Goal: Task Accomplishment & Management: Complete application form

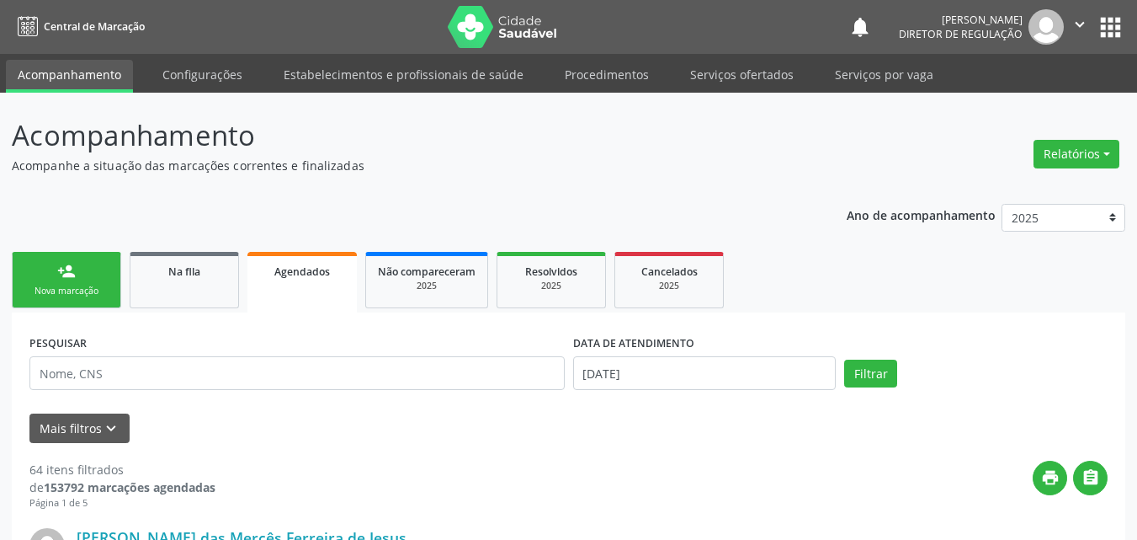
click at [57, 261] on link "person_add Nova marcação" at bounding box center [66, 280] width 109 height 56
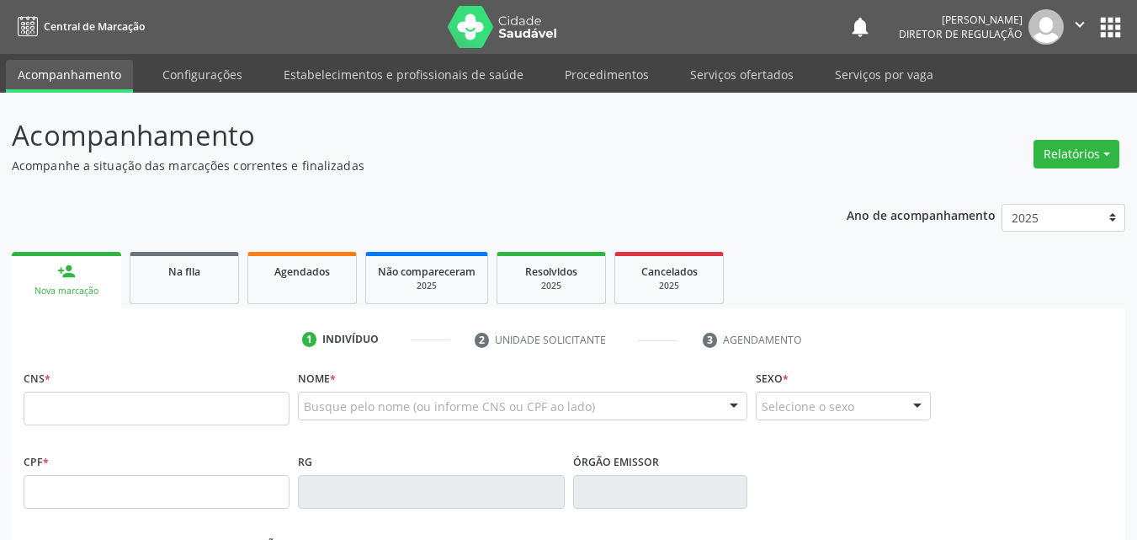
scroll to position [22, 0]
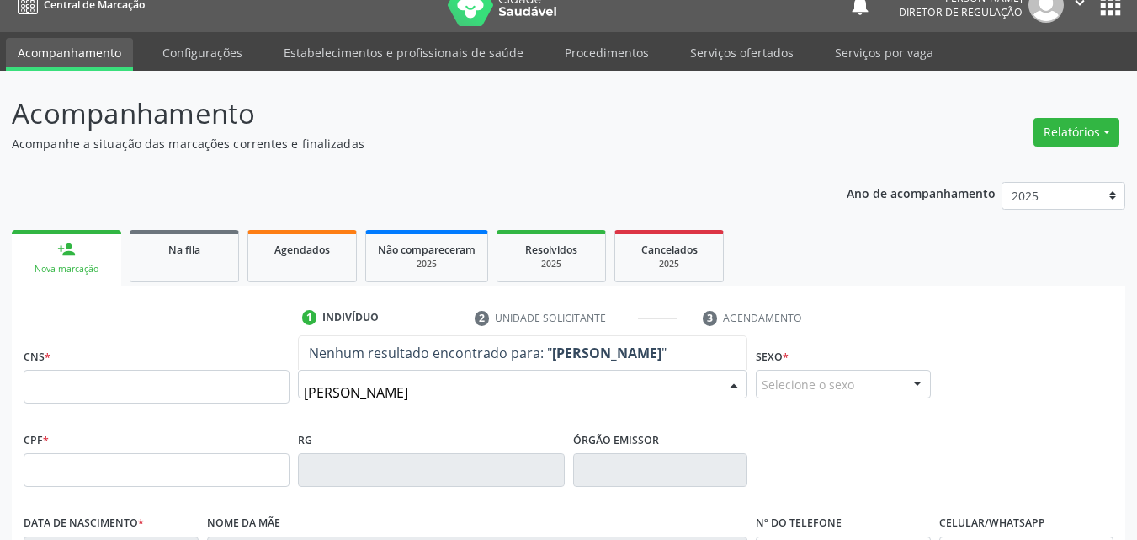
click at [737, 366] on span "Nenhum resultado encontrado para: " damiao barbosa "" at bounding box center [523, 353] width 448 height 34
click at [344, 391] on input "damiao barbosa" at bounding box center [508, 392] width 409 height 34
click at [415, 397] on input "damião barbosa" at bounding box center [508, 392] width 409 height 34
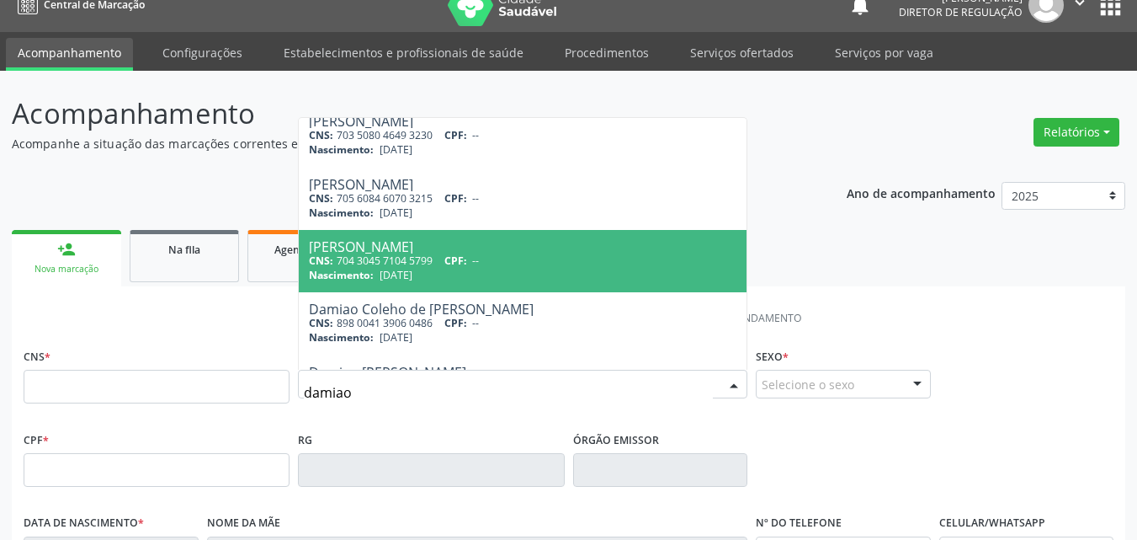
scroll to position [0, 0]
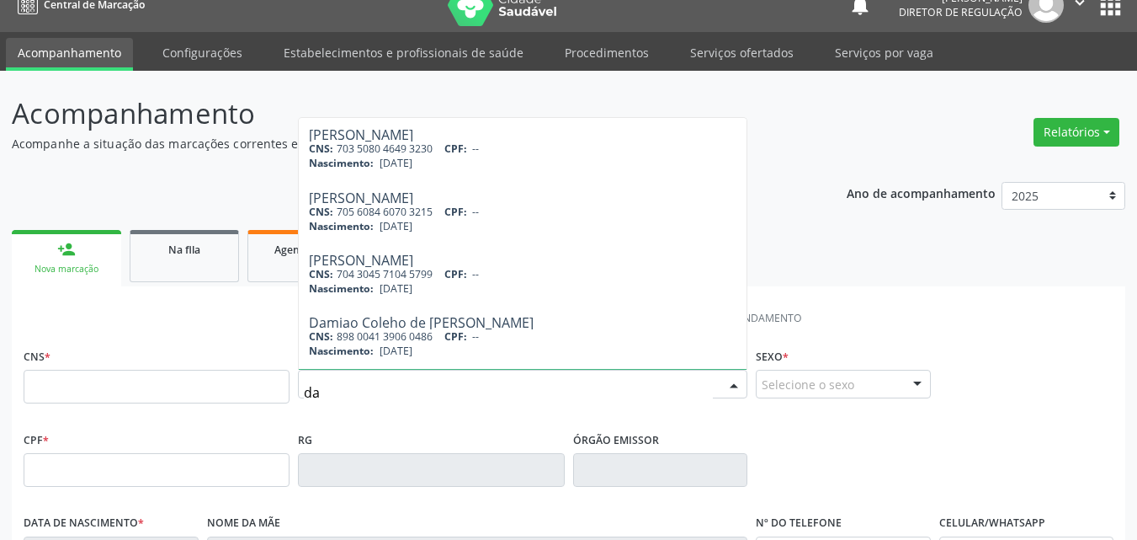
type input "d"
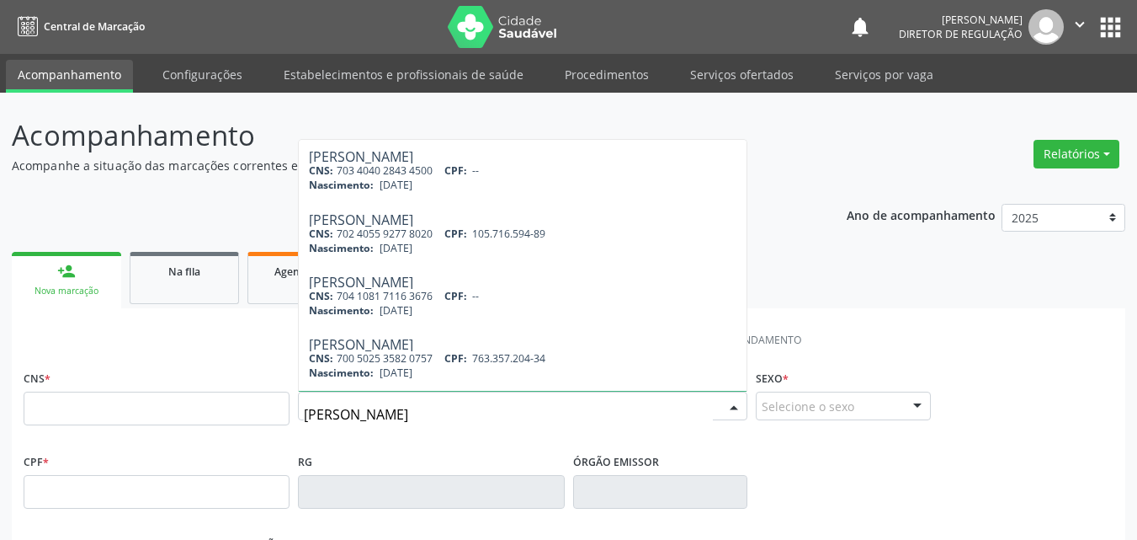
click at [347, 414] on input "barbosa rodrigues" at bounding box center [508, 414] width 409 height 34
type input "barboza rodrigues"
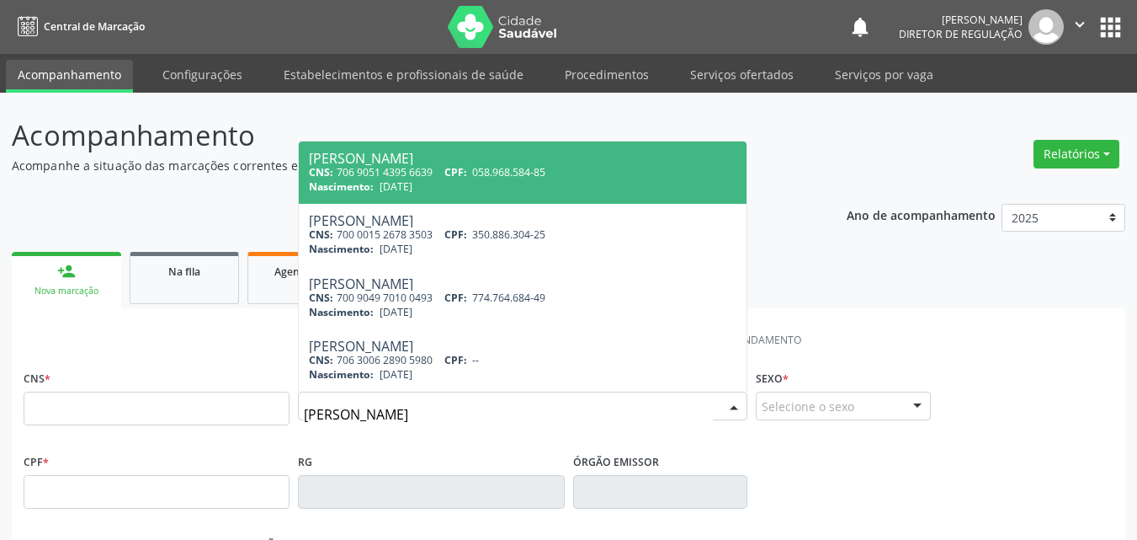
click at [525, 173] on span "058.968.584-85" at bounding box center [508, 172] width 73 height 14
type input "706 9051 4395 6639"
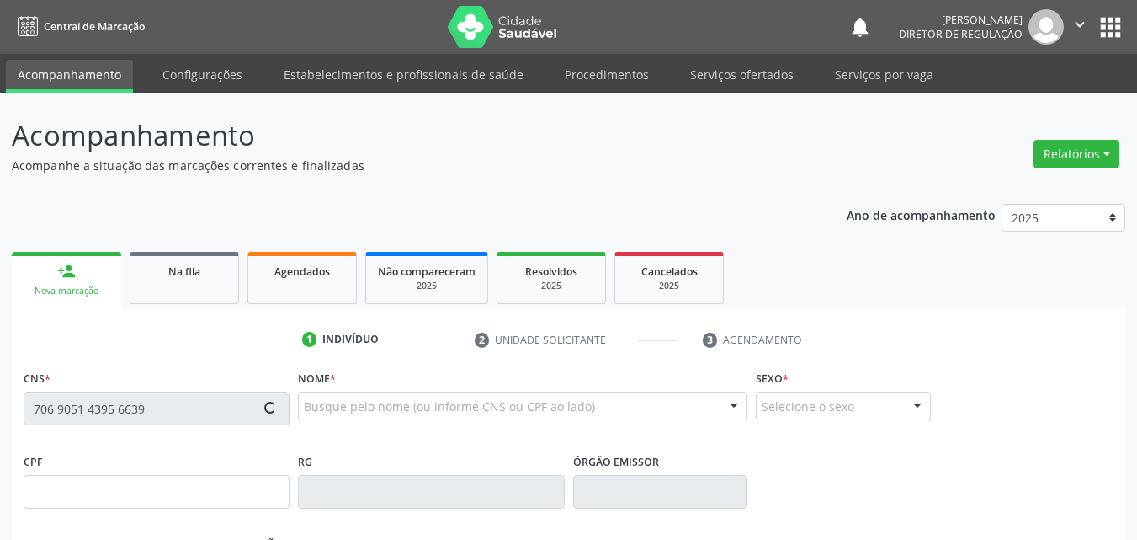
type input "058.968.584-85"
type input "02/12/1975"
type input "Angelita Angela Barbosa Rodrigues"
type input "(87) 98871-6067"
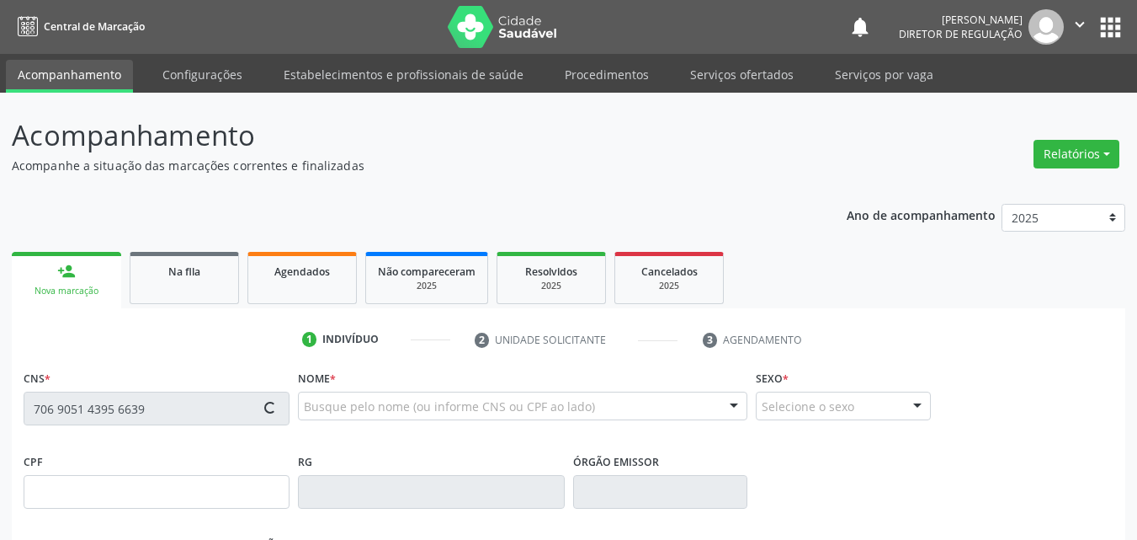
type input "040.151.714-46"
type input "S/N"
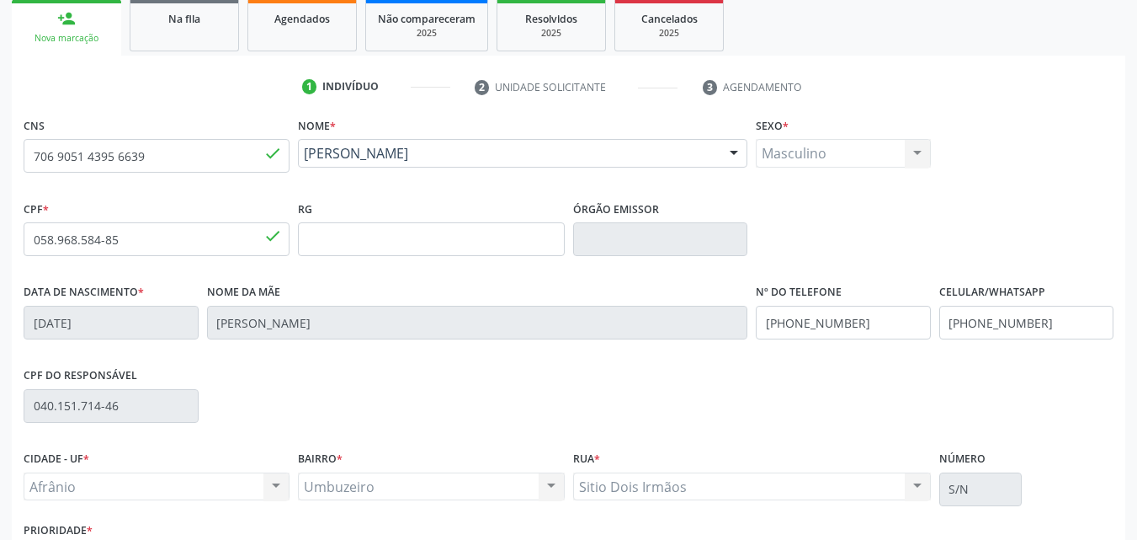
scroll to position [373, 0]
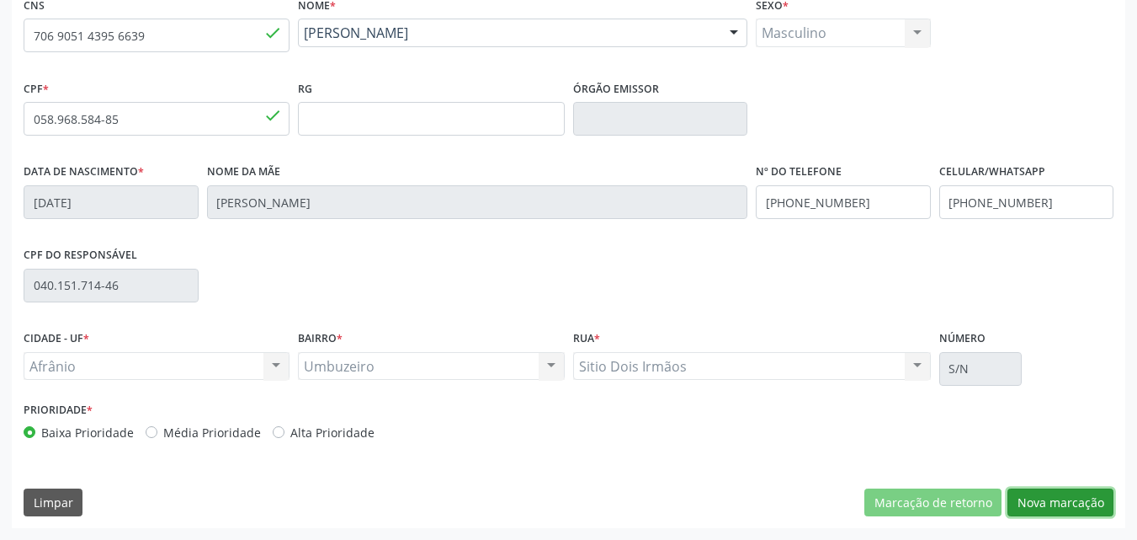
click at [1047, 503] on button "Nova marcação" at bounding box center [1061, 502] width 106 height 29
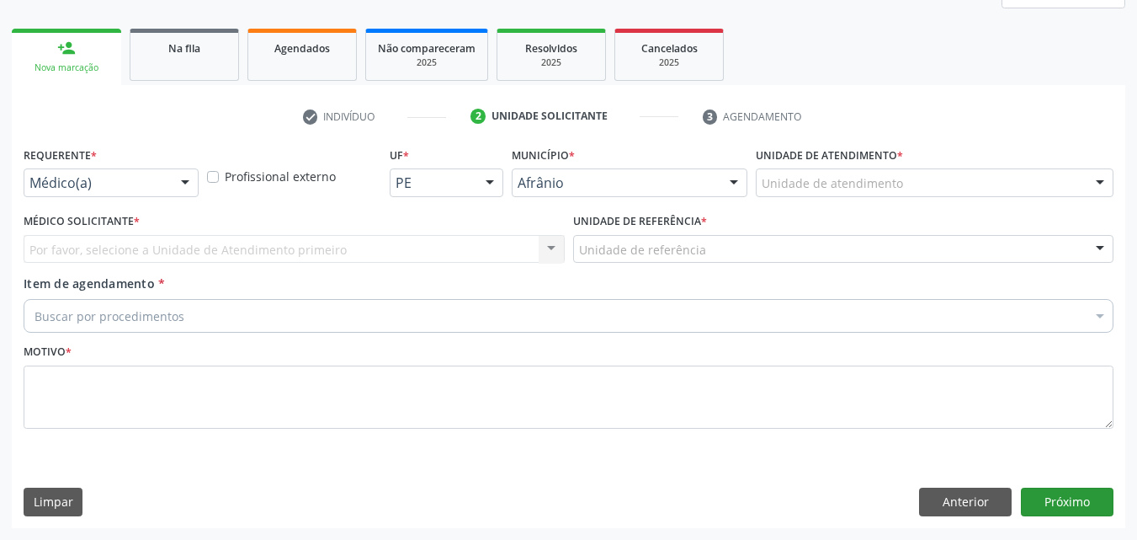
scroll to position [223, 0]
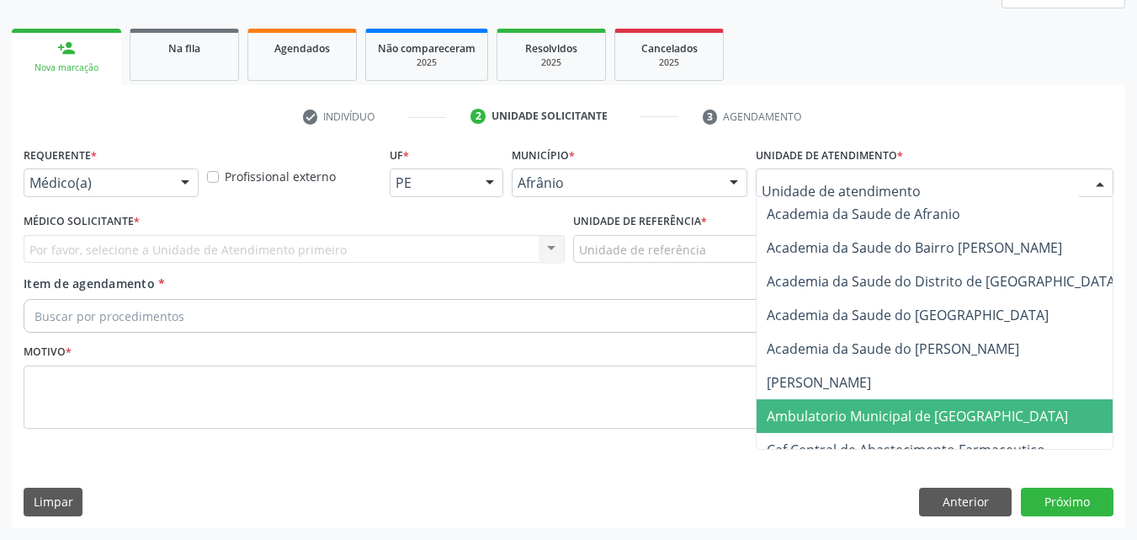
click at [886, 411] on span "Ambulatorio Municipal de [GEOGRAPHIC_DATA]" at bounding box center [917, 416] width 301 height 19
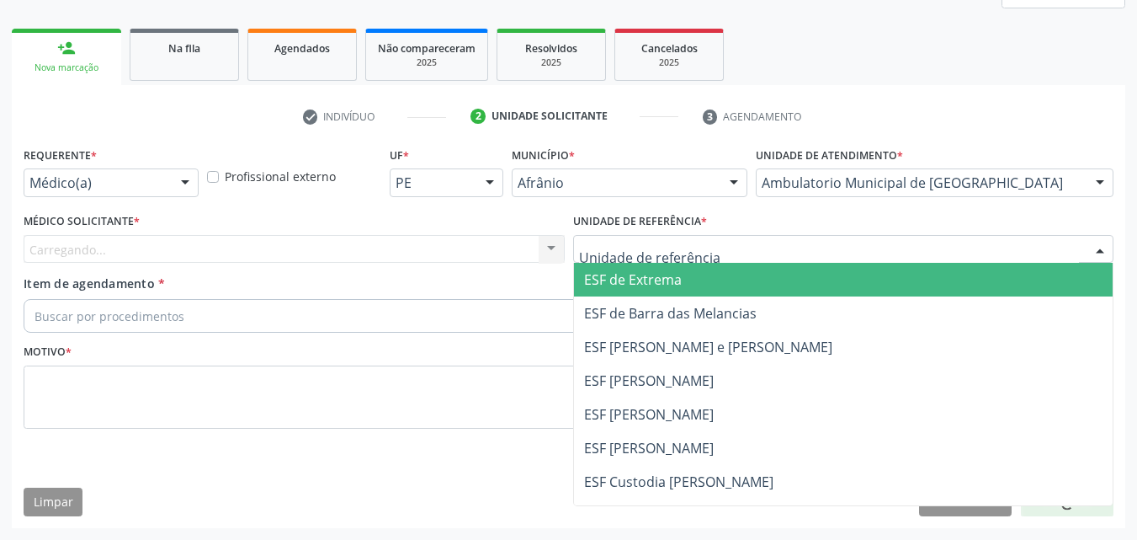
click at [706, 242] on div at bounding box center [843, 249] width 541 height 29
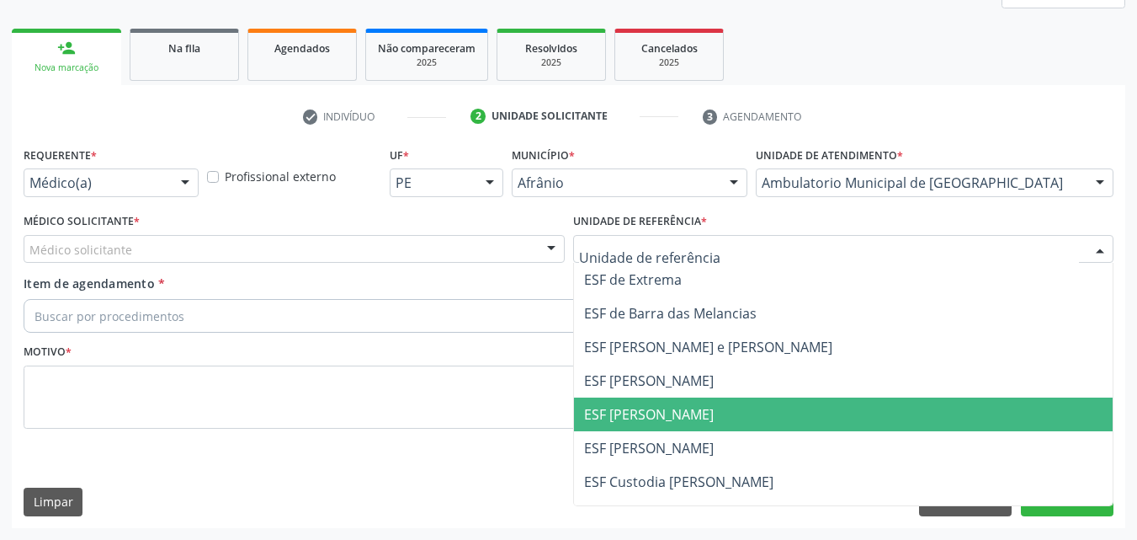
click at [720, 418] on span "ESF [PERSON_NAME]" at bounding box center [844, 414] width 540 height 34
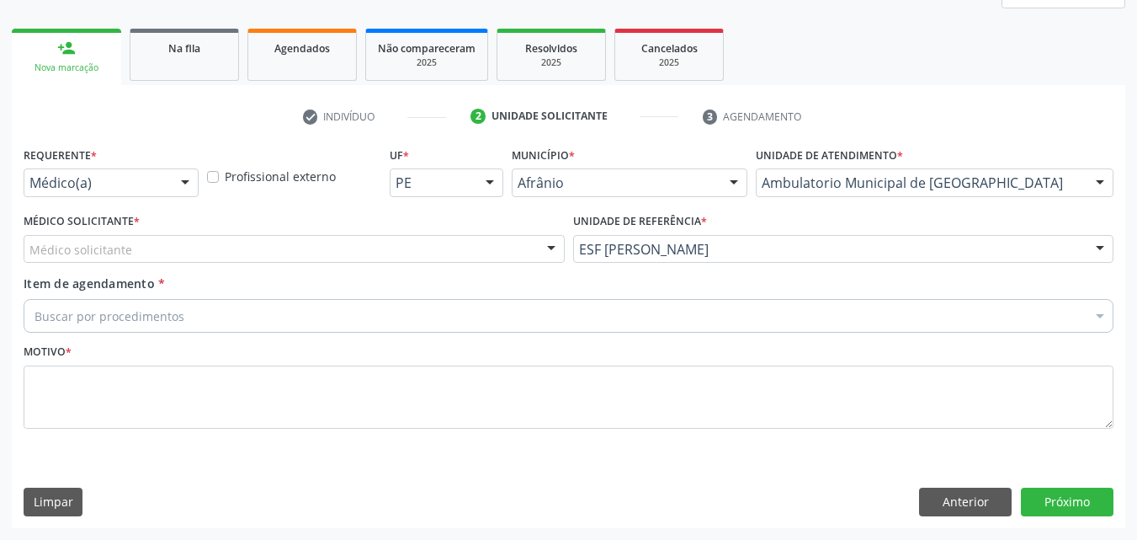
click at [457, 249] on div "Médico solicitante" at bounding box center [294, 249] width 541 height 29
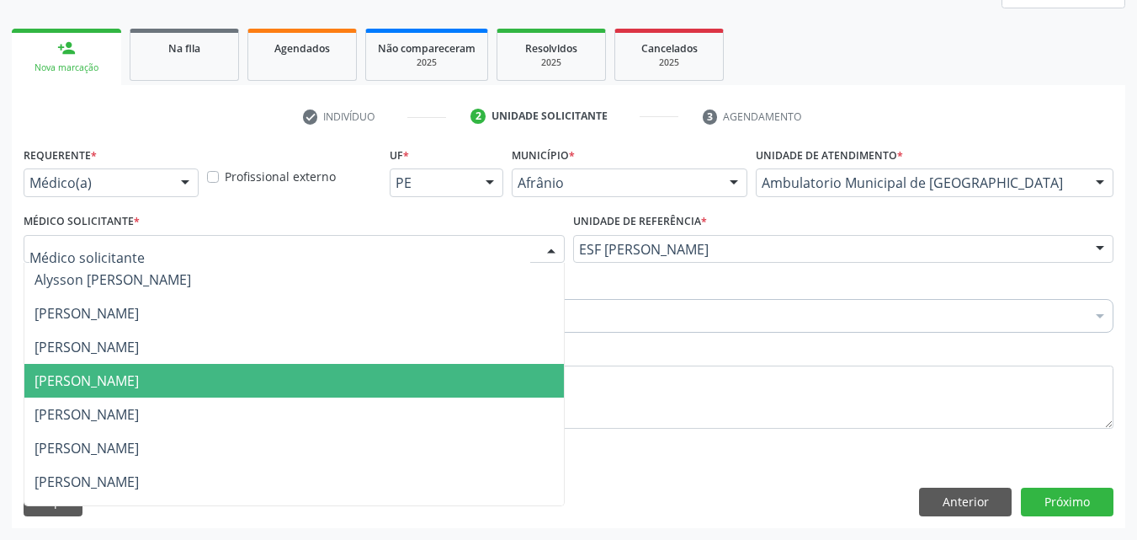
click at [407, 384] on span "[PERSON_NAME]" at bounding box center [294, 381] width 540 height 34
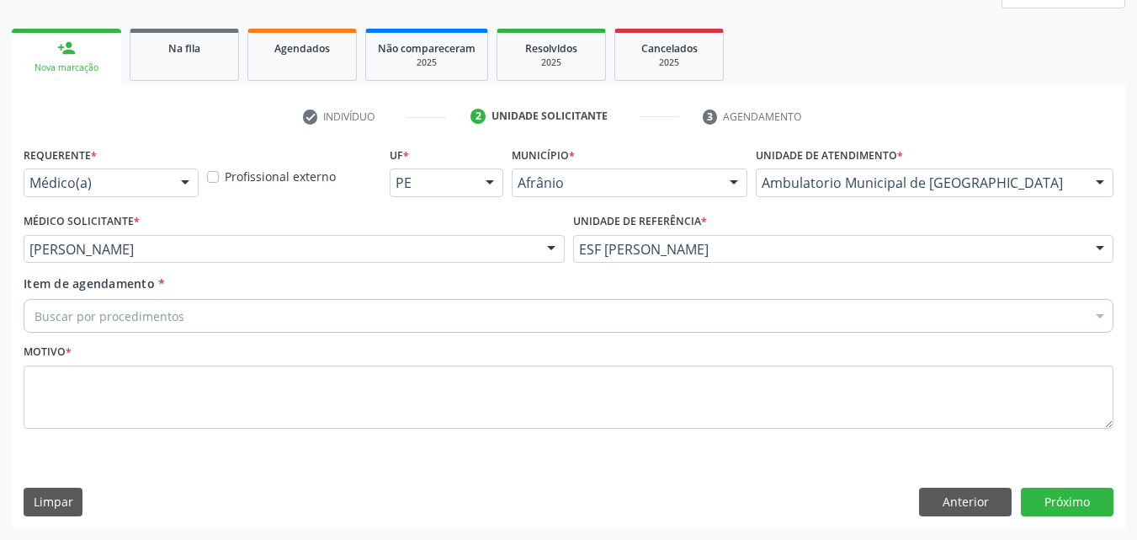
click at [337, 314] on div "Buscar por procedimentos" at bounding box center [569, 316] width 1090 height 34
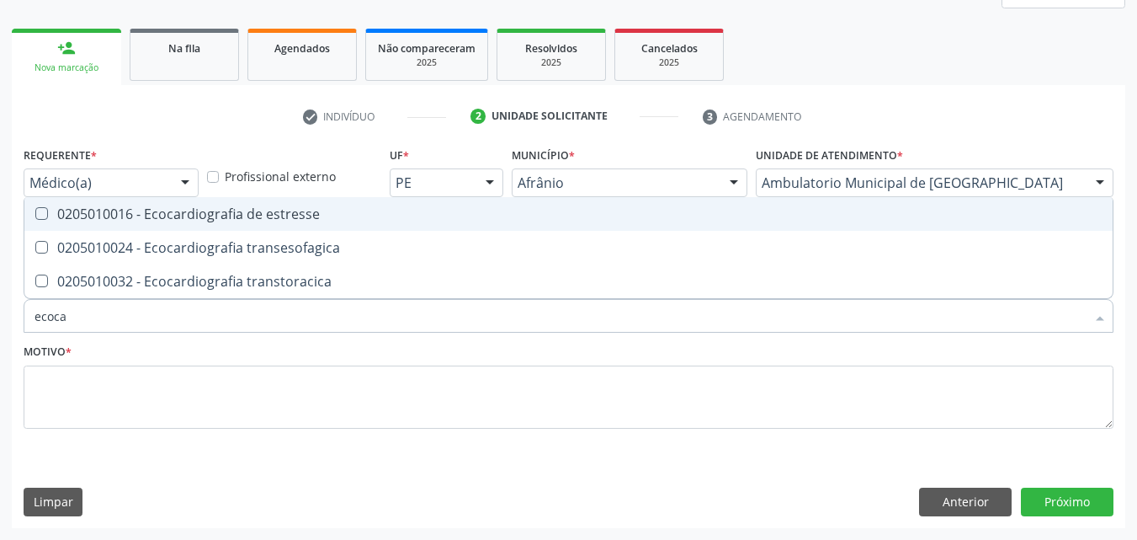
type input "ecocar"
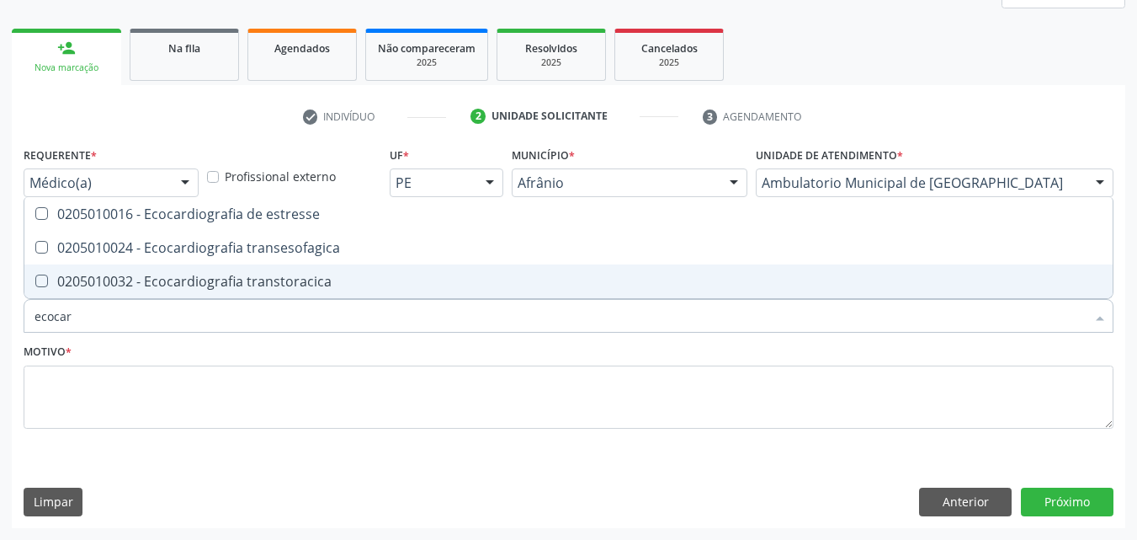
click at [214, 282] on div "0205010032 - Ecocardiografia transtoracica" at bounding box center [569, 280] width 1068 height 13
checkbox transtoracica "true"
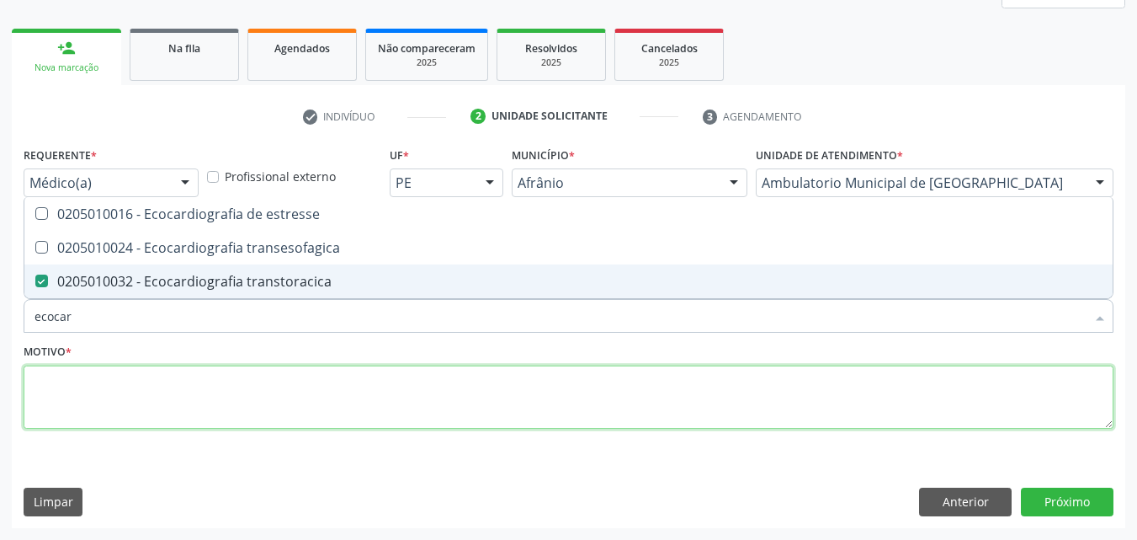
click at [206, 391] on textarea at bounding box center [569, 397] width 1090 height 64
checkbox transesofagica "true"
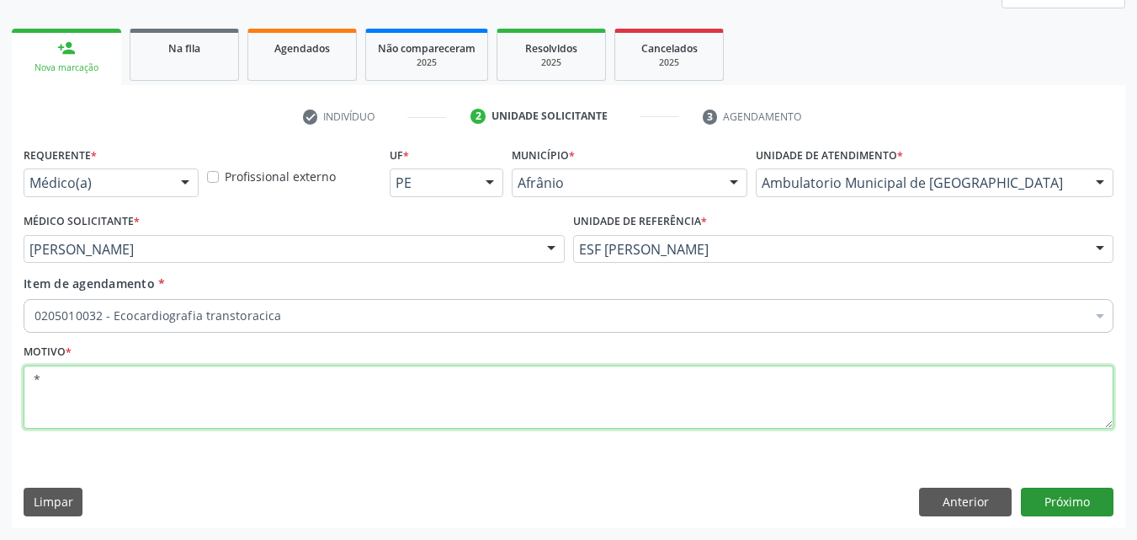
type textarea "*"
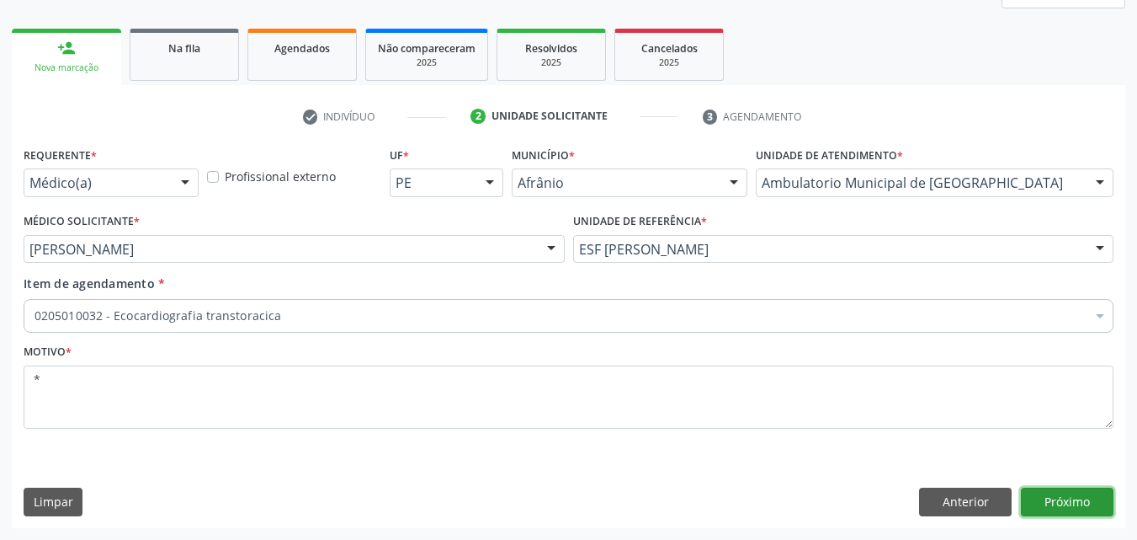
click at [1073, 493] on button "Próximo" at bounding box center [1067, 501] width 93 height 29
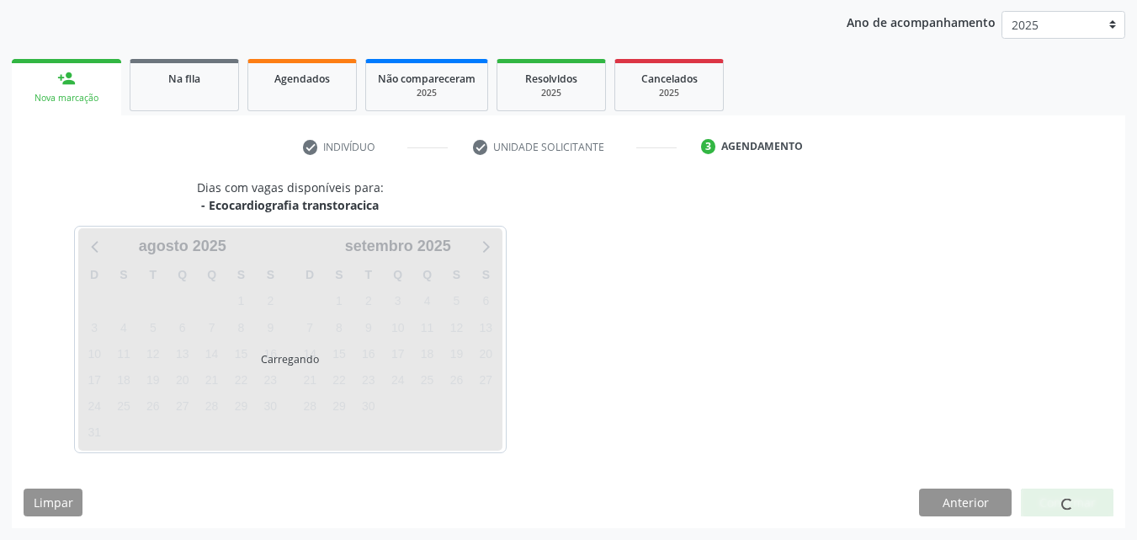
scroll to position [193, 0]
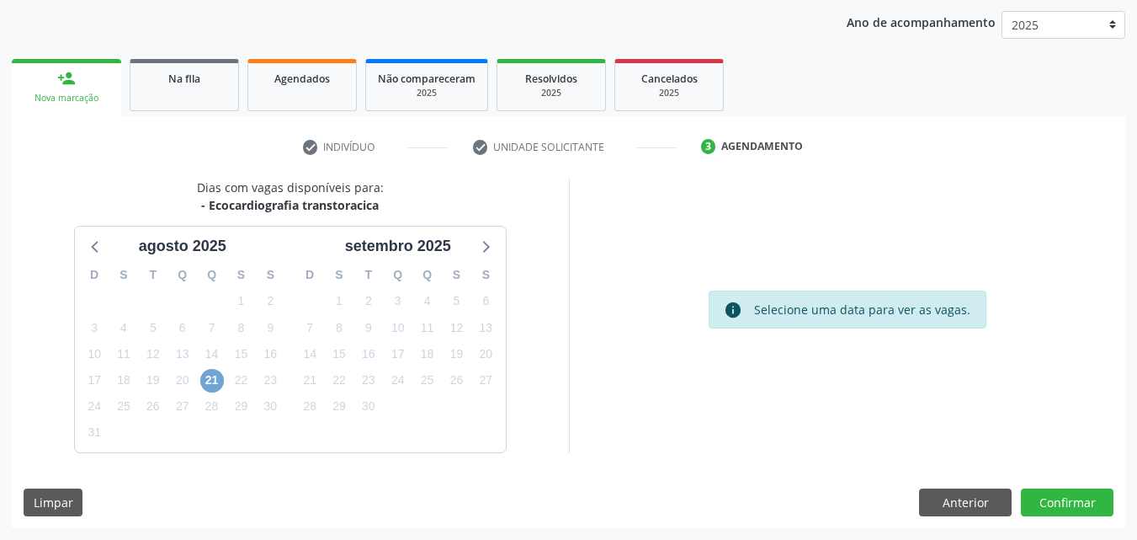
click at [210, 380] on span "21" at bounding box center [212, 381] width 24 height 24
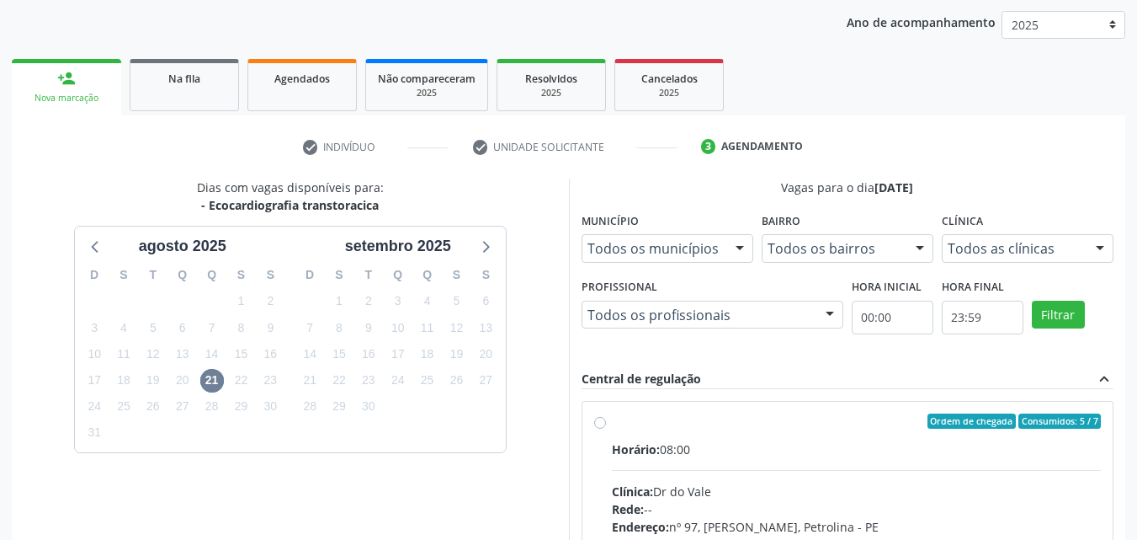
click at [641, 417] on div "Ordem de chegada Consumidos: 5 / 7" at bounding box center [857, 420] width 490 height 15
click at [606, 417] on input "Ordem de chegada Consumidos: 5 / 7 Horário: 08:00 Clínica: Dr do Vale Rede: -- …" at bounding box center [600, 420] width 12 height 15
radio input "true"
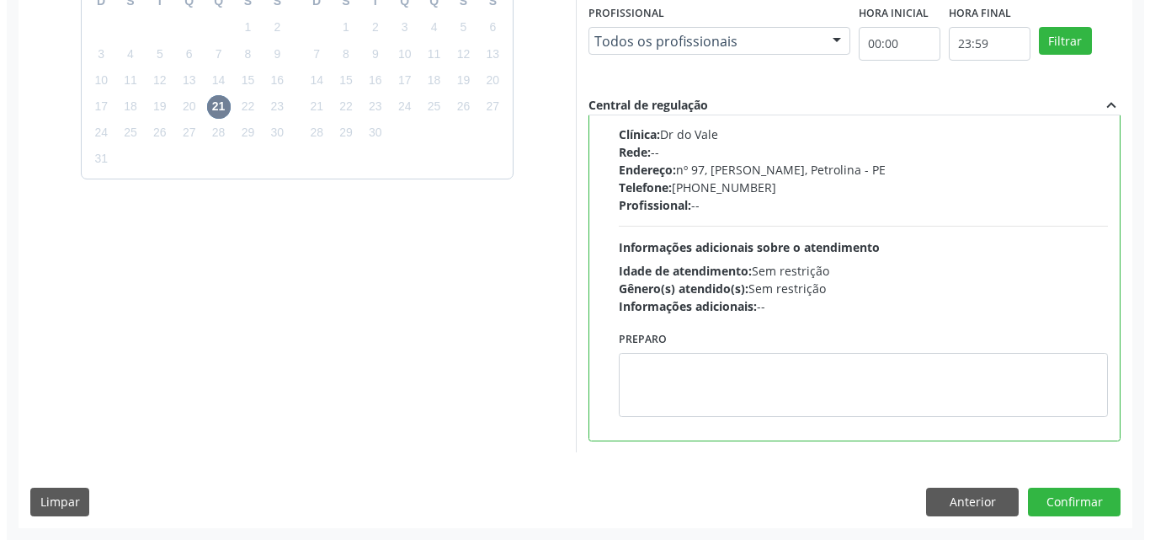
scroll to position [0, 0]
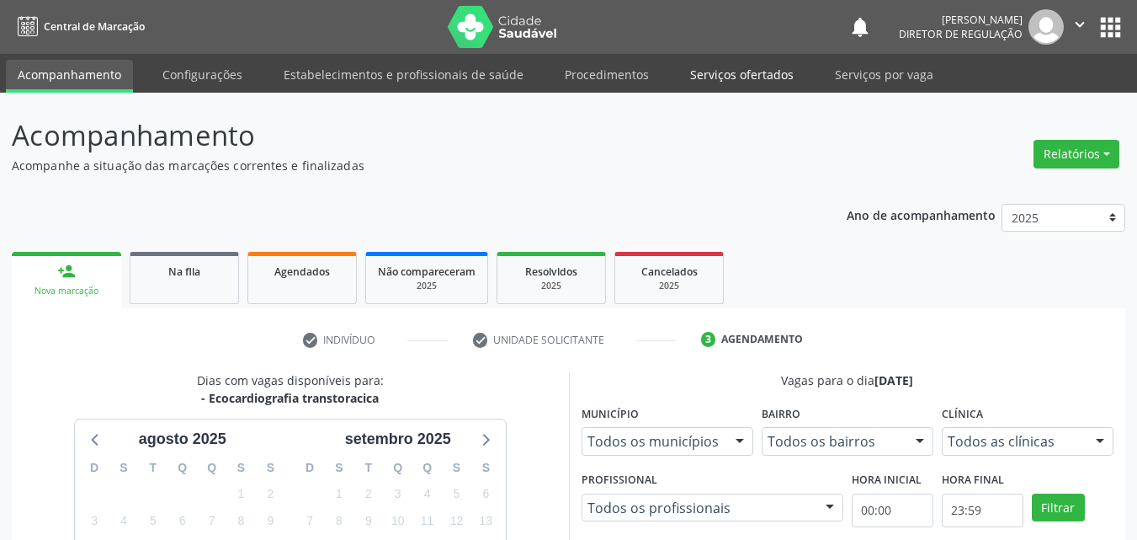
click at [753, 77] on link "Serviços ofertados" at bounding box center [742, 74] width 127 height 29
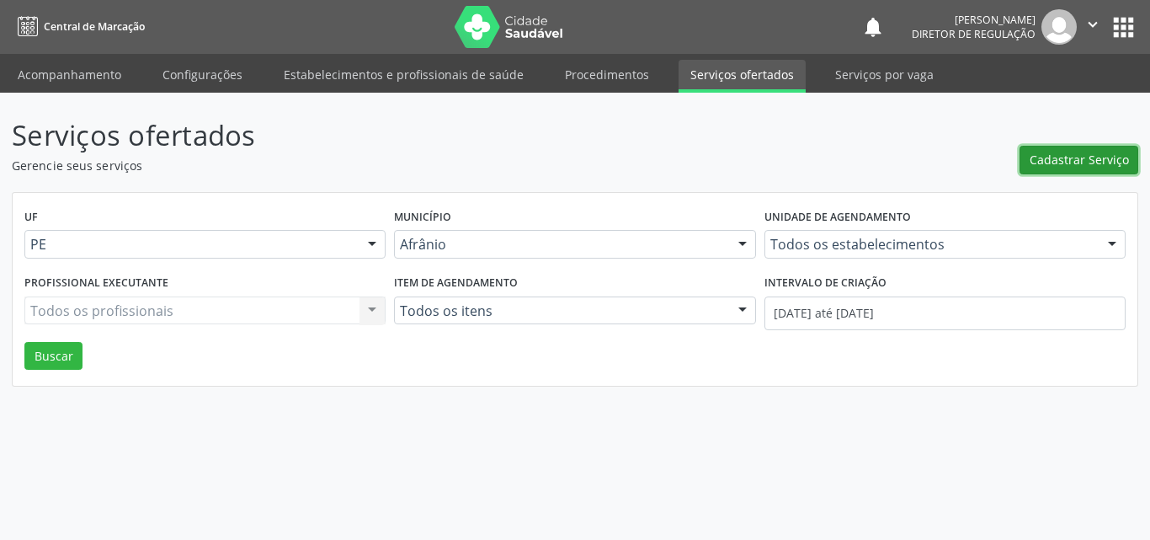
click at [1104, 156] on span "Cadastrar Serviço" at bounding box center [1079, 160] width 99 height 18
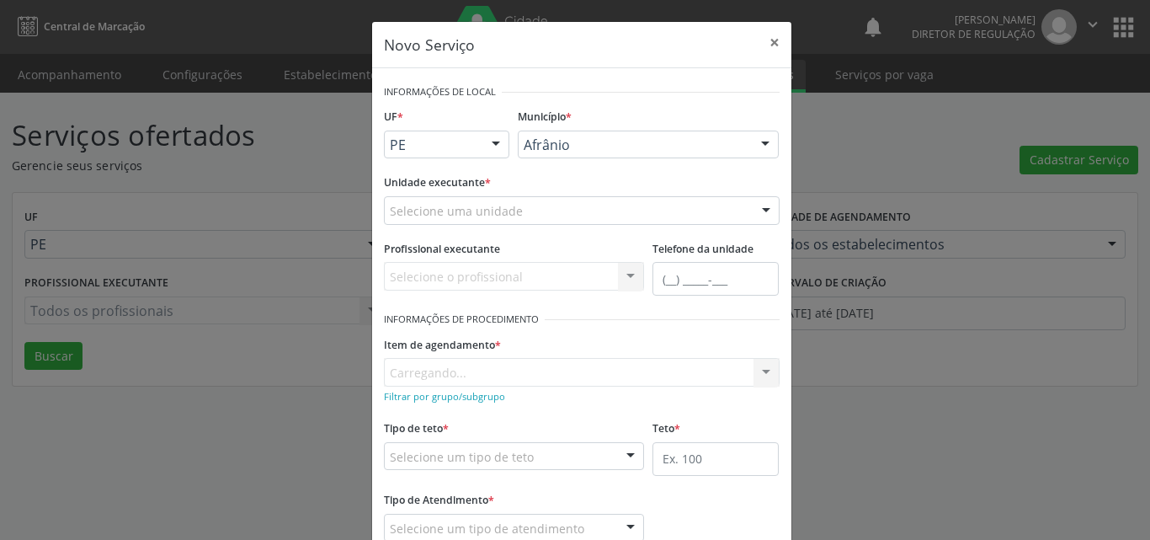
click at [585, 205] on div "Selecione uma unidade" at bounding box center [582, 210] width 396 height 29
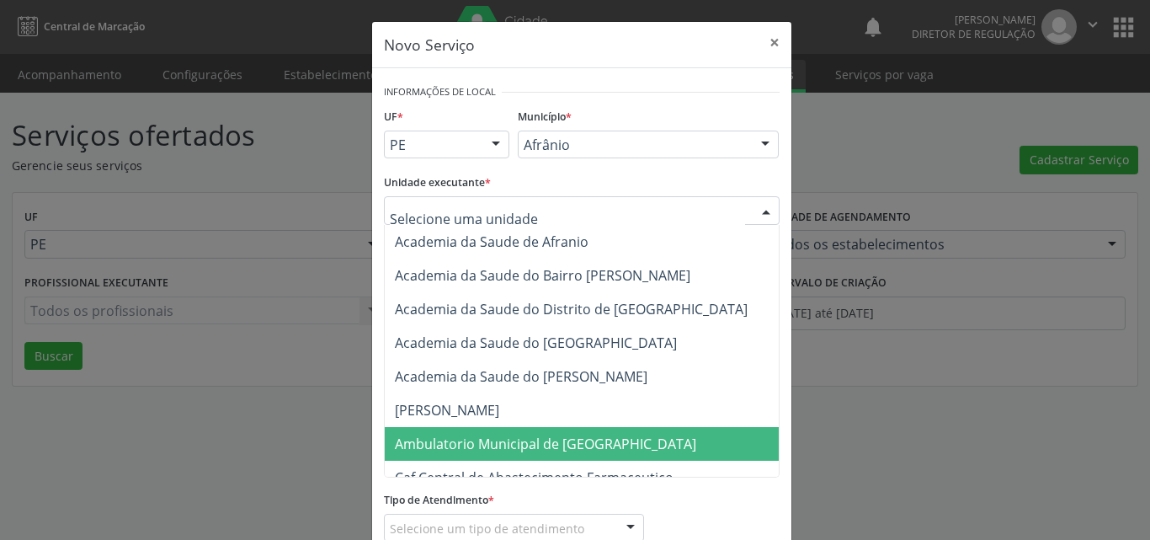
click at [520, 439] on span "Ambulatorio Municipal de [GEOGRAPHIC_DATA]" at bounding box center [545, 443] width 301 height 19
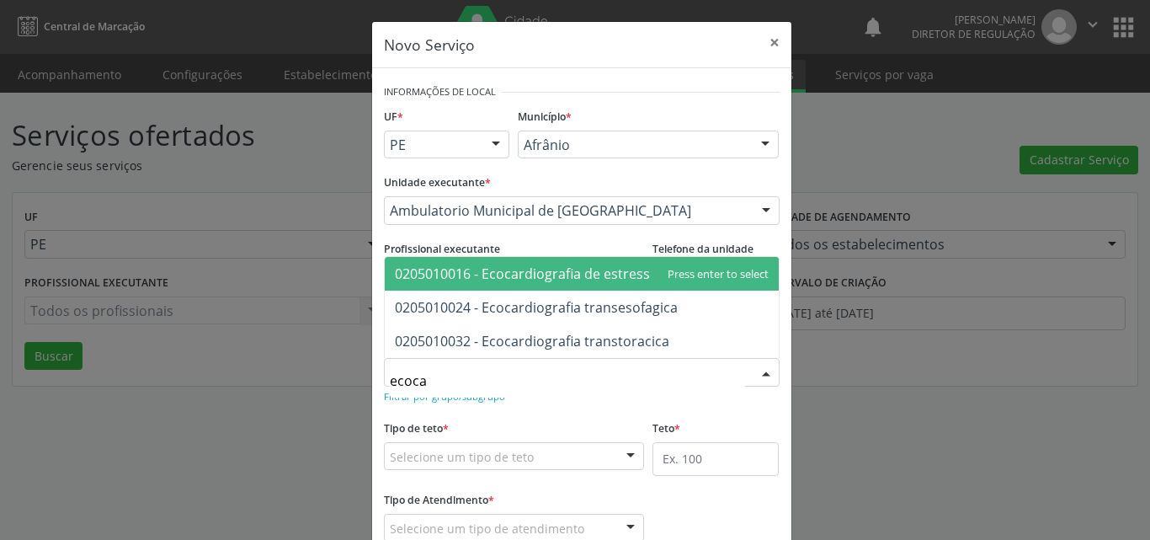
type input "ecocar"
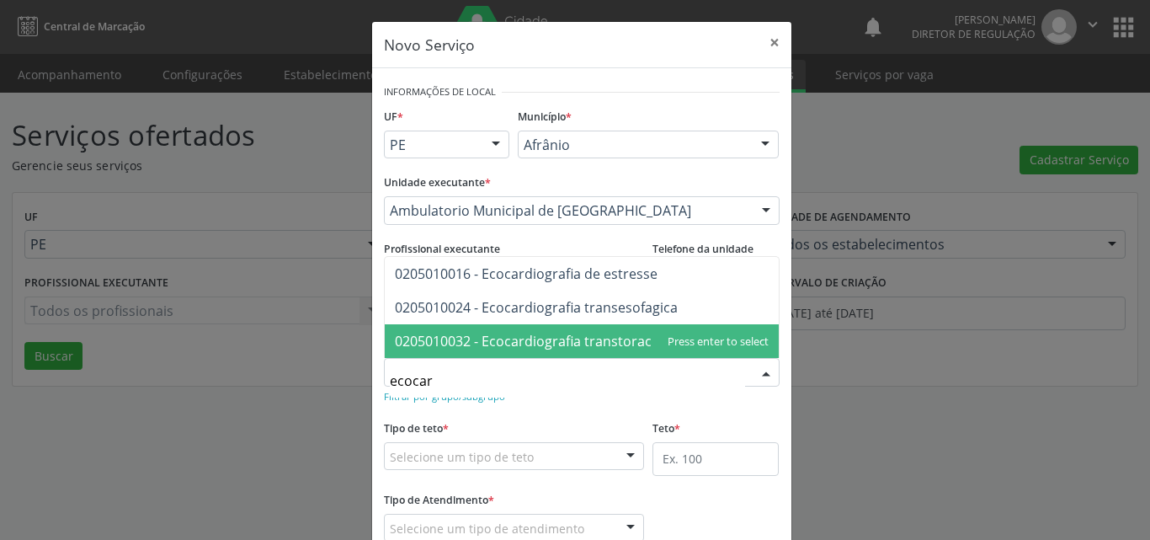
click at [532, 337] on span "0205010032 - Ecocardiografia transtoracica" at bounding box center [532, 341] width 274 height 19
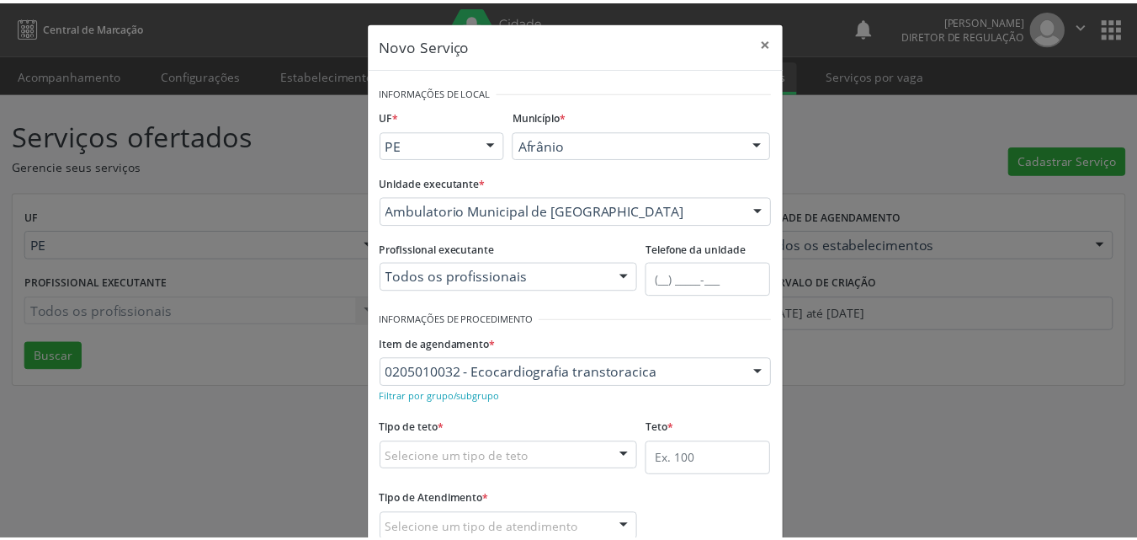
scroll to position [84, 0]
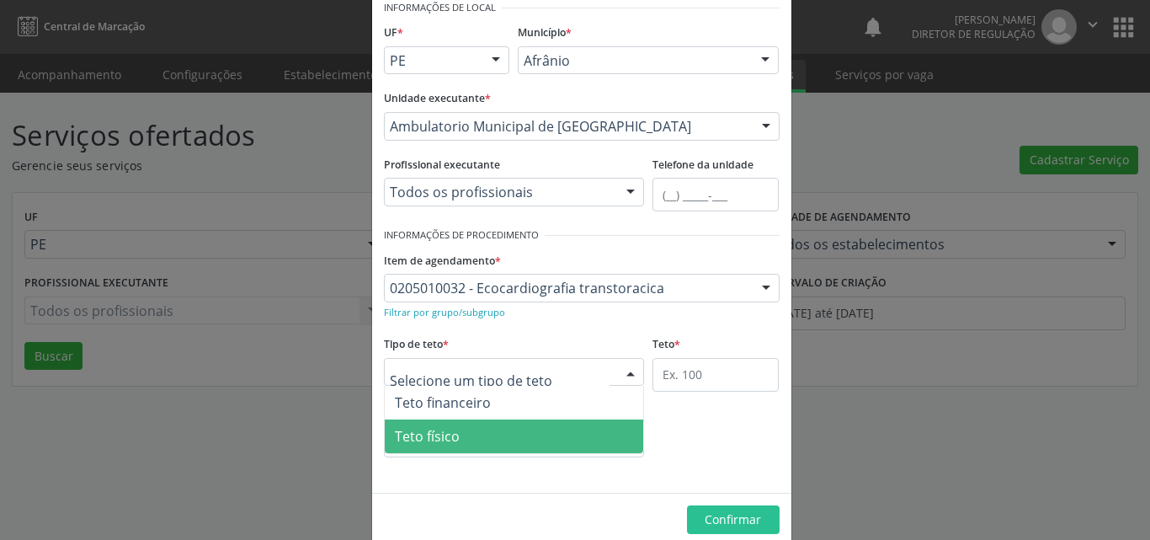
click at [504, 434] on span "Teto físico" at bounding box center [514, 436] width 259 height 34
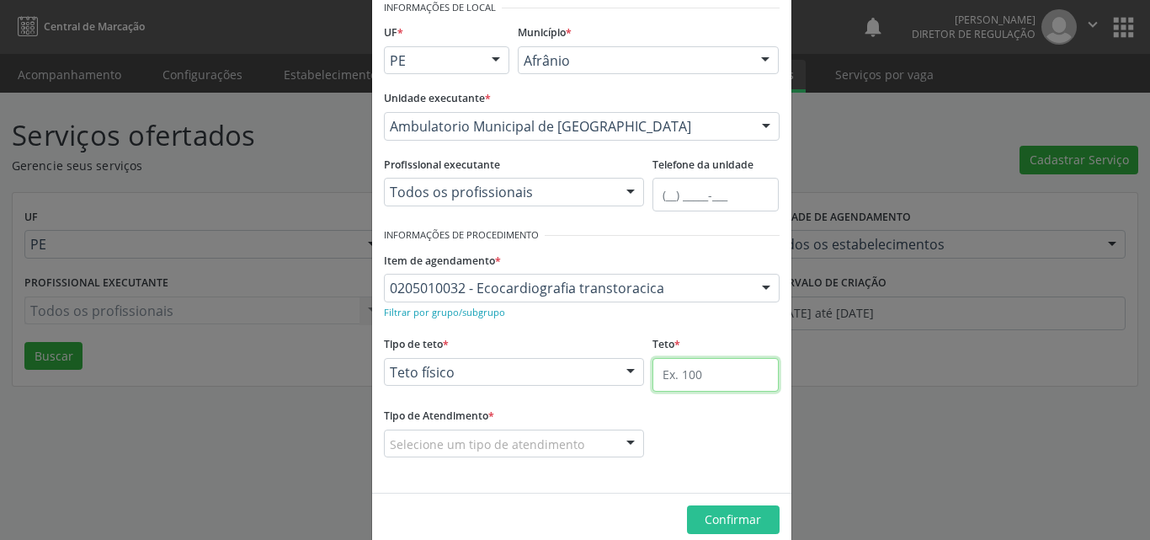
click at [676, 373] on input "text" at bounding box center [715, 375] width 126 height 34
type input "1"
click at [581, 448] on div "Selecione um tipo de atendimento" at bounding box center [514, 443] width 261 height 29
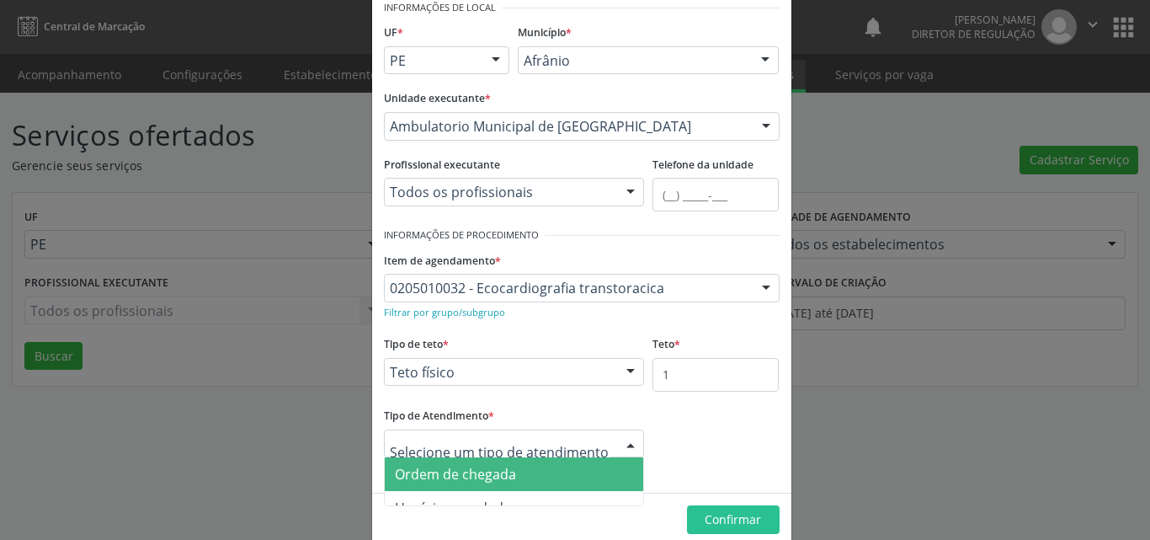
click at [553, 467] on span "Ordem de chegada" at bounding box center [514, 474] width 259 height 34
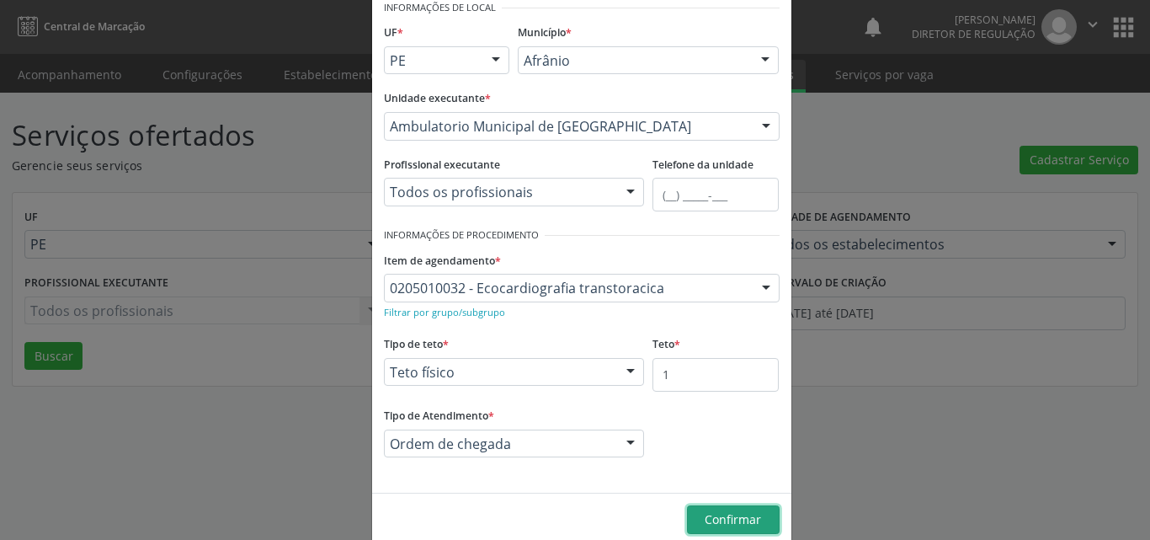
click at [721, 514] on span "Confirmar" at bounding box center [733, 519] width 56 height 16
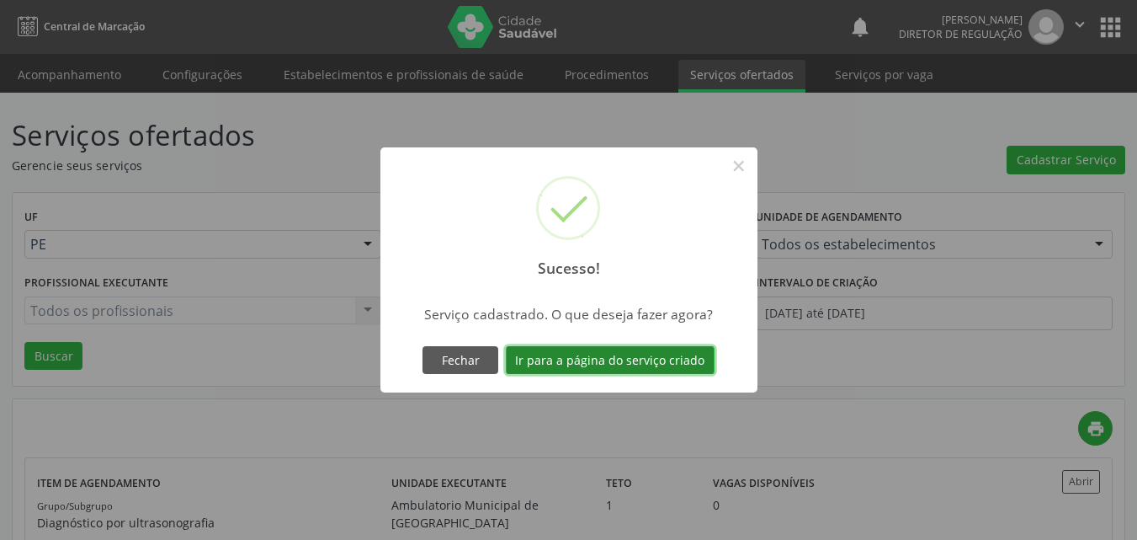
click at [694, 362] on button "Ir para a página do serviço criado" at bounding box center [610, 360] width 209 height 29
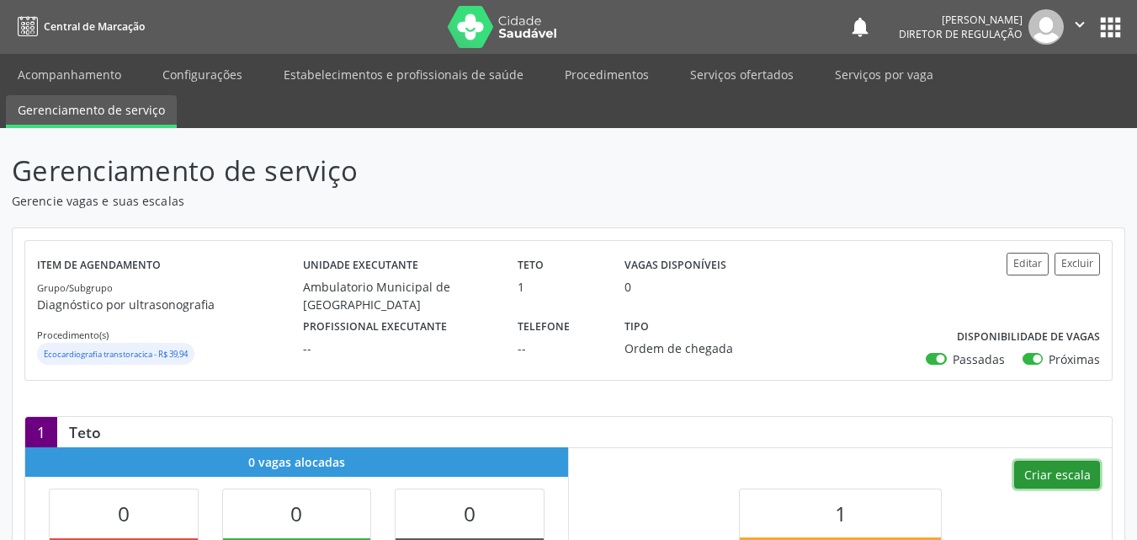
click at [1050, 478] on button "Criar escala" at bounding box center [1057, 475] width 86 height 29
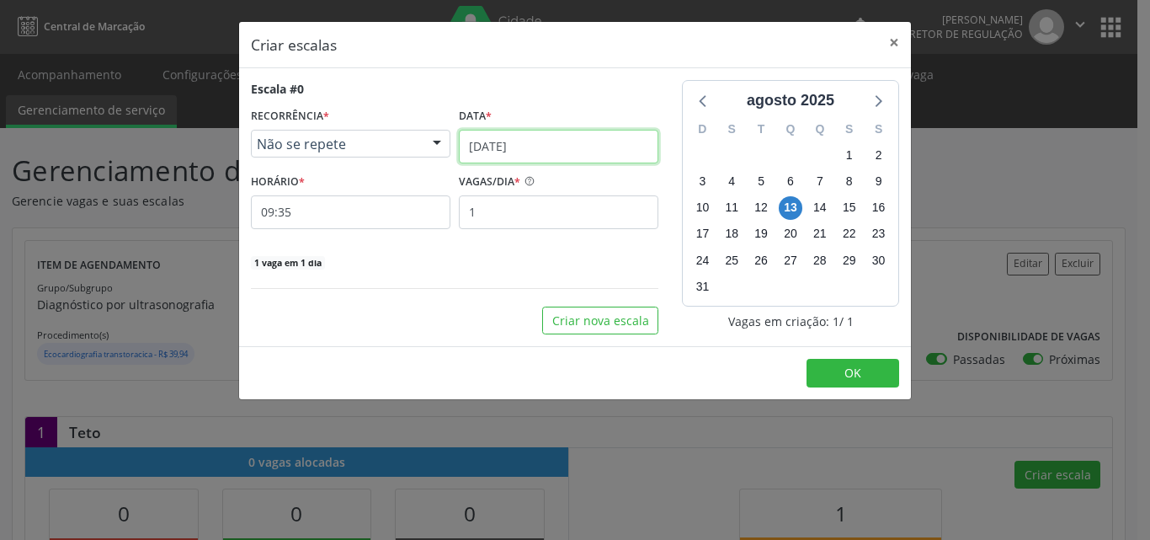
click at [570, 147] on input "[DATE]" at bounding box center [559, 147] width 200 height 34
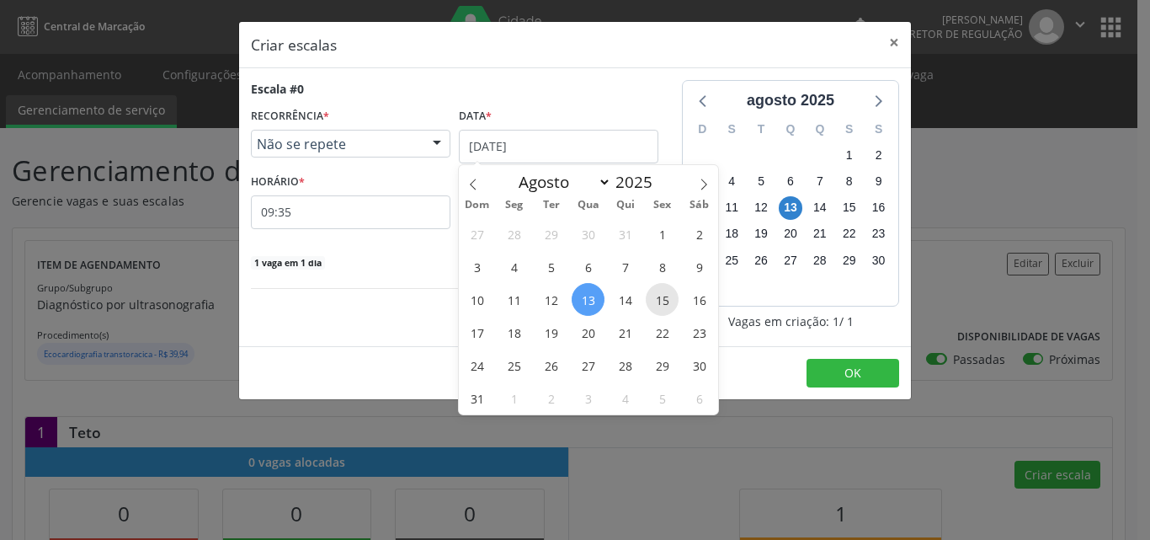
click at [666, 294] on span "15" at bounding box center [662, 299] width 33 height 33
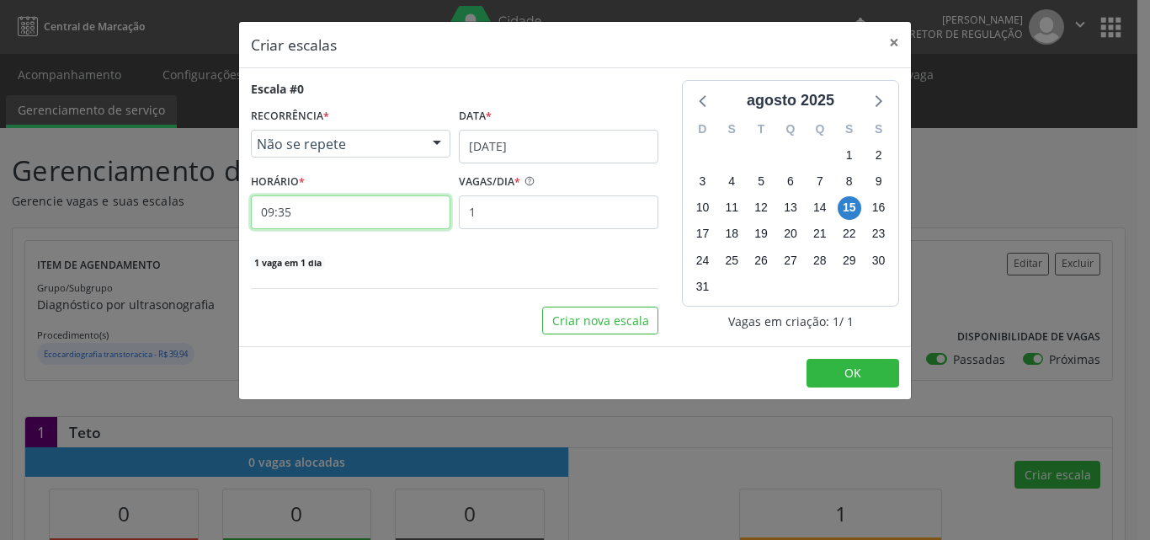
click at [427, 219] on input "09:35" at bounding box center [351, 212] width 200 height 34
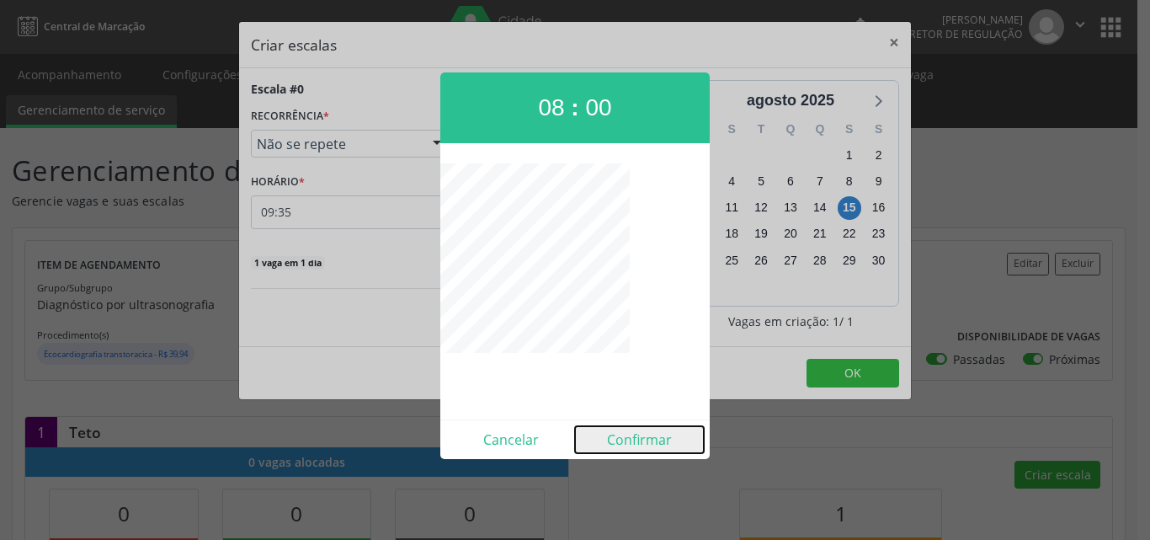
click at [647, 441] on button "Confirmar" at bounding box center [639, 439] width 129 height 27
type input "08:00"
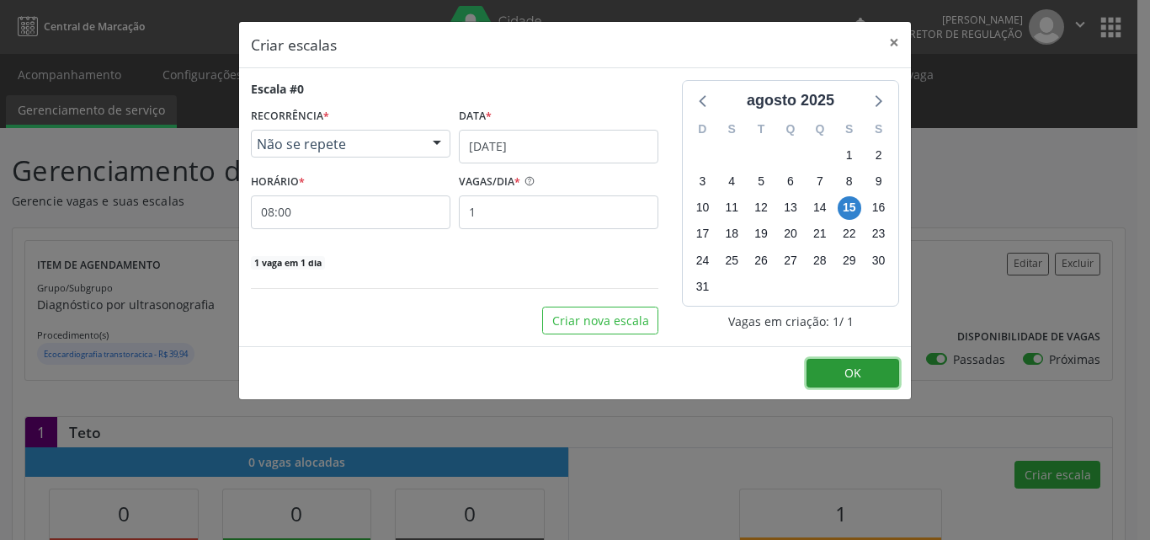
click at [880, 374] on button "OK" at bounding box center [853, 373] width 93 height 29
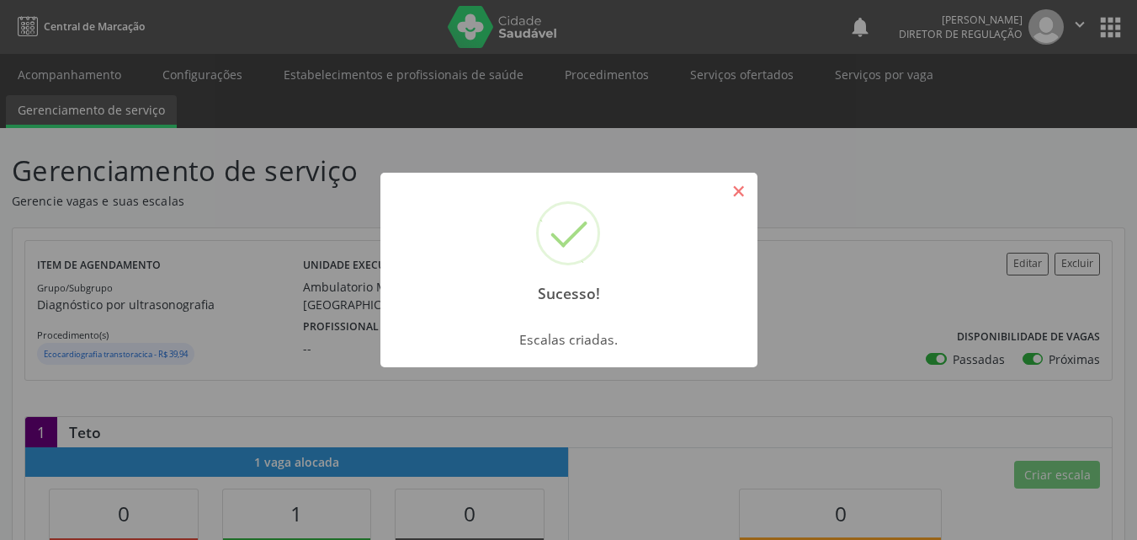
click at [742, 193] on button "×" at bounding box center [739, 191] width 29 height 29
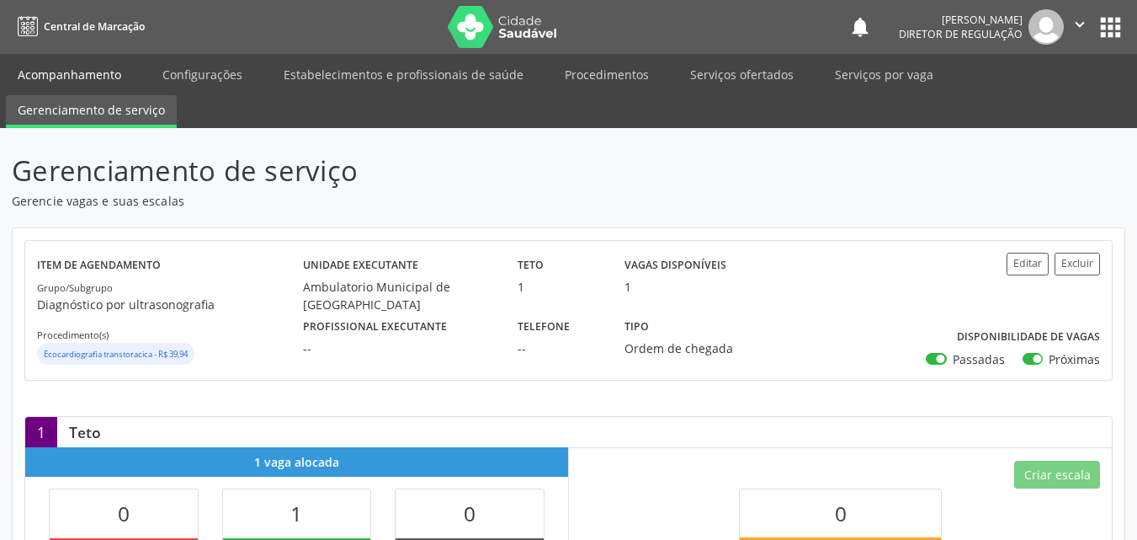
click at [94, 73] on link "Acompanhamento" at bounding box center [69, 74] width 127 height 29
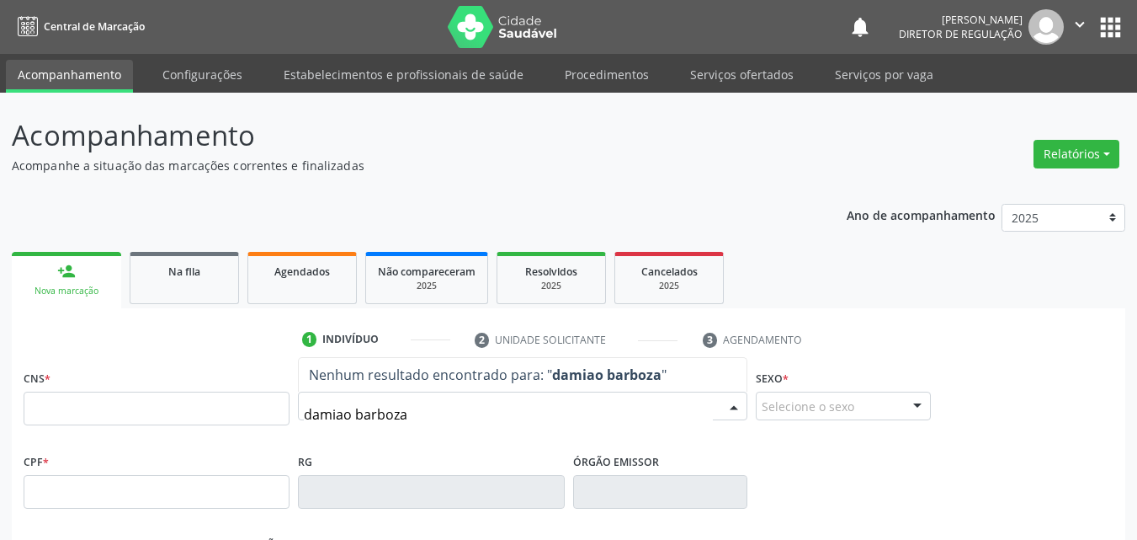
click at [343, 414] on input "damiao barboza" at bounding box center [508, 414] width 409 height 34
type input "damião barboza"
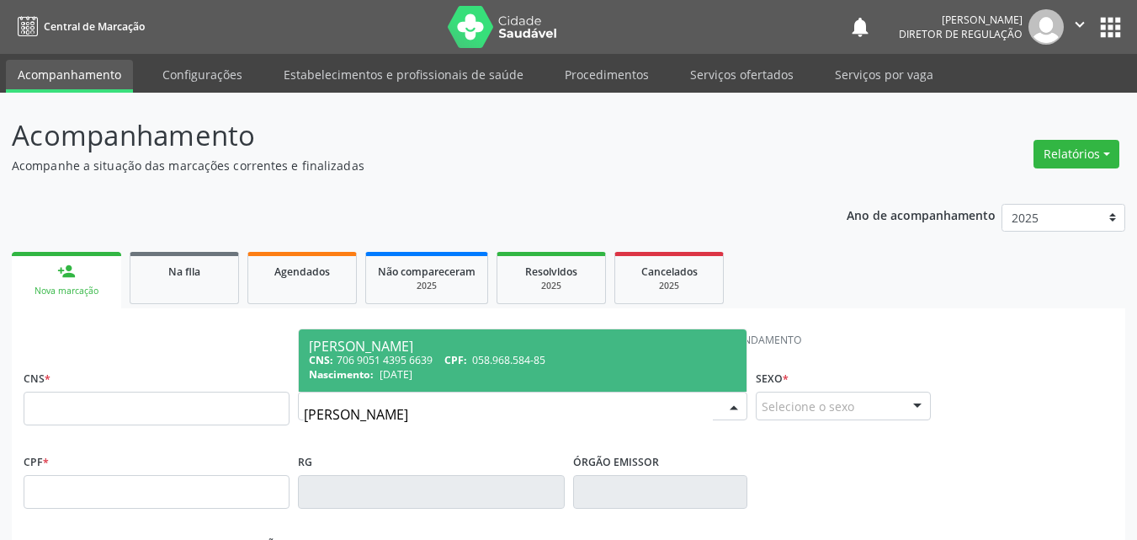
click at [482, 363] on span "058.968.584-85" at bounding box center [508, 360] width 73 height 14
type input "706 9051 4395 6639"
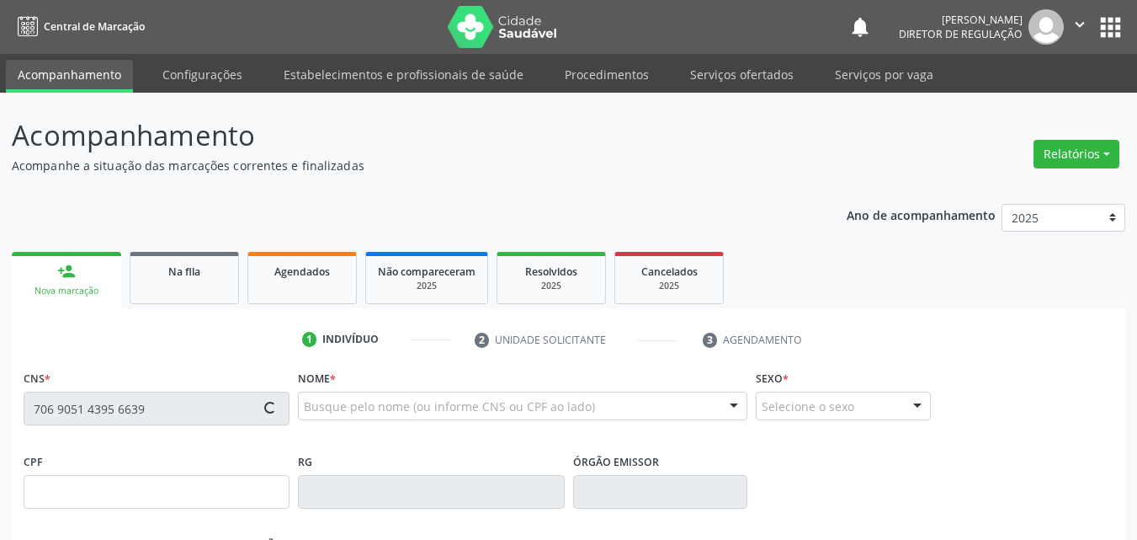
type input "058.968.584-85"
type input "02/12/1975"
type input "Angelita Angela Barbosa Rodrigues"
type input "(87) 98871-6067"
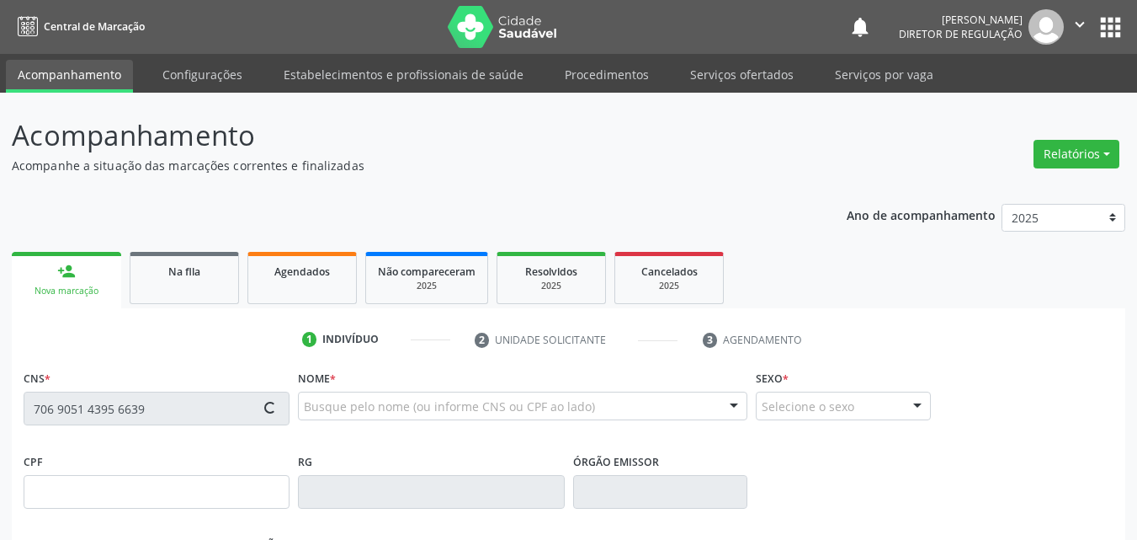
type input "040.151.714-46"
type input "S/N"
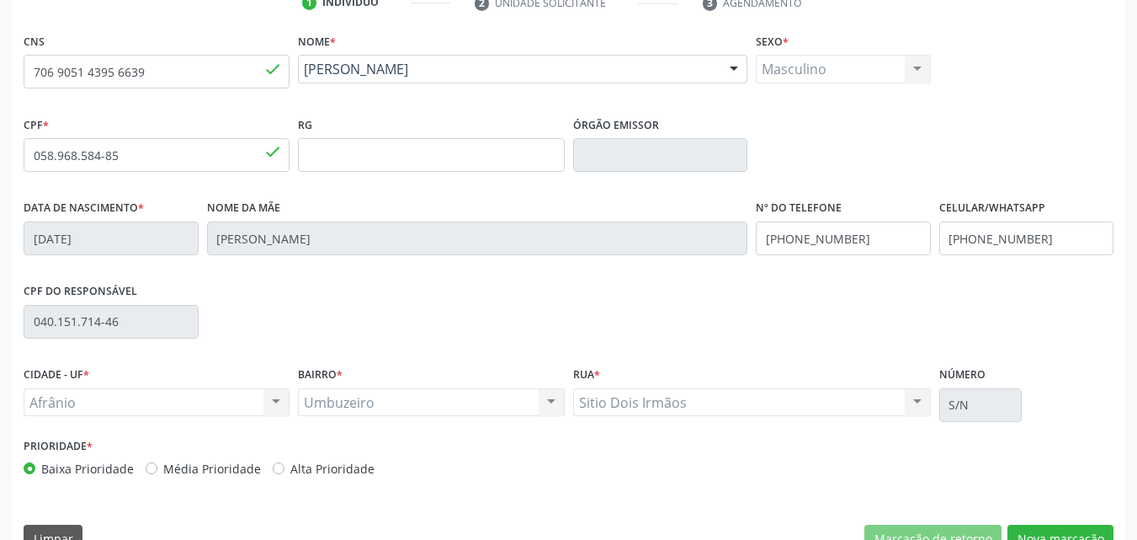
scroll to position [373, 0]
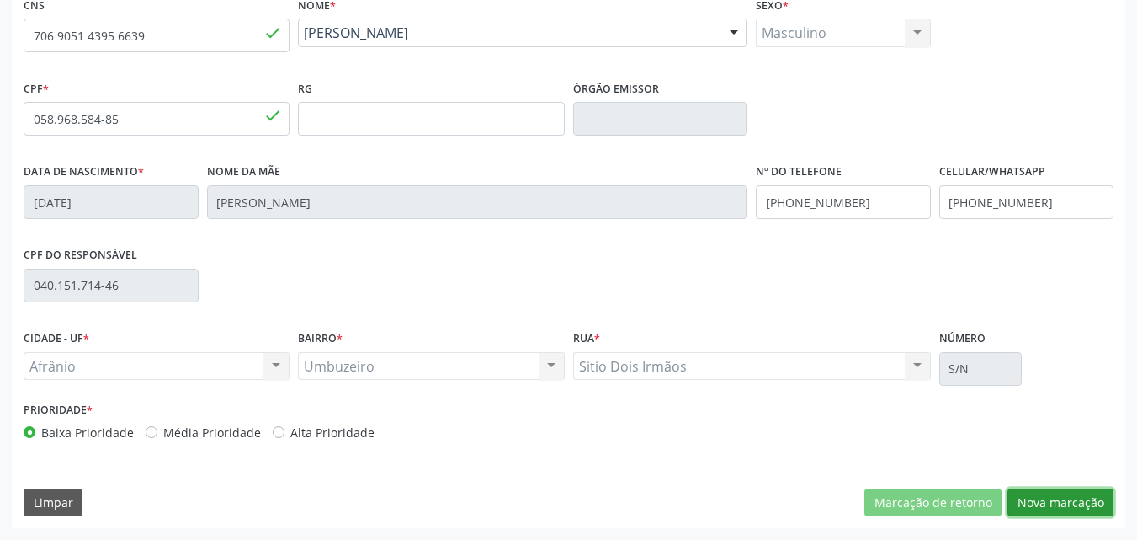
click at [1066, 506] on button "Nova marcação" at bounding box center [1061, 502] width 106 height 29
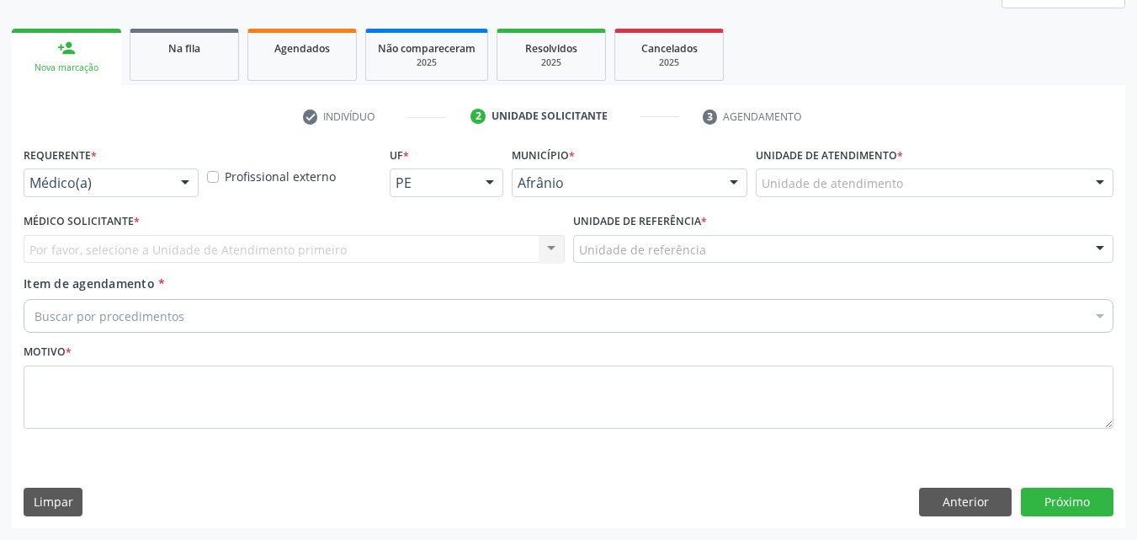
scroll to position [223, 0]
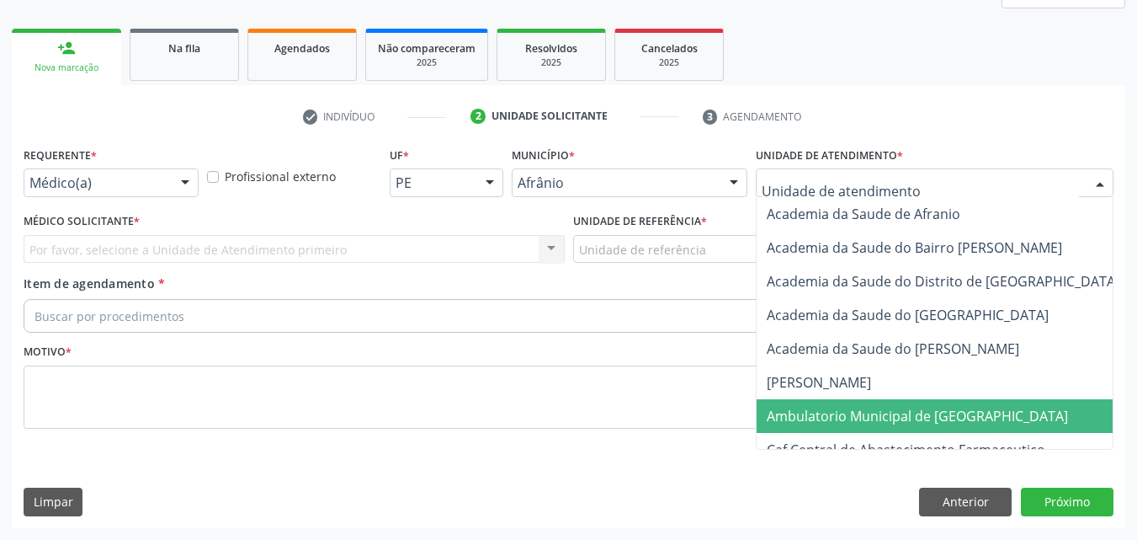
drag, startPoint x: 892, startPoint y: 413, endPoint x: 866, endPoint y: 392, distance: 32.9
click at [887, 413] on span "Ambulatorio Municipal de [GEOGRAPHIC_DATA]" at bounding box center [917, 416] width 301 height 19
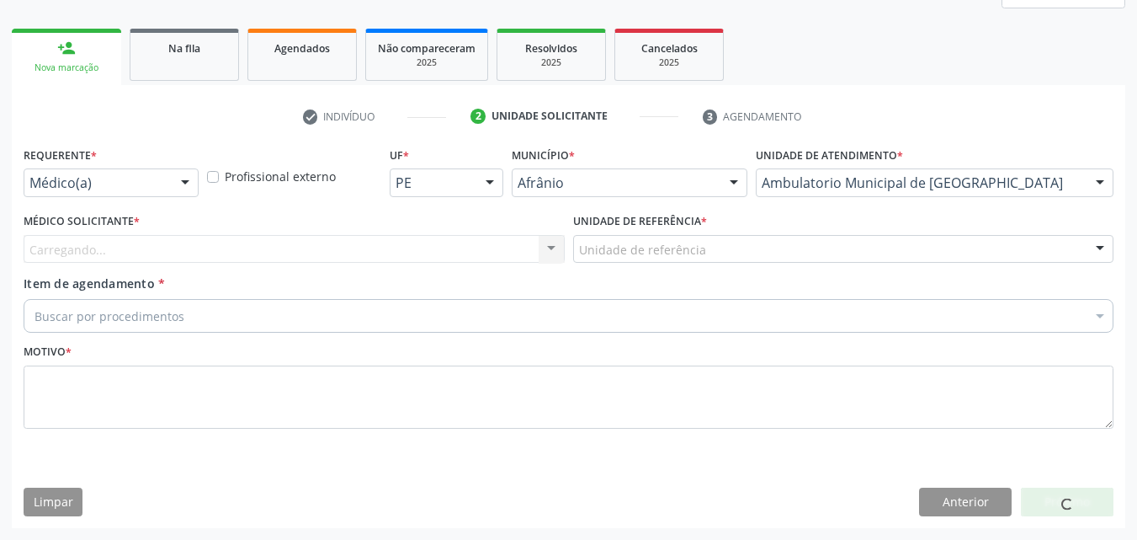
click at [741, 244] on div "Unidade de referência" at bounding box center [843, 249] width 541 height 29
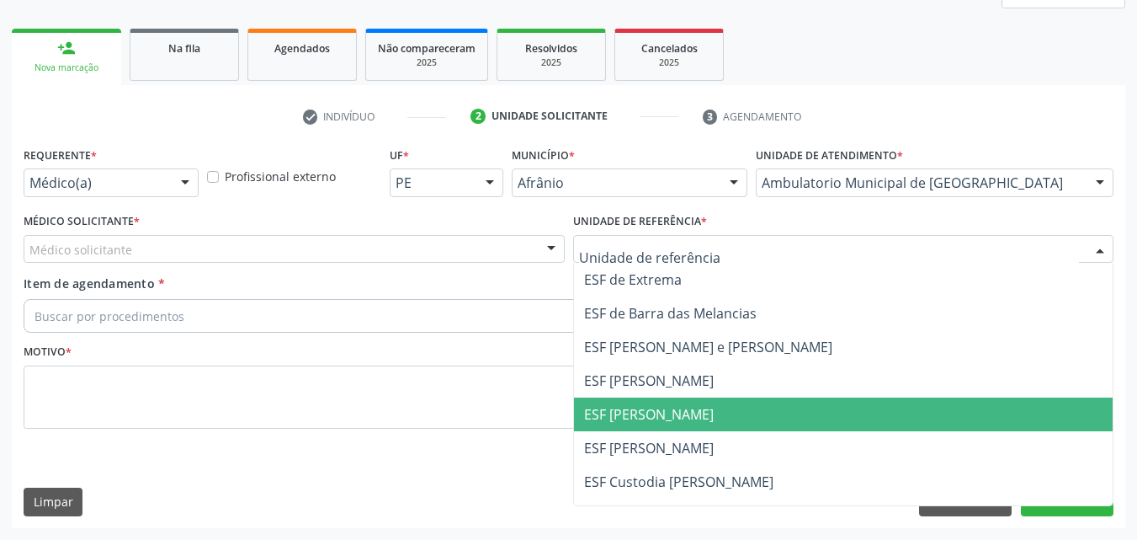
drag, startPoint x: 736, startPoint y: 410, endPoint x: 690, endPoint y: 402, distance: 46.1
click at [734, 411] on span "ESF [PERSON_NAME]" at bounding box center [844, 414] width 540 height 34
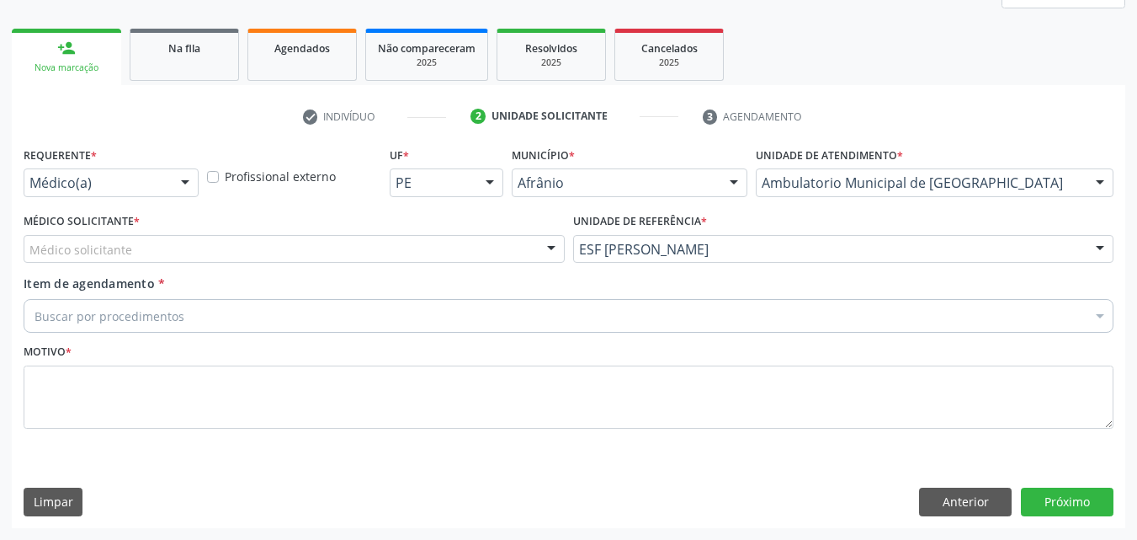
click at [502, 252] on div "Médico solicitante" at bounding box center [294, 249] width 541 height 29
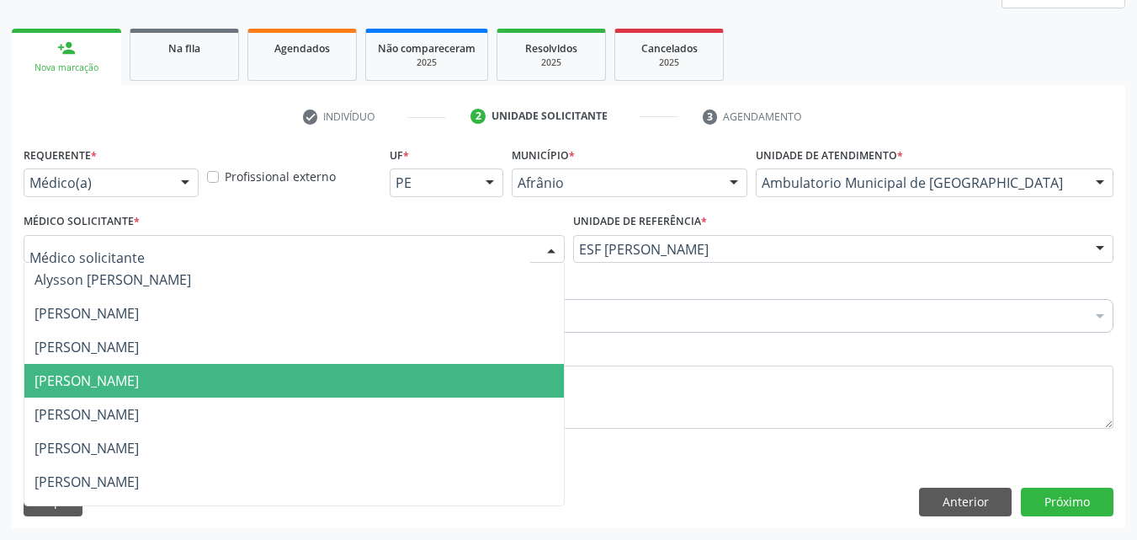
click at [509, 384] on span "[PERSON_NAME]" at bounding box center [294, 381] width 540 height 34
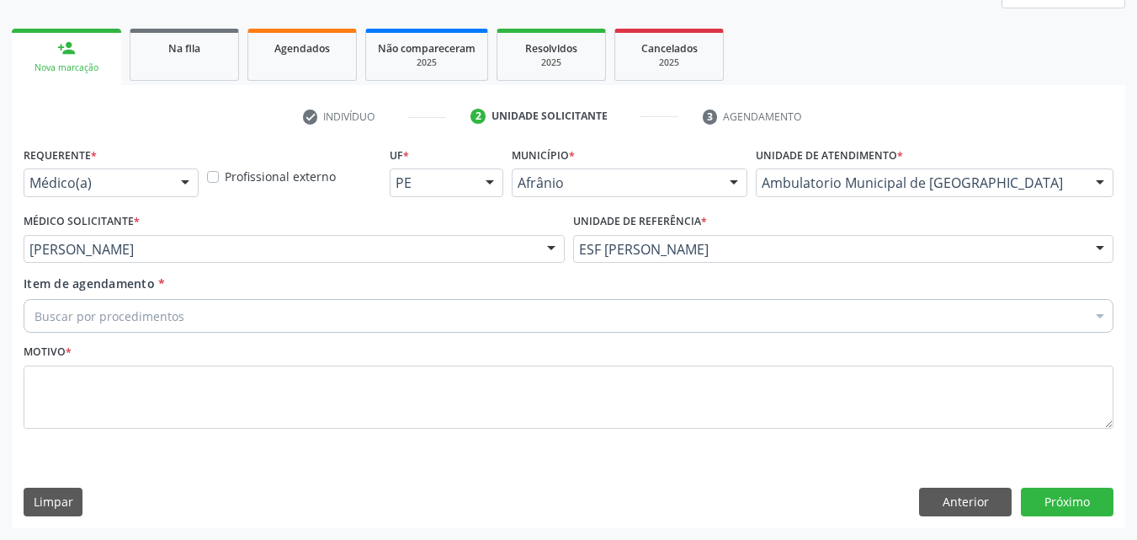
click at [289, 310] on div "Buscar por procedimentos" at bounding box center [569, 316] width 1090 height 34
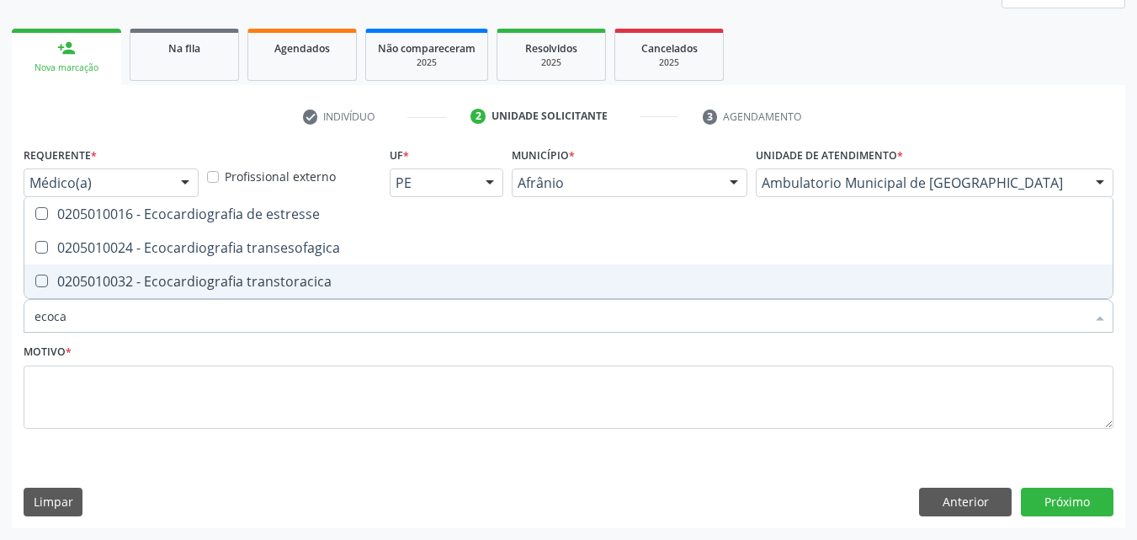
type input "ecocar"
click at [295, 278] on div "0205010032 - Ecocardiografia transtoracica" at bounding box center [569, 280] width 1068 height 13
checkbox transtoracica "true"
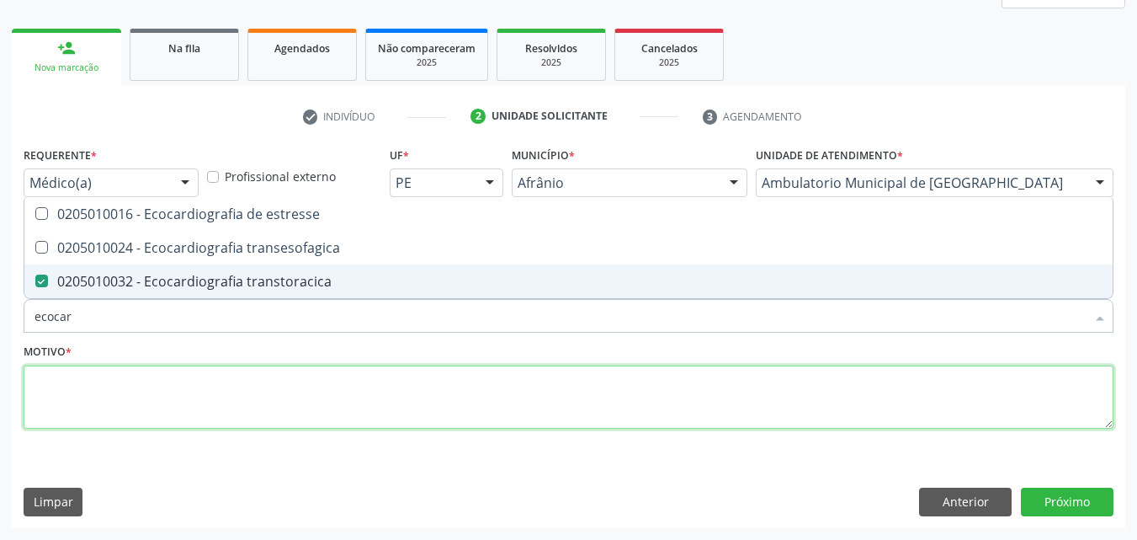
click at [277, 386] on textarea at bounding box center [569, 397] width 1090 height 64
checkbox transesofagica "true"
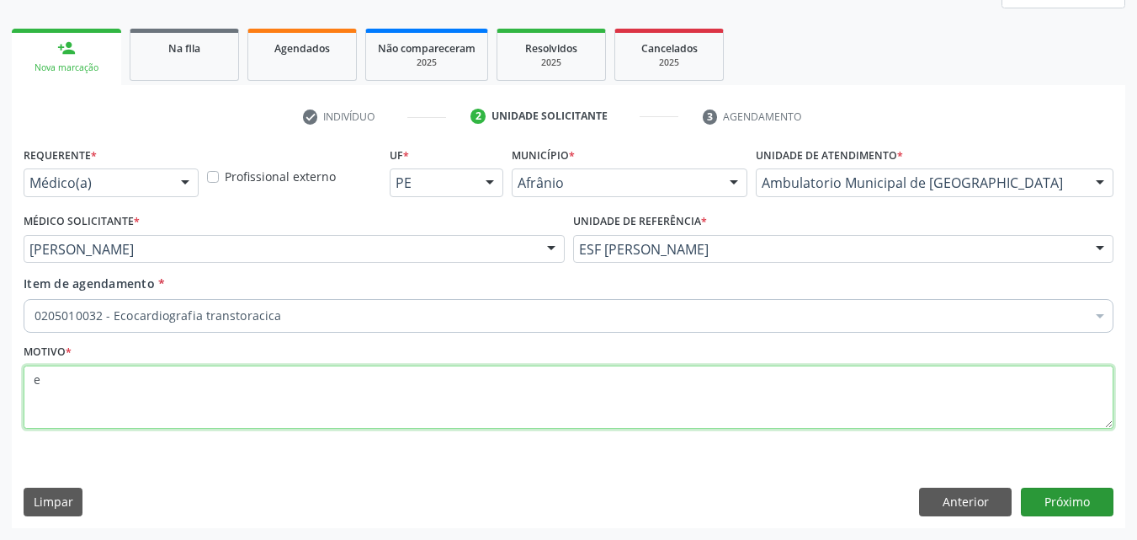
type textarea "e"
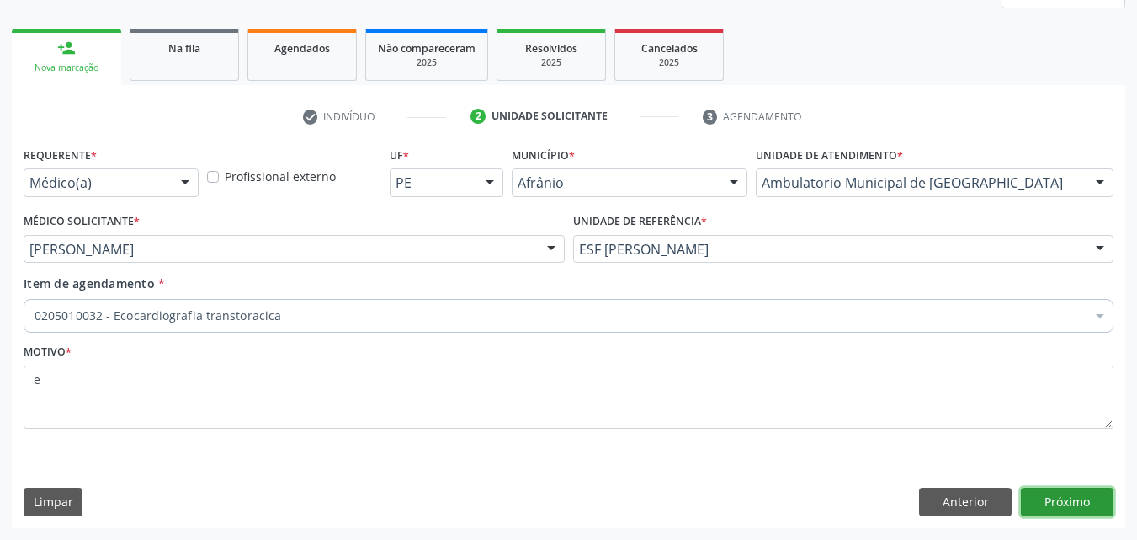
click at [1061, 501] on button "Próximo" at bounding box center [1067, 501] width 93 height 29
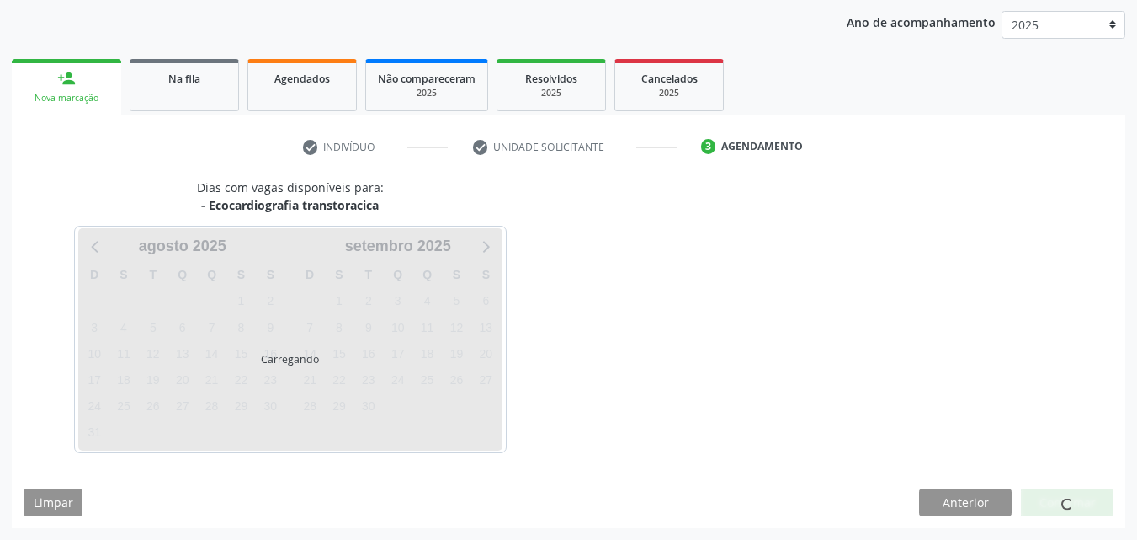
scroll to position [193, 0]
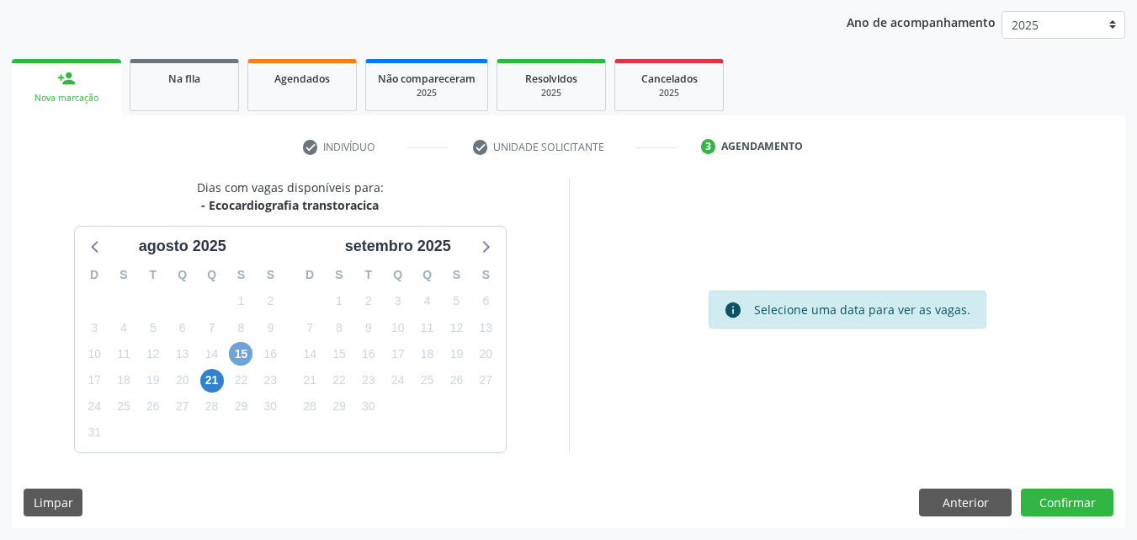
click at [246, 354] on span "15" at bounding box center [241, 354] width 24 height 24
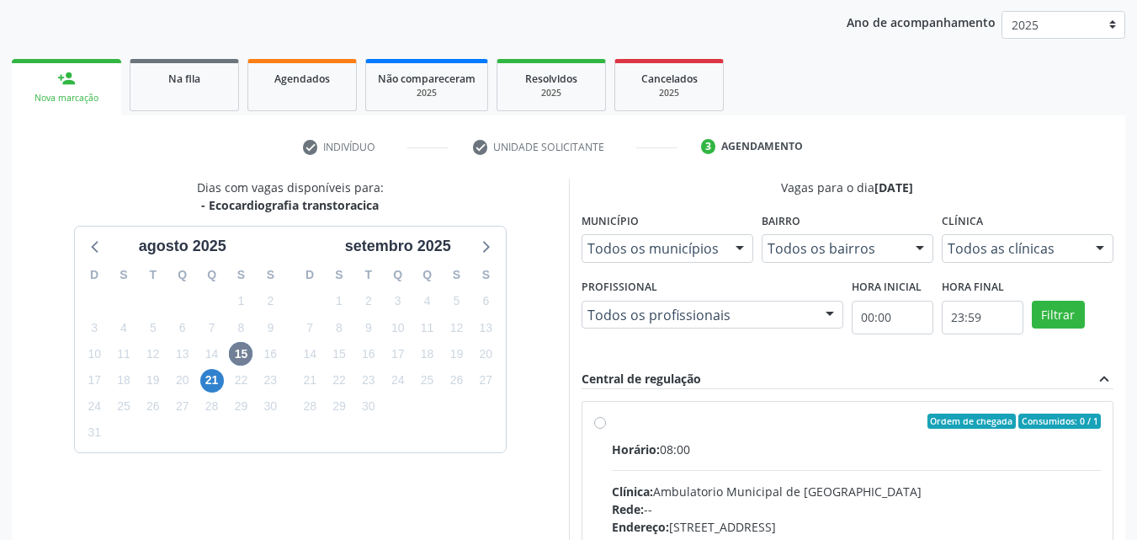
drag, startPoint x: 693, startPoint y: 433, endPoint x: 709, endPoint y: 421, distance: 19.9
click at [695, 431] on label "Ordem de chegada Consumidos: 0 / 1 Horário: 08:00 Clínica: Ambulatorio Municipa…" at bounding box center [857, 542] width 490 height 258
click at [606, 429] on input "Ordem de chegada Consumidos: 0 / 1 Horário: 08:00 Clínica: Ambulatorio Municipa…" at bounding box center [600, 420] width 12 height 15
radio input "true"
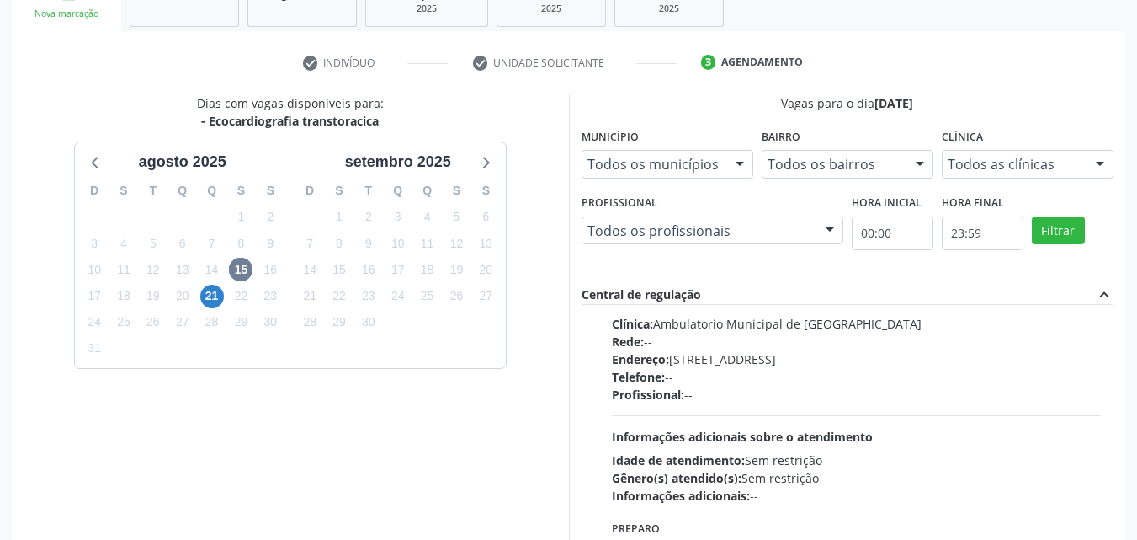
scroll to position [466, 0]
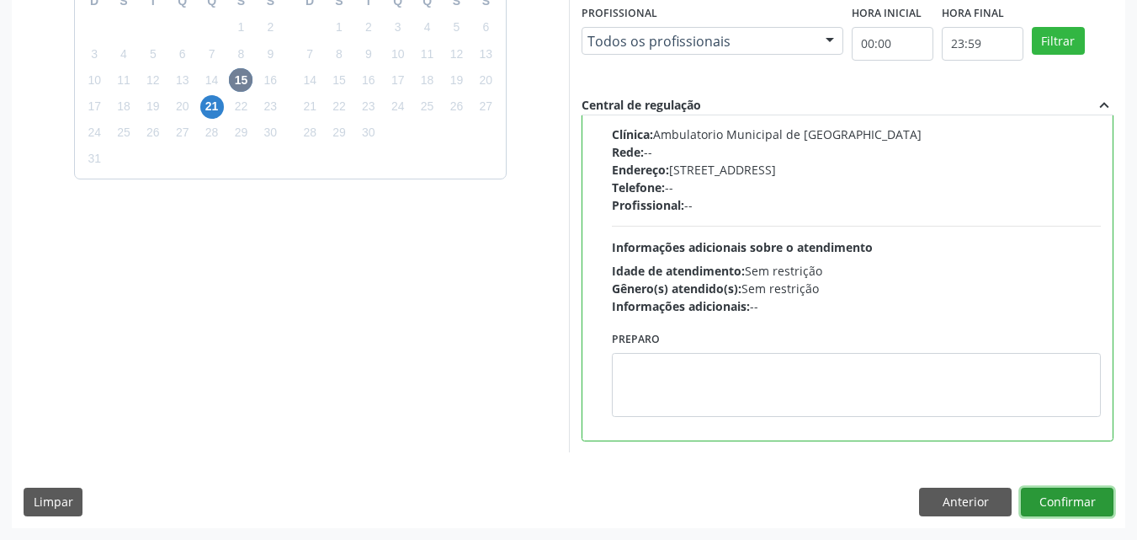
click at [1062, 497] on button "Confirmar" at bounding box center [1067, 501] width 93 height 29
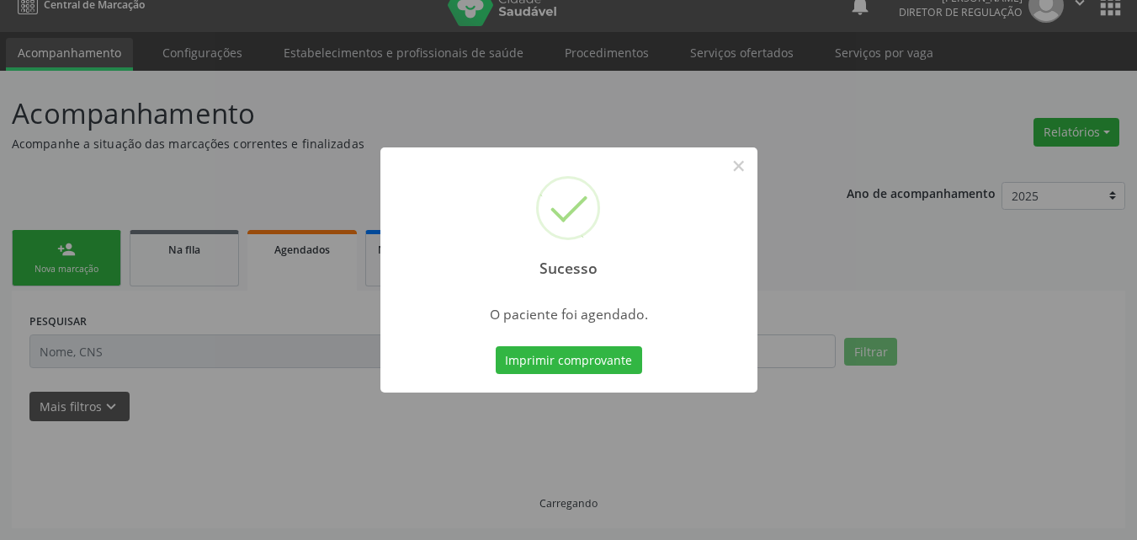
scroll to position [22, 0]
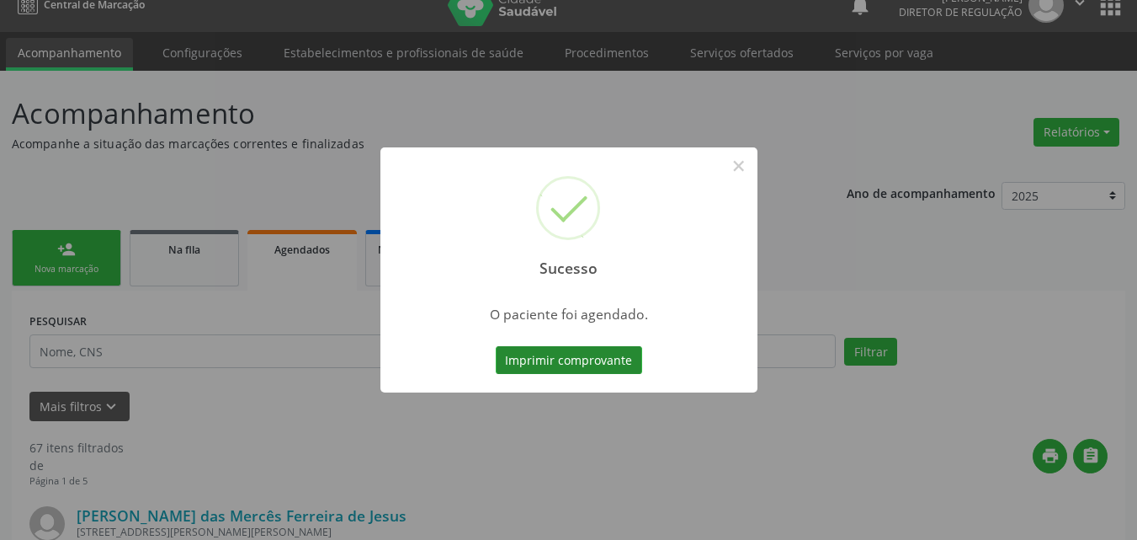
click at [578, 355] on button "Imprimir comprovante" at bounding box center [569, 360] width 146 height 29
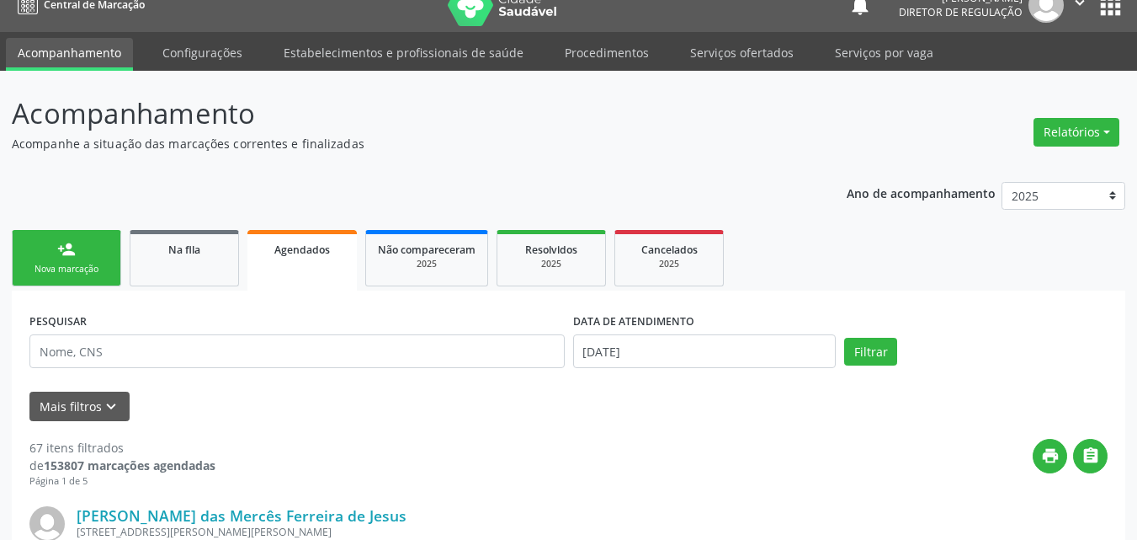
scroll to position [0, 0]
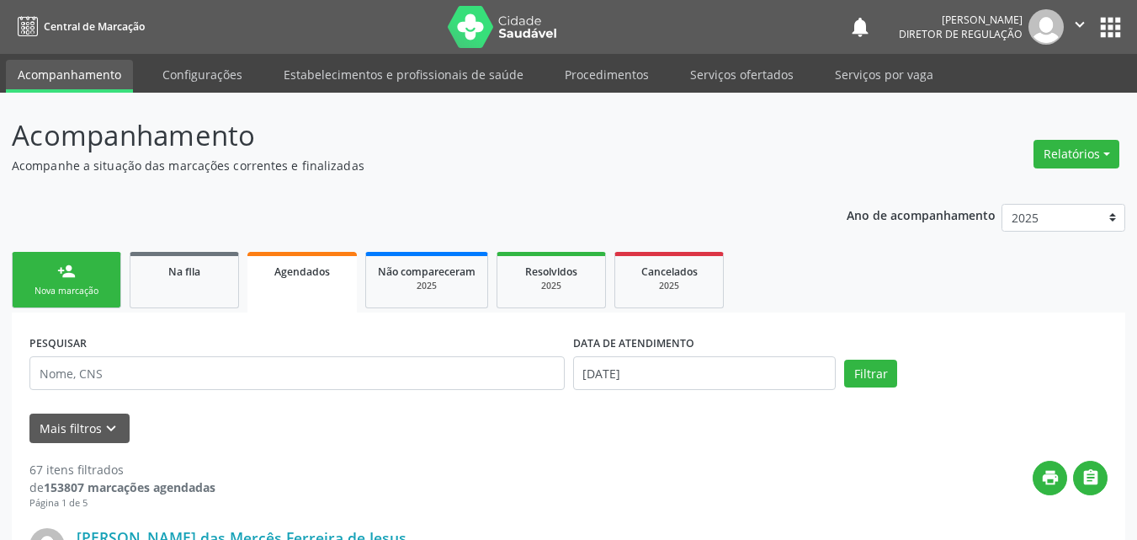
click at [78, 274] on link "person_add Nova marcação" at bounding box center [66, 280] width 109 height 56
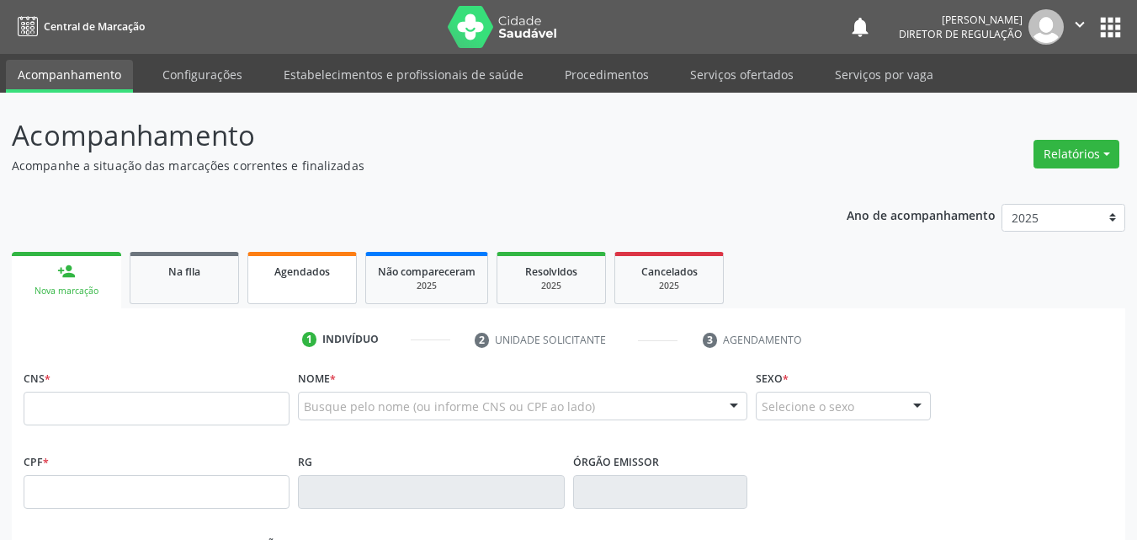
click at [314, 278] on span "Agendados" at bounding box center [302, 271] width 56 height 14
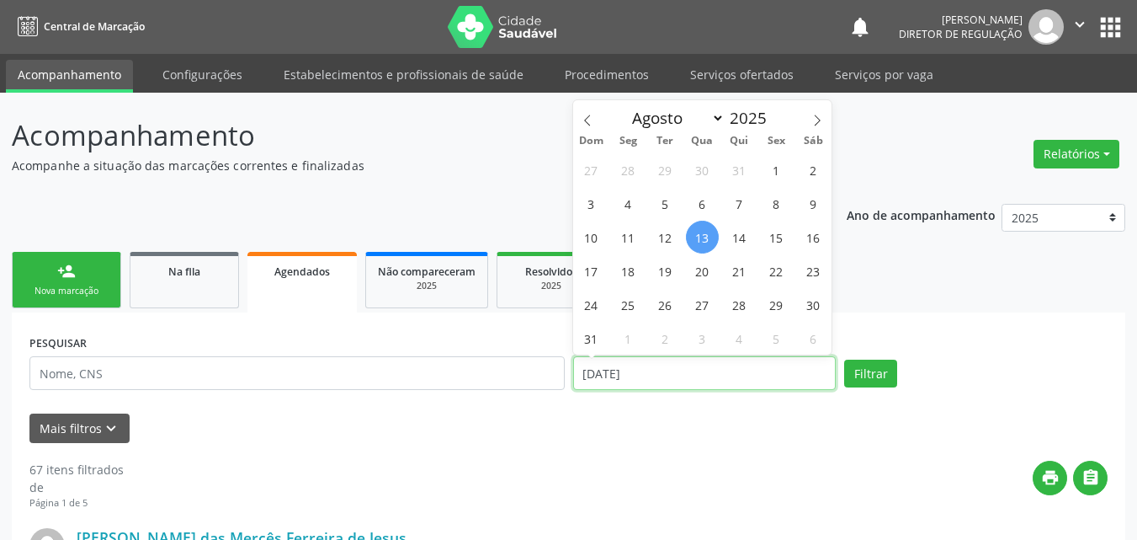
click at [593, 370] on input "[DATE]" at bounding box center [705, 373] width 264 height 34
click at [776, 170] on span "1" at bounding box center [776, 169] width 33 height 33
type input "01/08/2025"
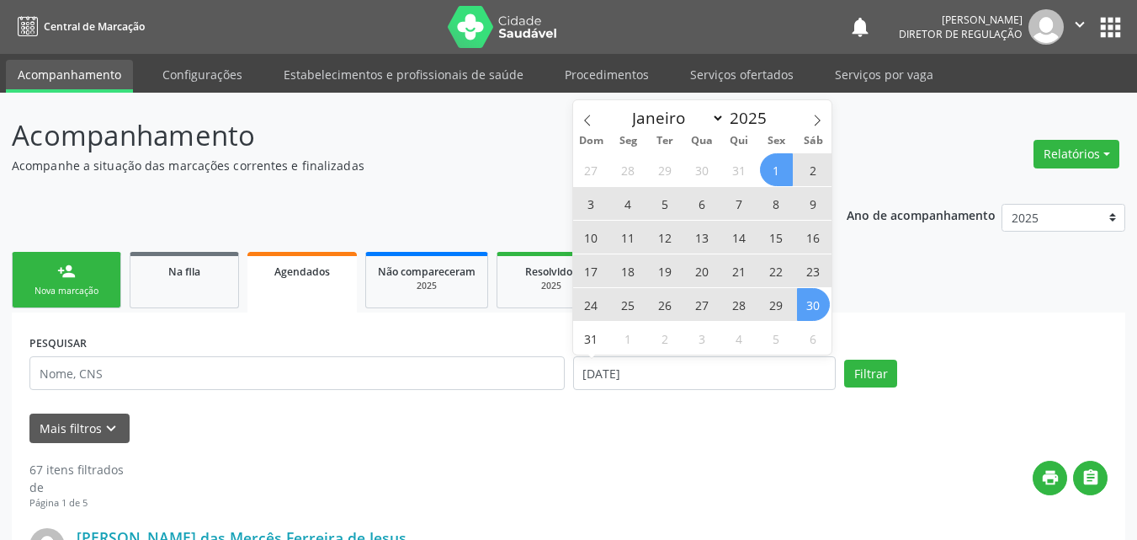
click at [813, 306] on span "30" at bounding box center [813, 304] width 33 height 33
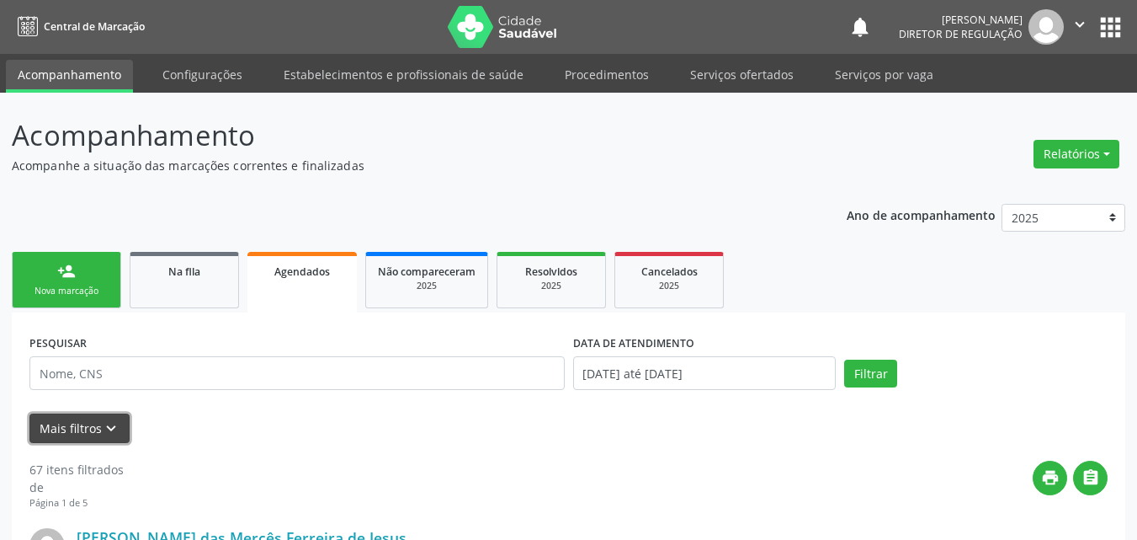
click at [106, 420] on icon "keyboard_arrow_down" at bounding box center [111, 428] width 19 height 19
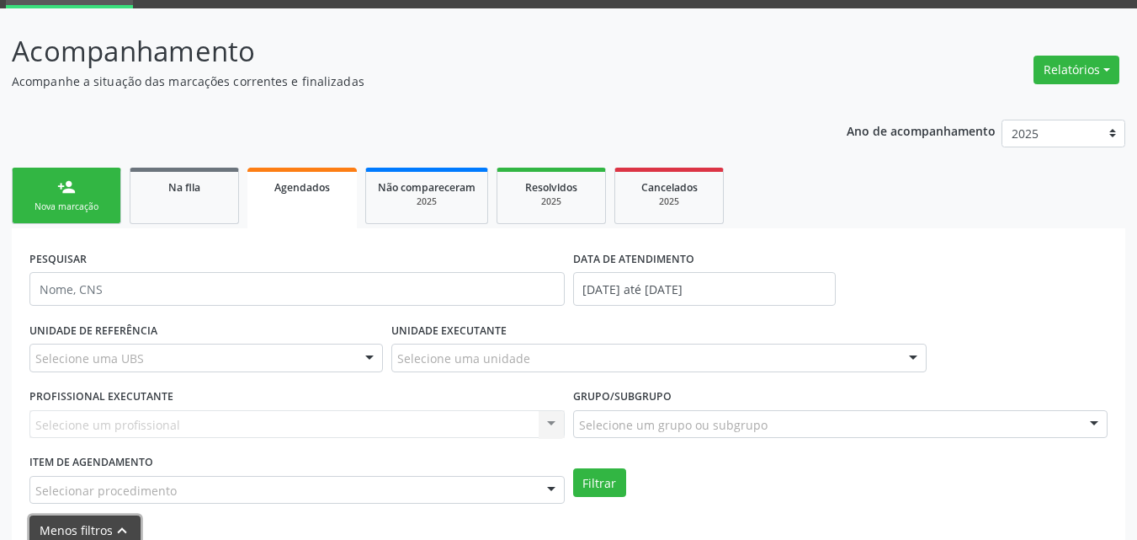
scroll to position [253, 0]
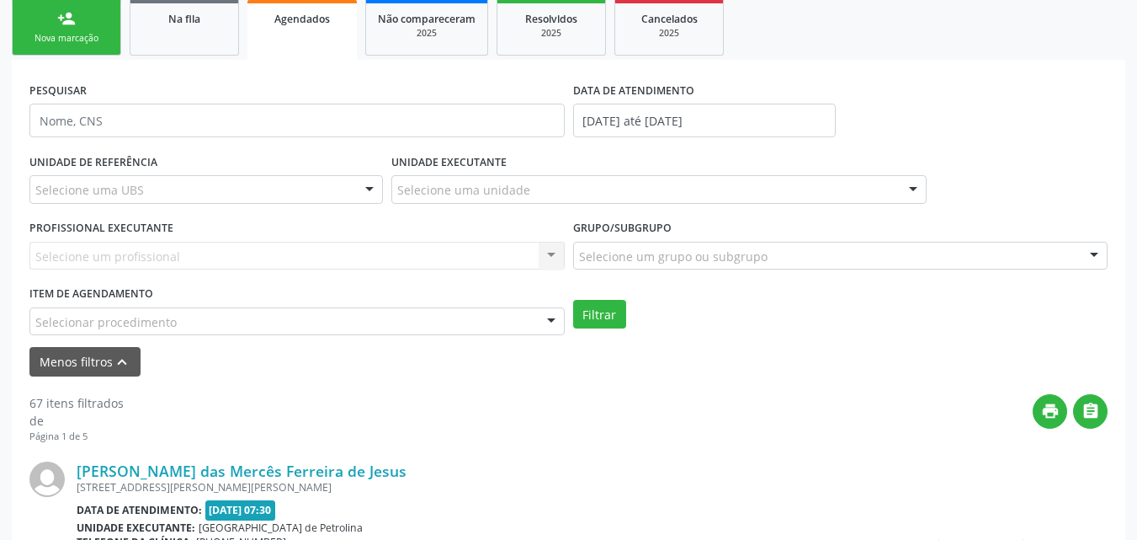
click at [224, 322] on div "Selecionar procedimento" at bounding box center [296, 321] width 535 height 29
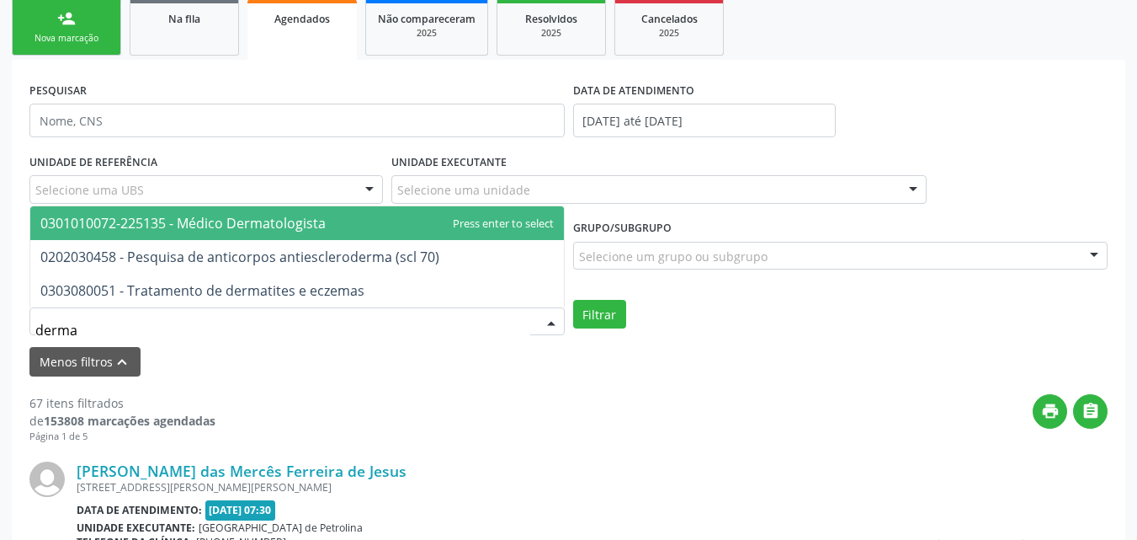
type input "dermat"
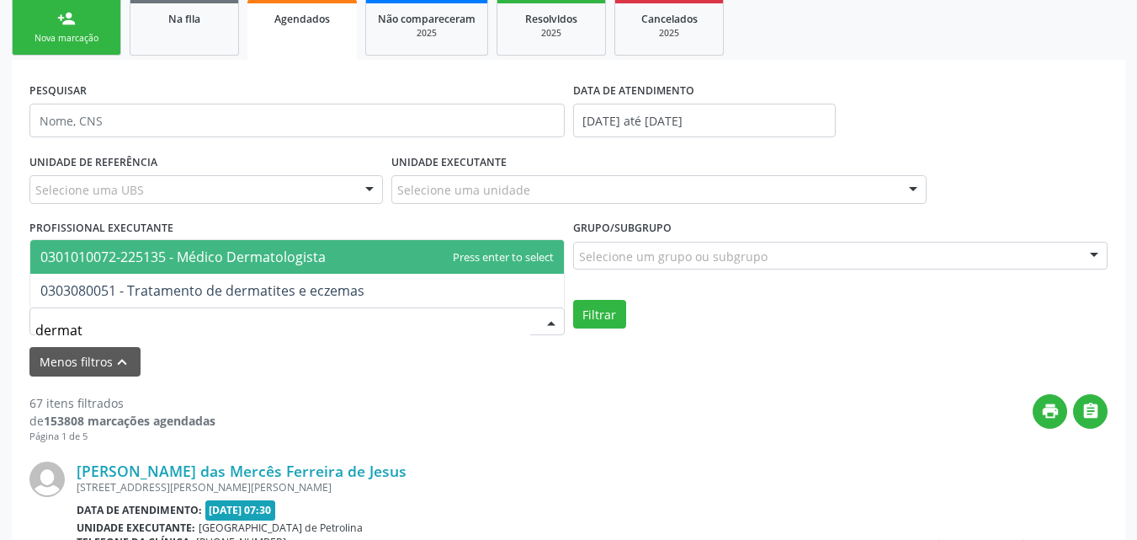
click at [269, 264] on span "0301010072-225135 - Médico Dermatologista" at bounding box center [182, 257] width 285 height 19
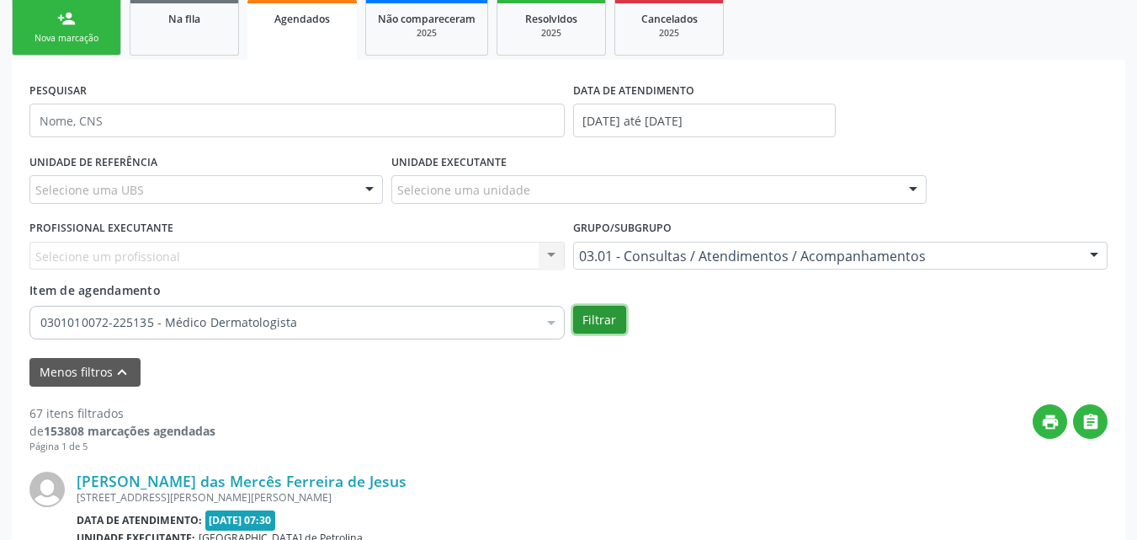
click at [602, 317] on button "Filtrar" at bounding box center [599, 320] width 53 height 29
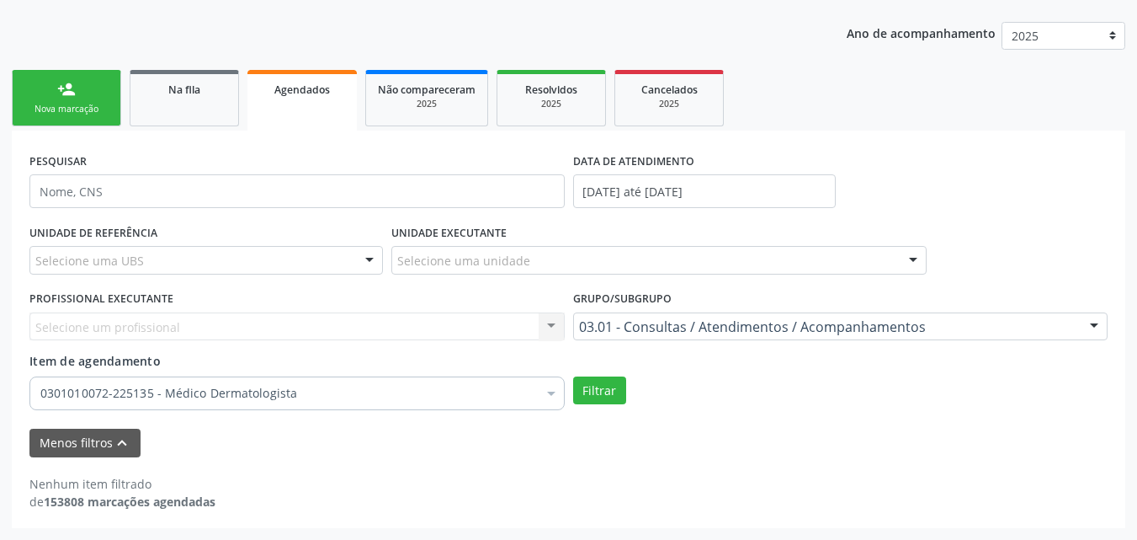
scroll to position [98, 0]
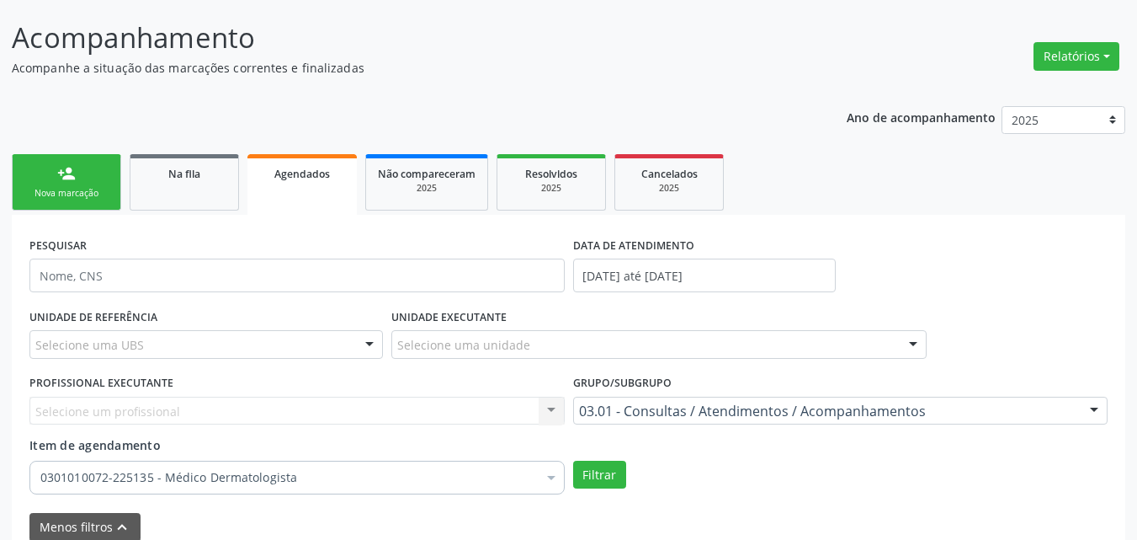
click at [83, 195] on div "Nova marcação" at bounding box center [66, 193] width 84 height 13
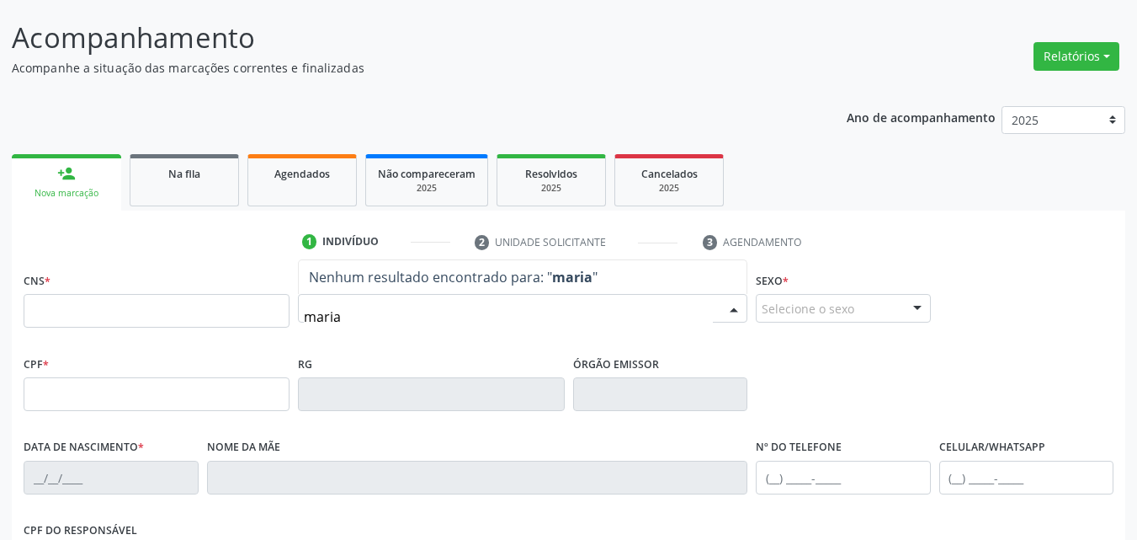
type input "maria"
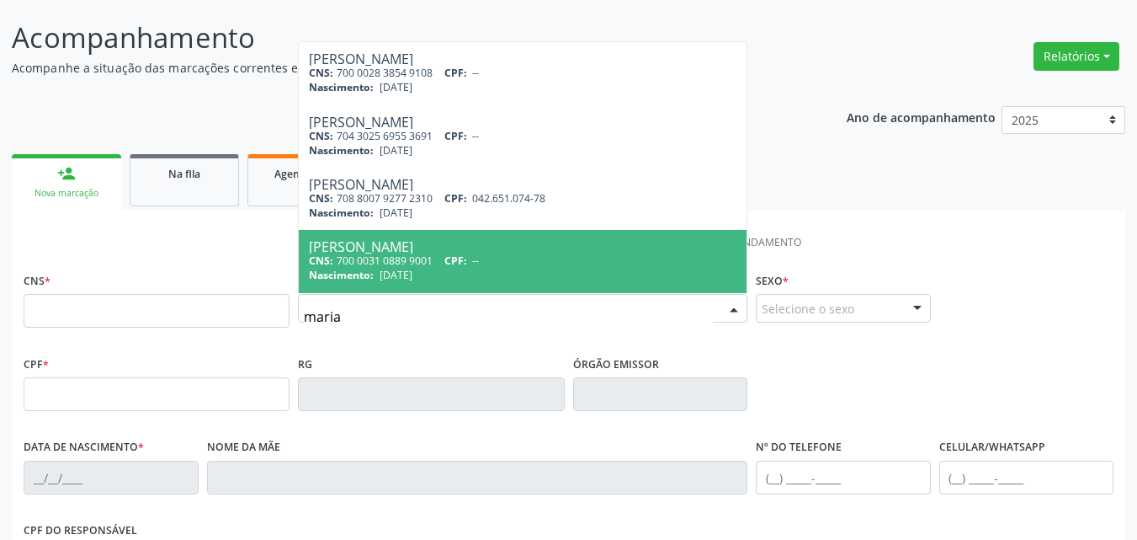
click at [404, 264] on div "CNS: 700 0031 0889 9001 CPF: --" at bounding box center [523, 260] width 428 height 14
type input "700 0031 0889 9001"
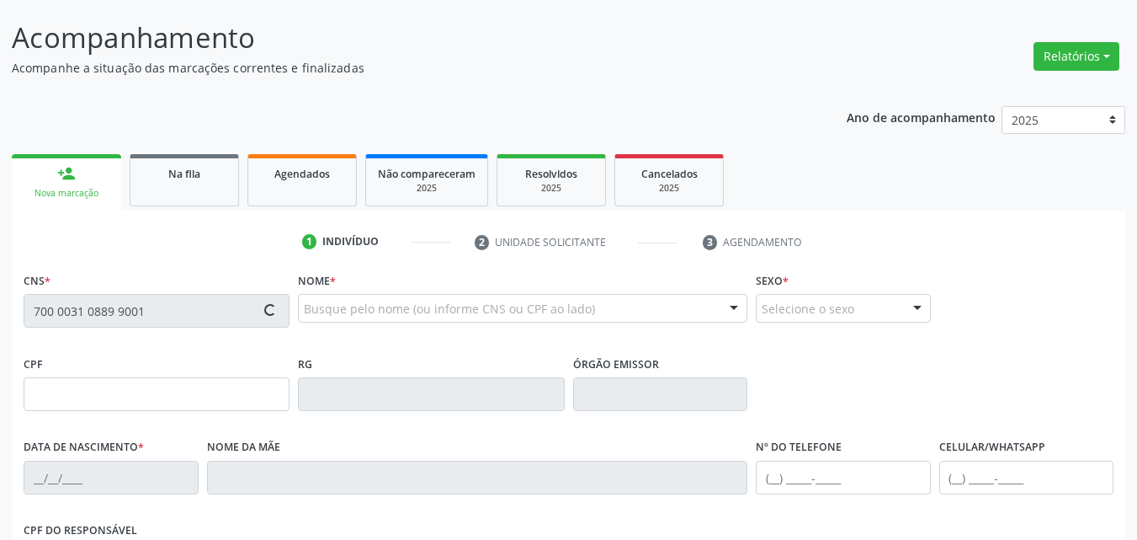
scroll to position [373, 0]
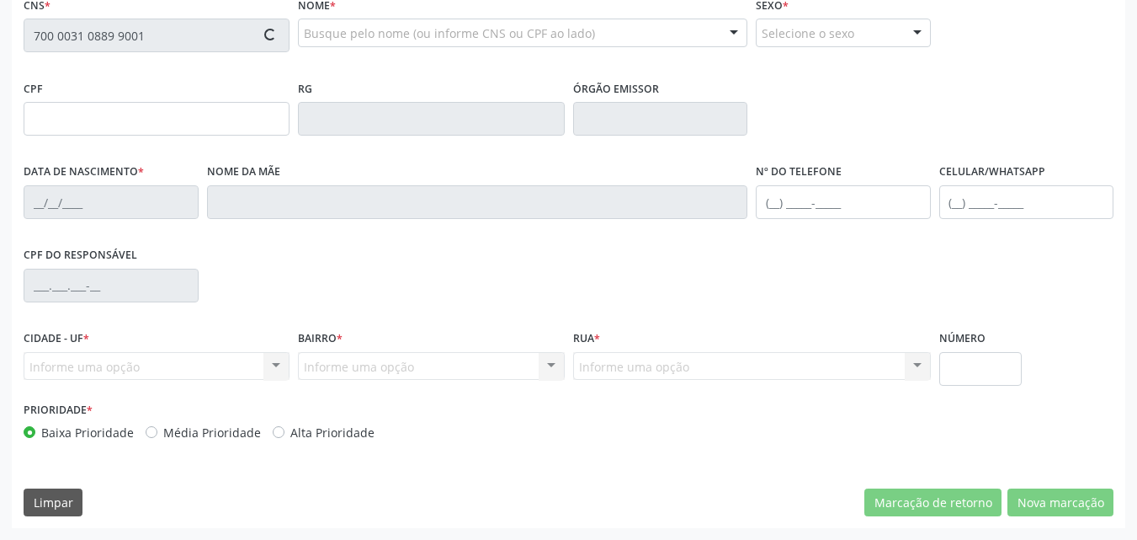
type input "01/03/2024"
type input "S/N"
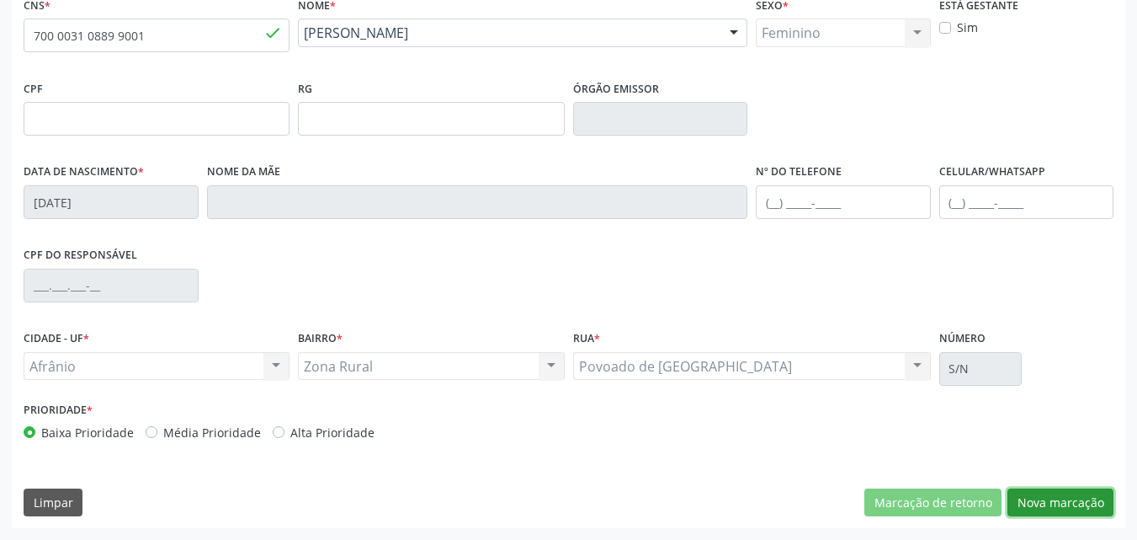
click at [1070, 502] on button "Nova marcação" at bounding box center [1061, 502] width 106 height 29
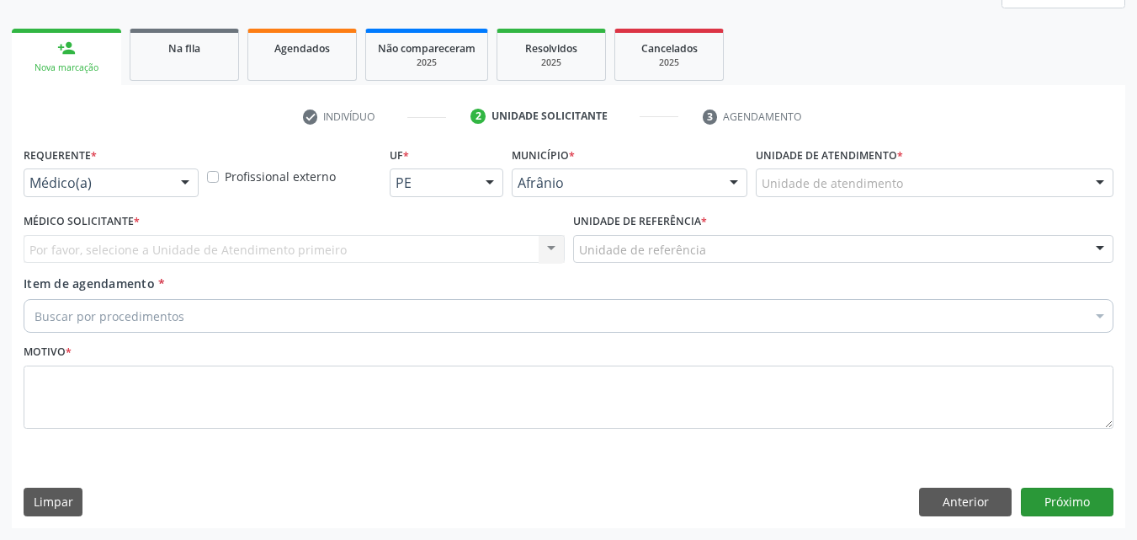
scroll to position [223, 0]
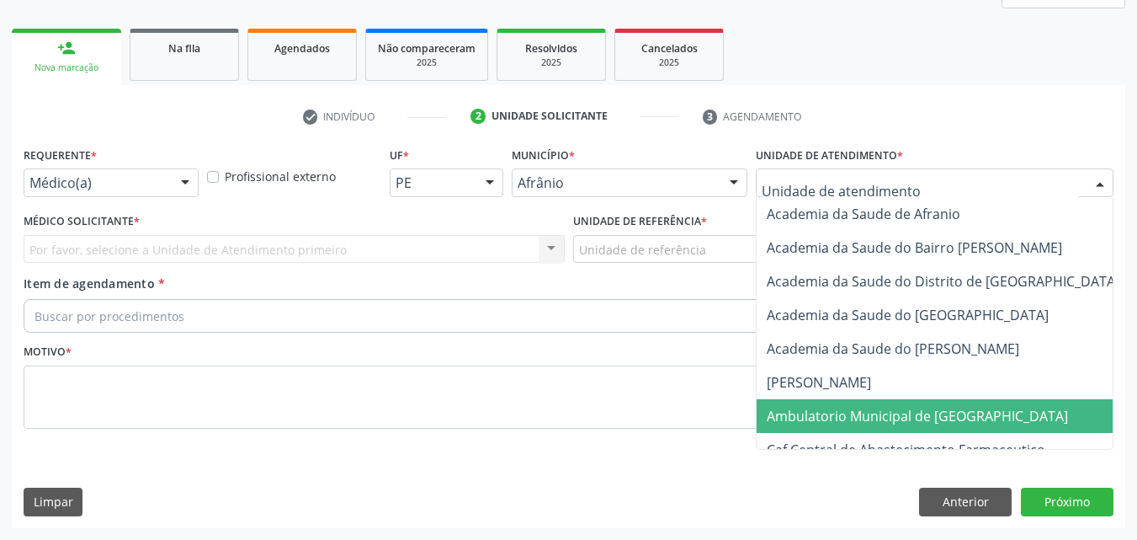
drag, startPoint x: 871, startPoint y: 422, endPoint x: 848, endPoint y: 409, distance: 26.7
click at [872, 422] on span "Ambulatorio Municipal de [GEOGRAPHIC_DATA]" at bounding box center [917, 416] width 301 height 19
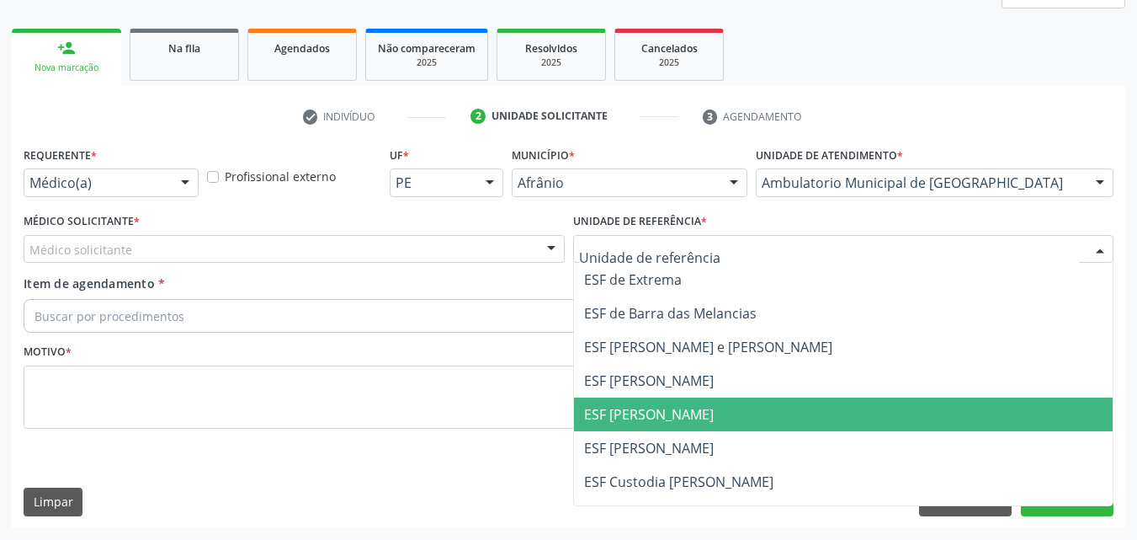
click at [704, 410] on span "ESF [PERSON_NAME]" at bounding box center [844, 414] width 540 height 34
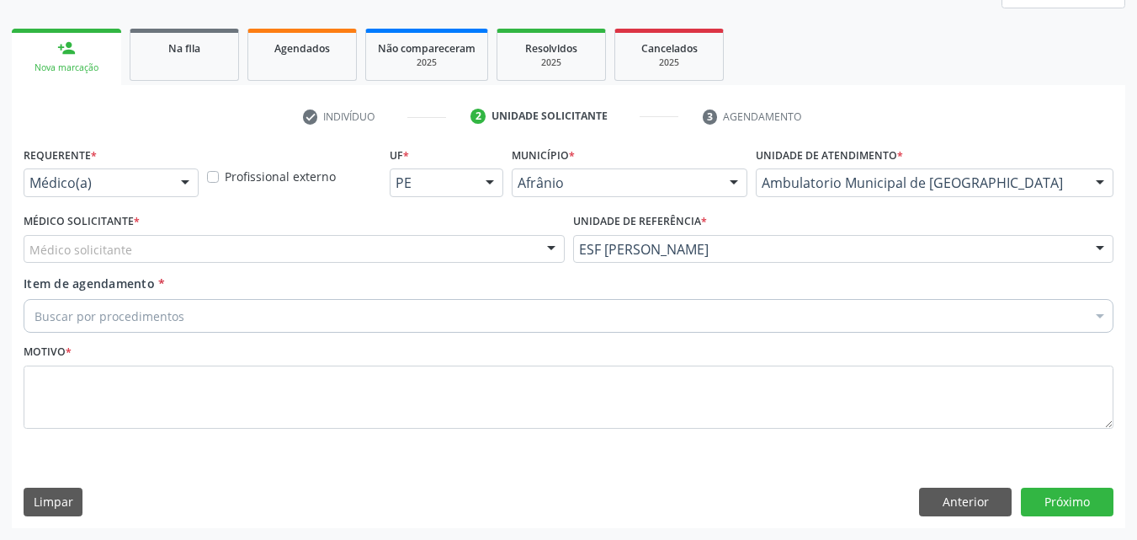
click at [475, 246] on div "Médico solicitante" at bounding box center [294, 249] width 541 height 29
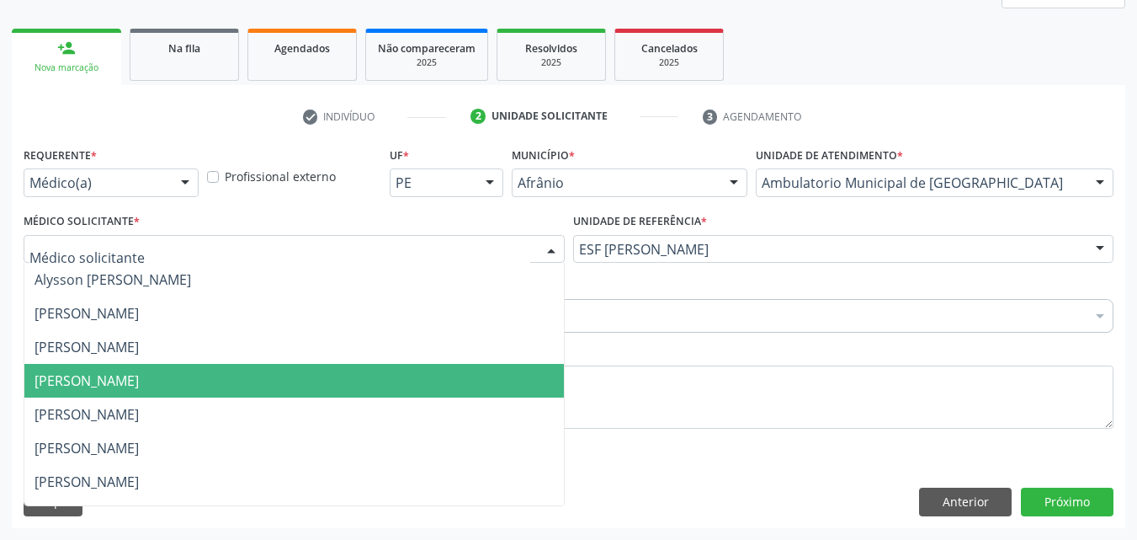
click at [434, 391] on span "[PERSON_NAME]" at bounding box center [294, 381] width 540 height 34
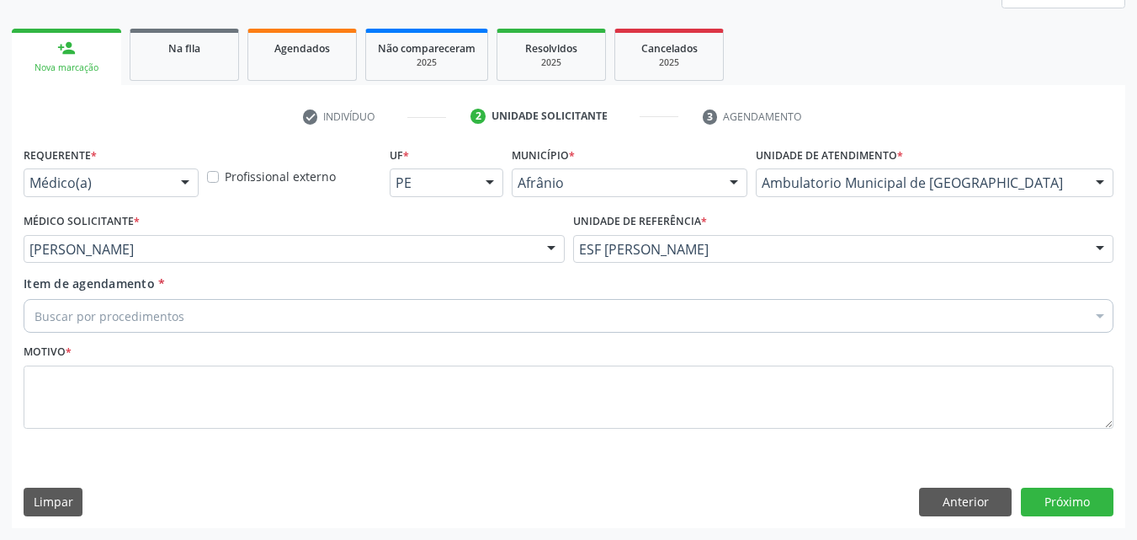
click at [322, 309] on div "Buscar por procedimentos" at bounding box center [569, 316] width 1090 height 34
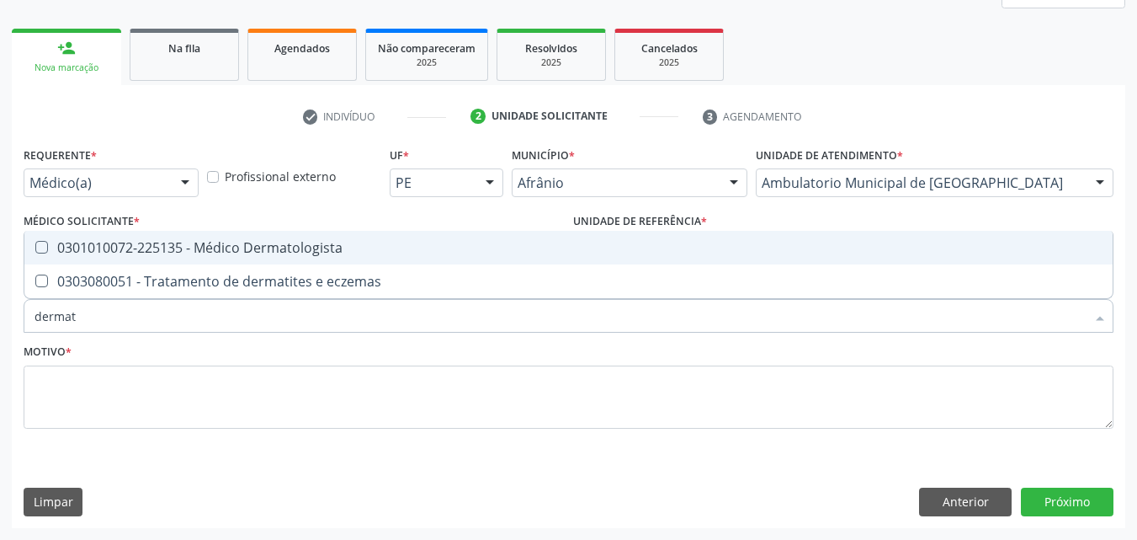
type input "dermato"
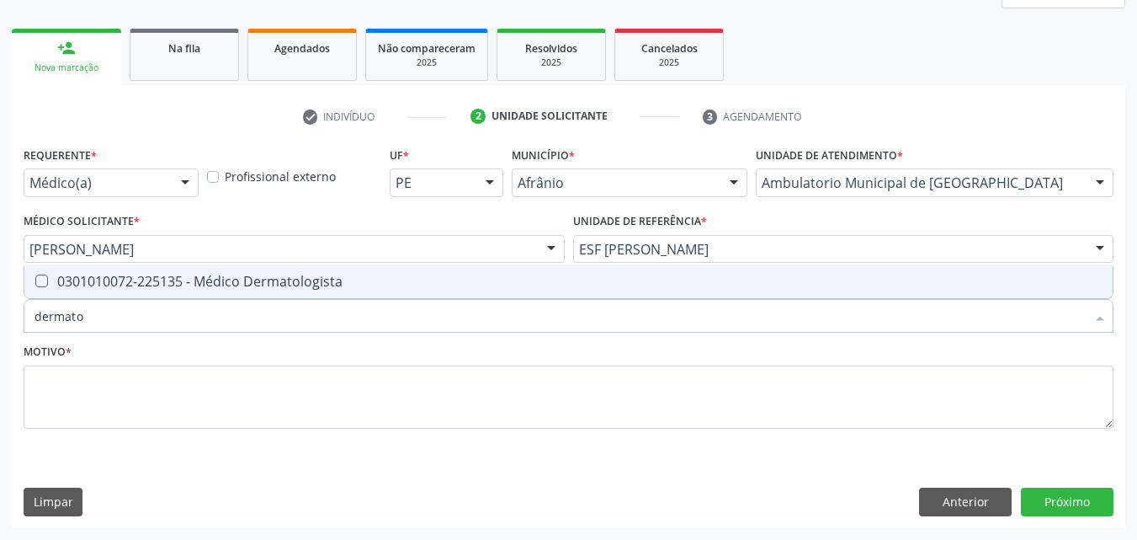
click at [317, 281] on div "0301010072-225135 - Médico Dermatologista" at bounding box center [569, 280] width 1068 height 13
checkbox Dermatologista "true"
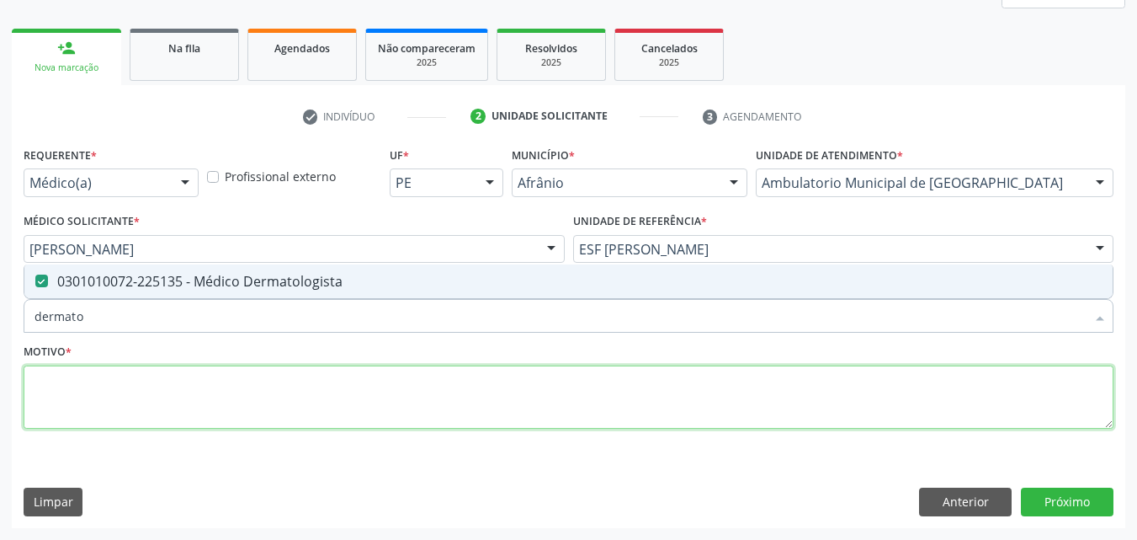
click at [275, 385] on textarea at bounding box center [569, 397] width 1090 height 64
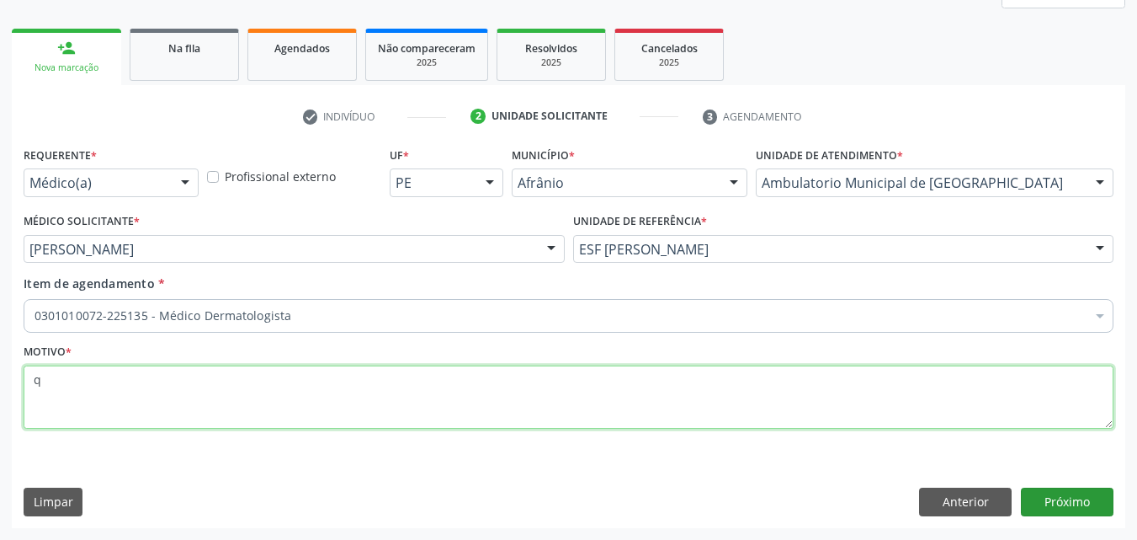
type textarea "q"
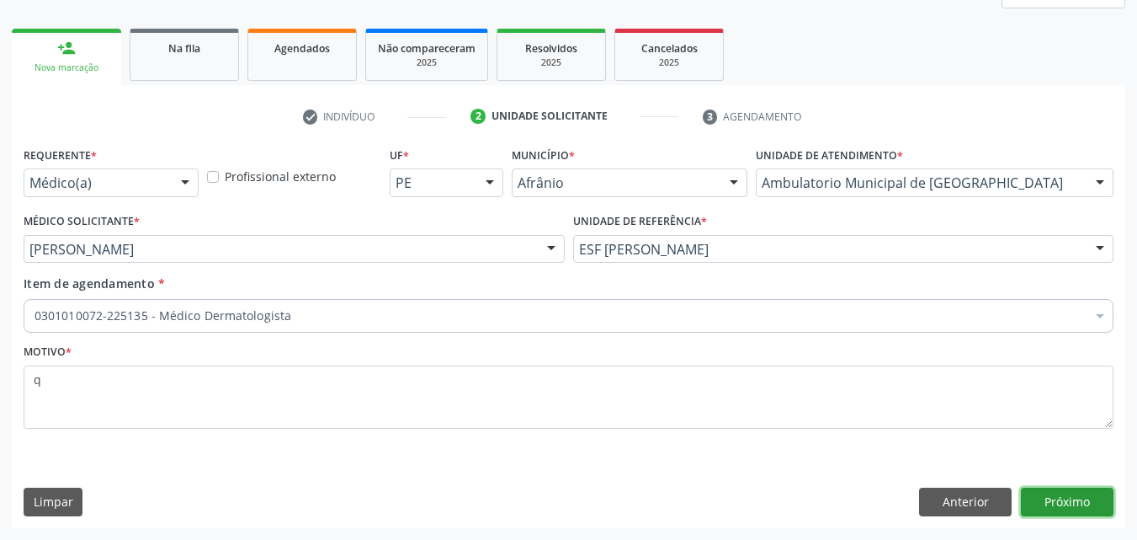
click at [1058, 498] on button "Próximo" at bounding box center [1067, 501] width 93 height 29
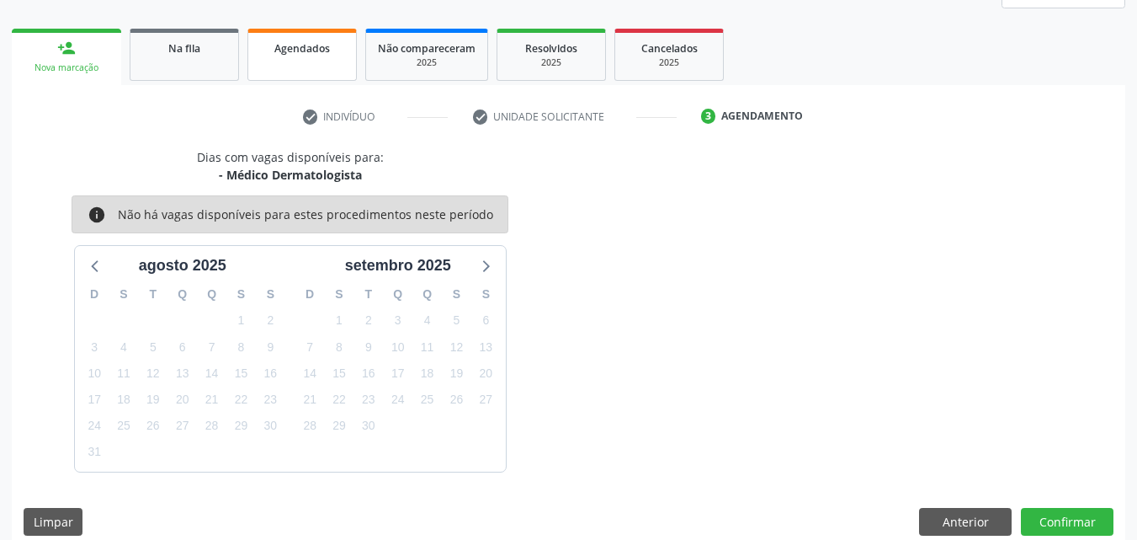
click at [317, 53] on span "Agendados" at bounding box center [302, 48] width 56 height 14
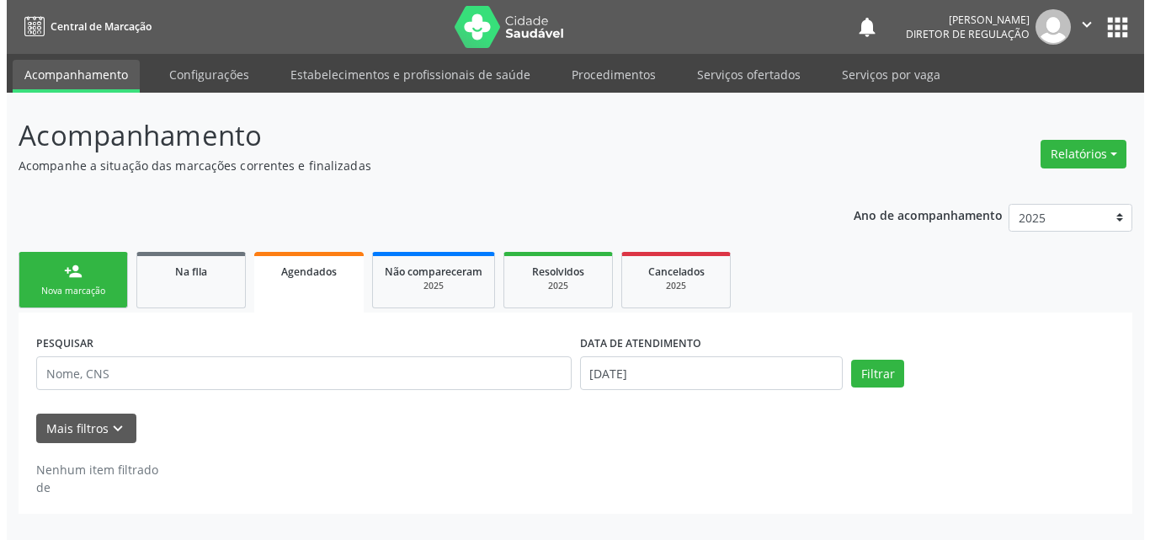
scroll to position [0, 0]
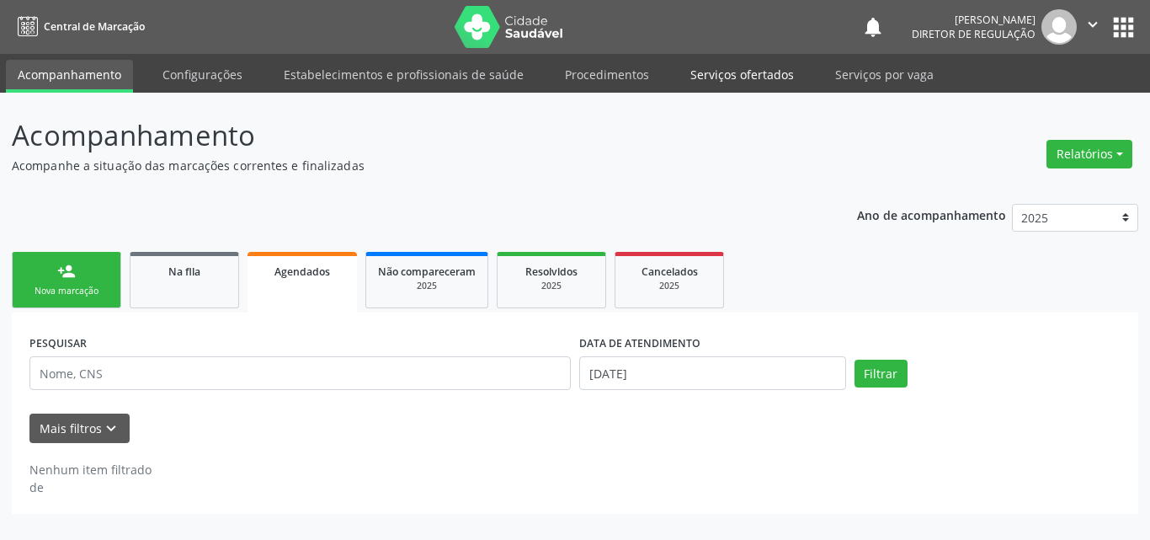
click at [751, 73] on link "Serviços ofertados" at bounding box center [742, 74] width 127 height 29
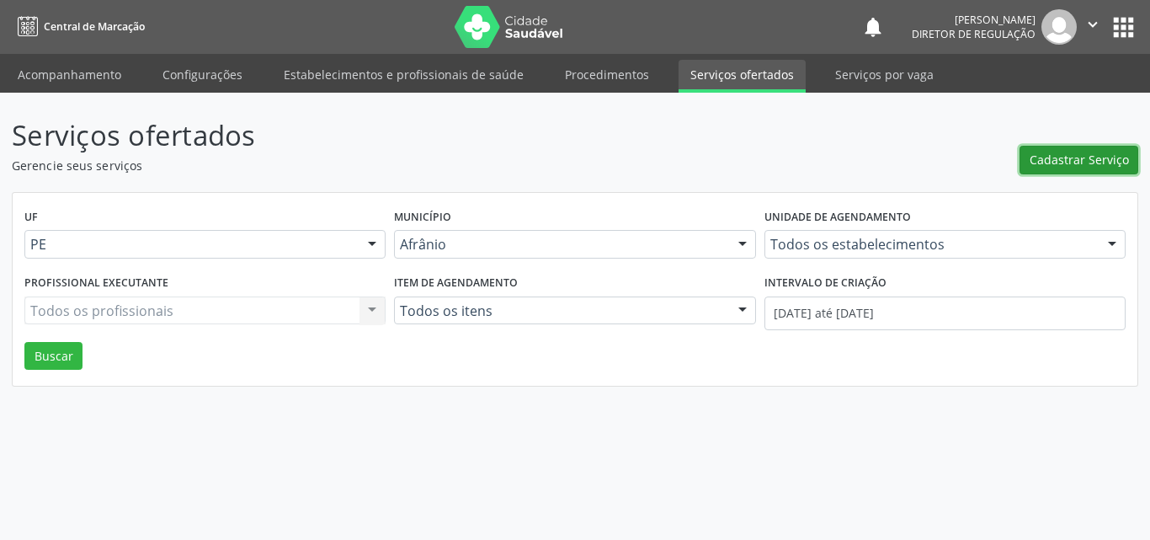
click at [1091, 157] on span "Cadastrar Serviço" at bounding box center [1079, 160] width 99 height 18
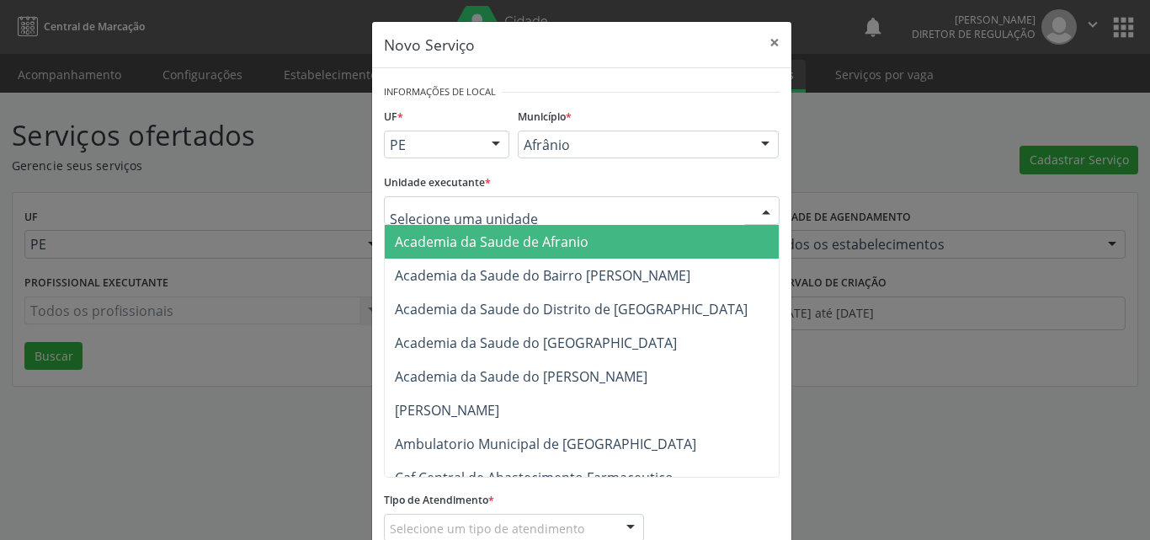
click at [598, 203] on div at bounding box center [582, 210] width 396 height 29
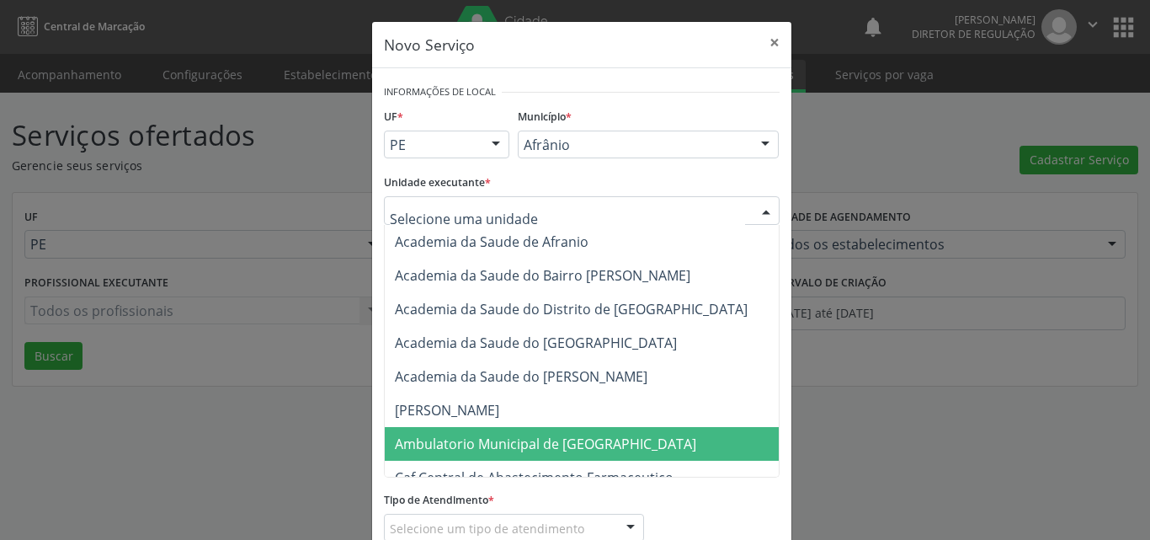
click at [582, 439] on span "Ambulatorio Municipal de [GEOGRAPHIC_DATA]" at bounding box center [545, 443] width 301 height 19
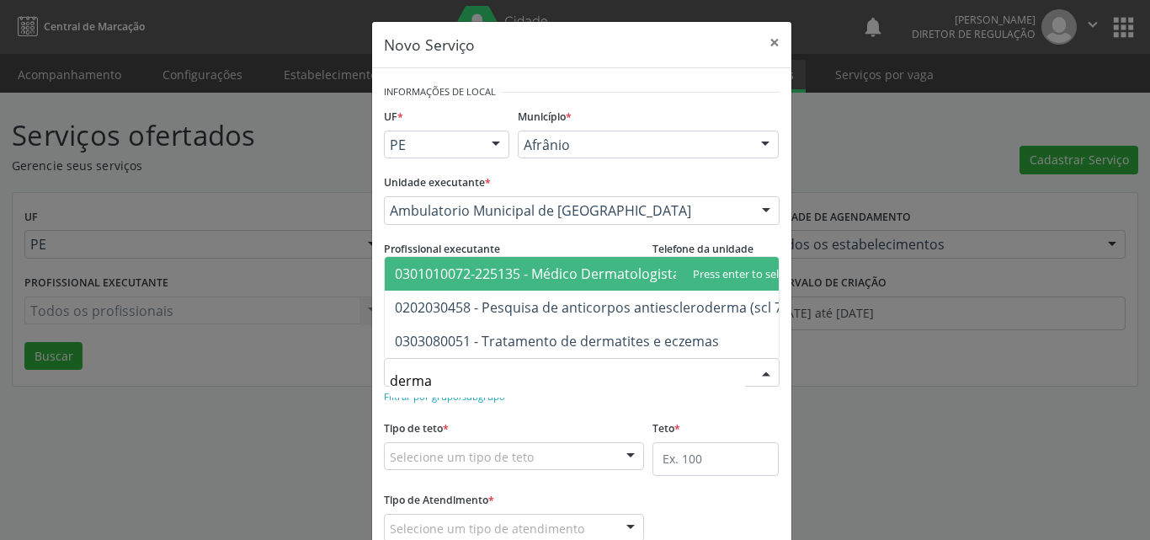
type input "dermat"
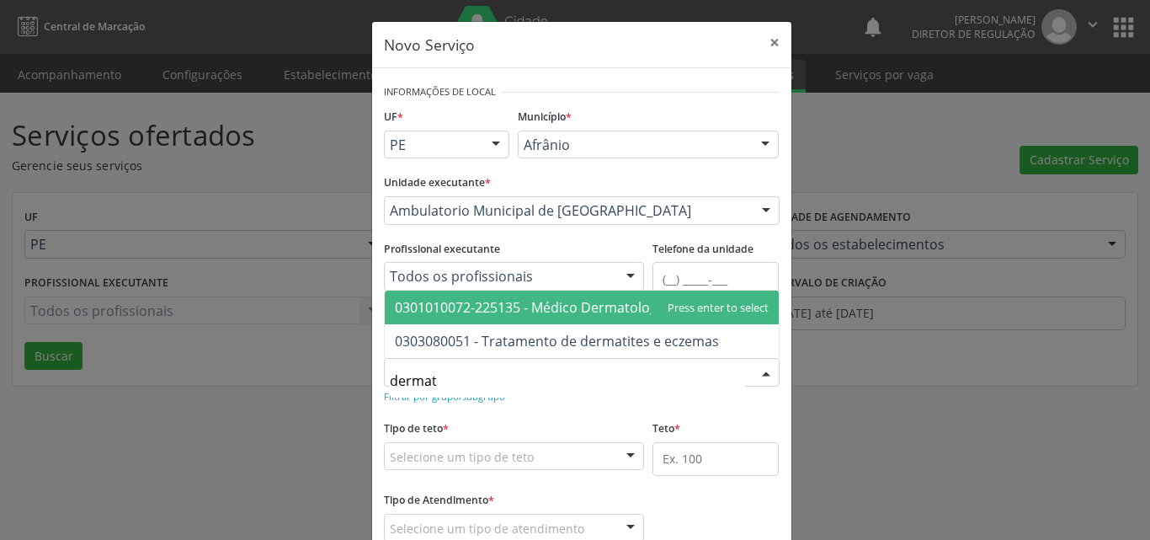
click at [543, 309] on span "0301010072-225135 - Médico Dermatologista" at bounding box center [537, 307] width 285 height 19
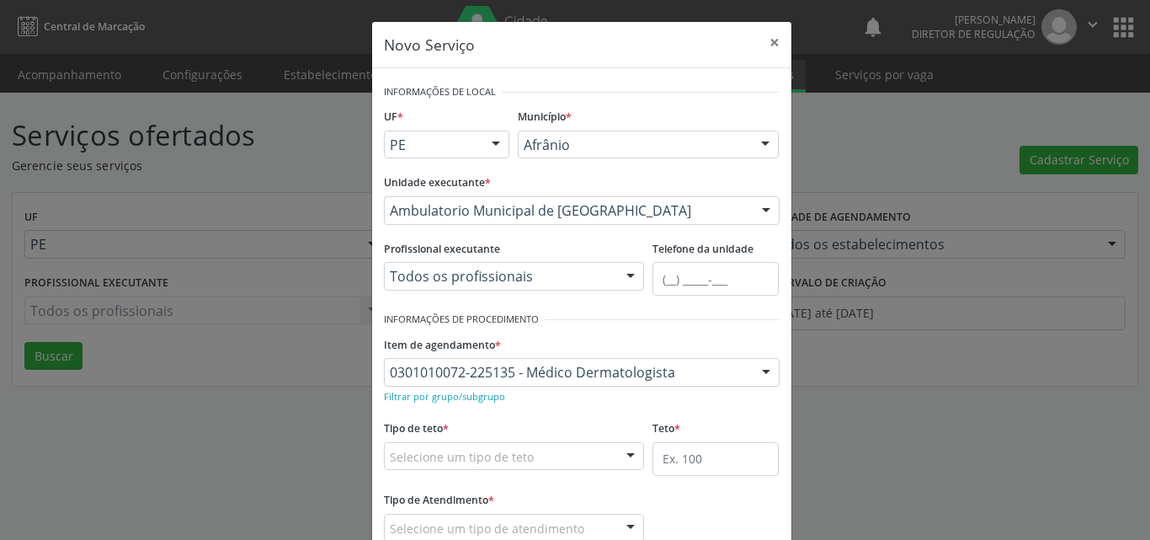
click at [529, 443] on div "Selecione um tipo de teto" at bounding box center [514, 456] width 261 height 29
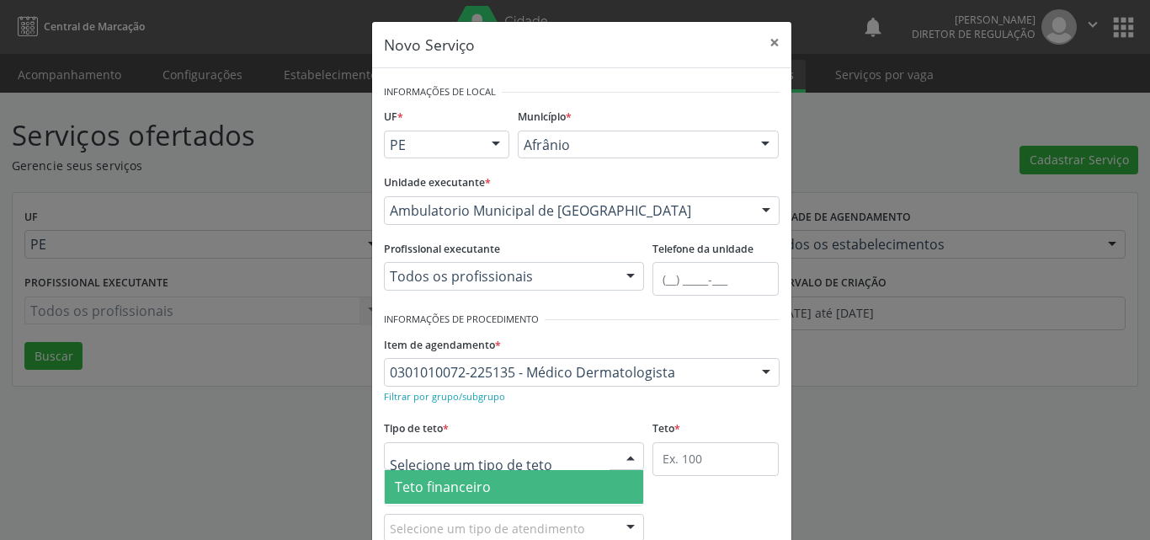
scroll to position [32, 0]
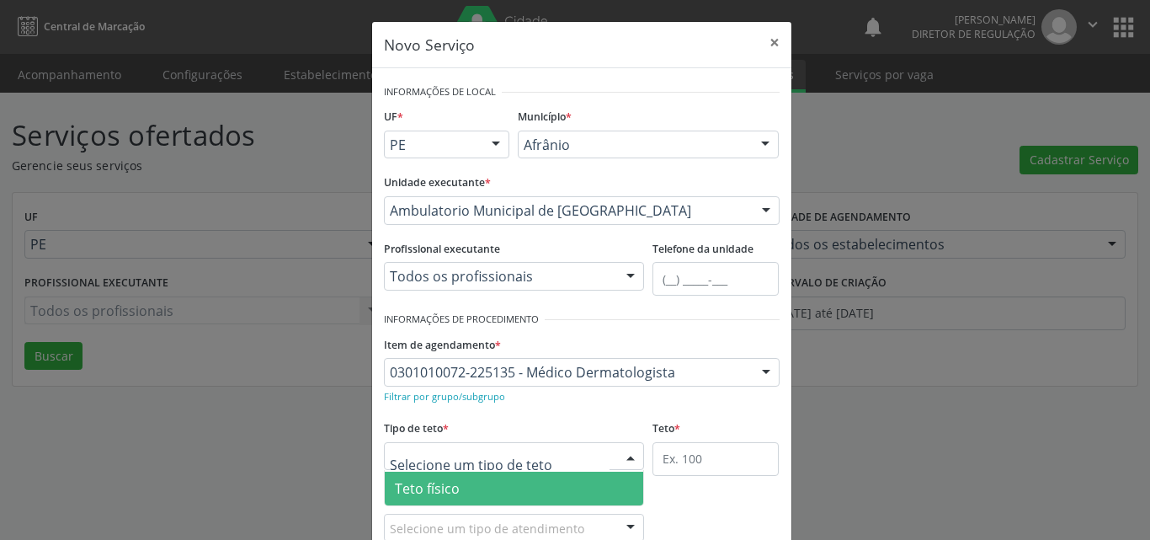
click at [521, 490] on span "Teto físico" at bounding box center [514, 488] width 259 height 34
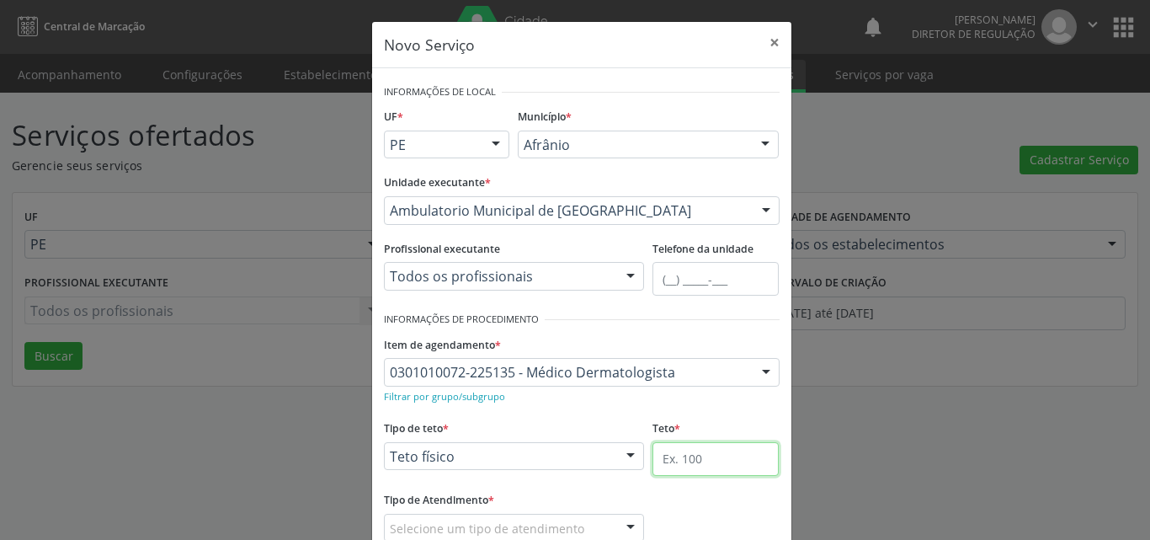
click at [693, 463] on input "text" at bounding box center [715, 459] width 126 height 34
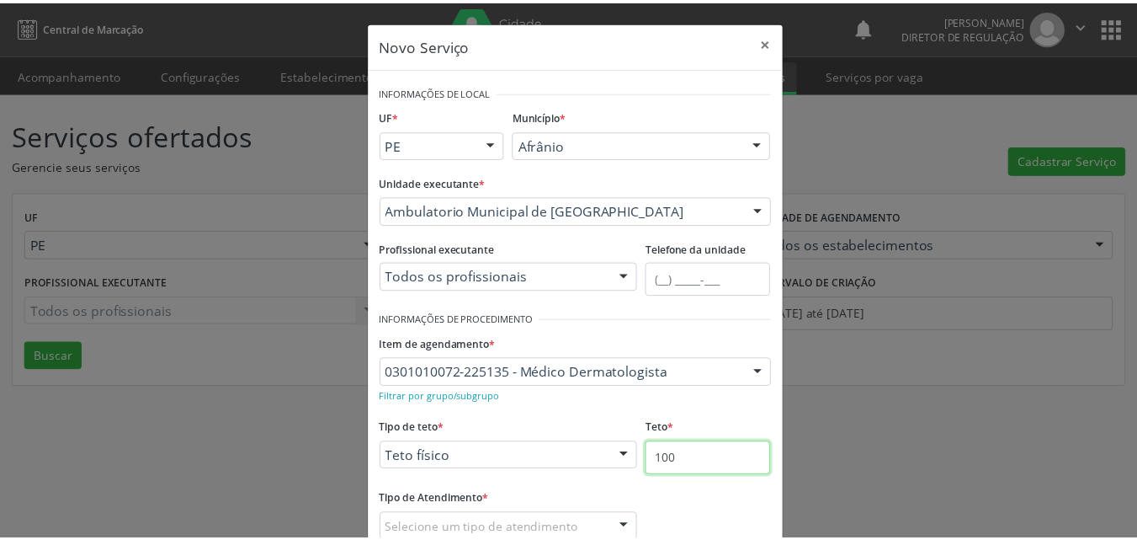
scroll to position [111, 0]
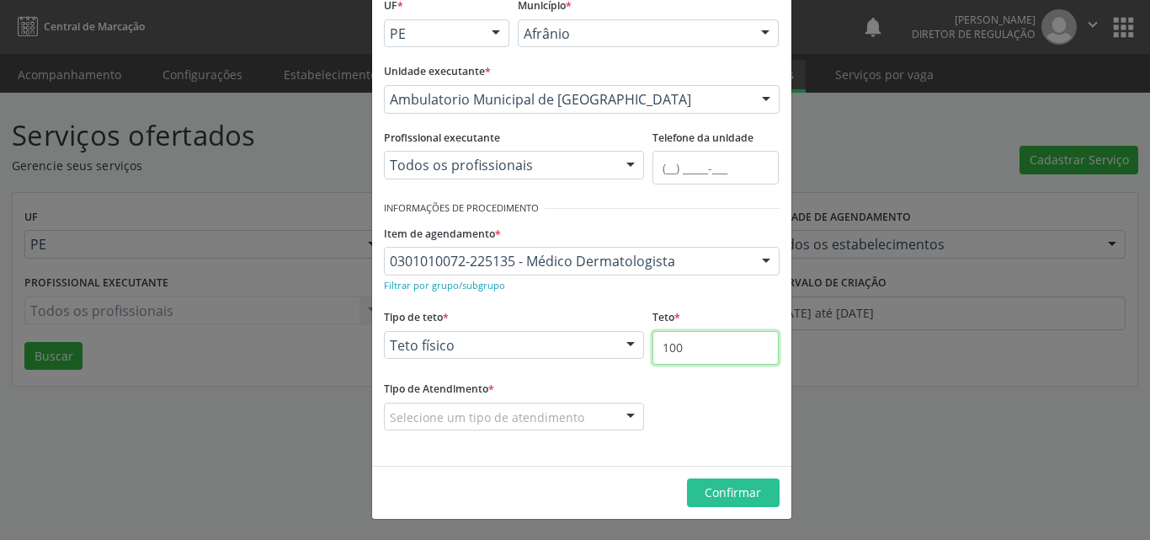
type input "100"
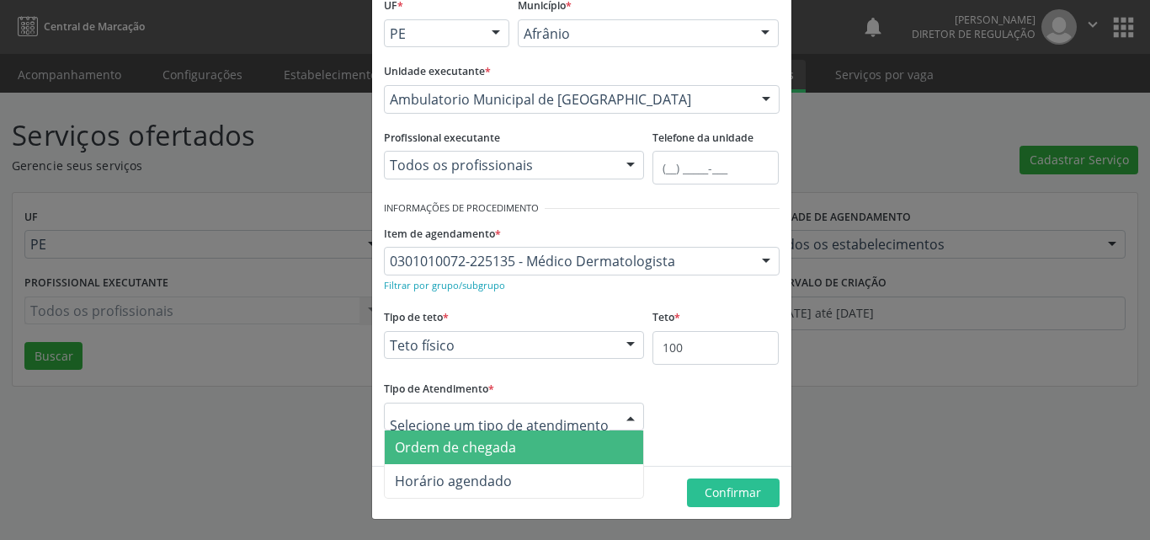
drag, startPoint x: 536, startPoint y: 450, endPoint x: 570, endPoint y: 452, distance: 33.7
click at [538, 450] on span "Ordem de chegada" at bounding box center [514, 447] width 259 height 34
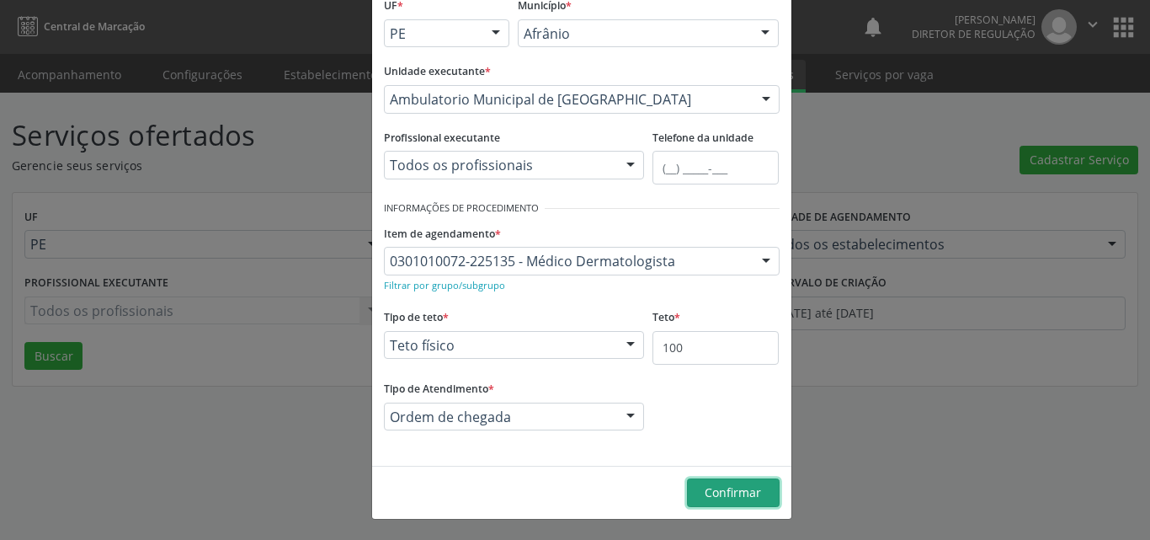
click at [742, 490] on span "Confirmar" at bounding box center [733, 492] width 56 height 16
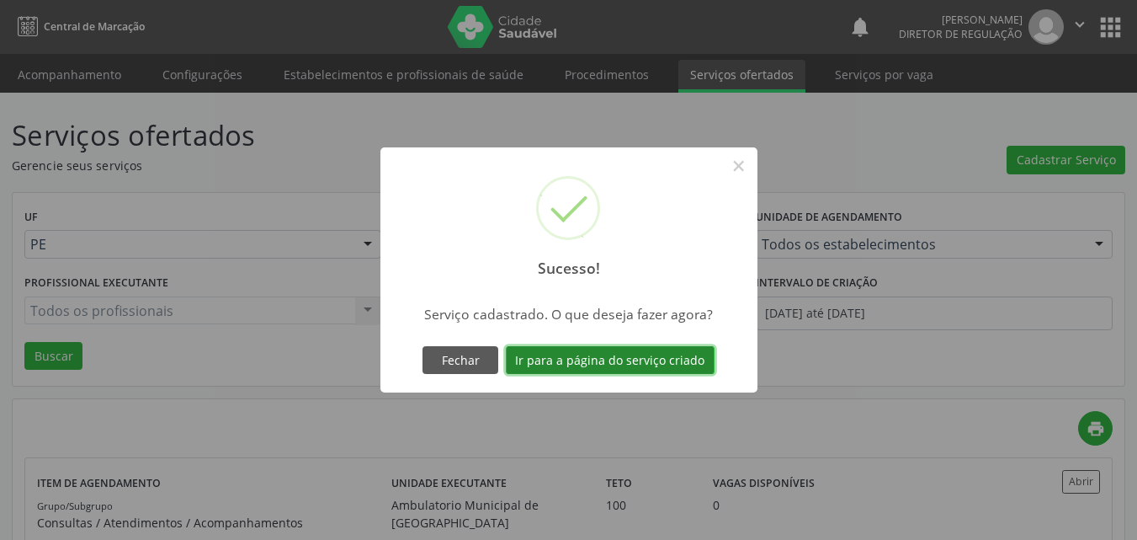
click at [638, 359] on button "Ir para a página do serviço criado" at bounding box center [610, 360] width 209 height 29
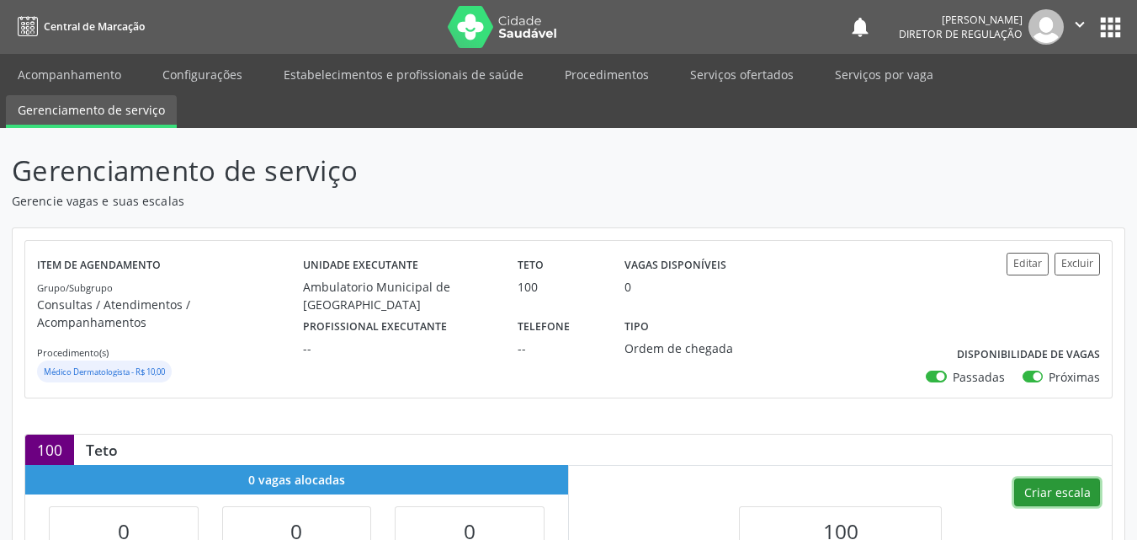
click at [1073, 478] on button "Criar escala" at bounding box center [1057, 492] width 86 height 29
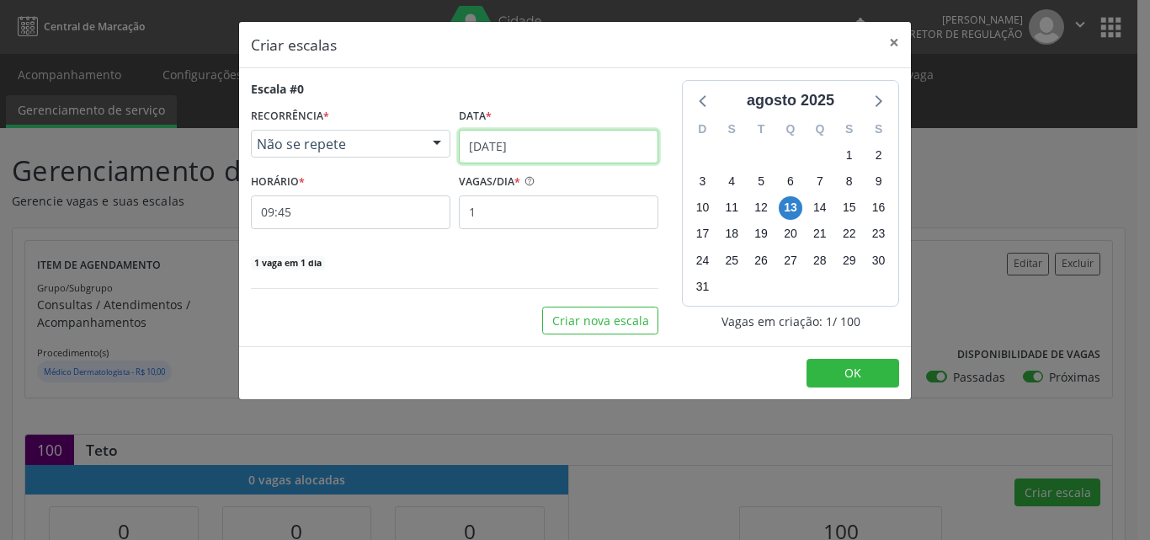
click at [620, 136] on input "[DATE]" at bounding box center [559, 147] width 200 height 34
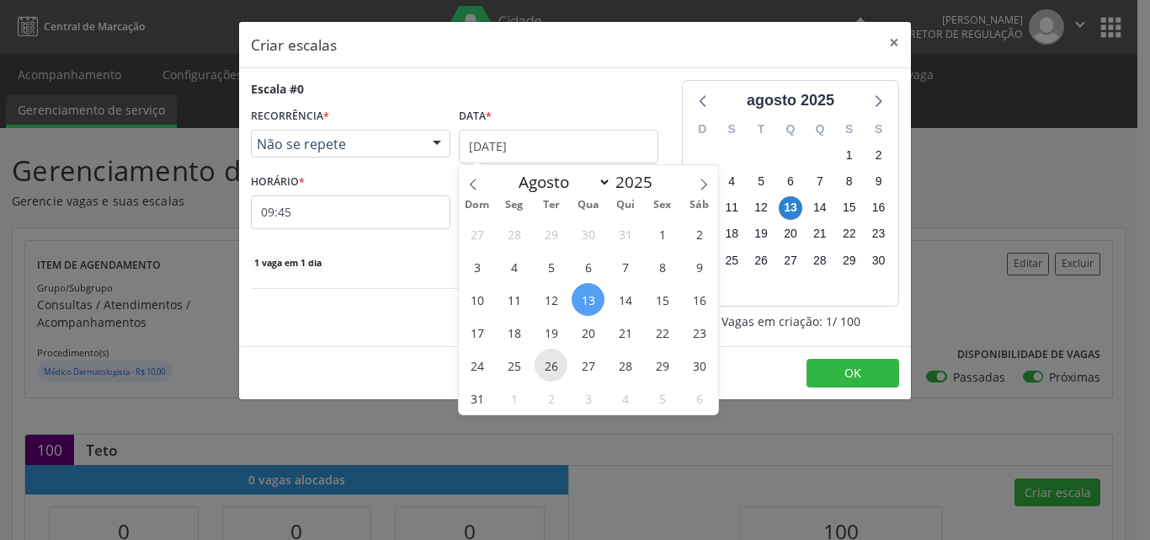
click at [546, 369] on span "26" at bounding box center [551, 365] width 33 height 33
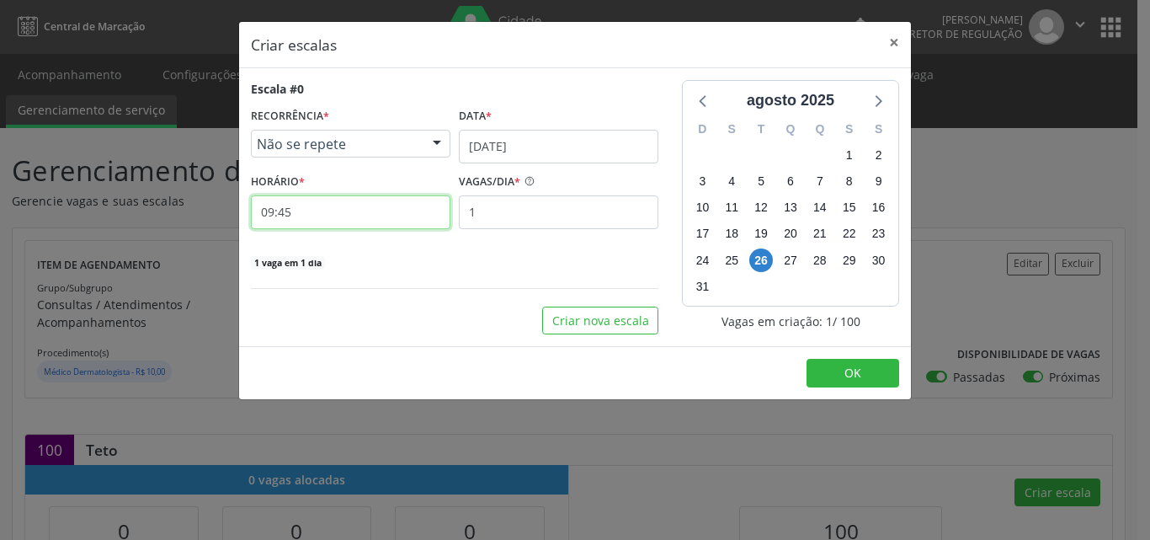
click at [311, 211] on input "09:45" at bounding box center [351, 212] width 200 height 34
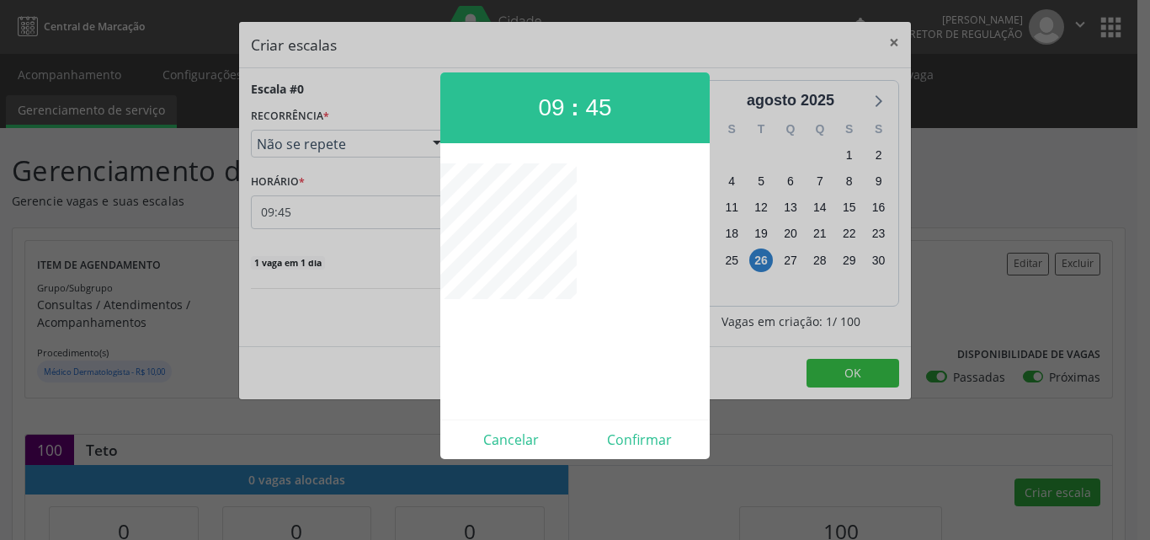
click at [358, 216] on div at bounding box center [575, 270] width 1150 height 540
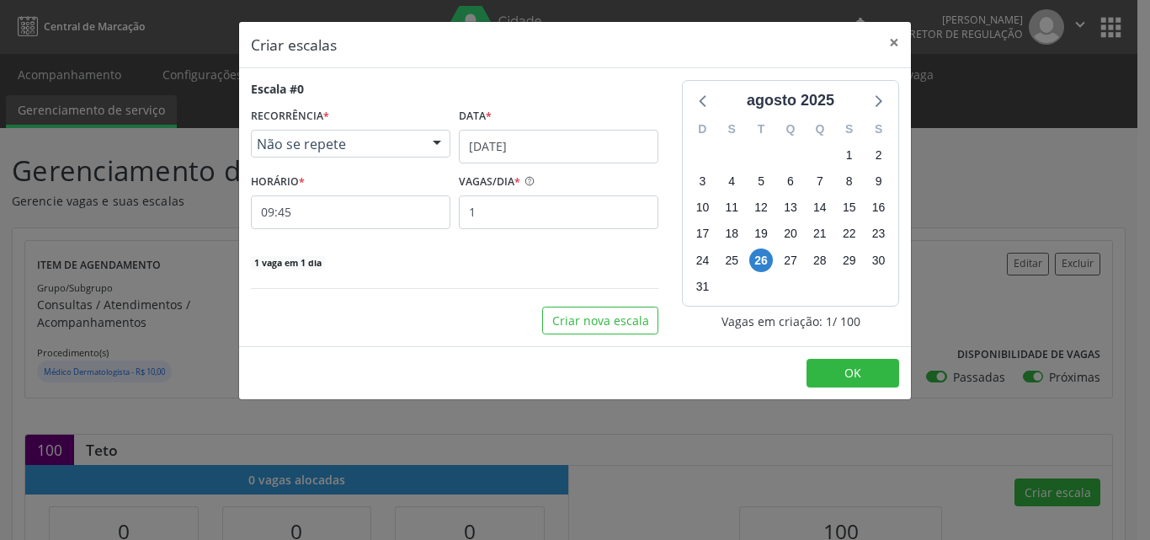
click at [309, 150] on span "Não se repete" at bounding box center [336, 144] width 159 height 17
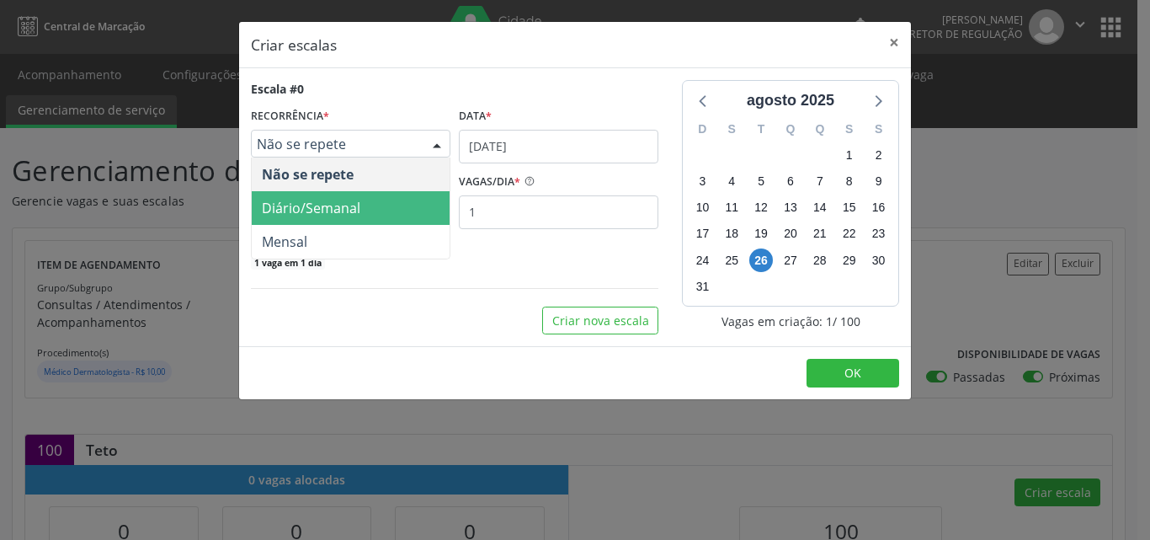
click at [317, 206] on span "Diário/Semanal" at bounding box center [311, 208] width 98 height 19
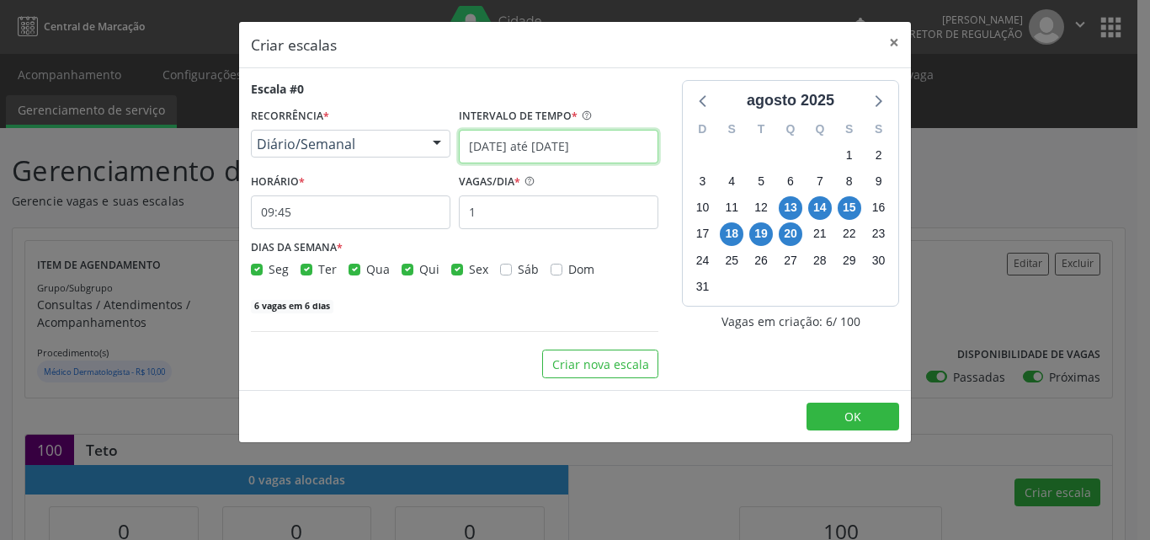
click at [516, 145] on input "13/08/2025 até 20/08/2025" at bounding box center [559, 147] width 200 height 34
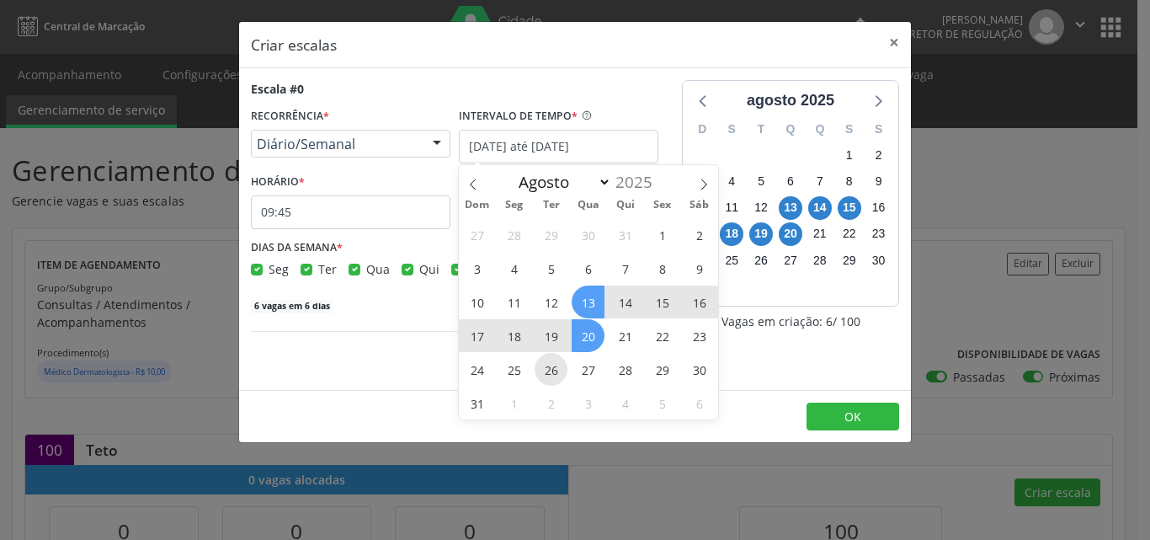
click at [555, 370] on span "26" at bounding box center [551, 369] width 33 height 33
type input "26/08/2025"
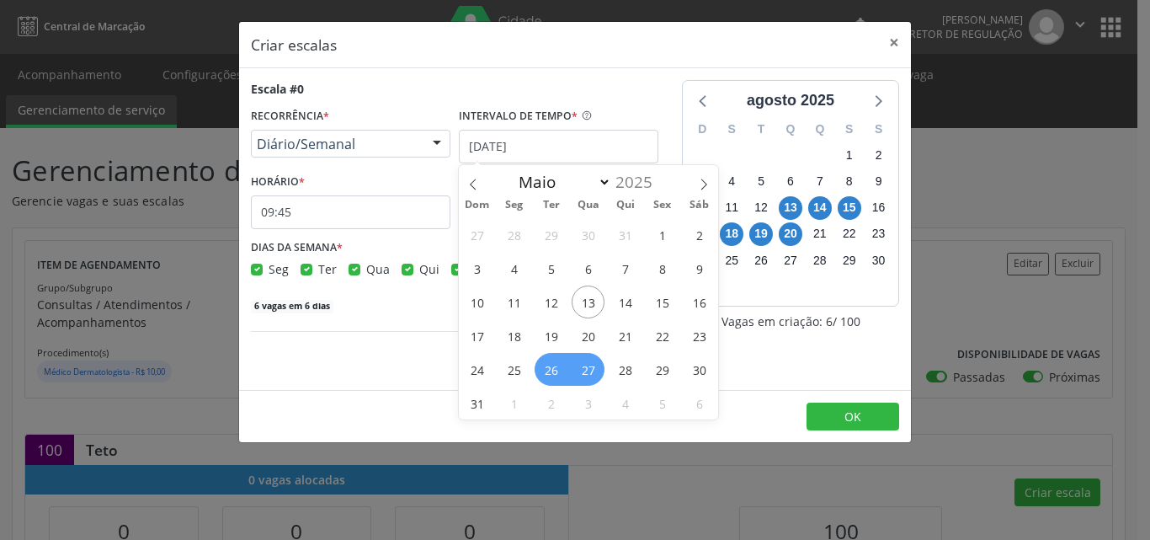
click at [583, 370] on span "27" at bounding box center [588, 369] width 33 height 33
checkbox input "true"
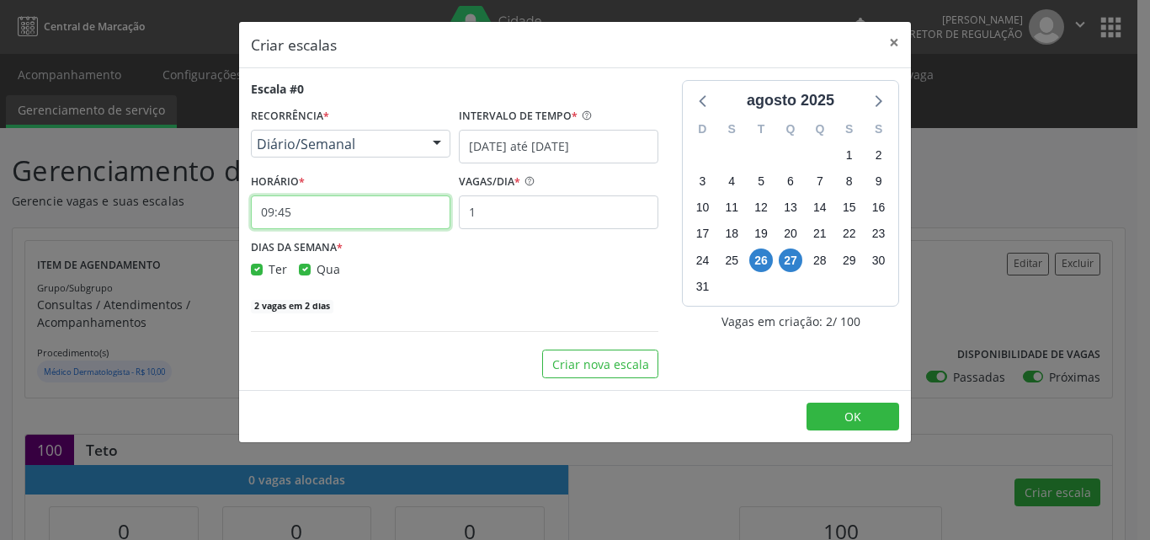
click at [370, 216] on input "09:45" at bounding box center [351, 212] width 200 height 34
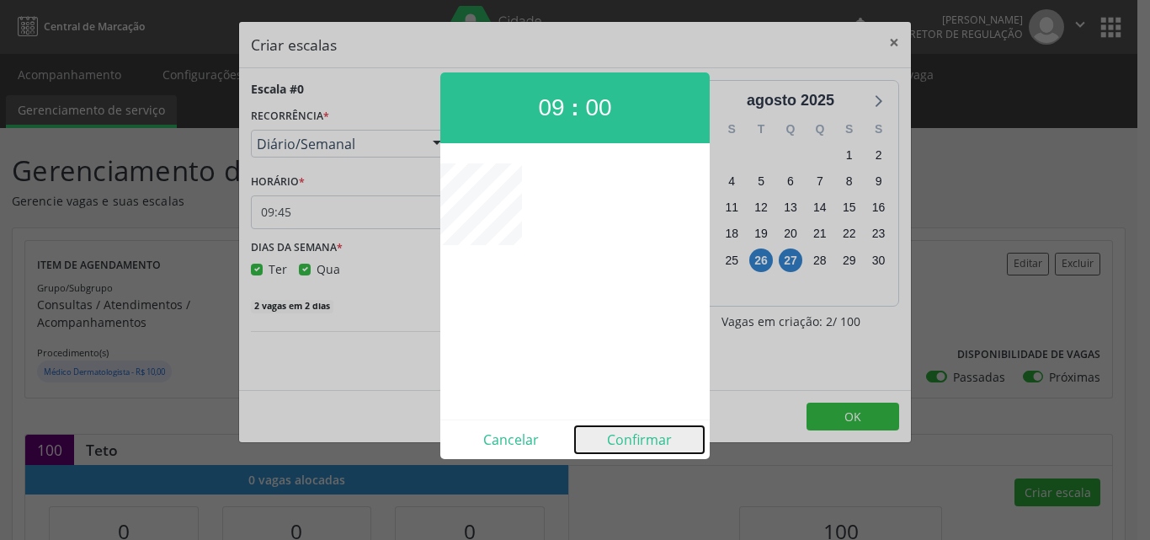
click at [631, 436] on button "Confirmar" at bounding box center [639, 439] width 129 height 27
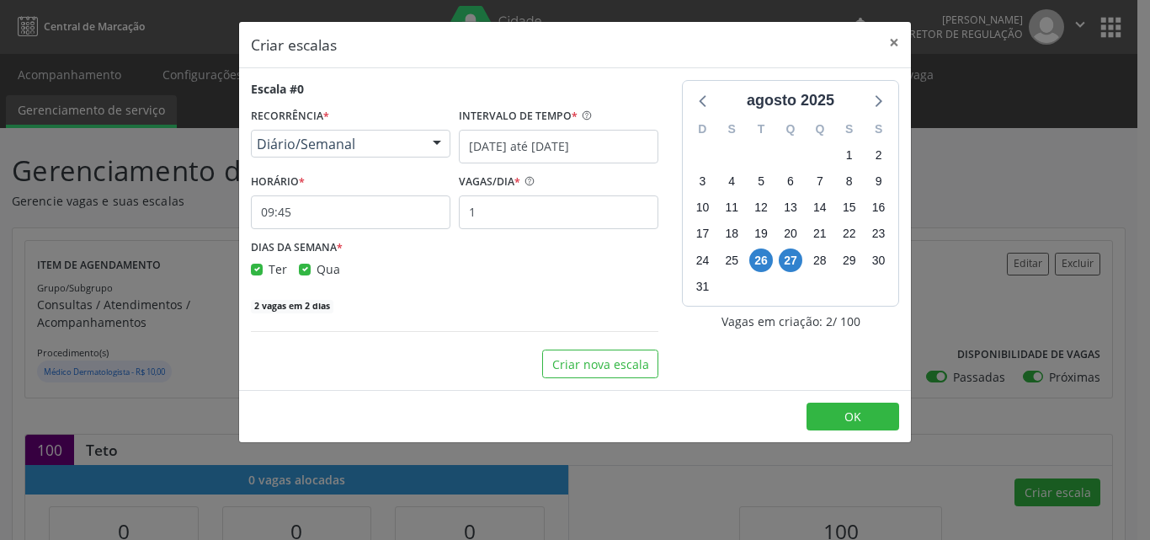
type input "09:00"
click at [538, 216] on input "1" at bounding box center [559, 212] width 200 height 34
type input "5"
type input "25"
click at [869, 413] on button "OK" at bounding box center [853, 416] width 93 height 29
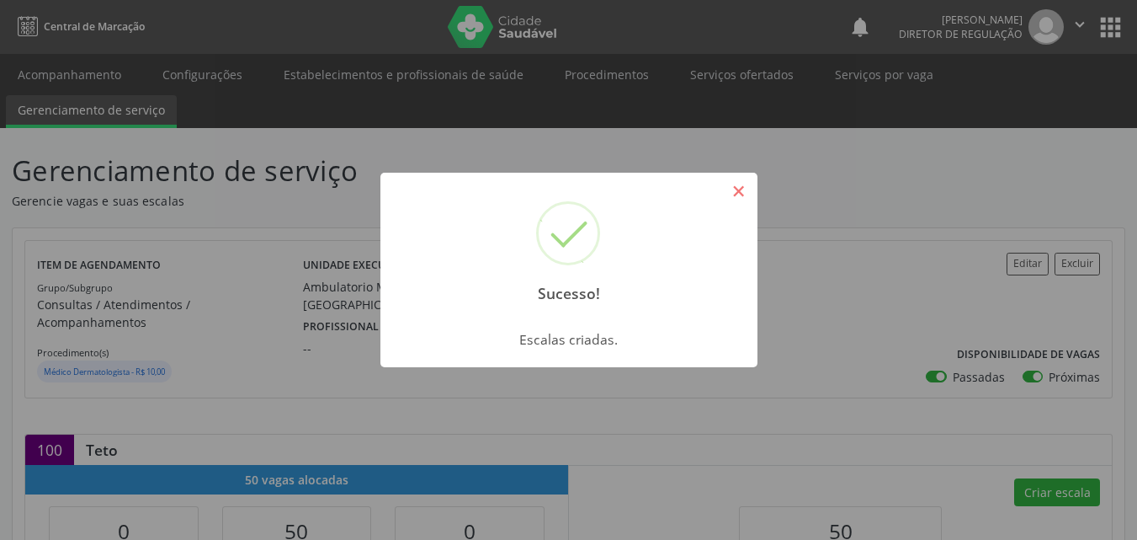
click at [745, 189] on button "×" at bounding box center [739, 191] width 29 height 29
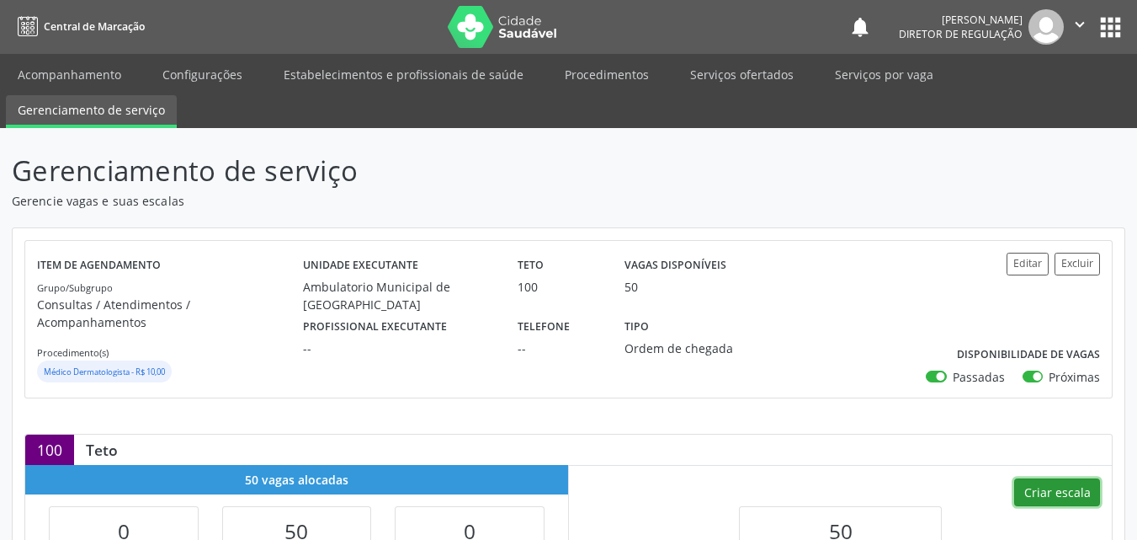
click at [1069, 478] on button "Criar escala" at bounding box center [1057, 492] width 86 height 29
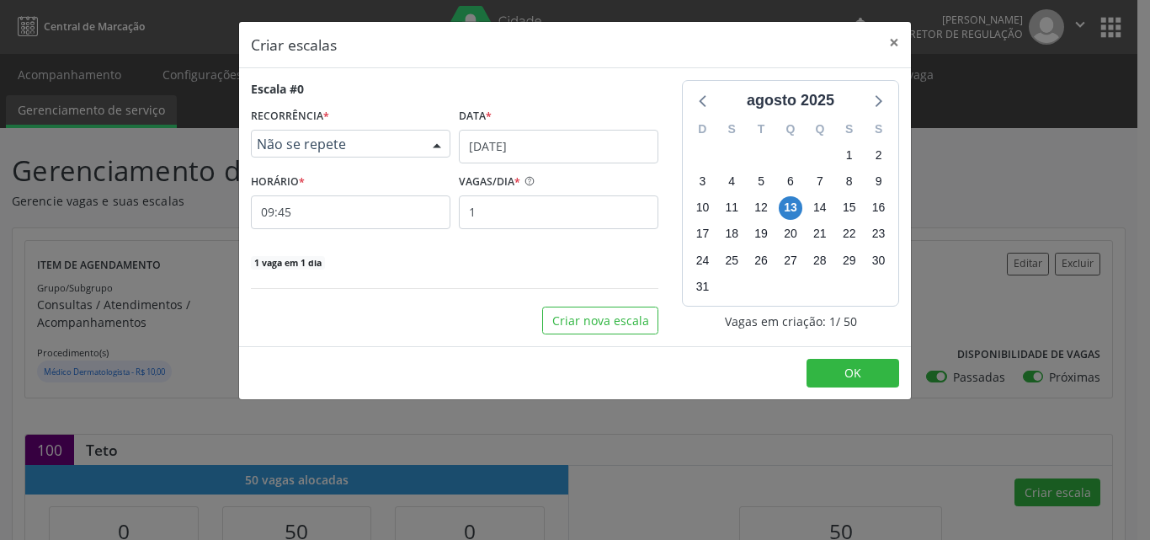
click at [320, 150] on span "Não se repete" at bounding box center [336, 144] width 159 height 17
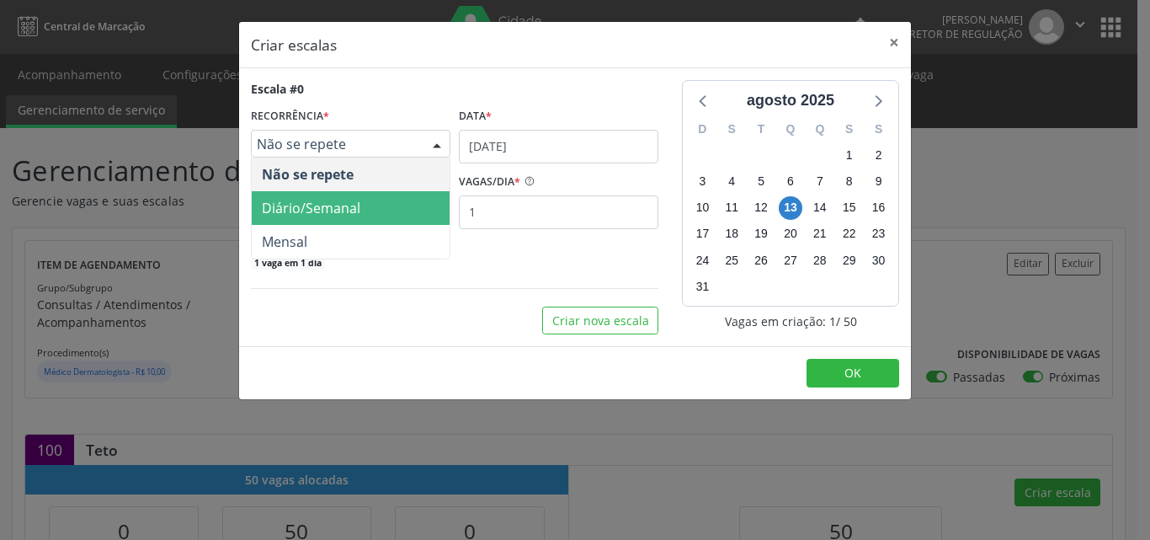
click at [339, 203] on span "Diário/Semanal" at bounding box center [311, 208] width 98 height 19
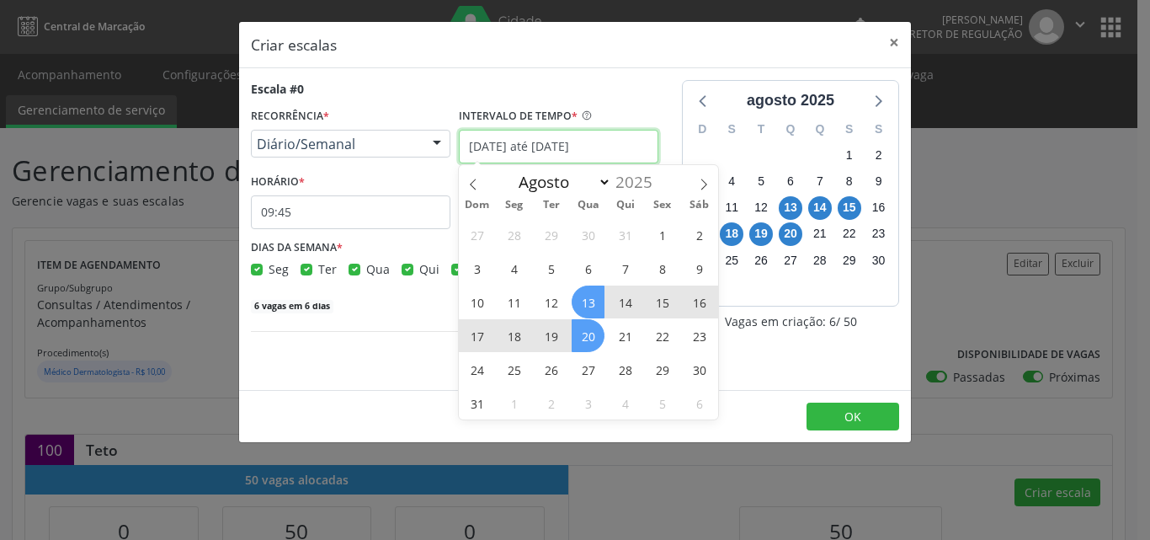
click at [527, 148] on input "13/08/2025 até 20/08/2025" at bounding box center [559, 147] width 200 height 34
click at [551, 370] on span "26" at bounding box center [551, 369] width 33 height 33
type input "26/08/2025"
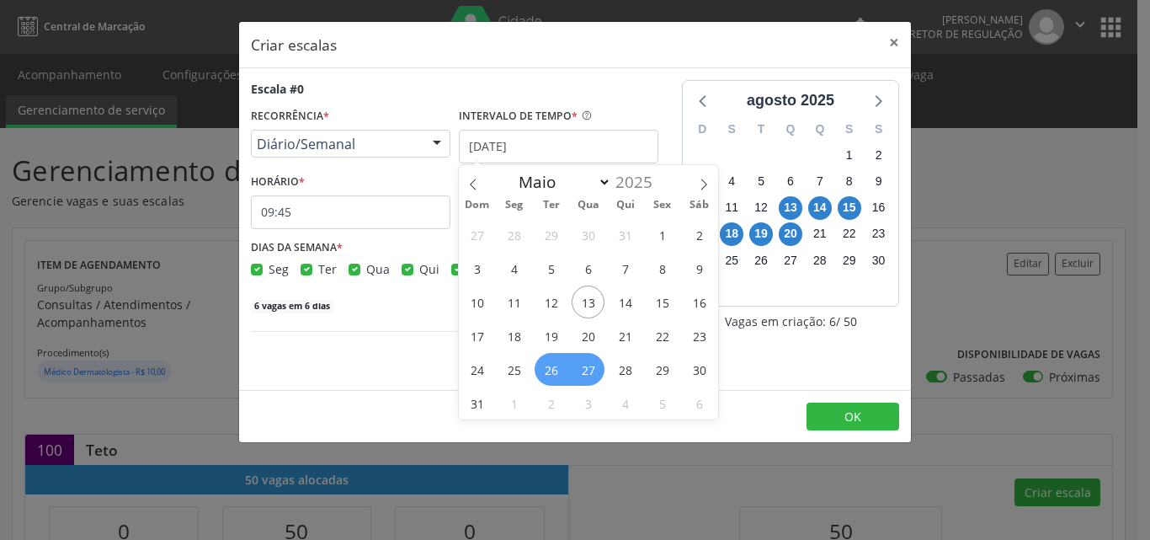
click at [580, 370] on span "27" at bounding box center [588, 369] width 33 height 33
checkbox input "true"
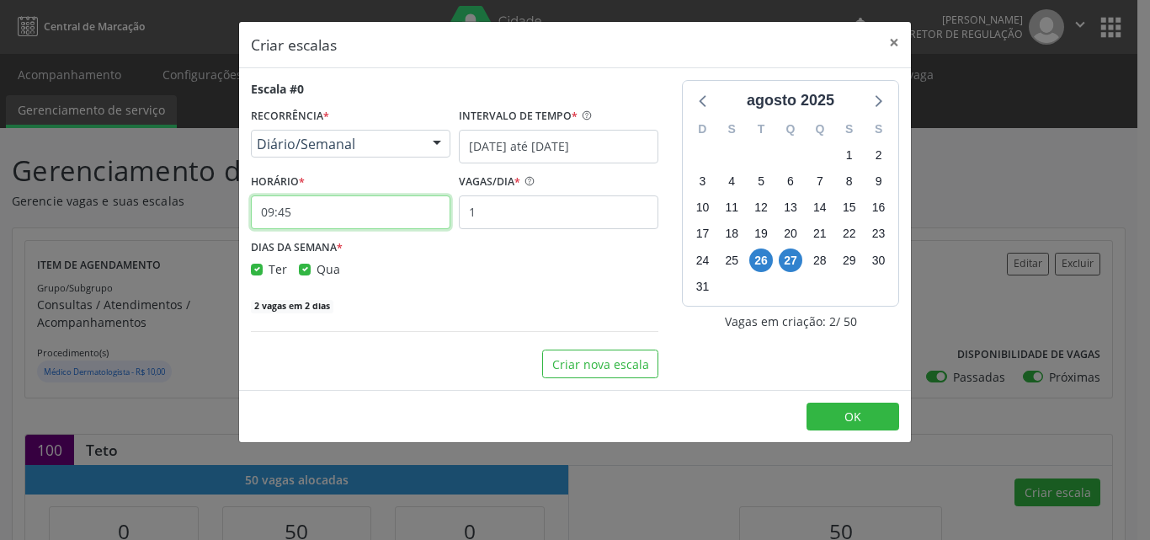
click at [381, 217] on input "09:45" at bounding box center [351, 212] width 200 height 34
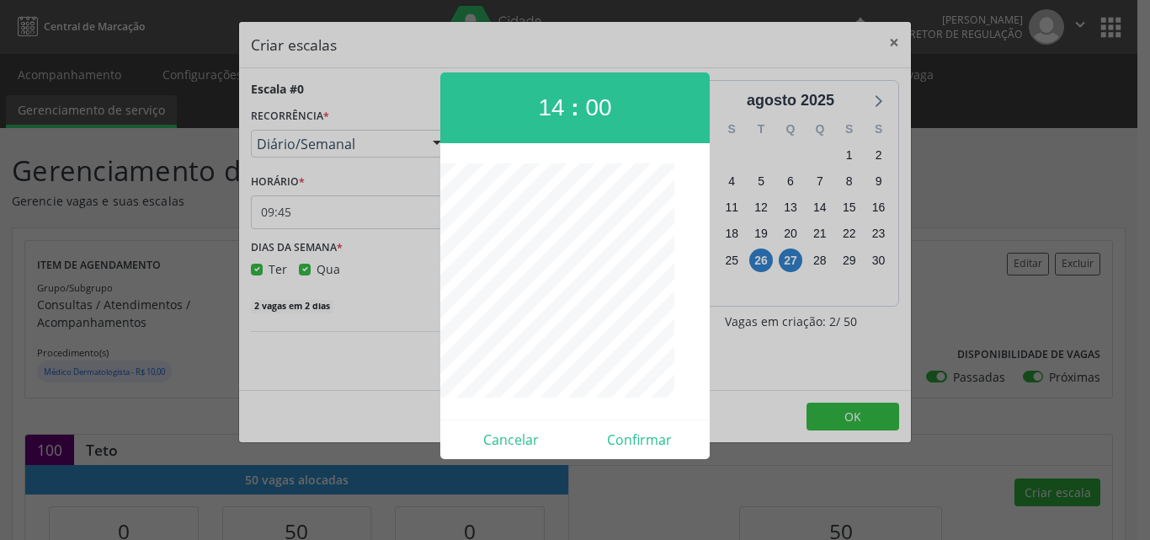
click at [557, 109] on span "14" at bounding box center [551, 107] width 26 height 26
click at [653, 444] on button "Confirmar" at bounding box center [639, 439] width 129 height 27
type input "13:00"
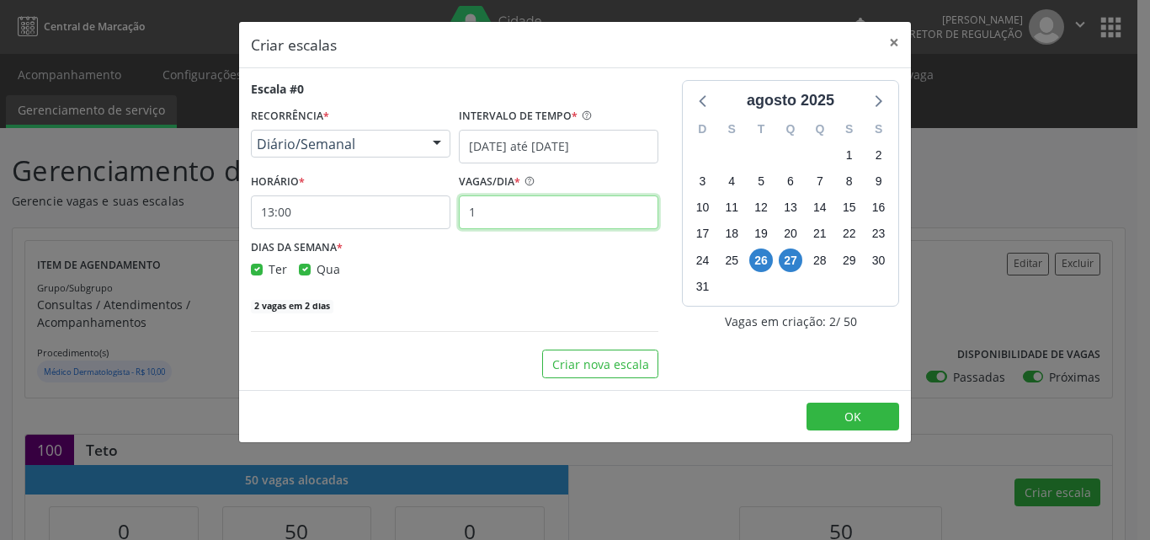
click at [492, 205] on input "1" at bounding box center [559, 212] width 200 height 34
type input "25"
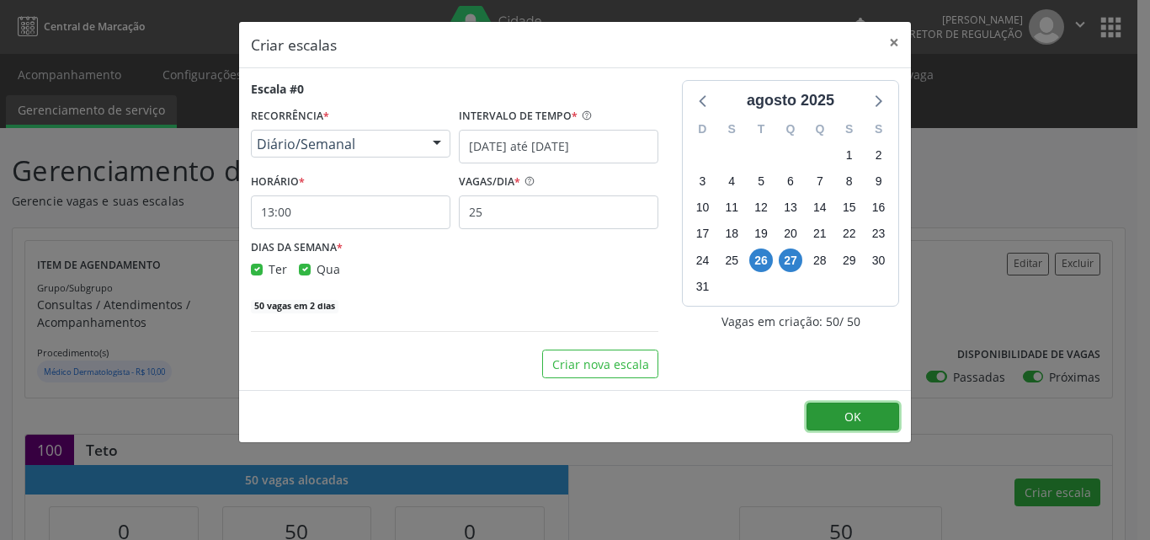
click at [863, 416] on button "OK" at bounding box center [853, 416] width 93 height 29
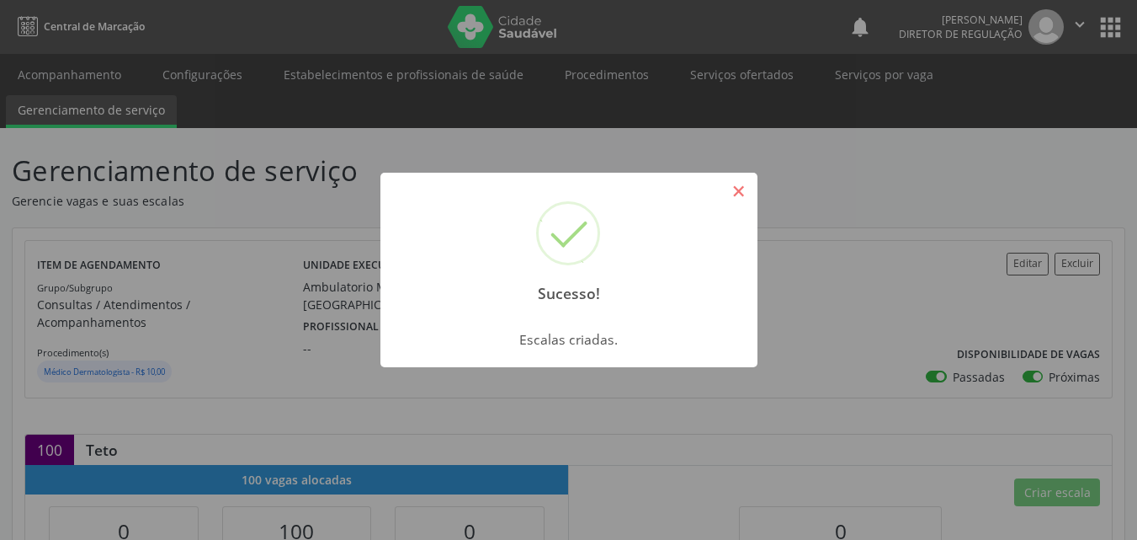
click at [737, 189] on button "×" at bounding box center [739, 191] width 29 height 29
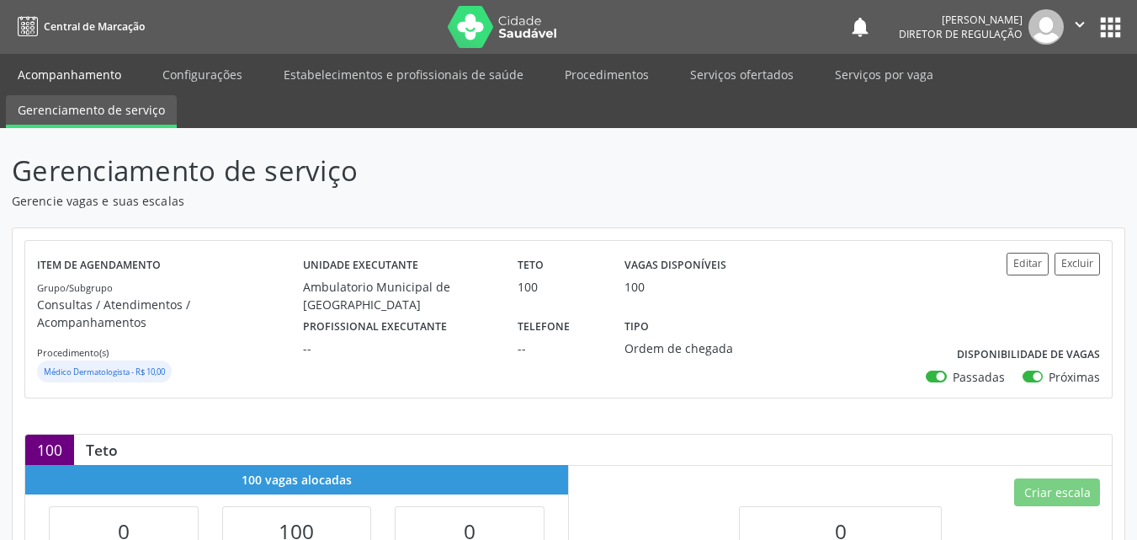
click at [93, 67] on link "Acompanhamento" at bounding box center [69, 74] width 127 height 29
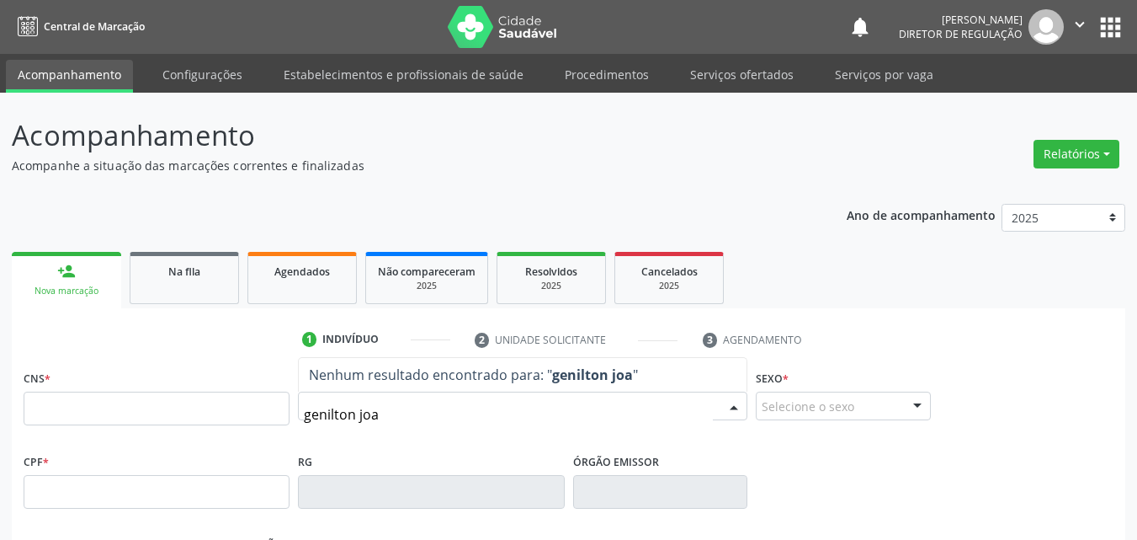
click at [339, 413] on input "genilton joa" at bounding box center [508, 414] width 409 height 34
click at [386, 417] on input "genildon joa" at bounding box center [508, 414] width 409 height 34
drag, startPoint x: 344, startPoint y: 413, endPoint x: 360, endPoint y: 417, distance: 16.3
click at [345, 414] on input "genildon joão" at bounding box center [508, 414] width 409 height 34
type input "genilton joão"
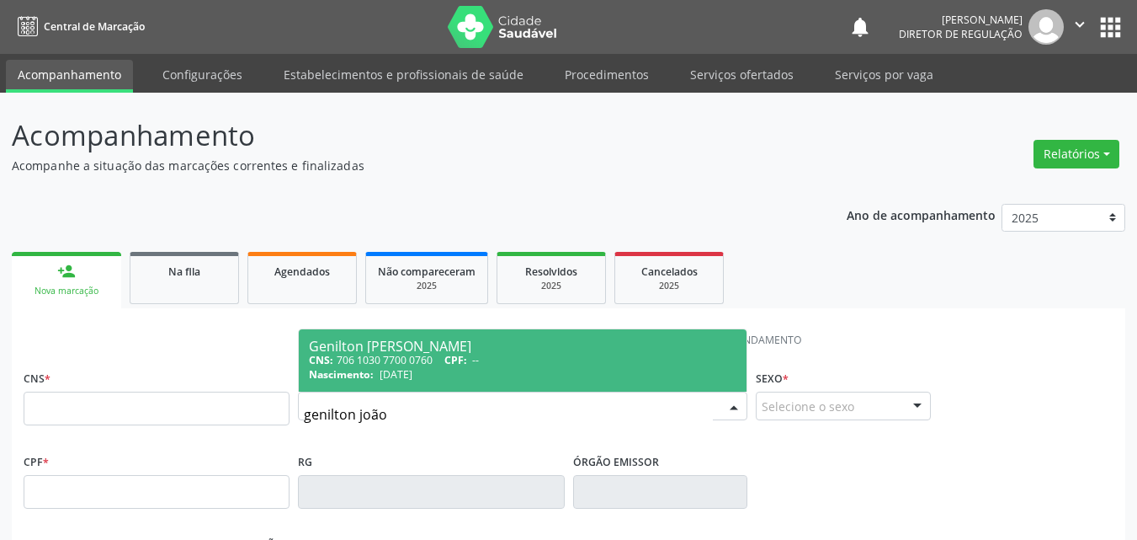
click at [402, 365] on div "CNS: 706 1030 7700 0760 CPF: --" at bounding box center [523, 360] width 428 height 14
type input "706 1030 7700 0760"
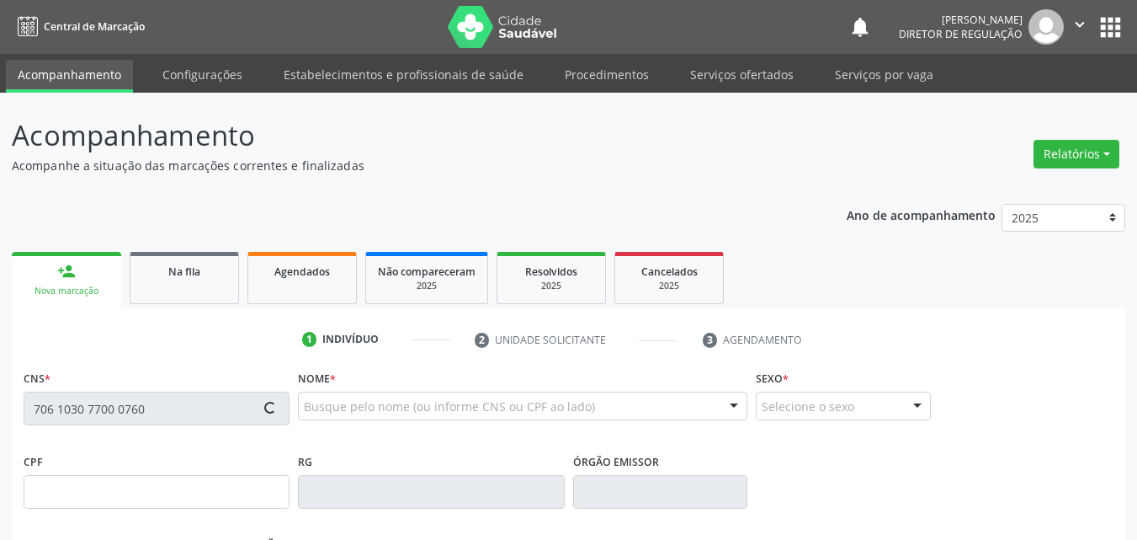
type input "19/08/1966"
type input "Irene Ângela de Macedo"
type input "(87) 98839-7606"
type input "(87) 98833-1668"
type input "S/N"
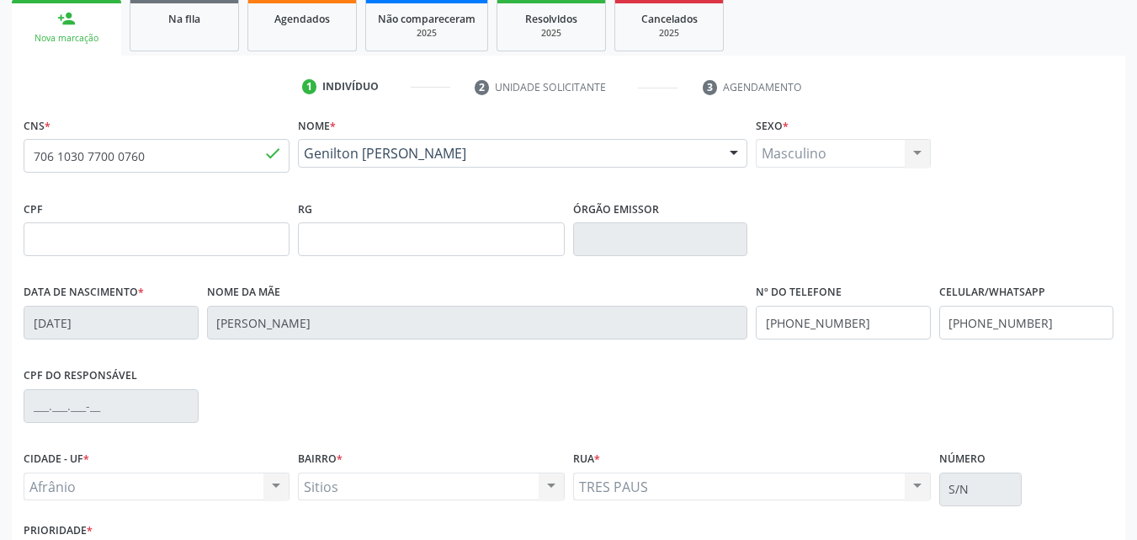
scroll to position [373, 0]
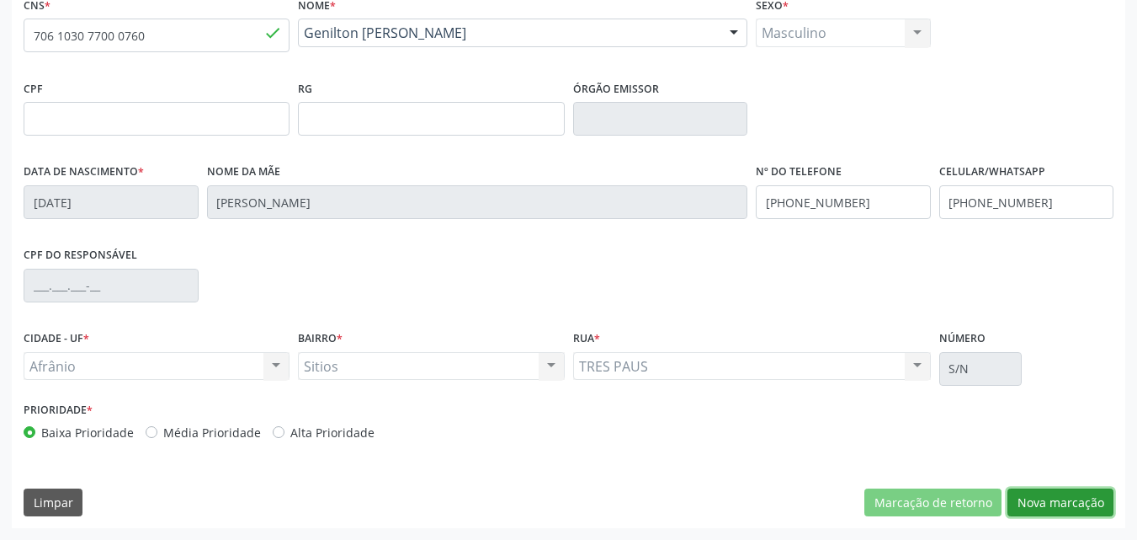
click at [1078, 502] on button "Nova marcação" at bounding box center [1061, 502] width 106 height 29
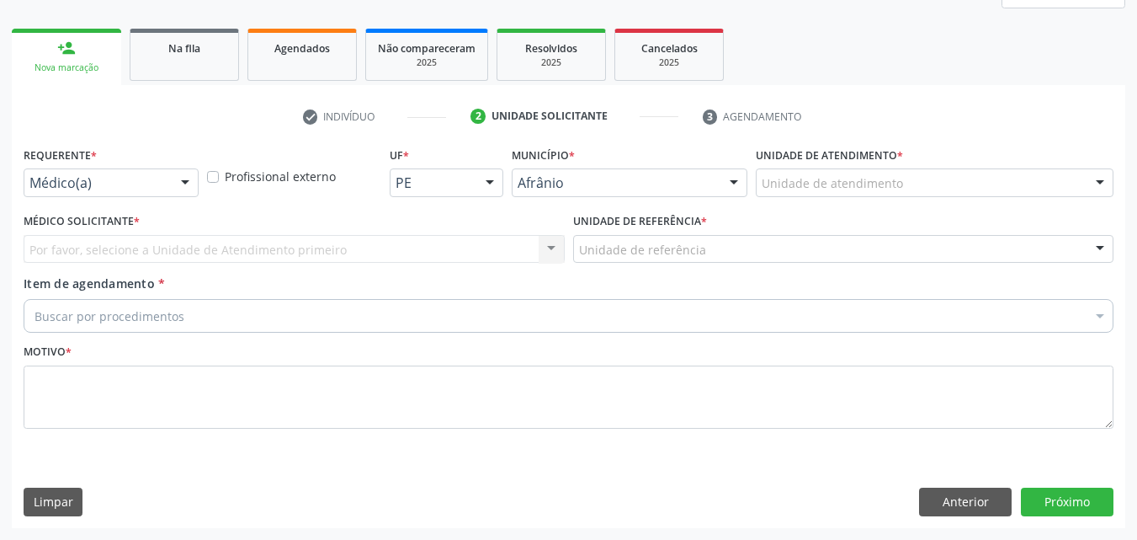
scroll to position [223, 0]
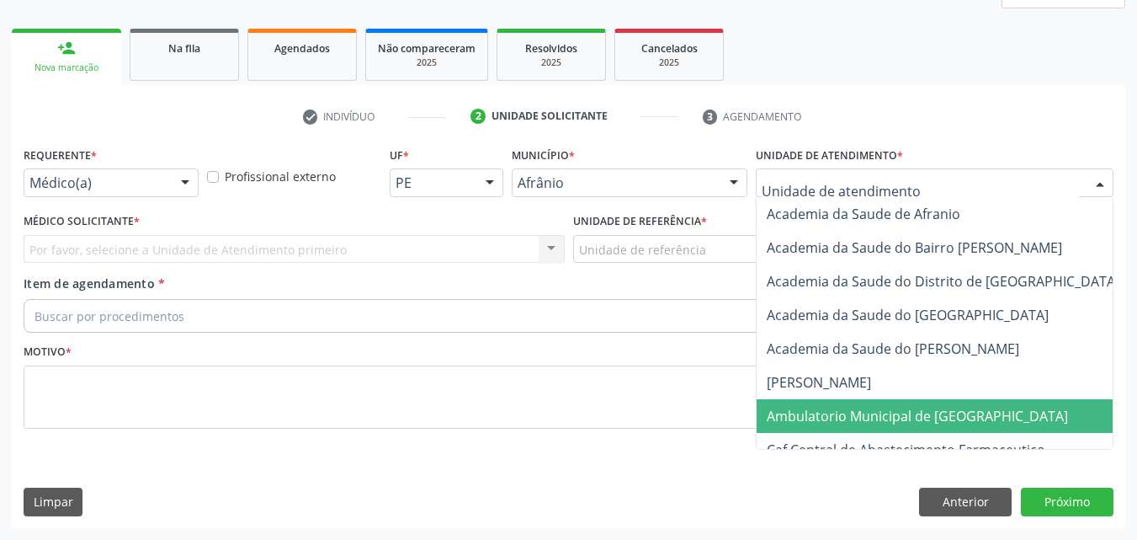
click at [877, 413] on span "Ambulatorio Municipal de [GEOGRAPHIC_DATA]" at bounding box center [917, 416] width 301 height 19
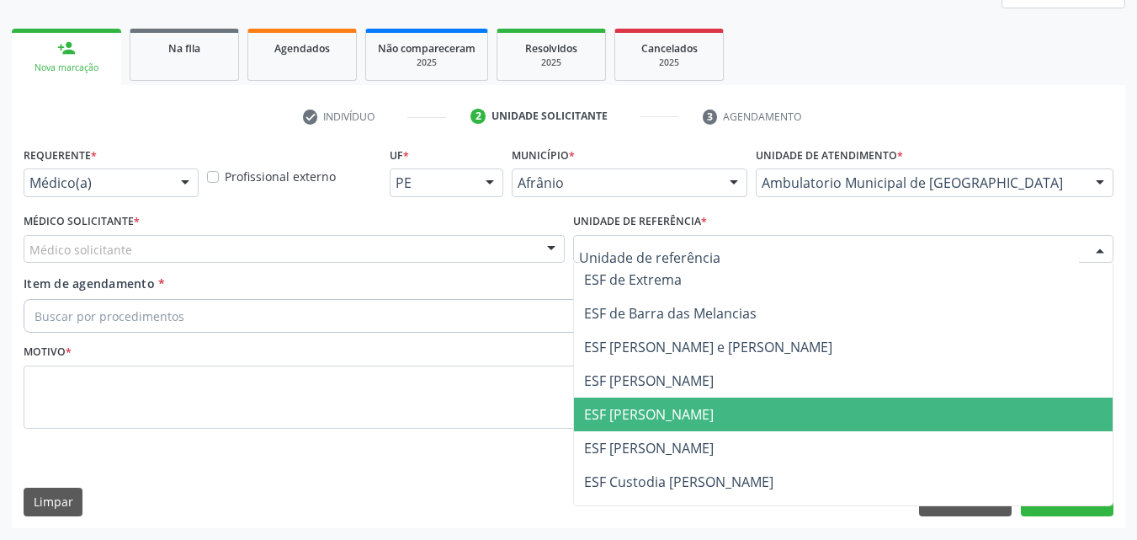
click at [700, 416] on span "ESF [PERSON_NAME]" at bounding box center [844, 414] width 540 height 34
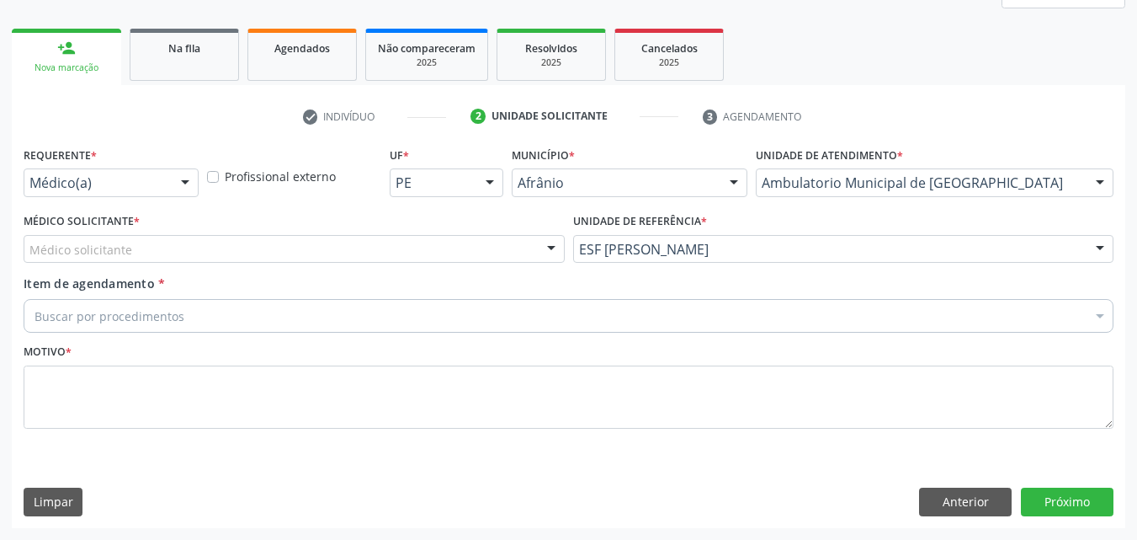
click at [476, 252] on div "Médico solicitante" at bounding box center [294, 249] width 541 height 29
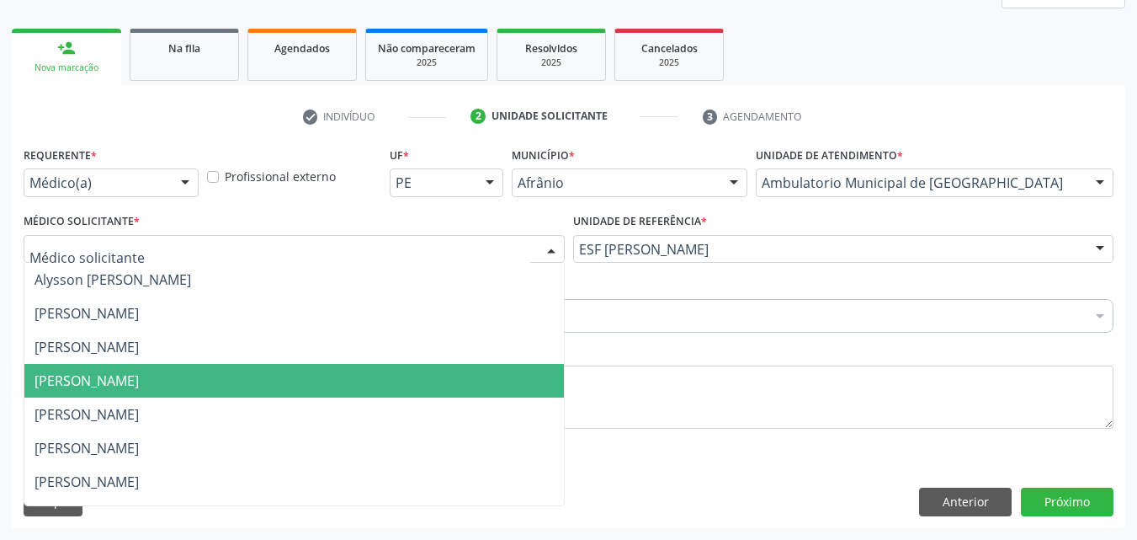
click at [232, 382] on span "[PERSON_NAME]" at bounding box center [294, 381] width 540 height 34
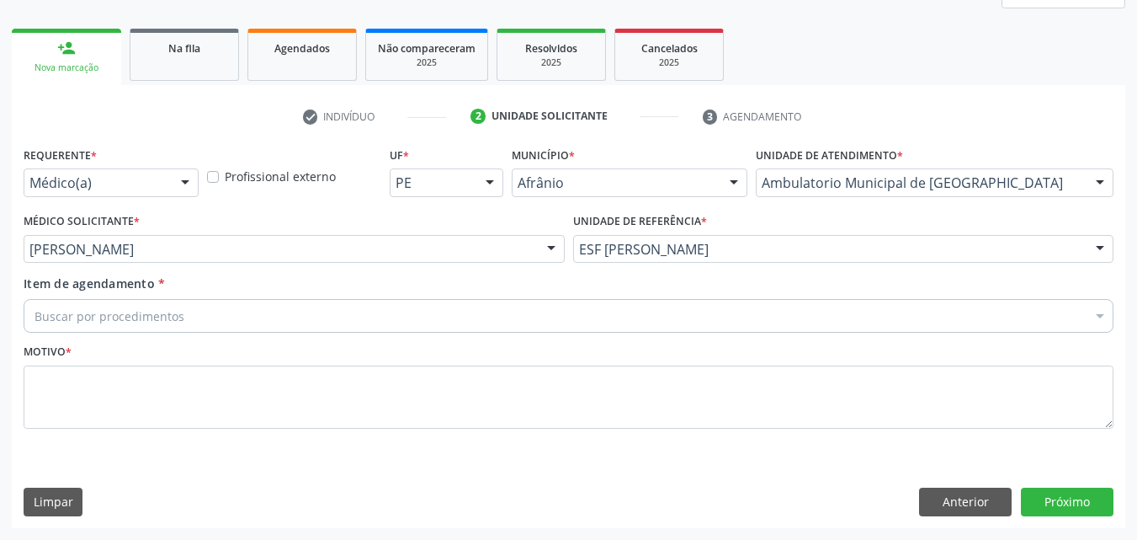
click at [248, 309] on div "Buscar por procedimentos" at bounding box center [569, 316] width 1090 height 34
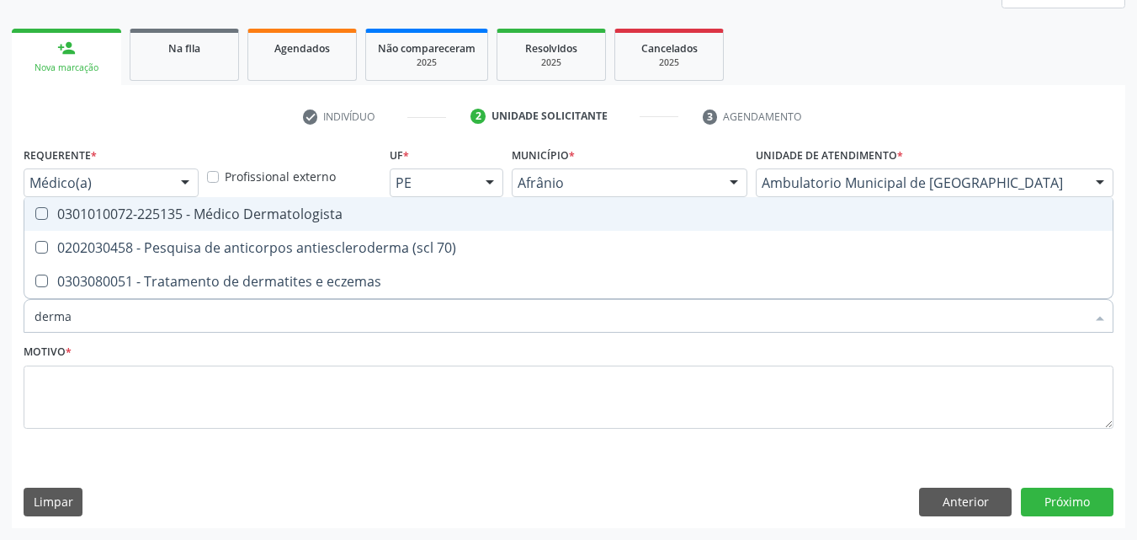
type input "dermat"
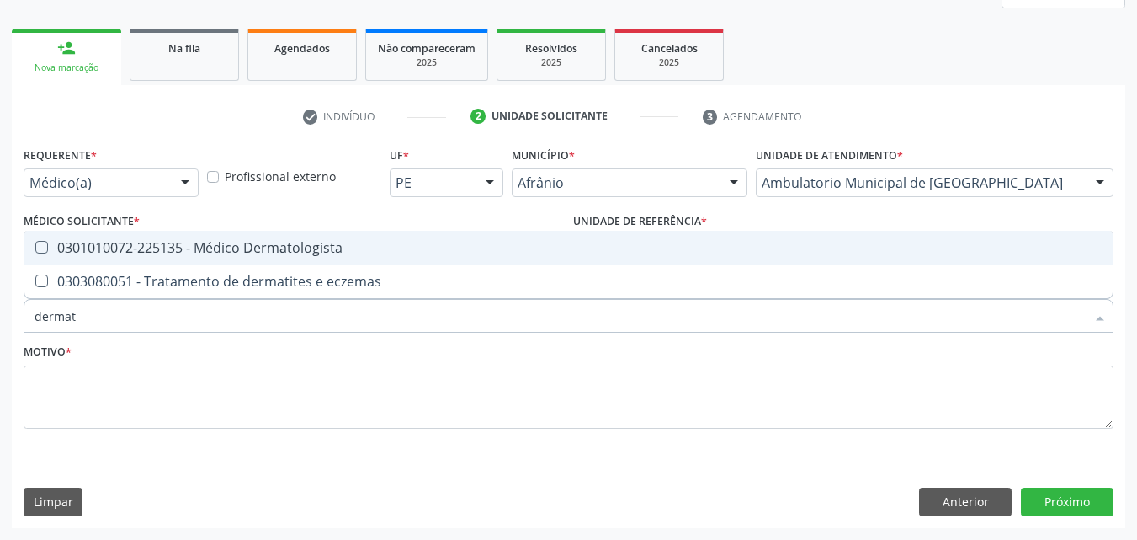
click at [232, 245] on div "0301010072-225135 - Médico Dermatologista" at bounding box center [569, 247] width 1068 height 13
checkbox Dermatologista "true"
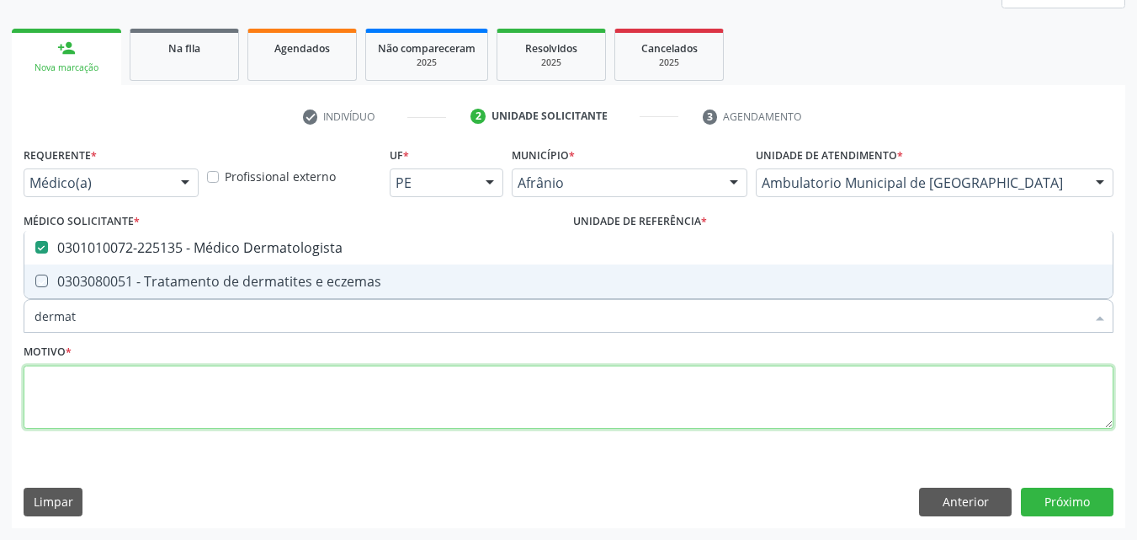
click at [230, 391] on textarea at bounding box center [569, 397] width 1090 height 64
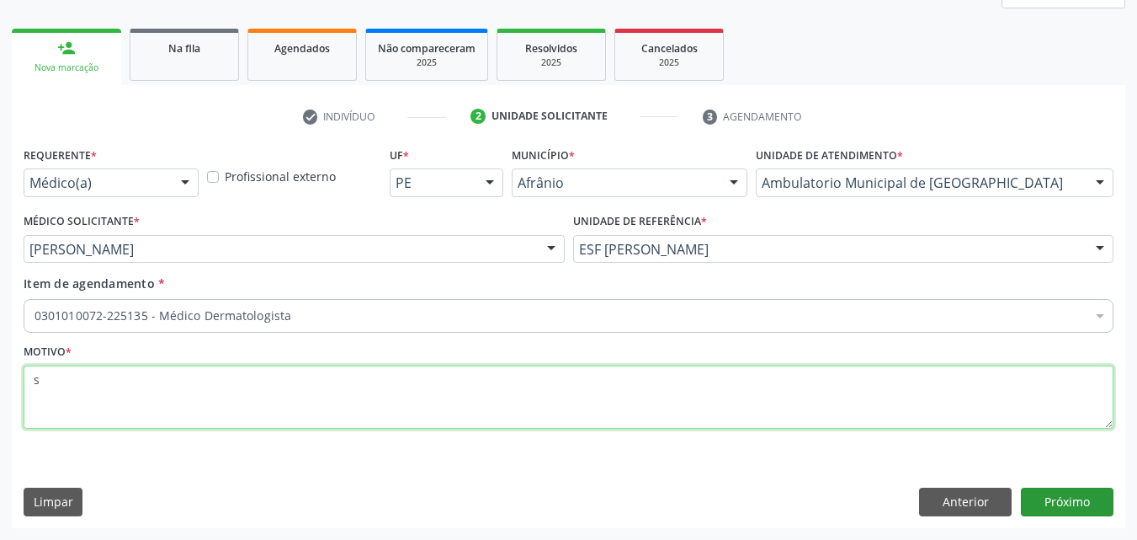
type textarea "s"
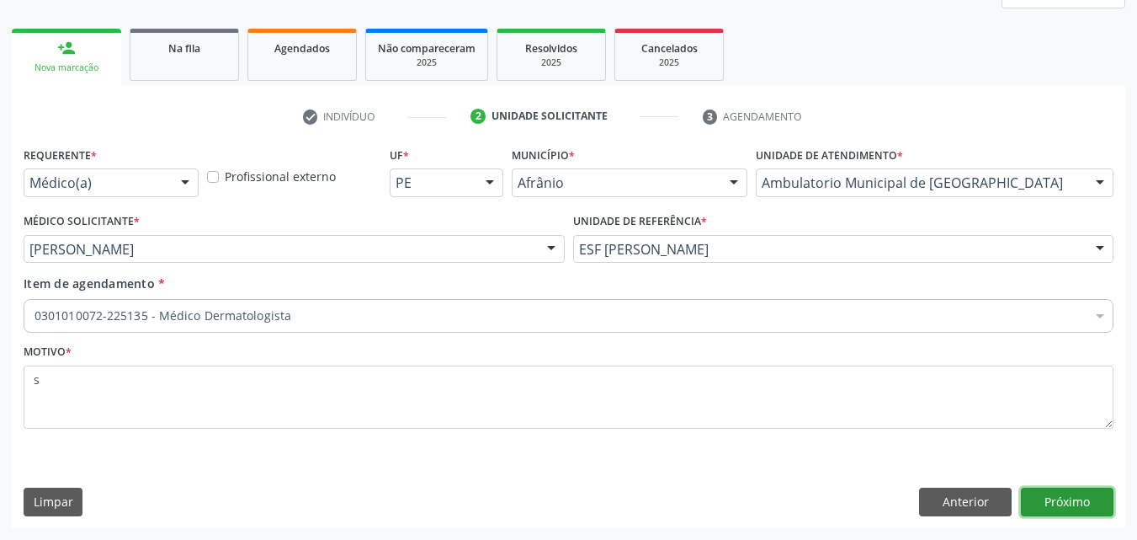
click at [1077, 498] on button "Próximo" at bounding box center [1067, 501] width 93 height 29
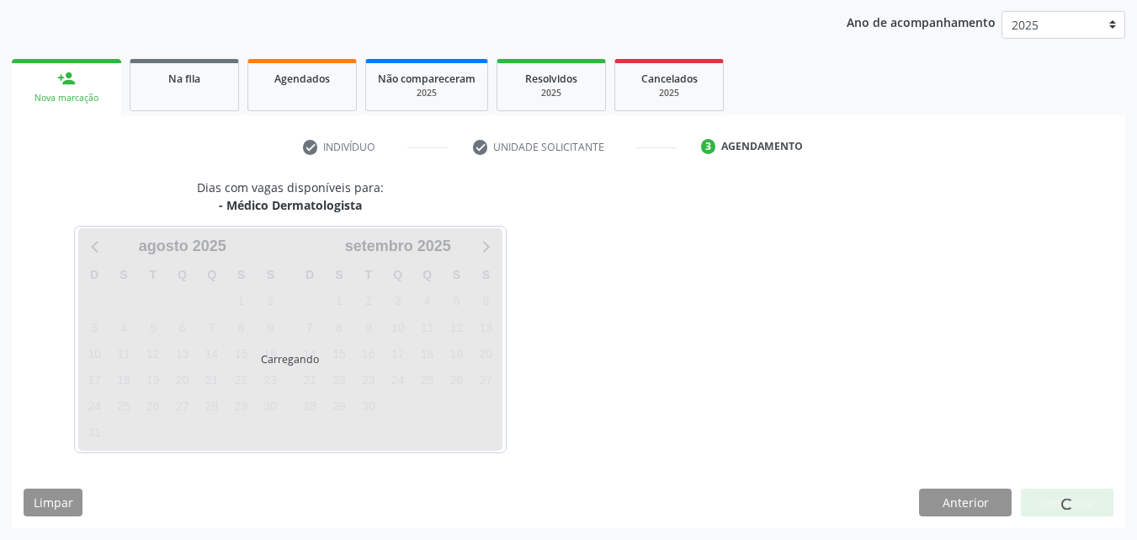
scroll to position [193, 0]
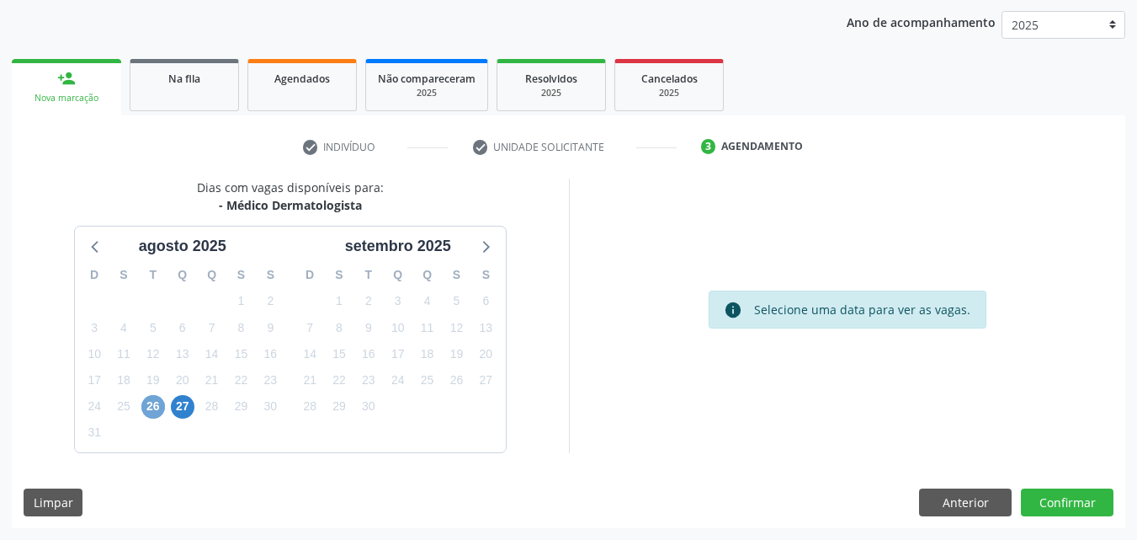
click at [154, 403] on span "26" at bounding box center [153, 407] width 24 height 24
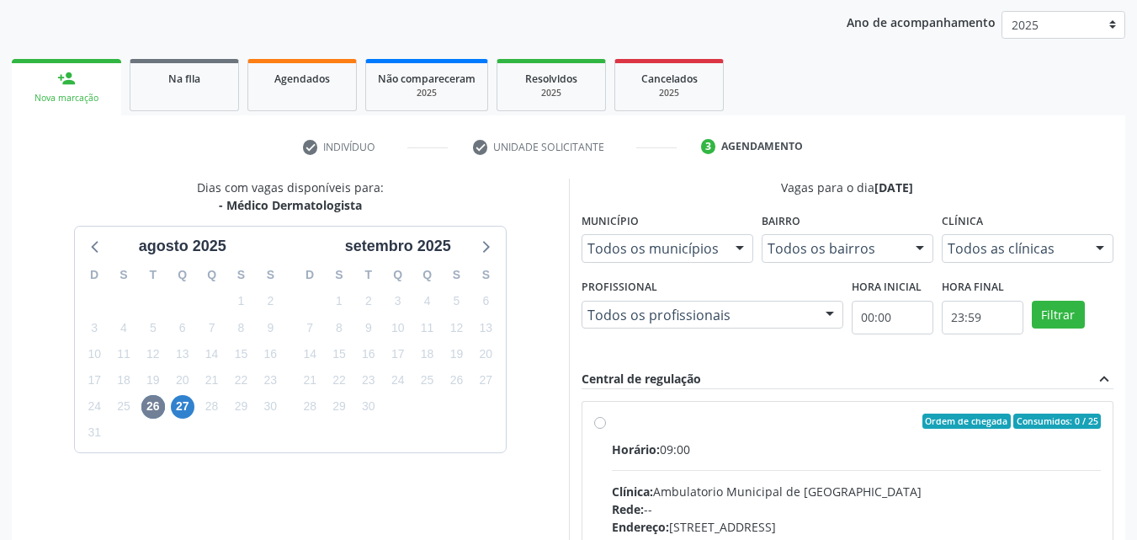
click at [659, 424] on div "Ordem de chegada Consumidos: 0 / 25" at bounding box center [857, 420] width 490 height 15
click at [606, 424] on input "Ordem de chegada Consumidos: 0 / 25 Horário: 09:00 Clínica: Ambulatorio Municip…" at bounding box center [600, 420] width 12 height 15
radio input "true"
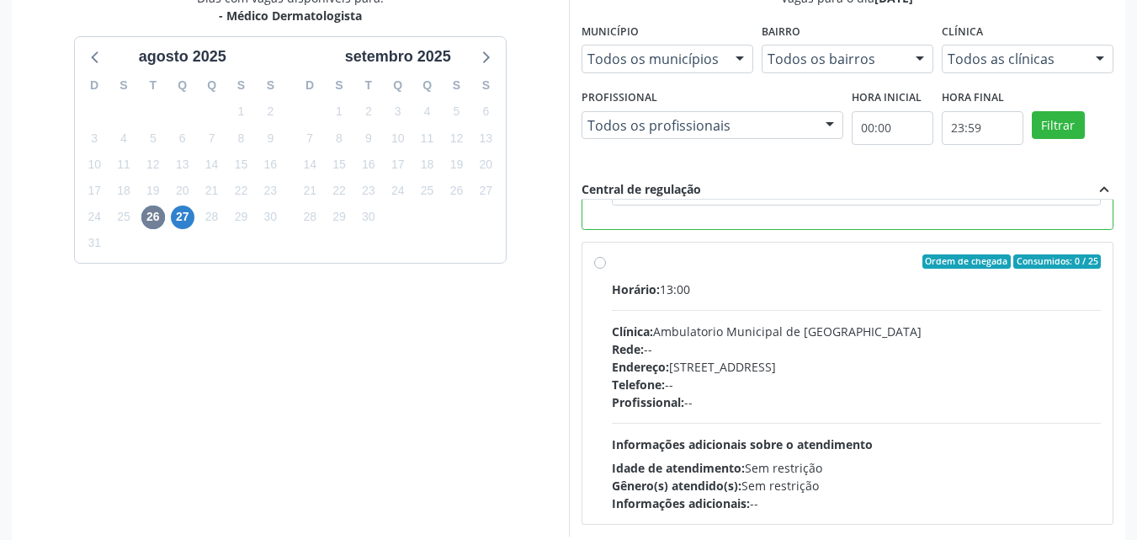
scroll to position [466, 0]
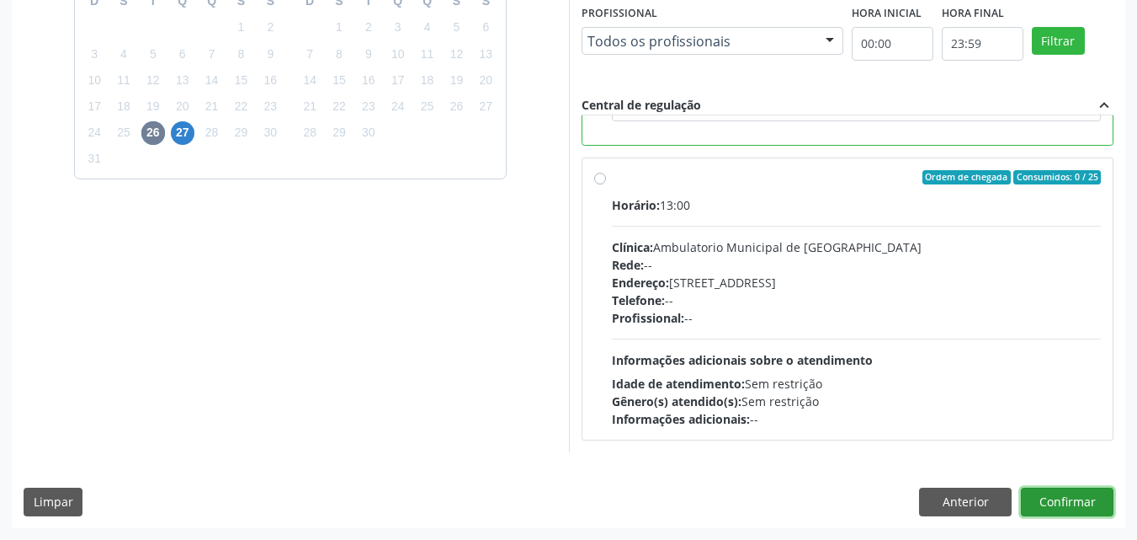
click at [1078, 506] on button "Confirmar" at bounding box center [1067, 501] width 93 height 29
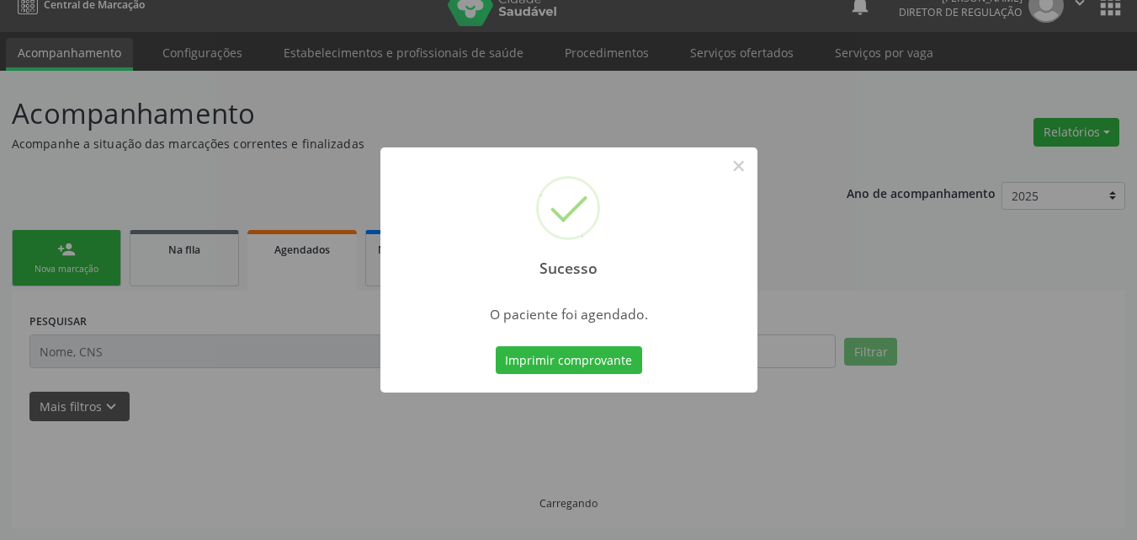
scroll to position [22, 0]
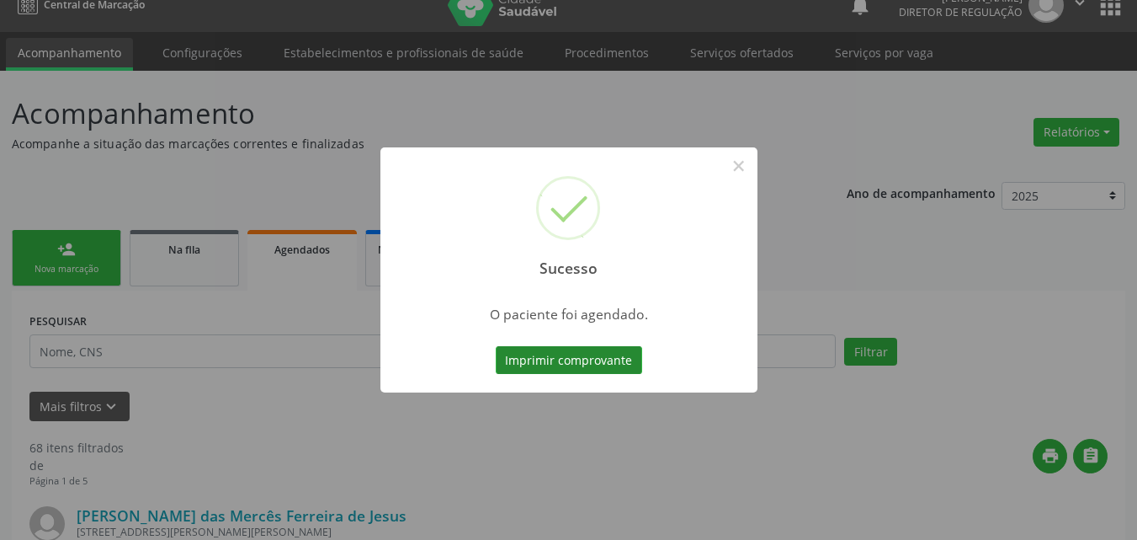
click at [583, 355] on button "Imprimir comprovante" at bounding box center [569, 360] width 146 height 29
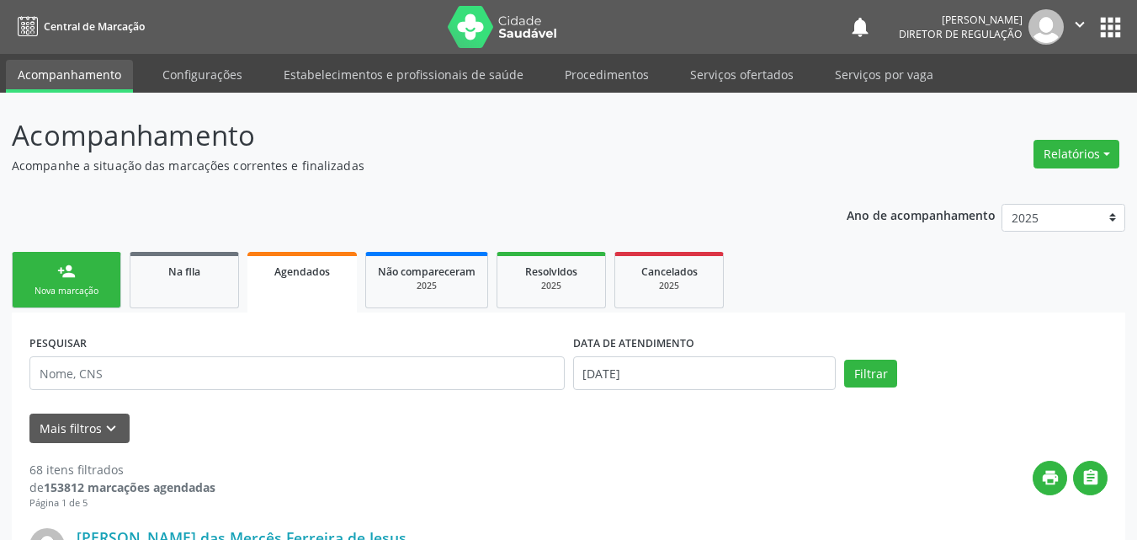
scroll to position [22, 0]
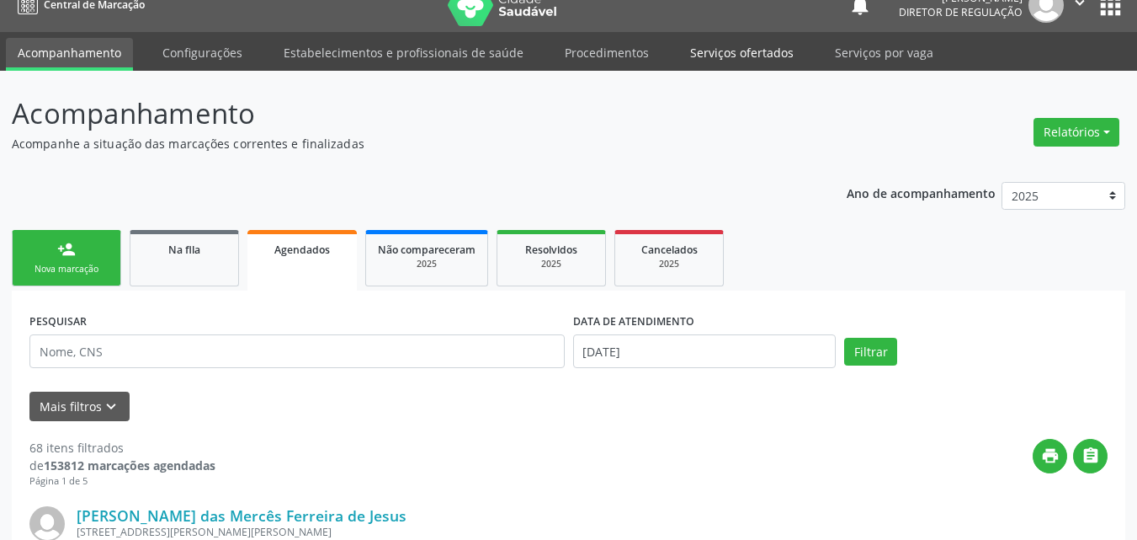
click at [753, 52] on link "Serviços ofertados" at bounding box center [742, 52] width 127 height 29
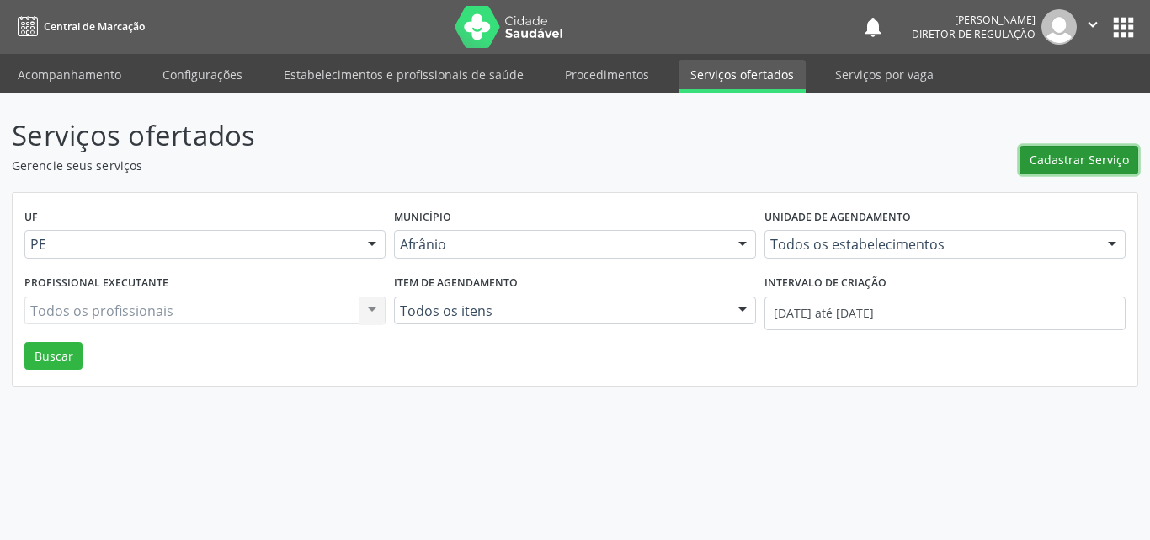
click at [1105, 163] on span "Cadastrar Serviço" at bounding box center [1079, 160] width 99 height 18
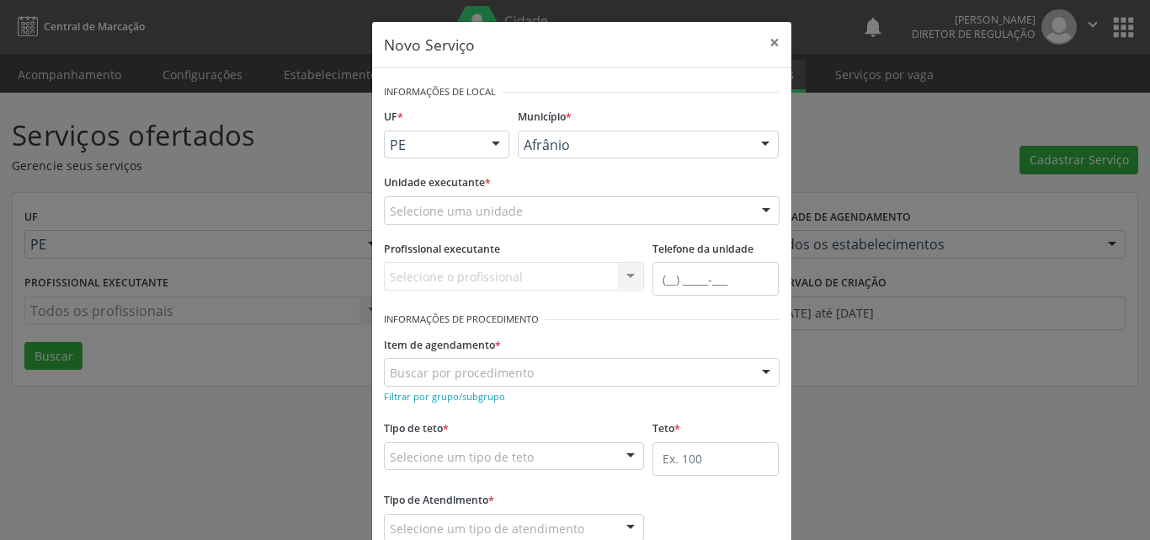
click at [556, 209] on div "Selecione uma unidade" at bounding box center [582, 210] width 396 height 29
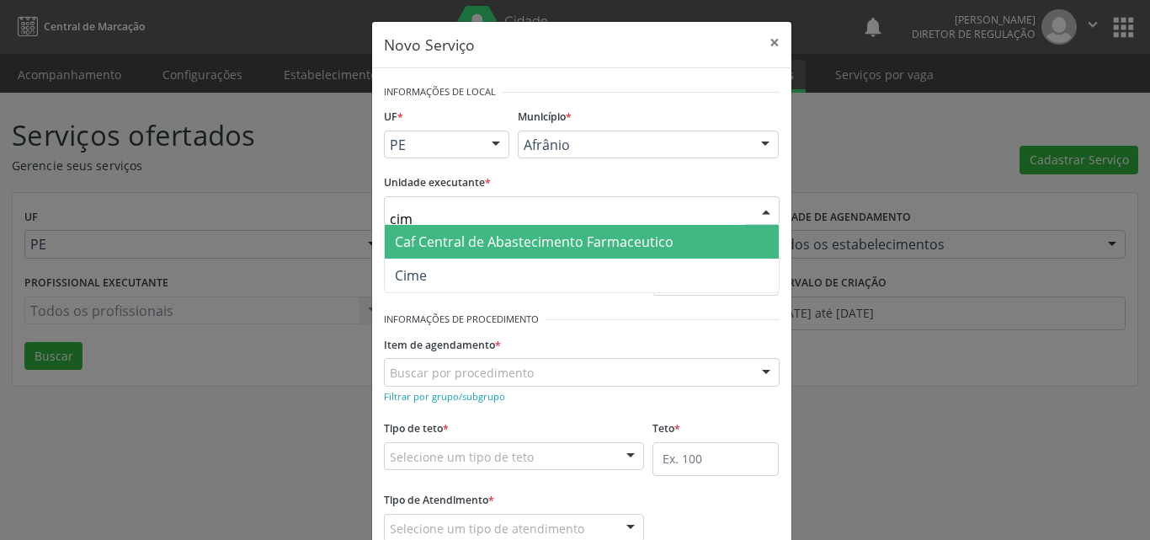
type input "cime"
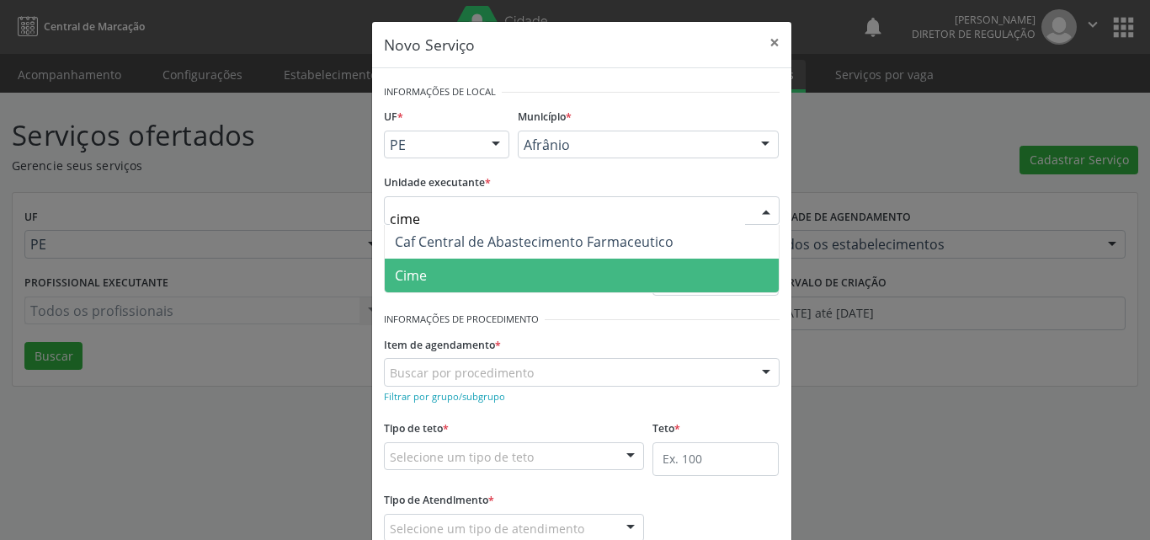
click at [463, 274] on span "Cime" at bounding box center [582, 275] width 394 height 34
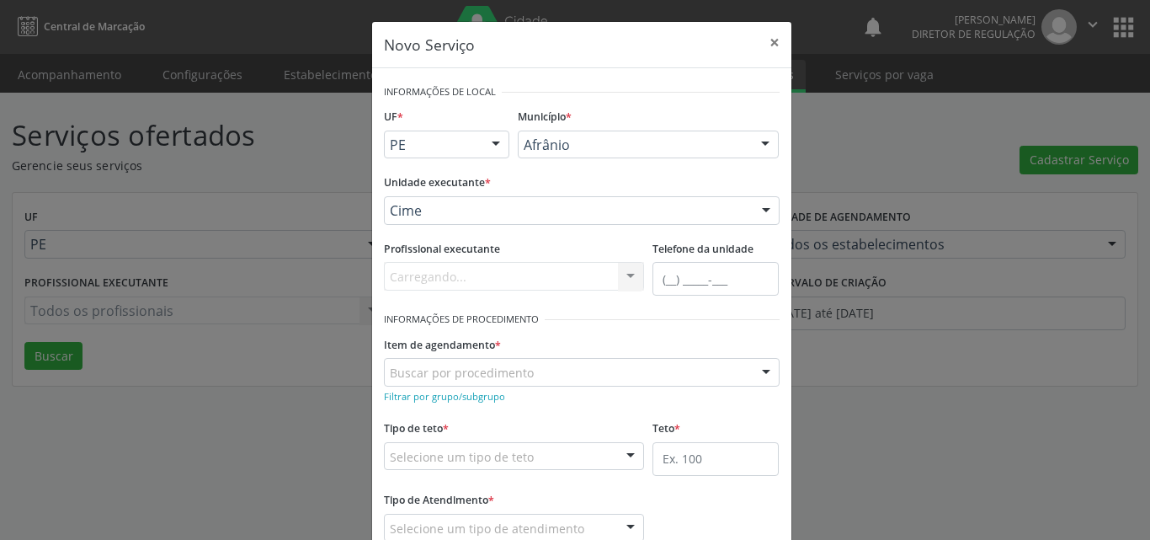
scroll to position [84, 0]
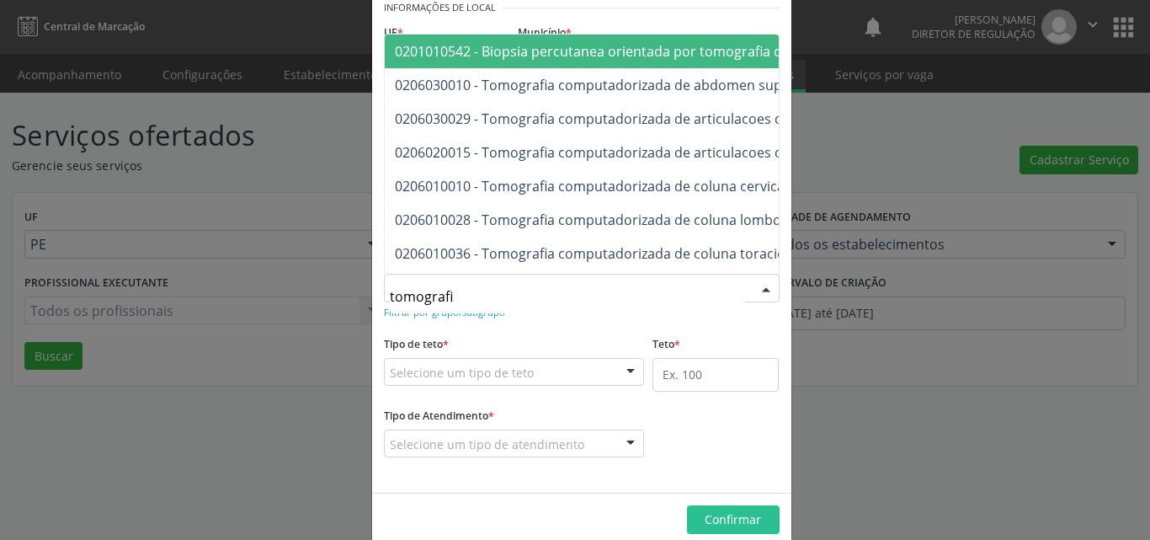
type input "tomografia"
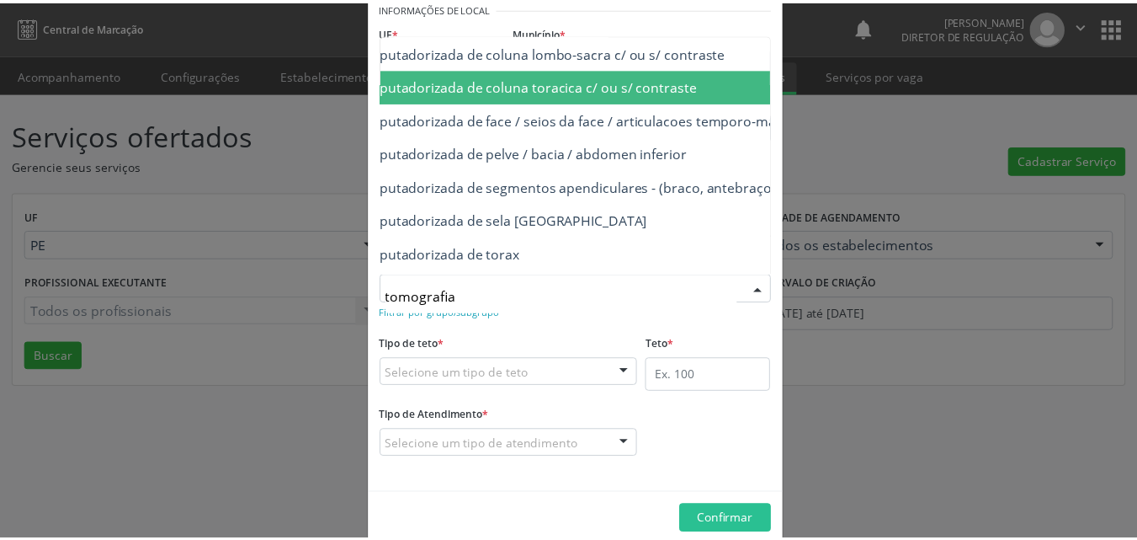
scroll to position [202, 202]
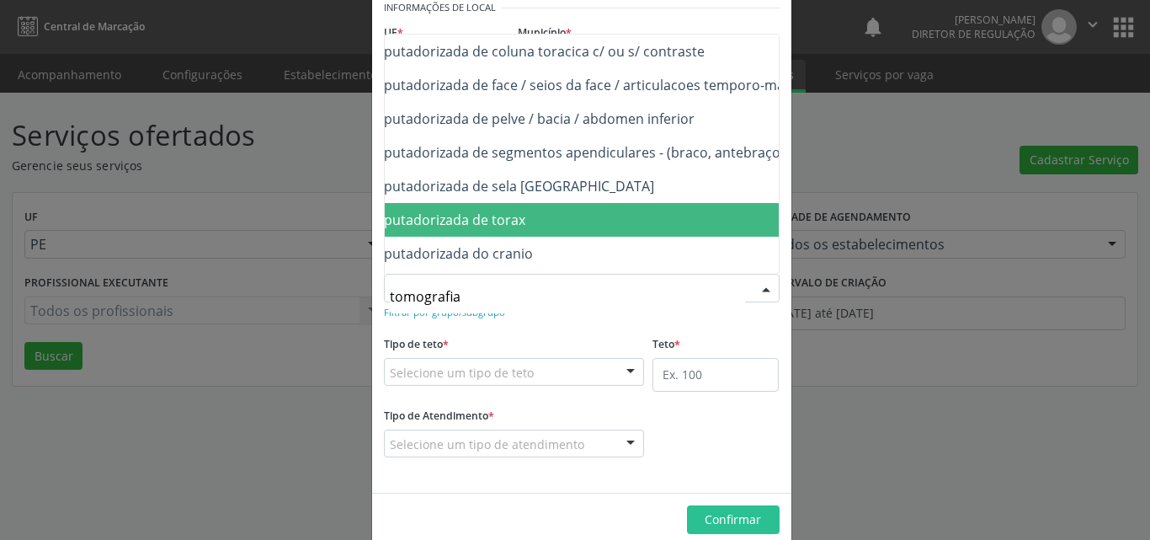
click at [620, 220] on span "0206020031 - Tomografia computadorizada de torax" at bounding box center [600, 220] width 835 height 34
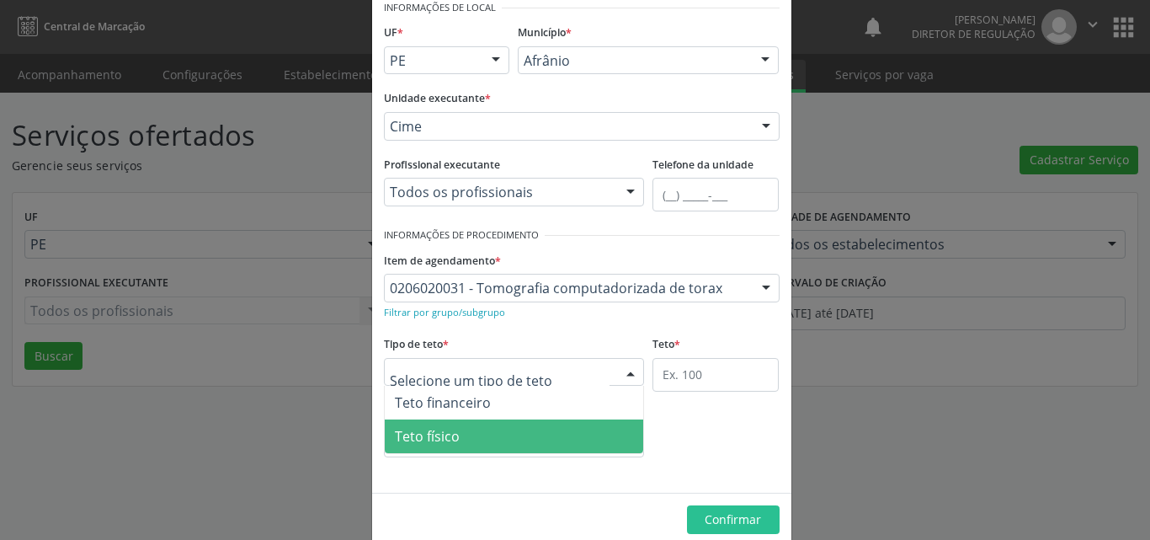
click at [502, 434] on span "Teto físico" at bounding box center [514, 436] width 259 height 34
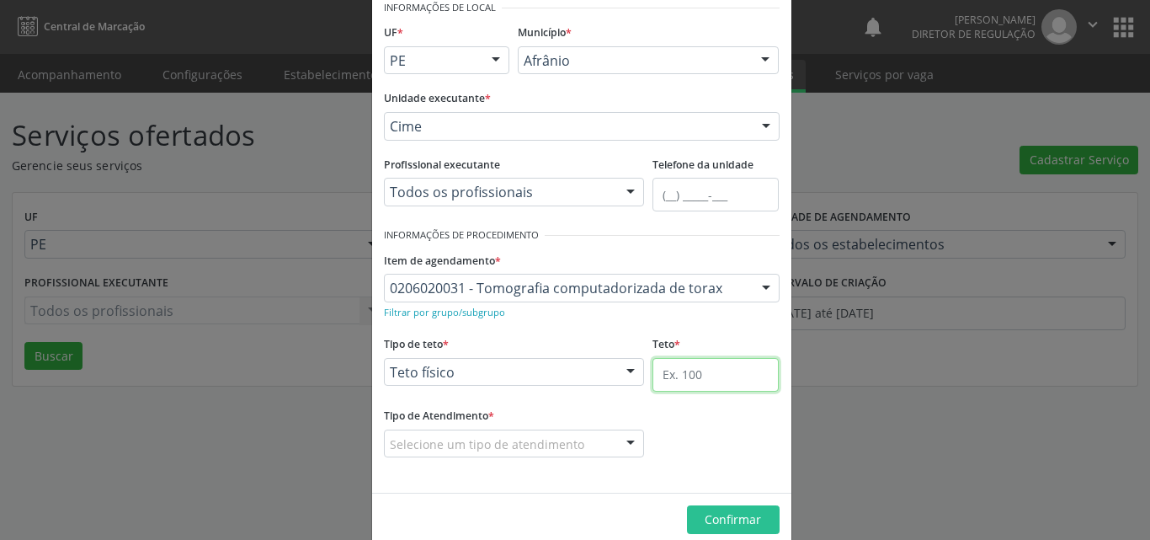
click at [700, 385] on input "text" at bounding box center [715, 375] width 126 height 34
type input "1"
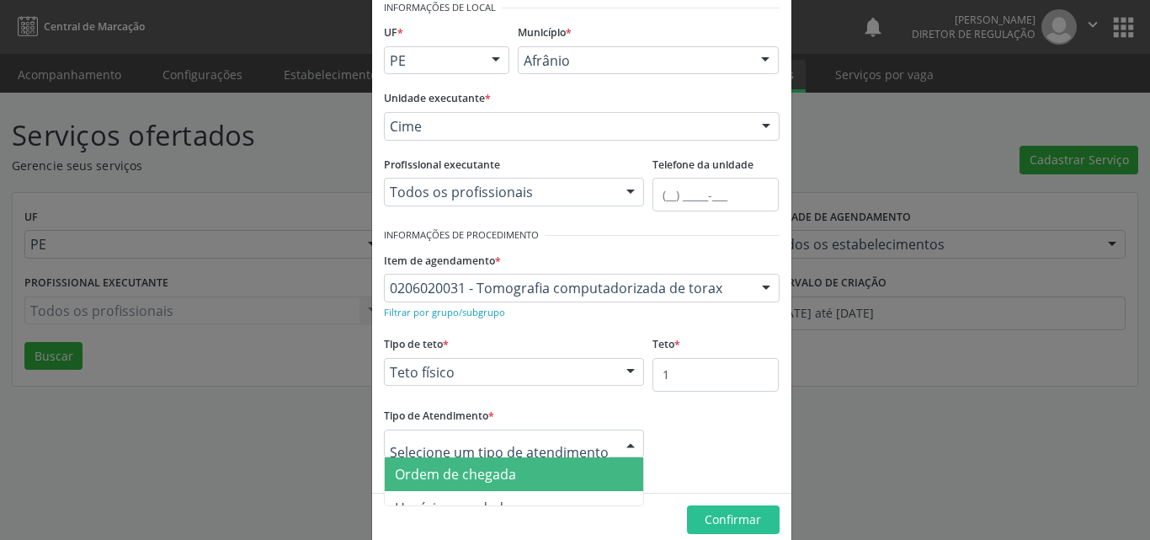
click at [566, 476] on span "Ordem de chegada" at bounding box center [514, 474] width 259 height 34
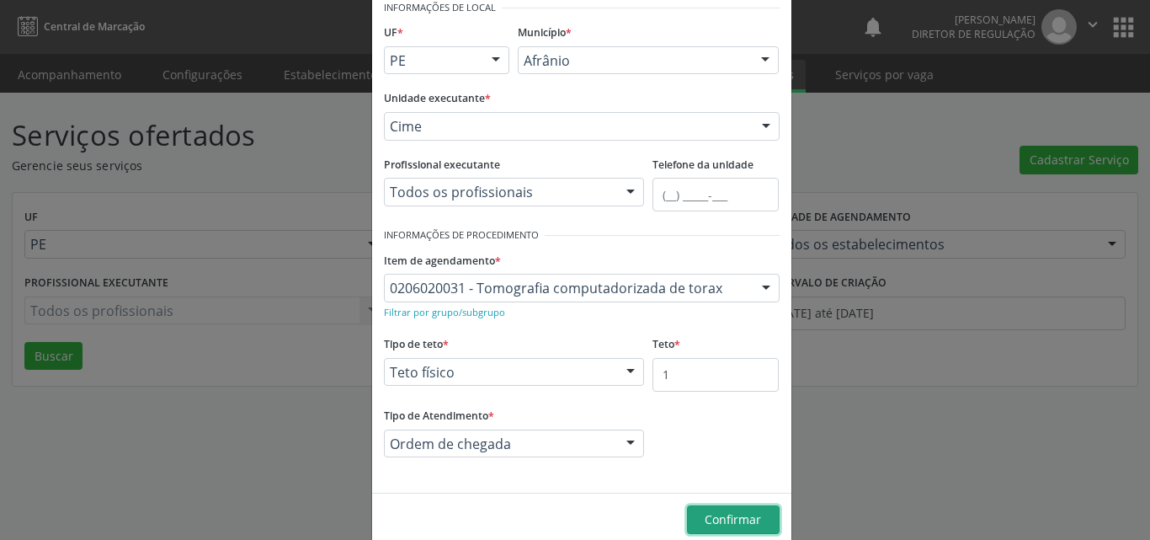
click at [724, 517] on span "Confirmar" at bounding box center [733, 519] width 56 height 16
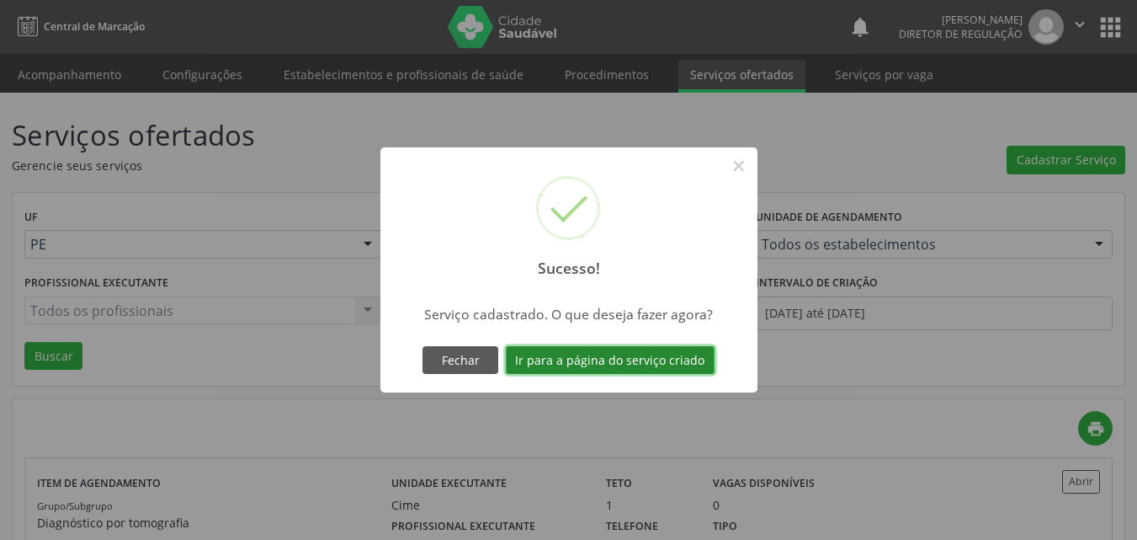
click at [622, 364] on button "Ir para a página do serviço criado" at bounding box center [610, 360] width 209 height 29
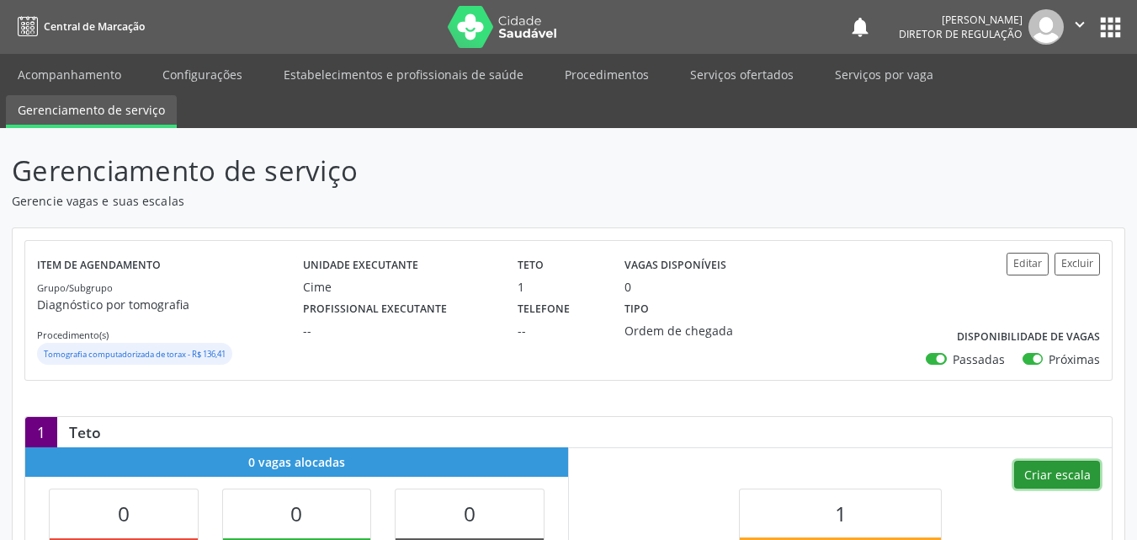
click at [1046, 469] on button "Criar escala" at bounding box center [1057, 475] width 86 height 29
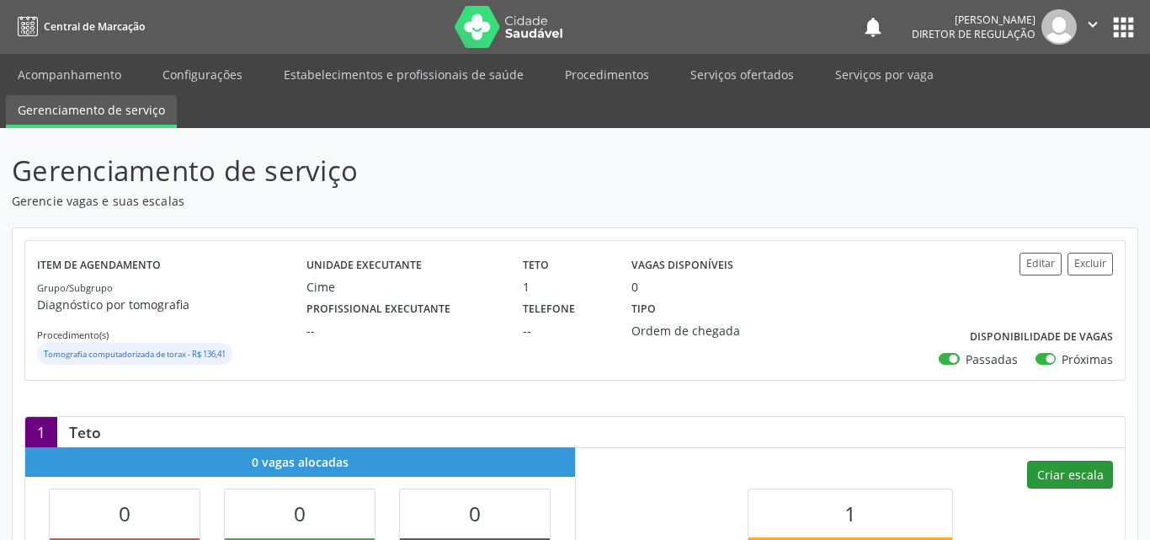
select select "7"
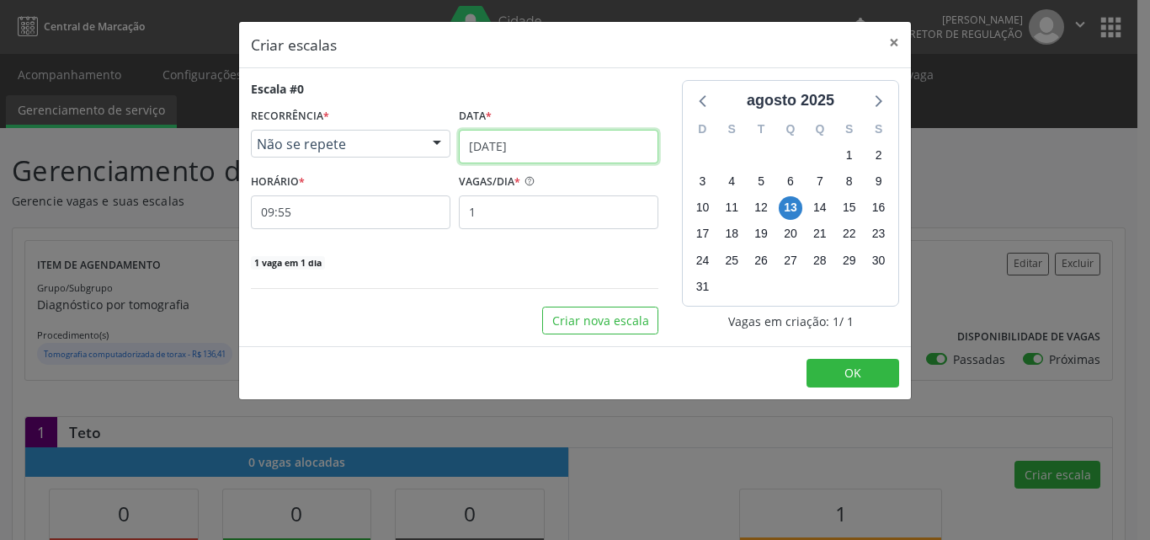
click at [567, 136] on input "[DATE]" at bounding box center [559, 147] width 200 height 34
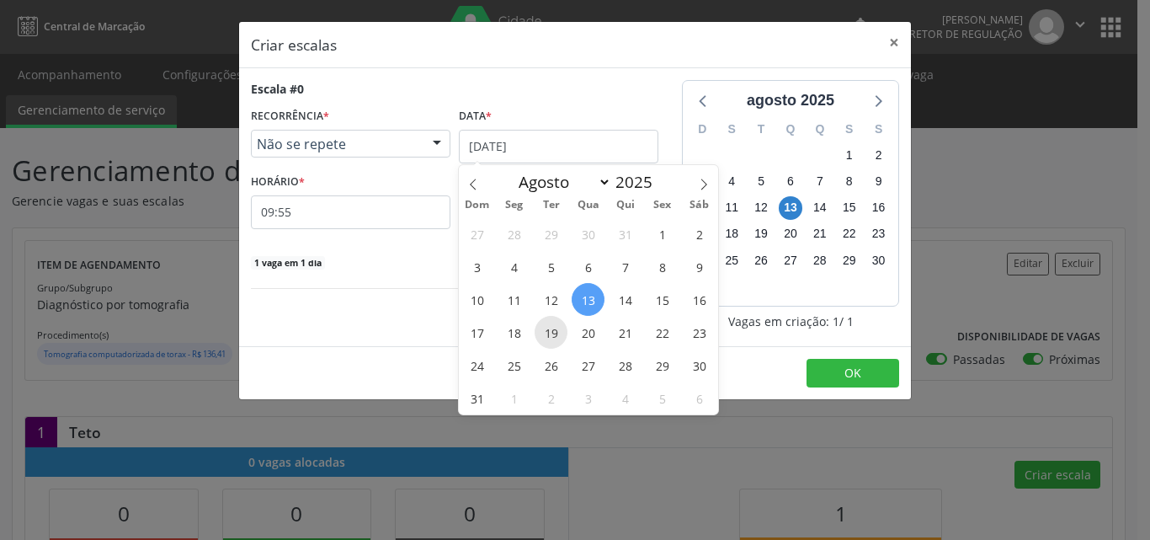
click at [551, 327] on span "19" at bounding box center [551, 332] width 33 height 33
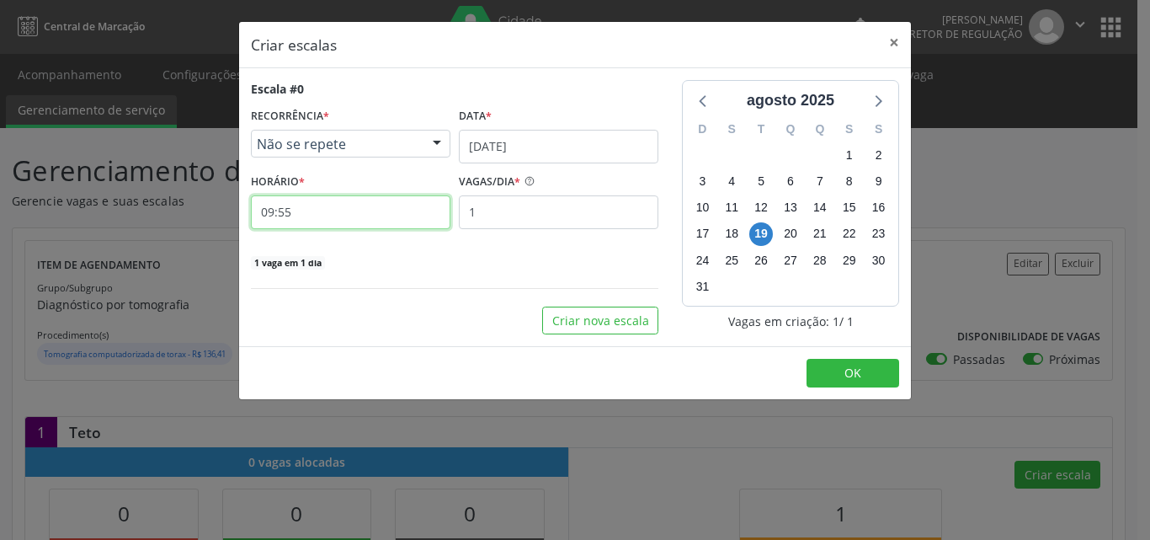
click at [386, 216] on input "09:55" at bounding box center [351, 212] width 200 height 34
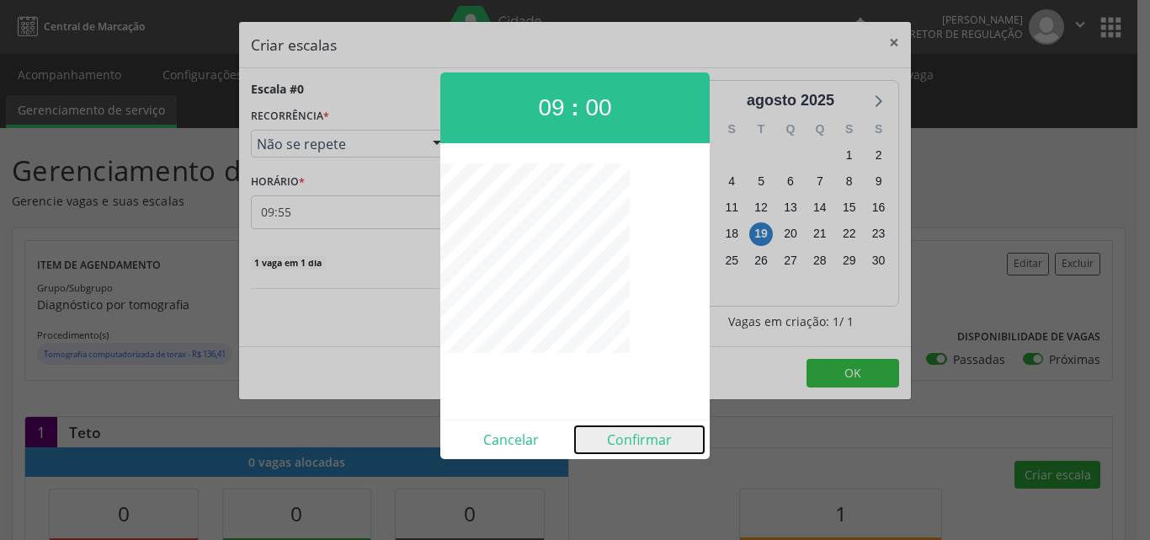
click at [646, 442] on button "Confirmar" at bounding box center [639, 439] width 129 height 27
type input "09:00"
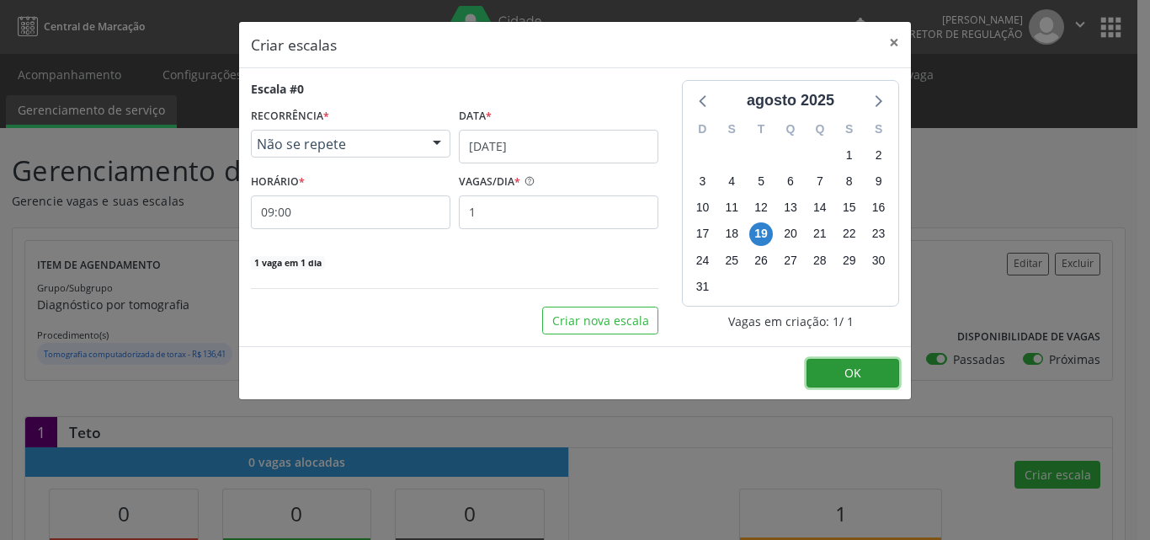
click at [840, 368] on button "OK" at bounding box center [853, 373] width 93 height 29
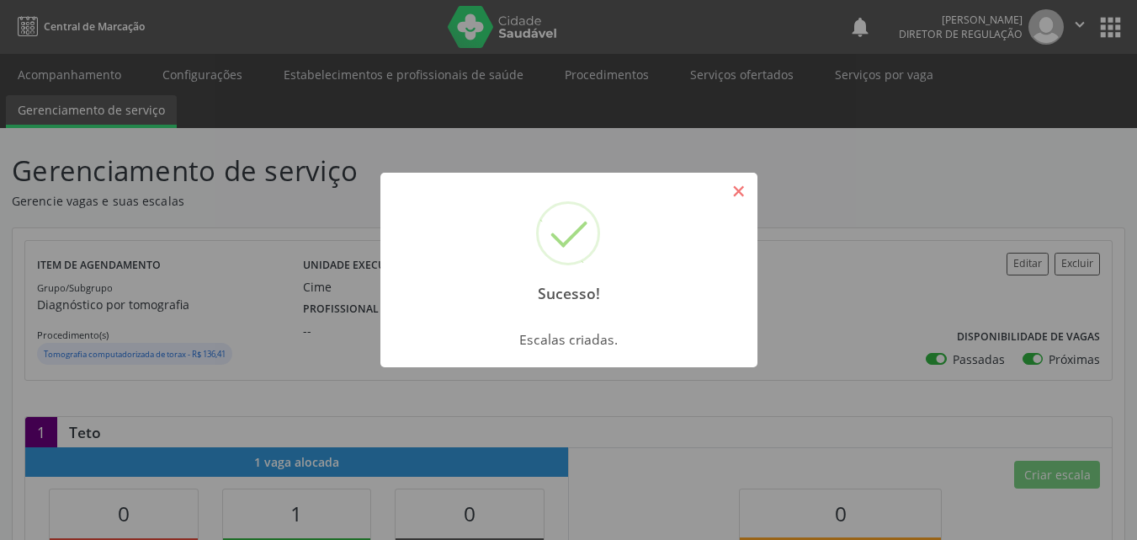
click at [739, 189] on button "×" at bounding box center [739, 191] width 29 height 29
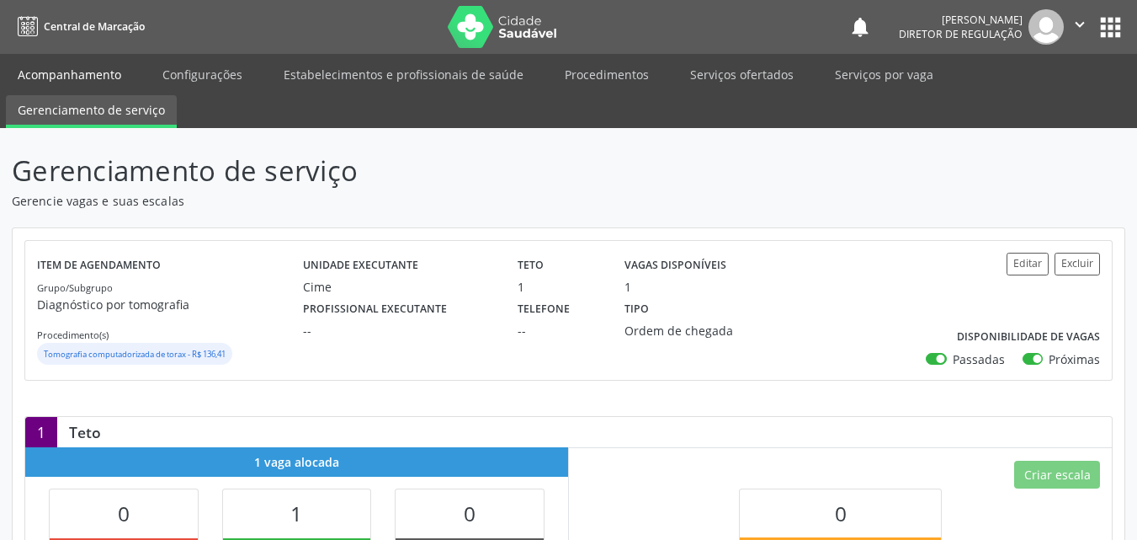
click at [91, 75] on link "Acompanhamento" at bounding box center [69, 74] width 127 height 29
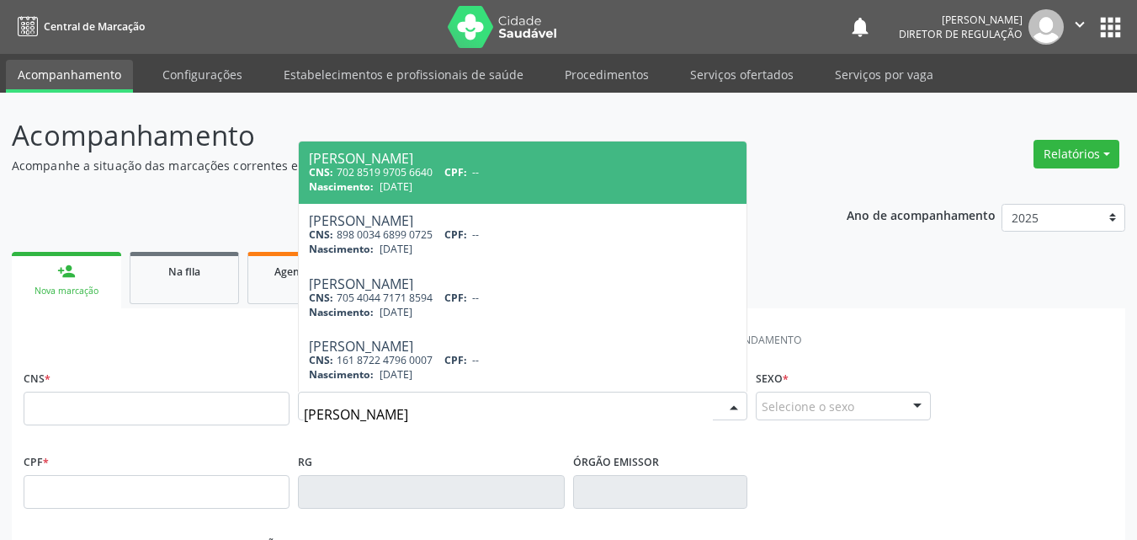
type input "[PERSON_NAME]"
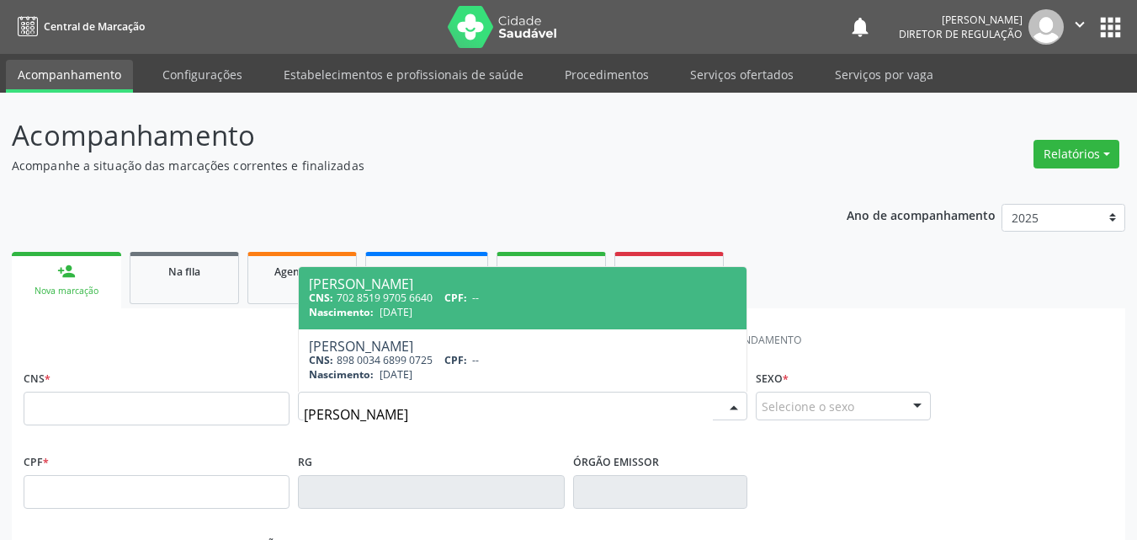
click at [322, 309] on span "Nascimento:" at bounding box center [341, 312] width 65 height 14
type input "702 8519 9705 6640"
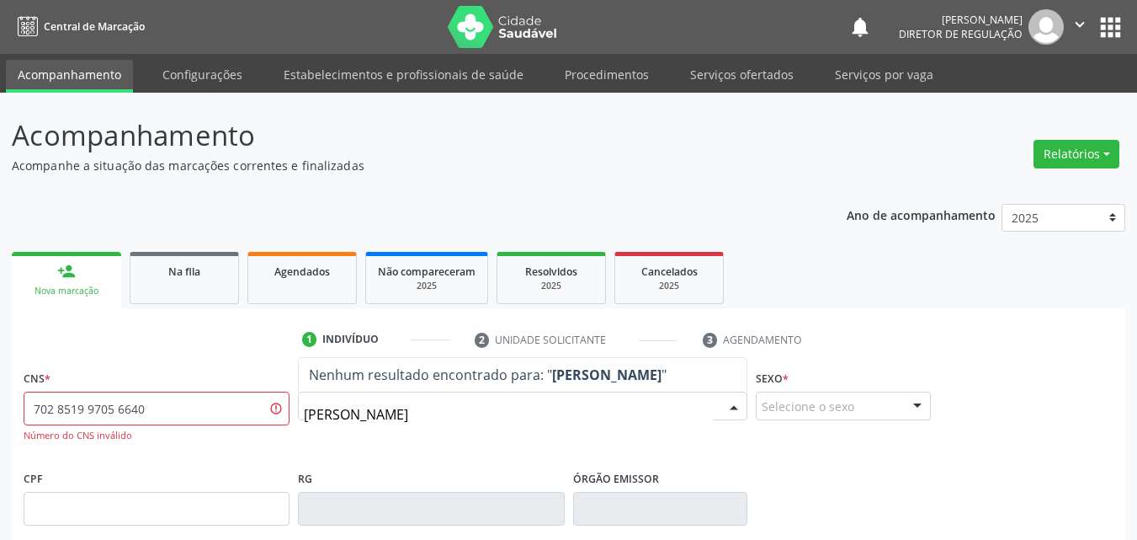
type input "[PERSON_NAME]"
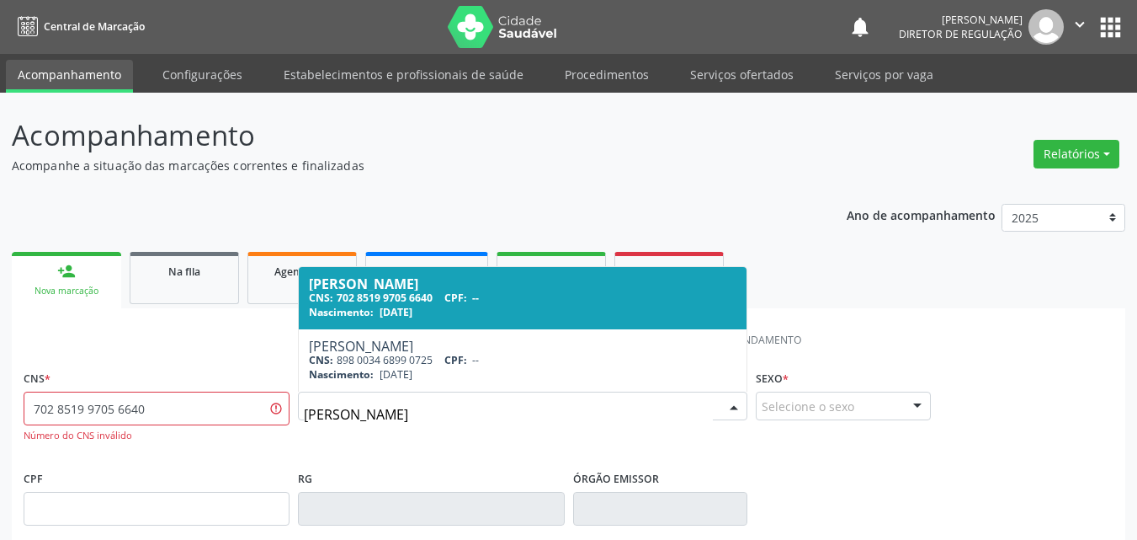
click at [460, 309] on div "Nascimento: 08/09/1968" at bounding box center [523, 312] width 428 height 14
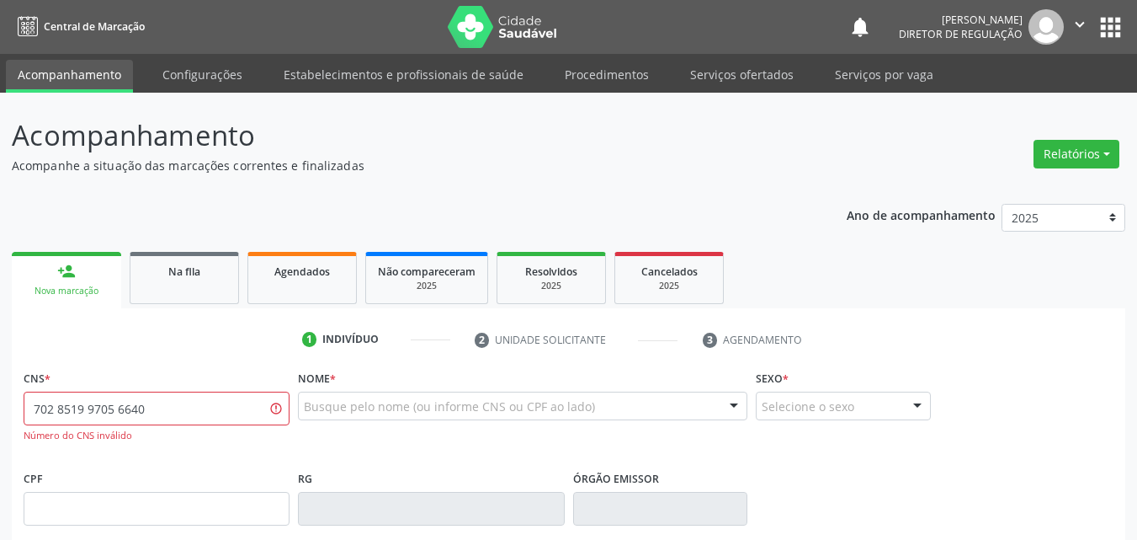
drag, startPoint x: 174, startPoint y: 402, endPoint x: 0, endPoint y: 423, distance: 175.4
click at [0, 423] on div "Acompanhamento Acompanhe a situação das marcações correntes e finalizadas Relat…" at bounding box center [568, 511] width 1137 height 837
type input "702 8051 9970 5664"
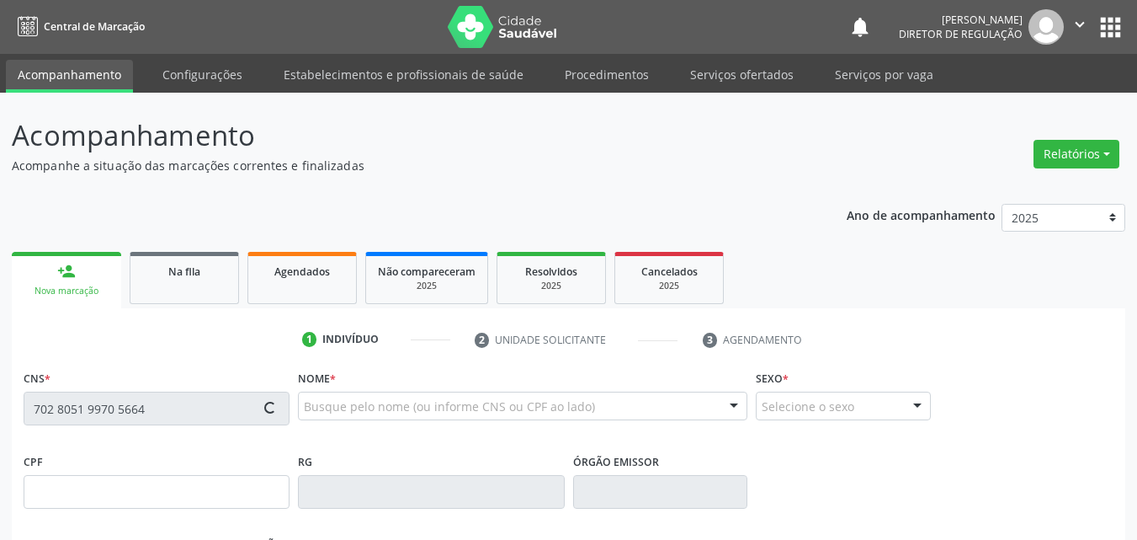
type input "[DATE]"
type input "[PERSON_NAME]"
type input "[PHONE_NUMBER]"
type input "S/N"
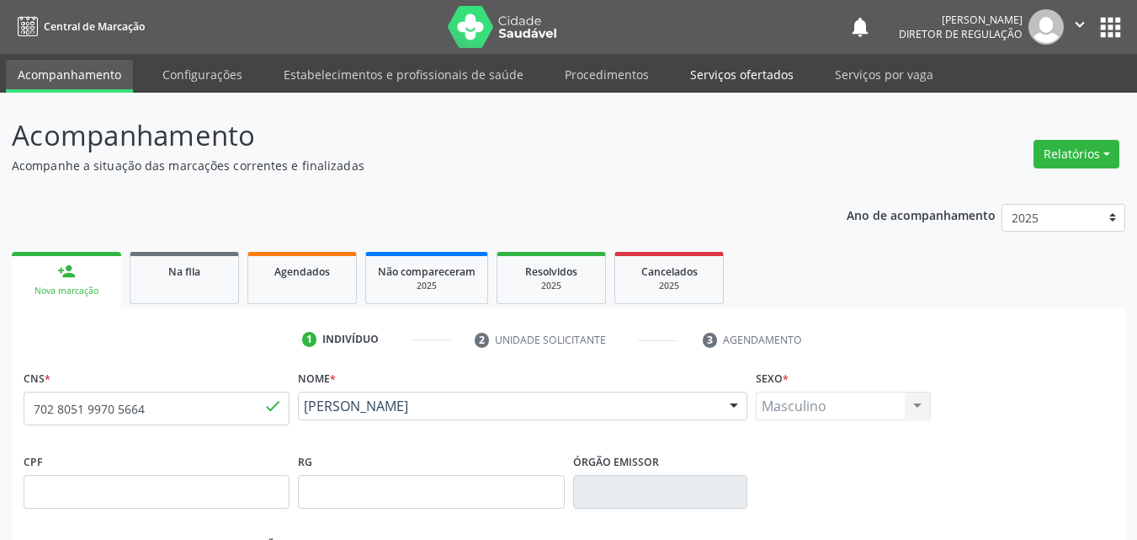
click at [746, 73] on link "Serviços ofertados" at bounding box center [742, 74] width 127 height 29
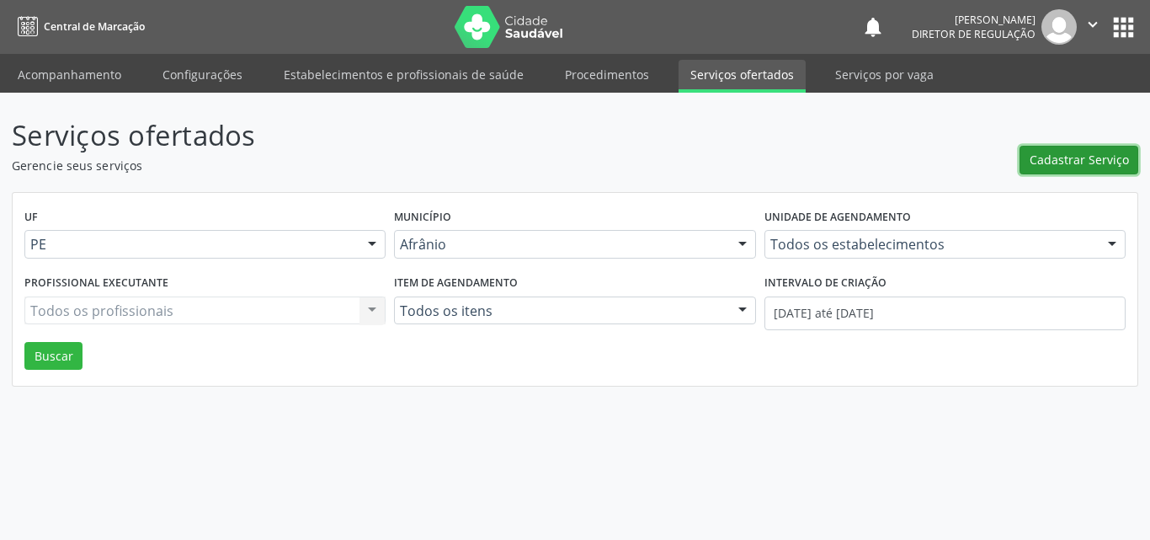
click at [1054, 160] on span "Cadastrar Serviço" at bounding box center [1079, 160] width 99 height 18
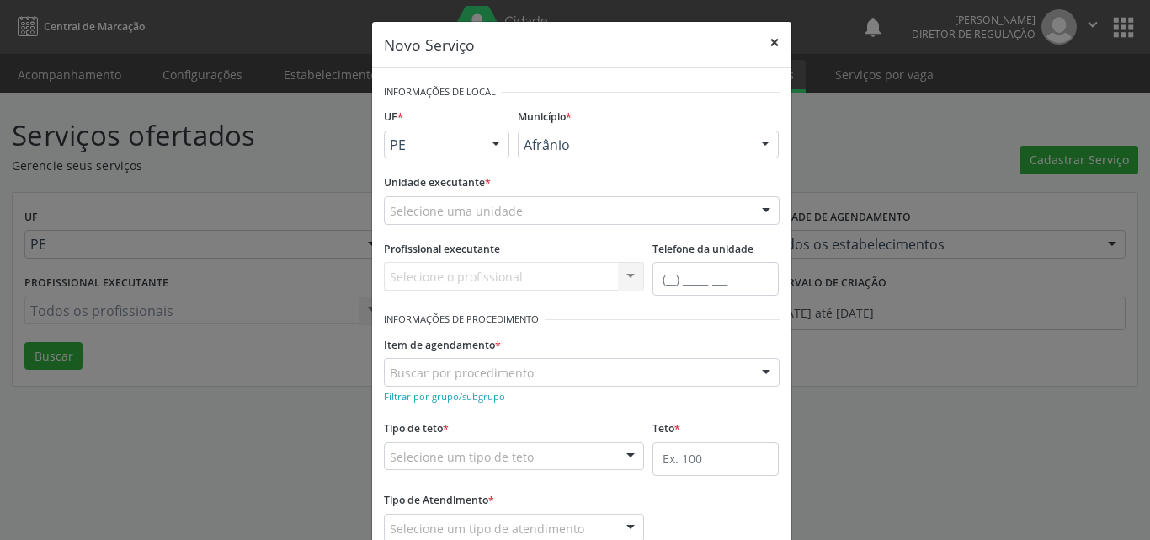
click at [769, 41] on button "×" at bounding box center [775, 42] width 34 height 41
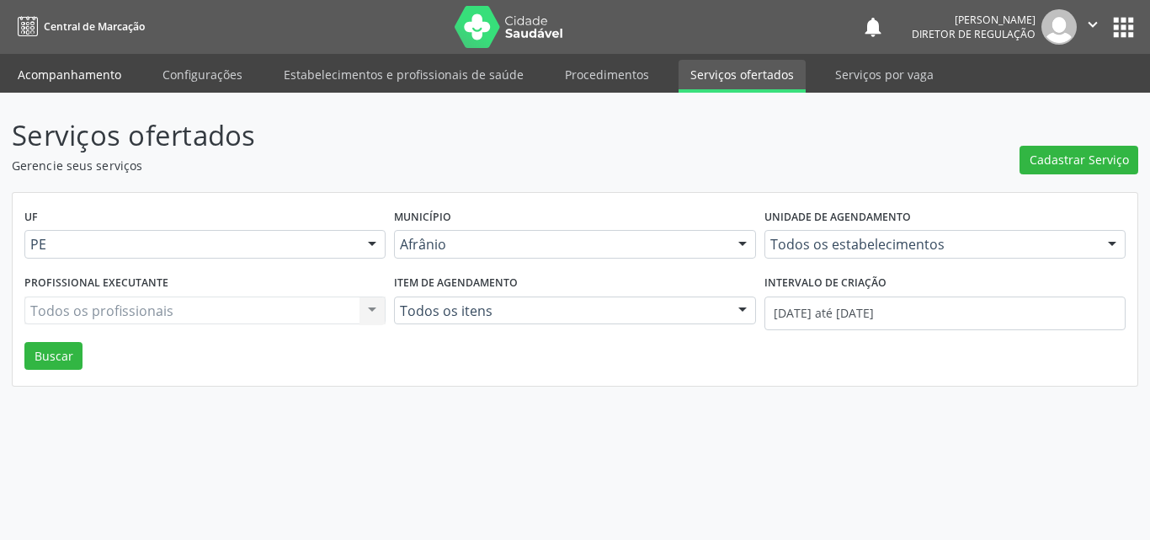
click at [103, 77] on link "Acompanhamento" at bounding box center [69, 74] width 127 height 29
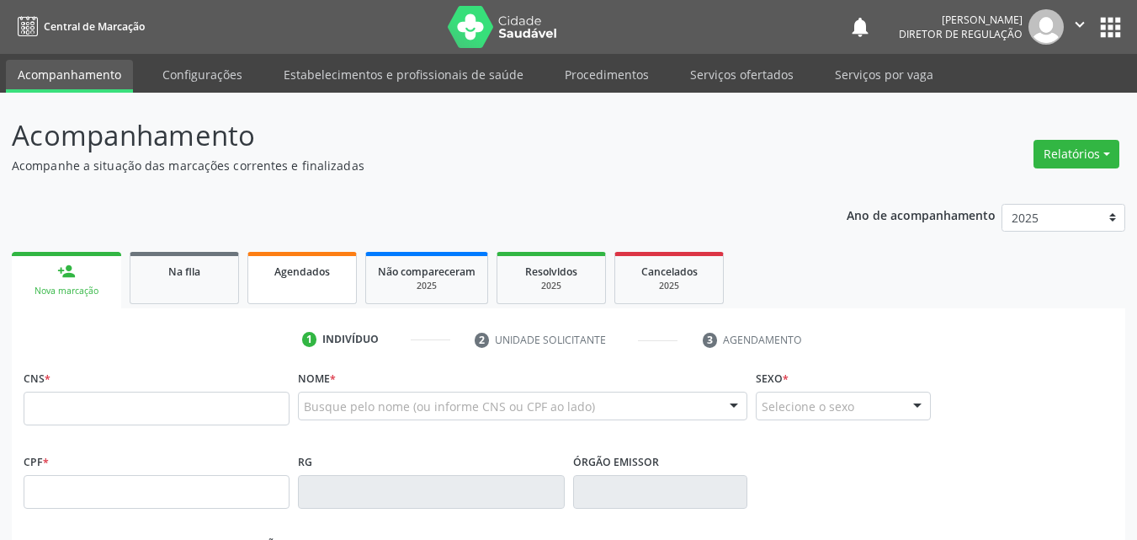
click at [335, 287] on link "Agendados" at bounding box center [302, 278] width 109 height 52
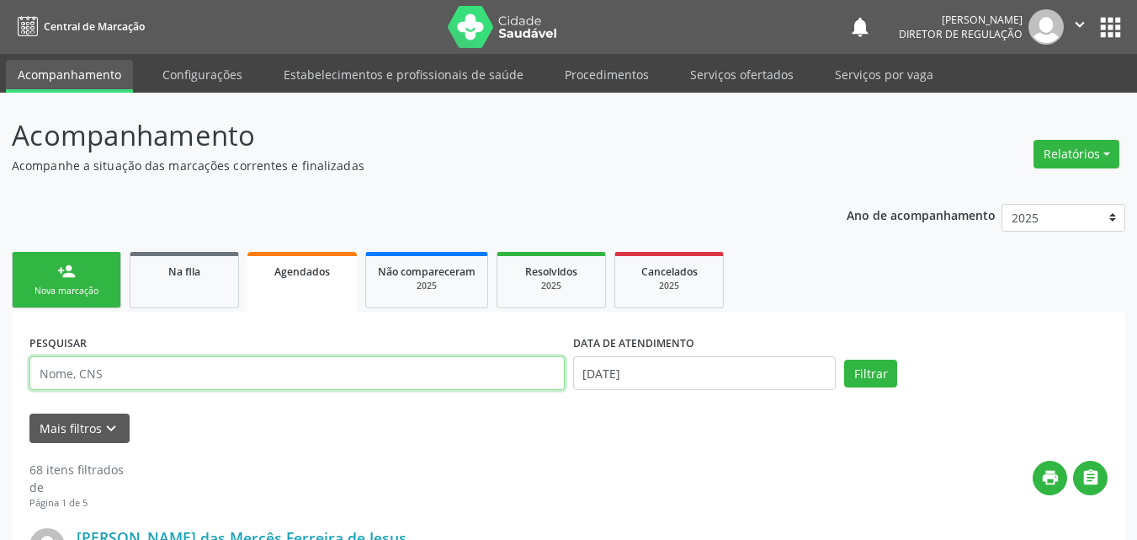
click at [120, 374] on input "text" at bounding box center [296, 373] width 535 height 34
type input "898005159416759"
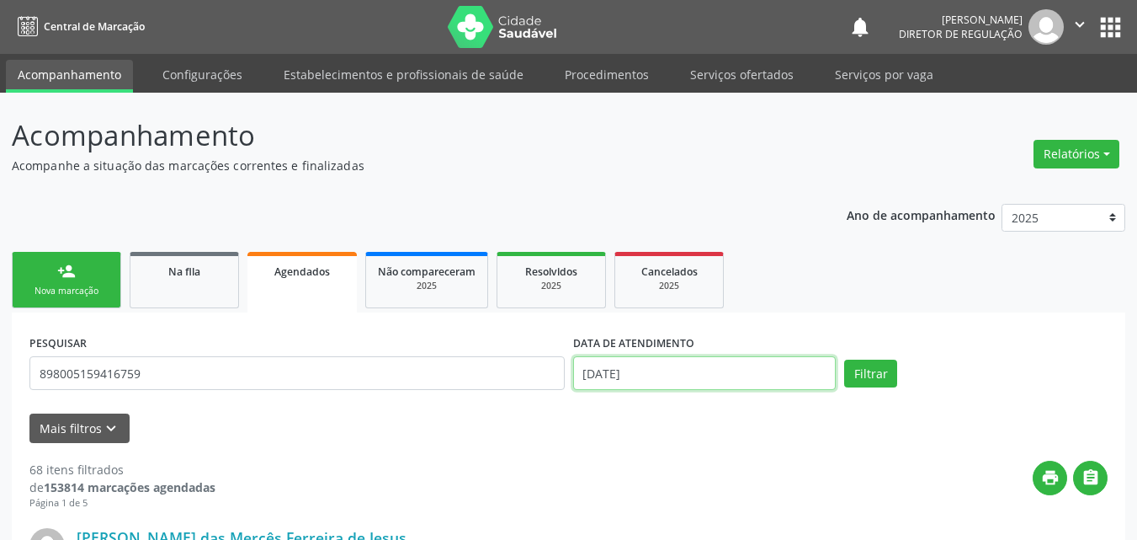
click at [697, 360] on input "[DATE]" at bounding box center [705, 373] width 264 height 34
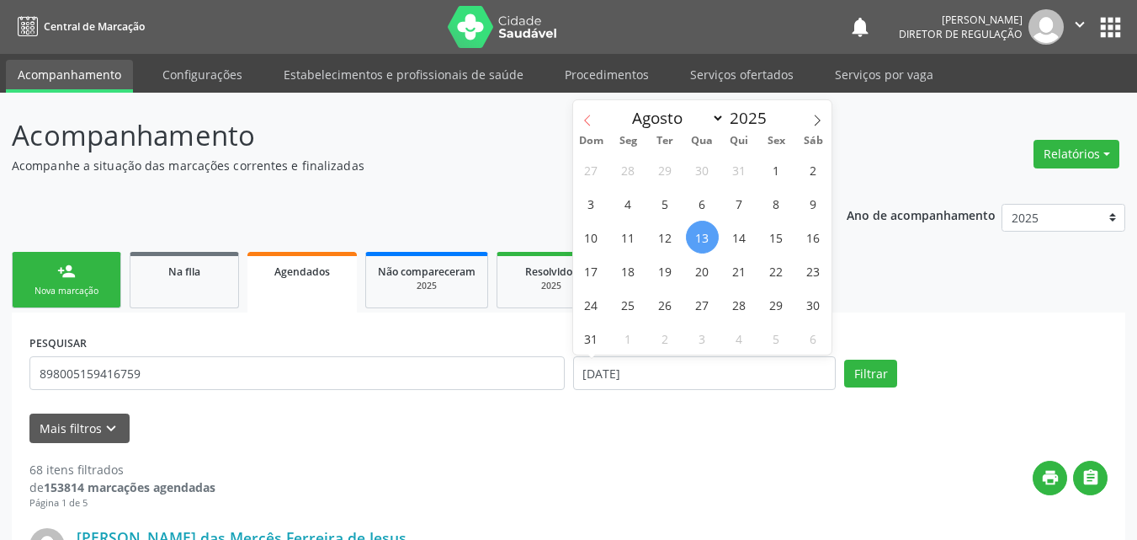
click at [583, 119] on icon at bounding box center [588, 120] width 12 height 12
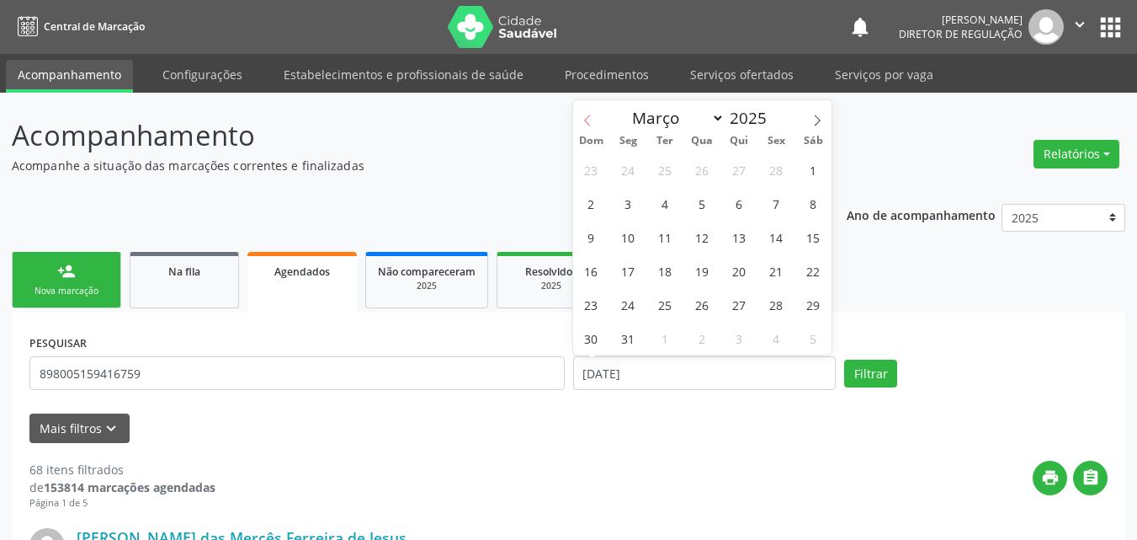
click at [583, 119] on icon at bounding box center [588, 120] width 12 height 12
select select "0"
click at [702, 170] on span "1" at bounding box center [702, 169] width 33 height 33
type input "[DATE]"
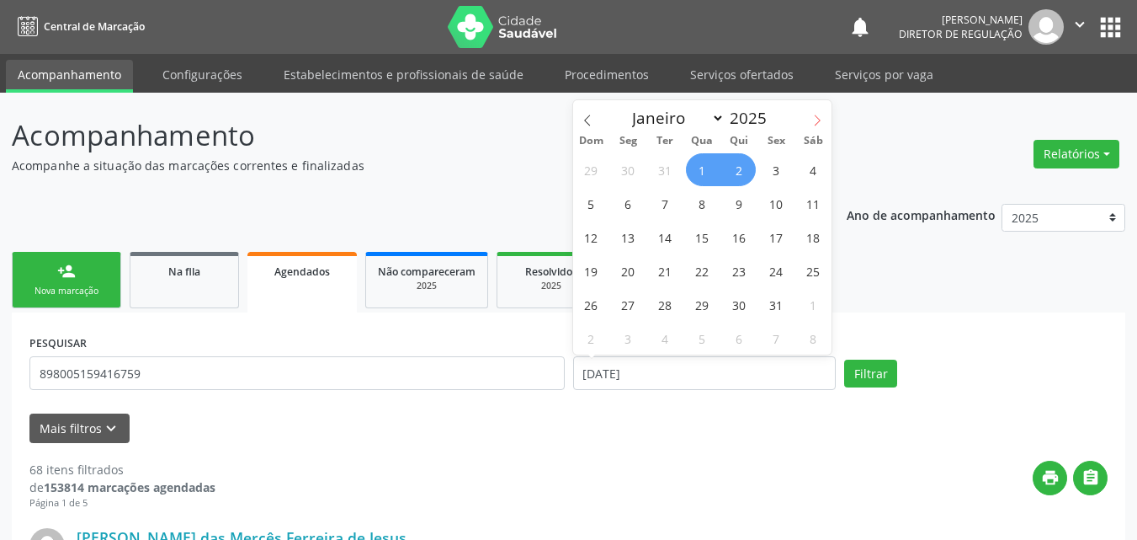
click at [820, 121] on icon at bounding box center [818, 120] width 12 height 12
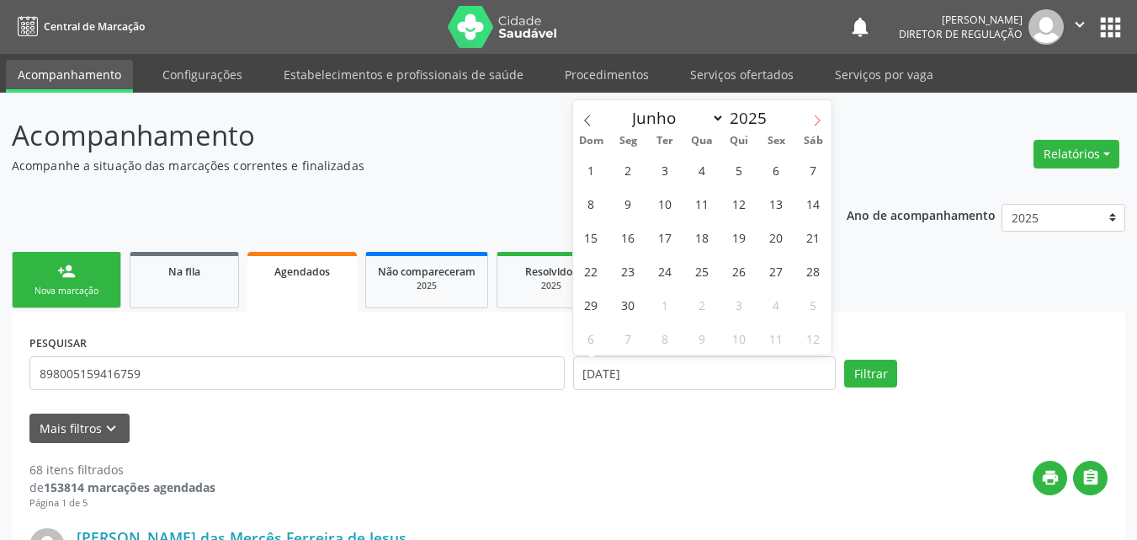
click at [820, 121] on icon at bounding box center [818, 120] width 12 height 12
select select "7"
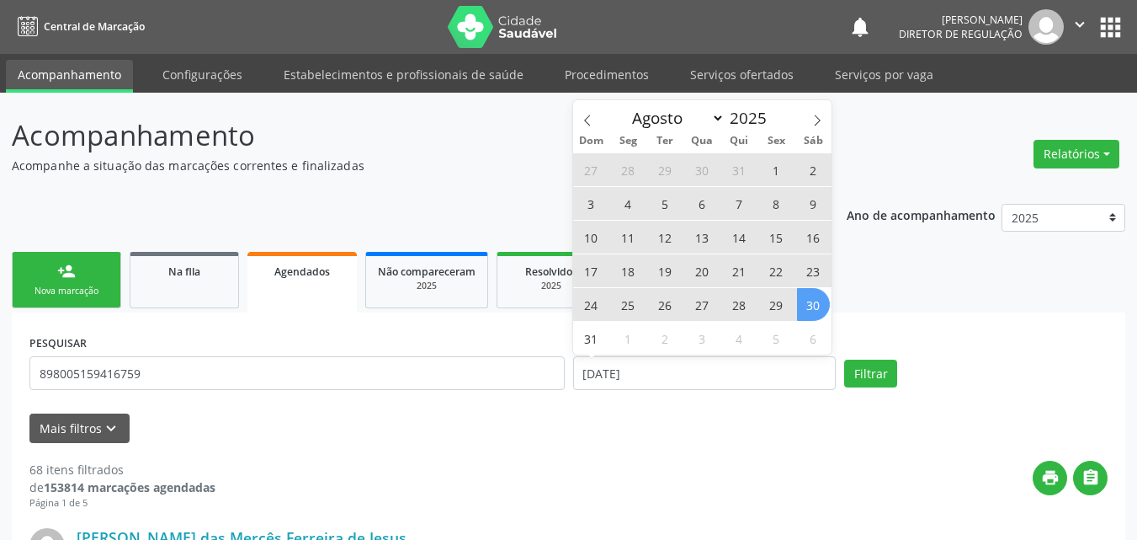
click at [807, 306] on span "30" at bounding box center [813, 304] width 33 height 33
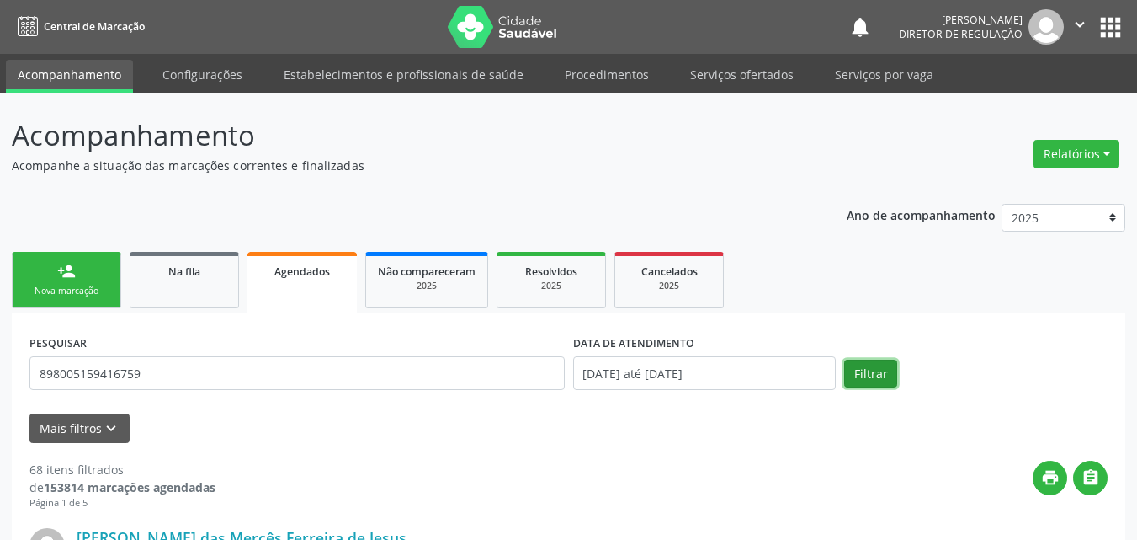
click at [865, 372] on button "Filtrar" at bounding box center [870, 373] width 53 height 29
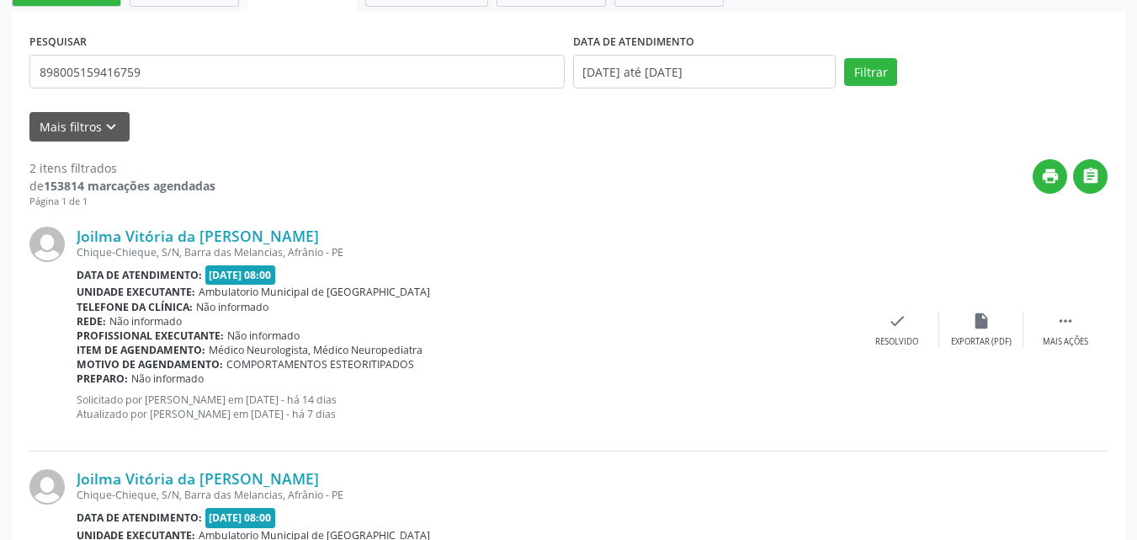
scroll to position [470, 0]
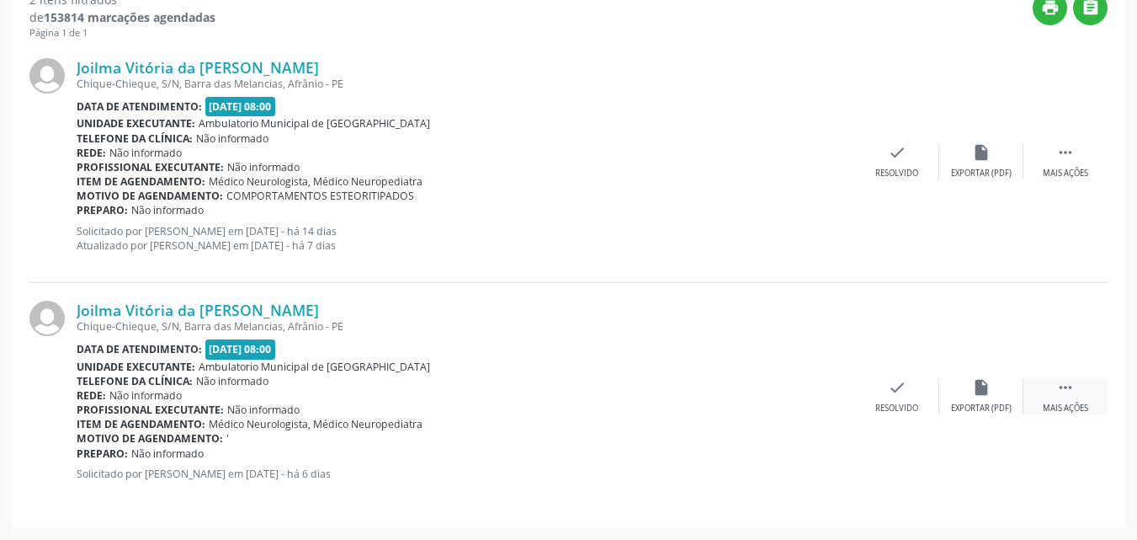
click at [1066, 387] on icon "" at bounding box center [1066, 387] width 19 height 19
drag, startPoint x: 810, startPoint y: 388, endPoint x: 541, endPoint y: 162, distance: 351.3
click at [541, 162] on div "Profissional executante: Não informado" at bounding box center [466, 167] width 779 height 14
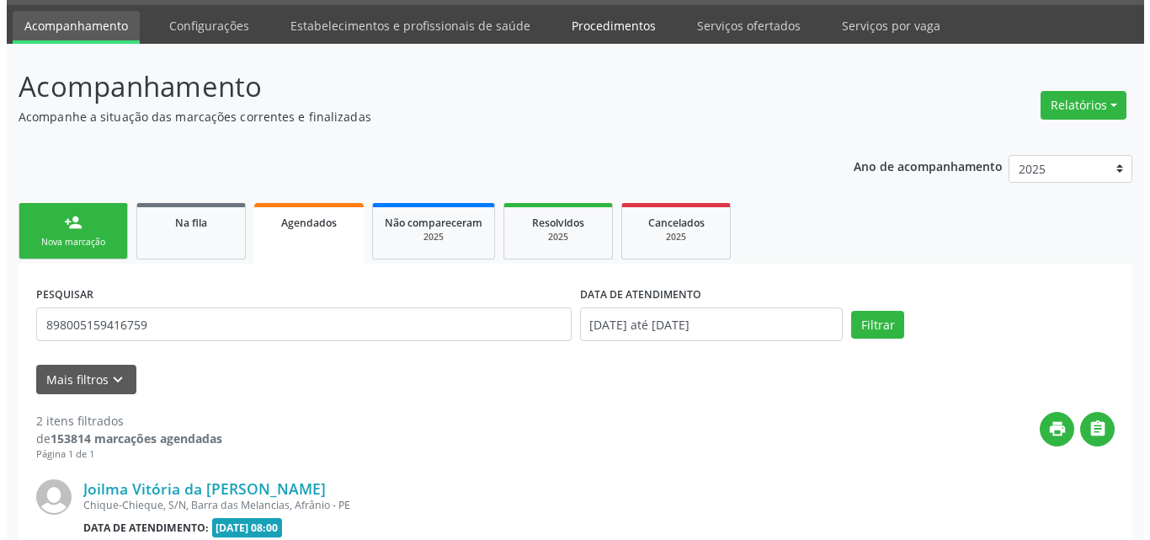
scroll to position [0, 0]
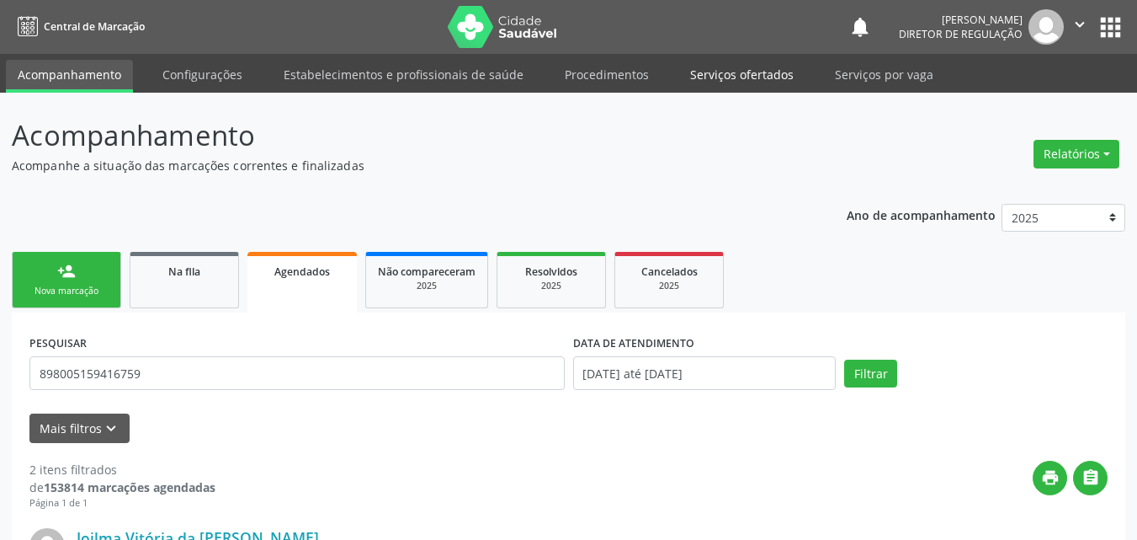
click at [744, 73] on link "Serviços ofertados" at bounding box center [742, 74] width 127 height 29
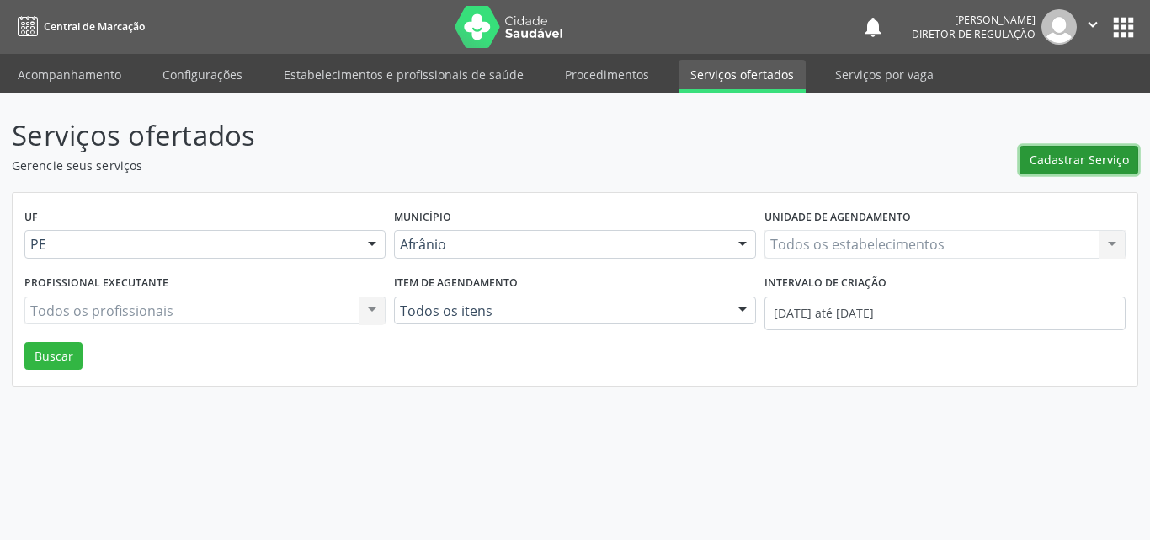
click at [1091, 159] on span "Cadastrar Serviço" at bounding box center [1079, 160] width 99 height 18
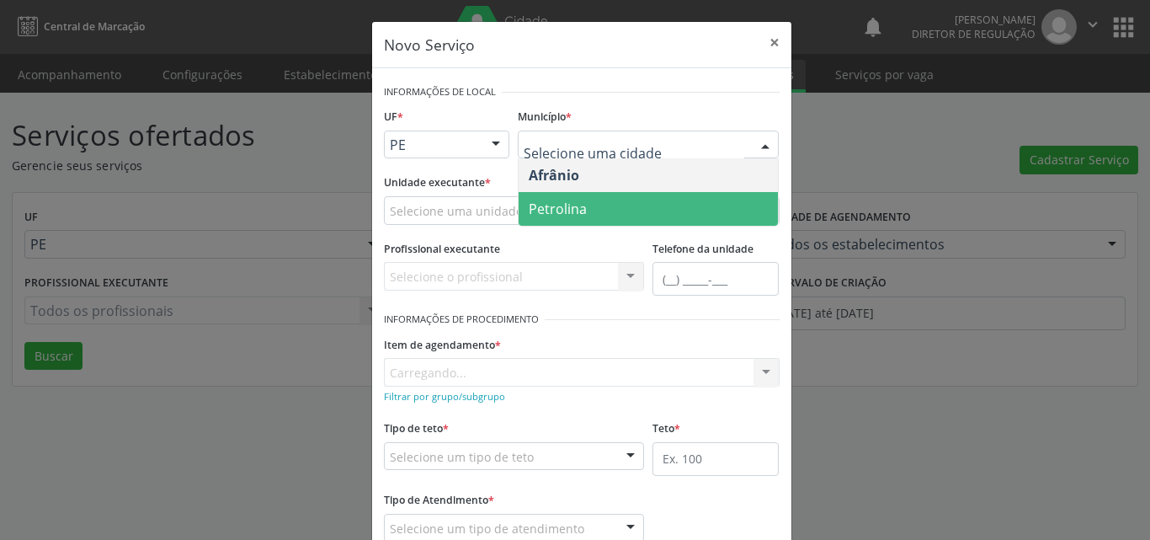
click at [629, 207] on span "Petrolina" at bounding box center [648, 209] width 259 height 34
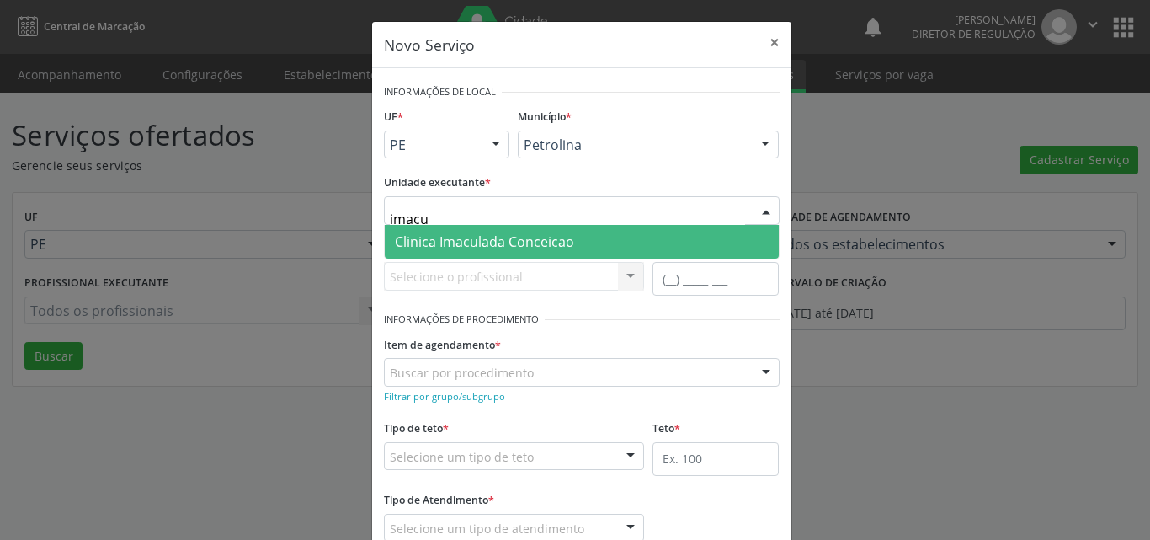
type input "imacul"
click at [524, 236] on span "Clinica Imaculada Conceicao" at bounding box center [484, 241] width 179 height 19
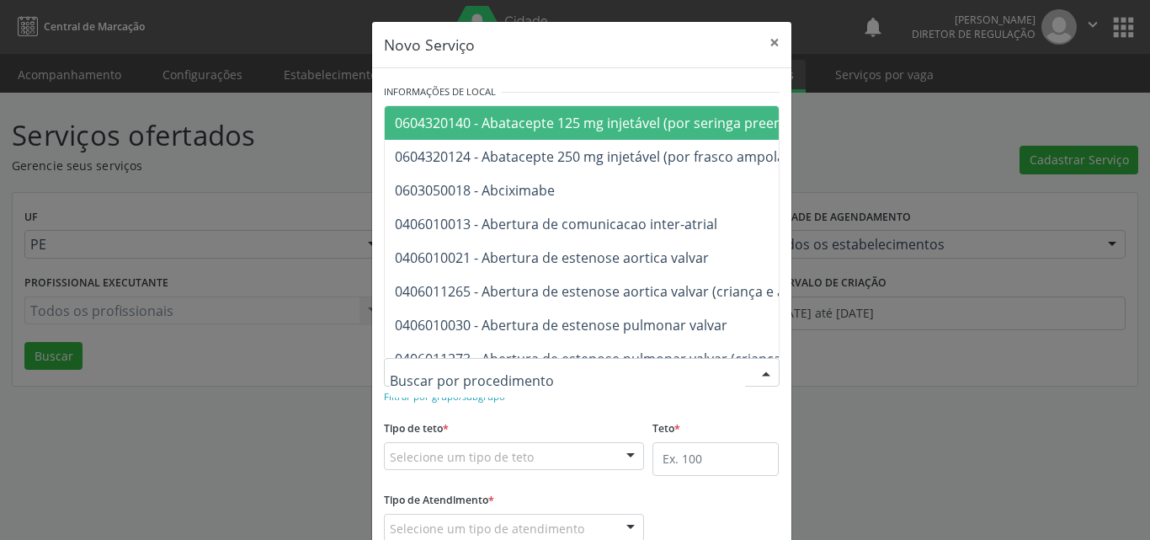
click at [532, 370] on div at bounding box center [582, 372] width 396 height 29
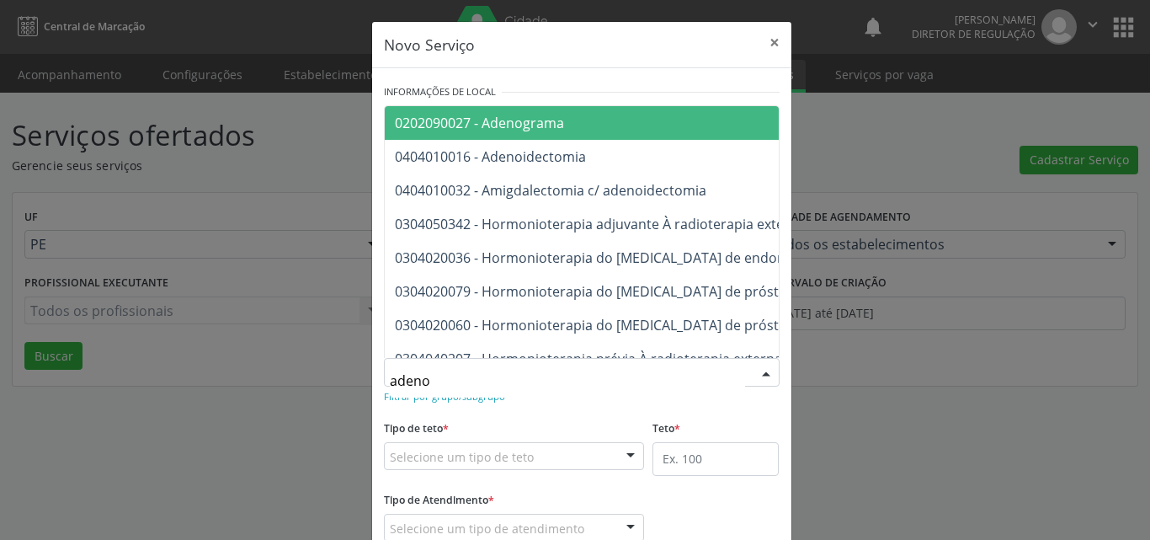
type input "adenoi"
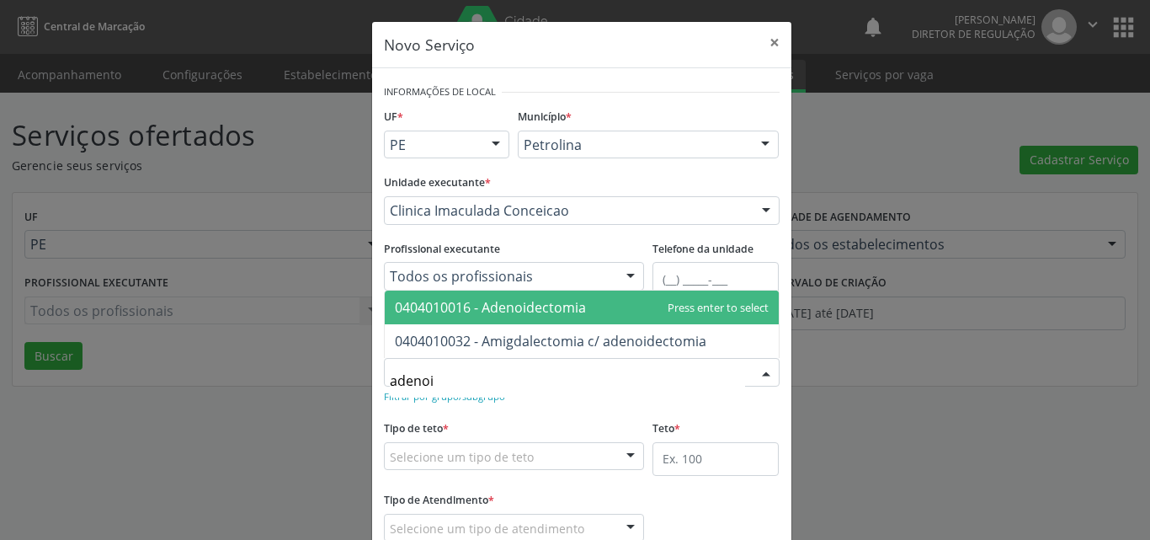
click at [548, 308] on span "0404010016 - Adenoidectomia" at bounding box center [490, 307] width 191 height 19
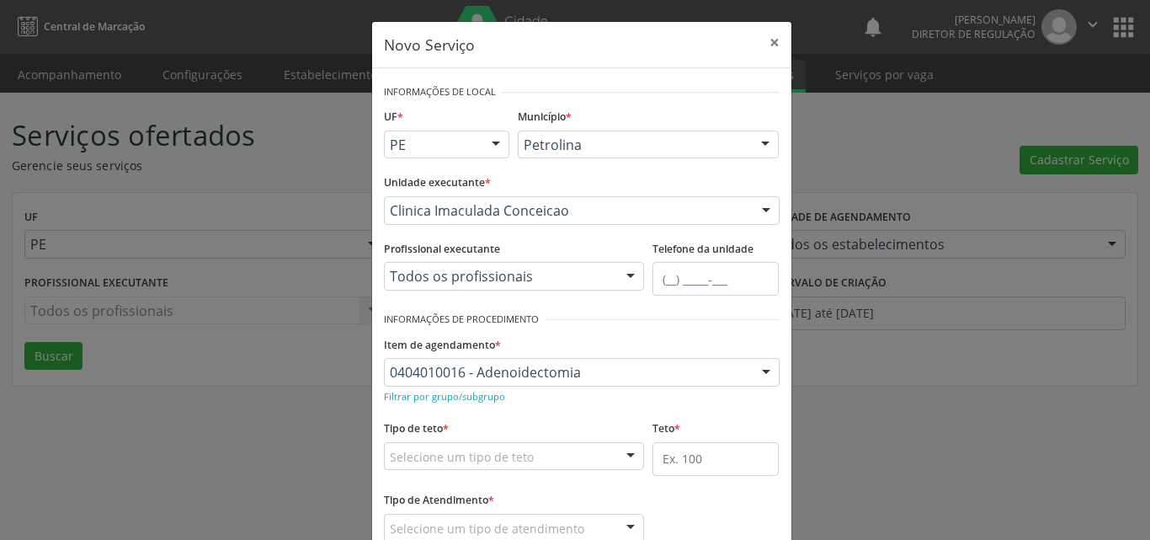
click at [586, 451] on div "Selecione um tipo de teto" at bounding box center [514, 456] width 261 height 29
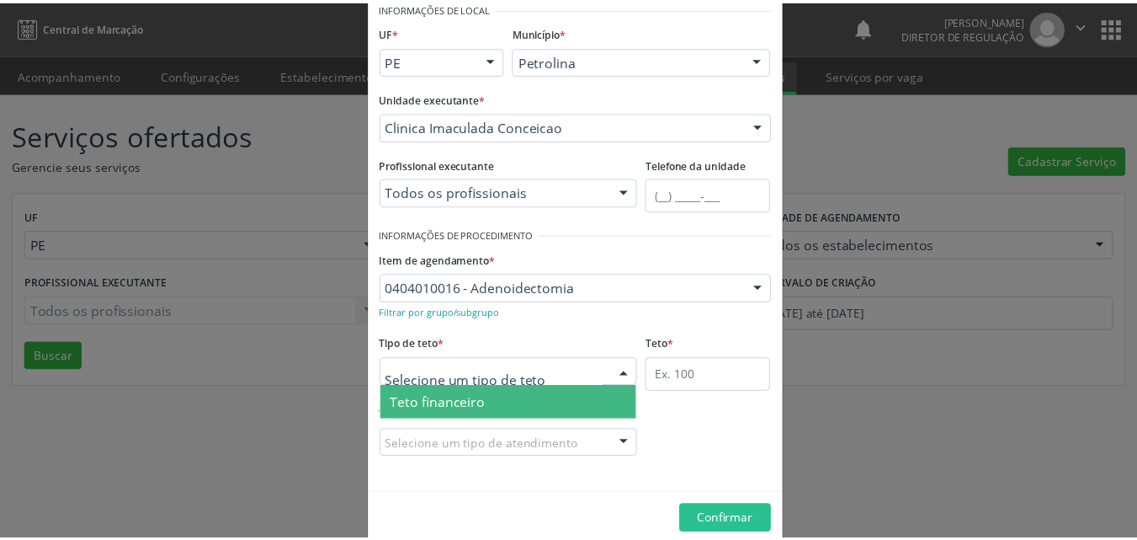
scroll to position [32, 0]
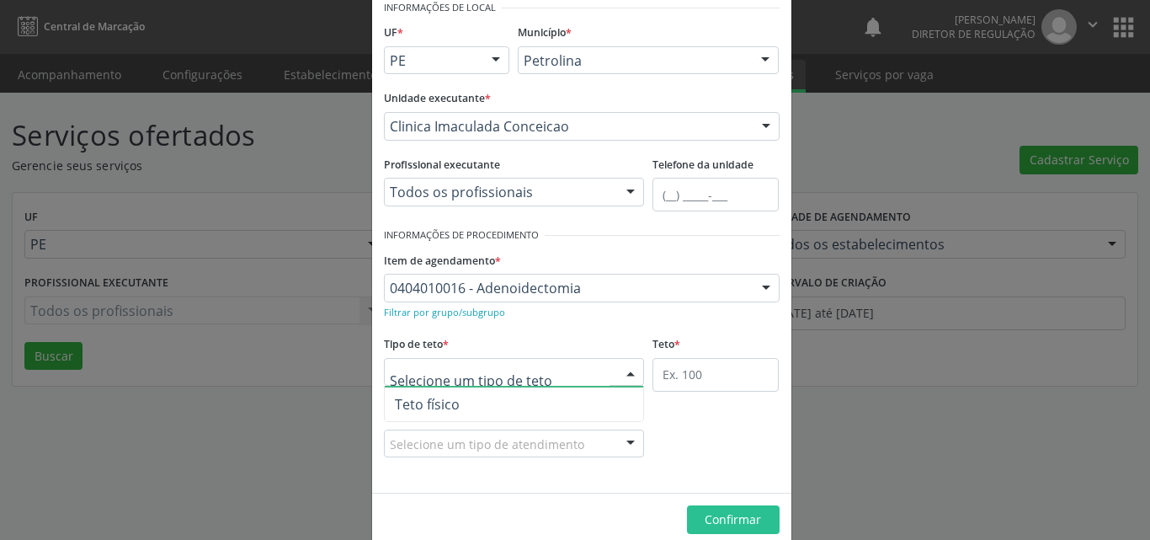
click at [510, 408] on span "Teto físico" at bounding box center [514, 404] width 259 height 34
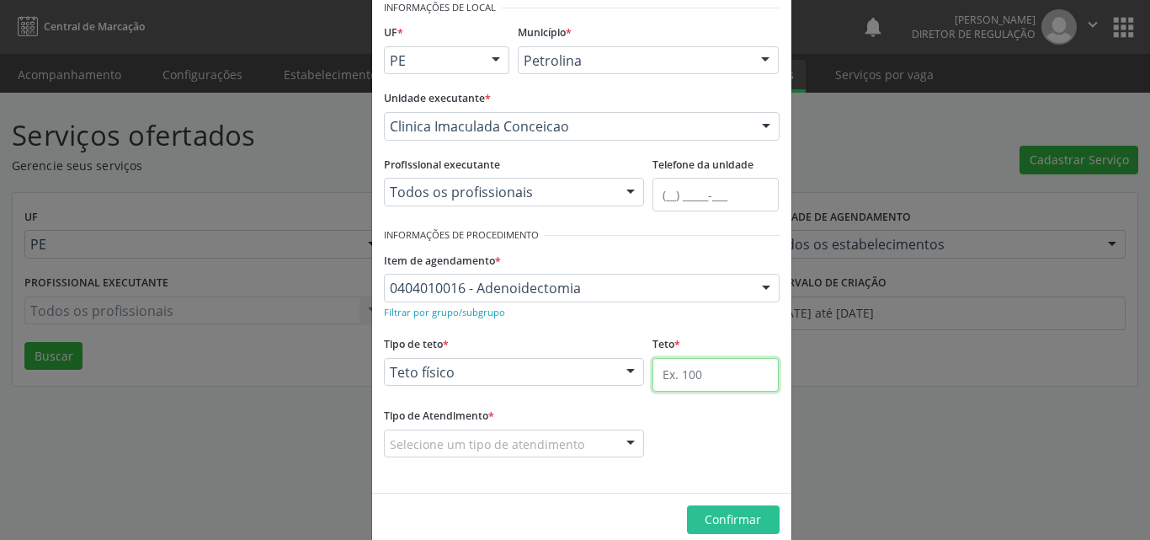
click at [679, 375] on input "text" at bounding box center [715, 375] width 126 height 34
type input "1"
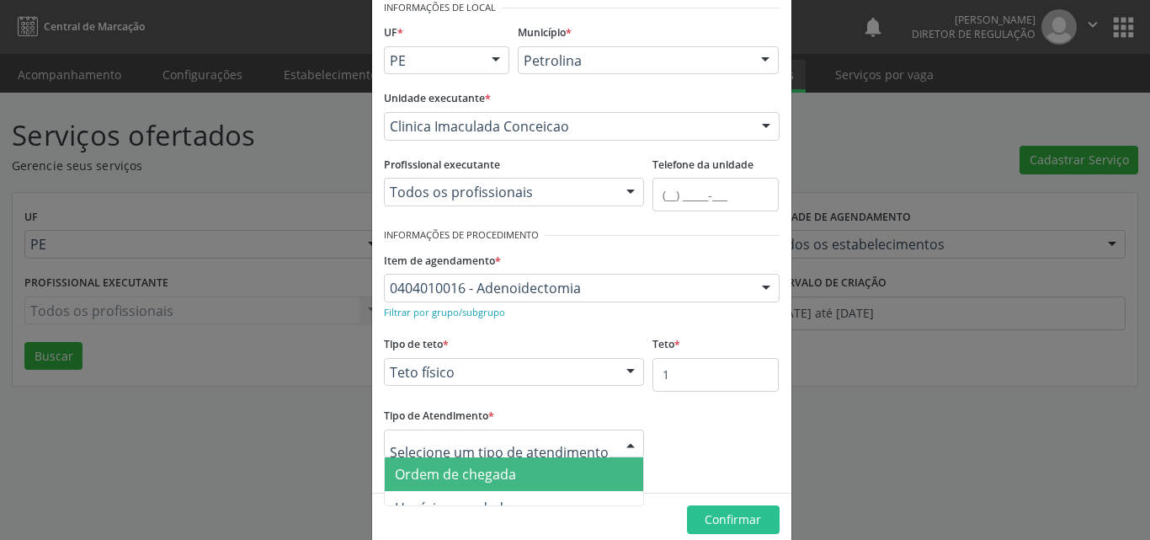
click at [546, 472] on span "Ordem de chegada" at bounding box center [514, 474] width 259 height 34
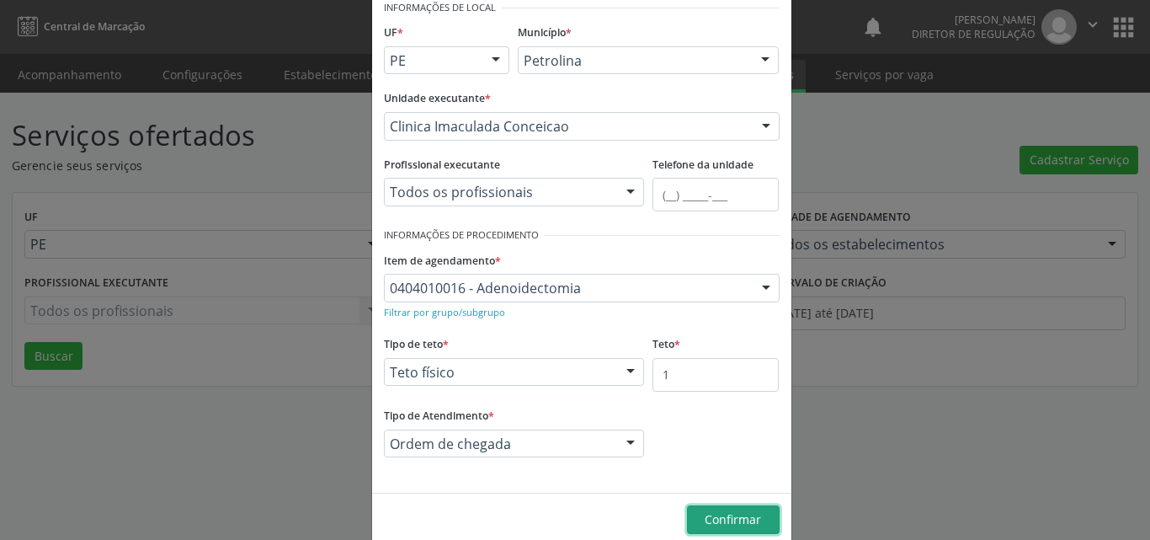
click at [739, 517] on span "Confirmar" at bounding box center [733, 519] width 56 height 16
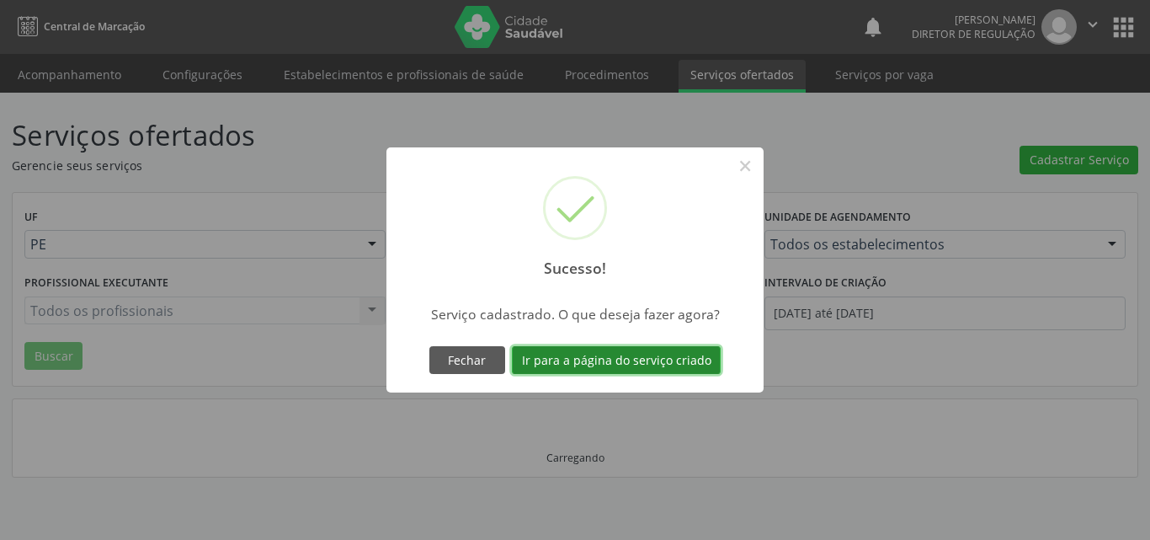
click at [676, 355] on button "Ir para a página do serviço criado" at bounding box center [616, 360] width 209 height 29
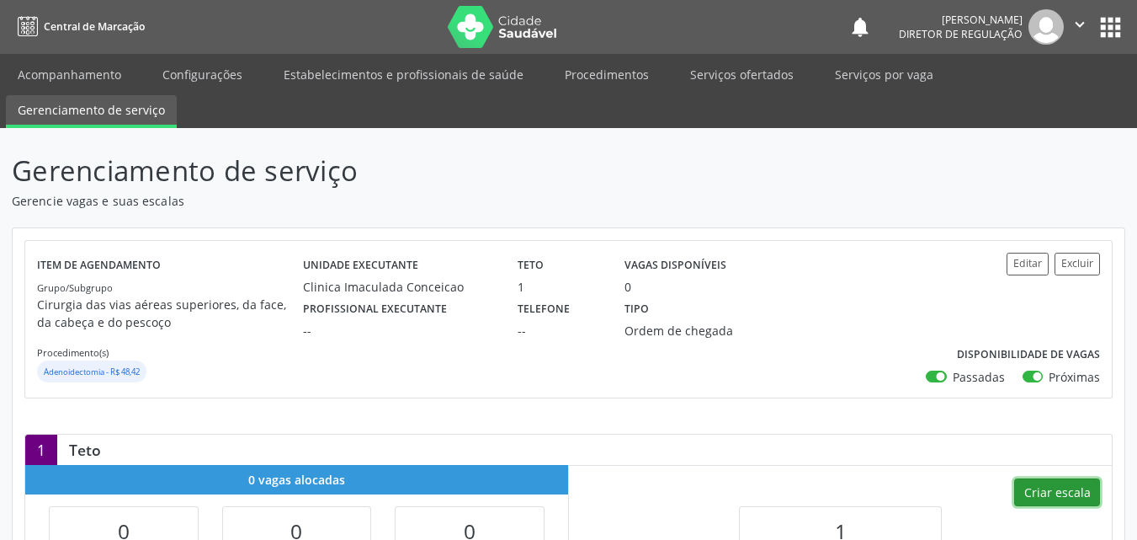
click at [1077, 489] on button "Criar escala" at bounding box center [1057, 492] width 86 height 29
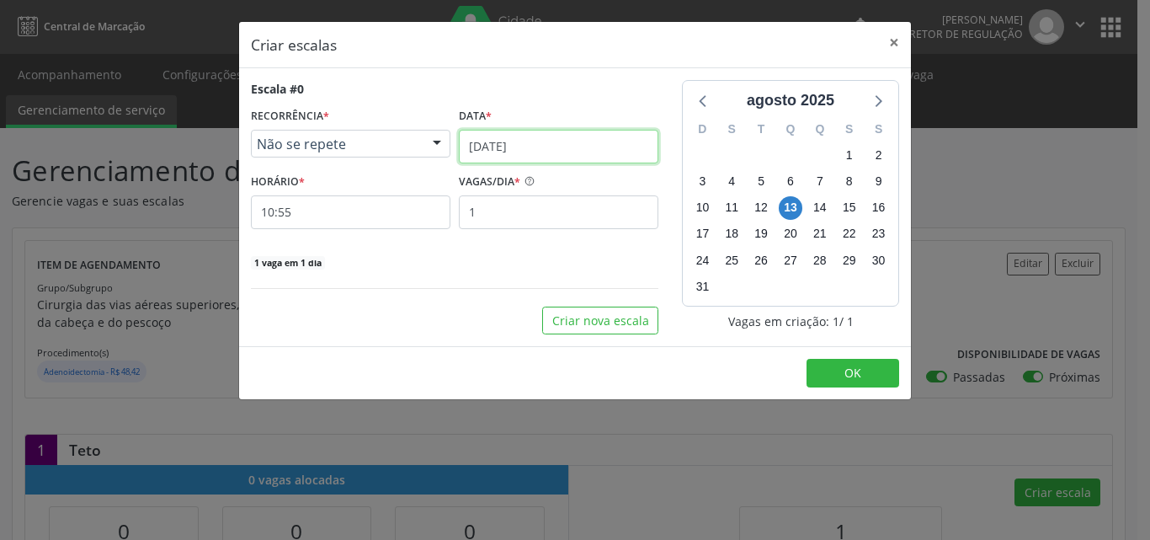
click at [597, 139] on input "[DATE]" at bounding box center [559, 147] width 200 height 34
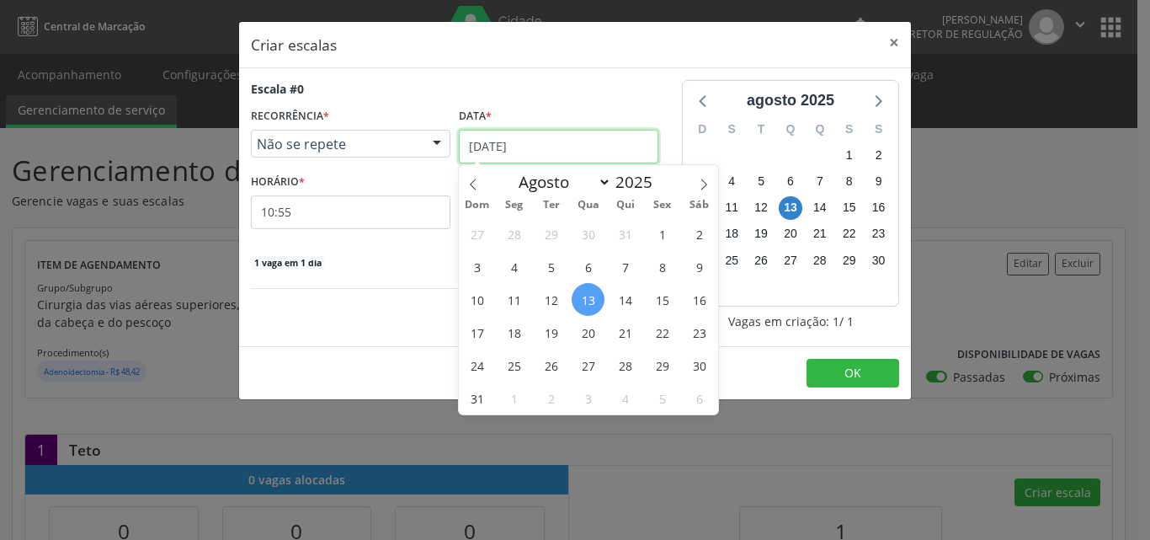
click at [530, 144] on input "[DATE]" at bounding box center [559, 147] width 200 height 34
click at [588, 365] on span "27" at bounding box center [588, 365] width 33 height 33
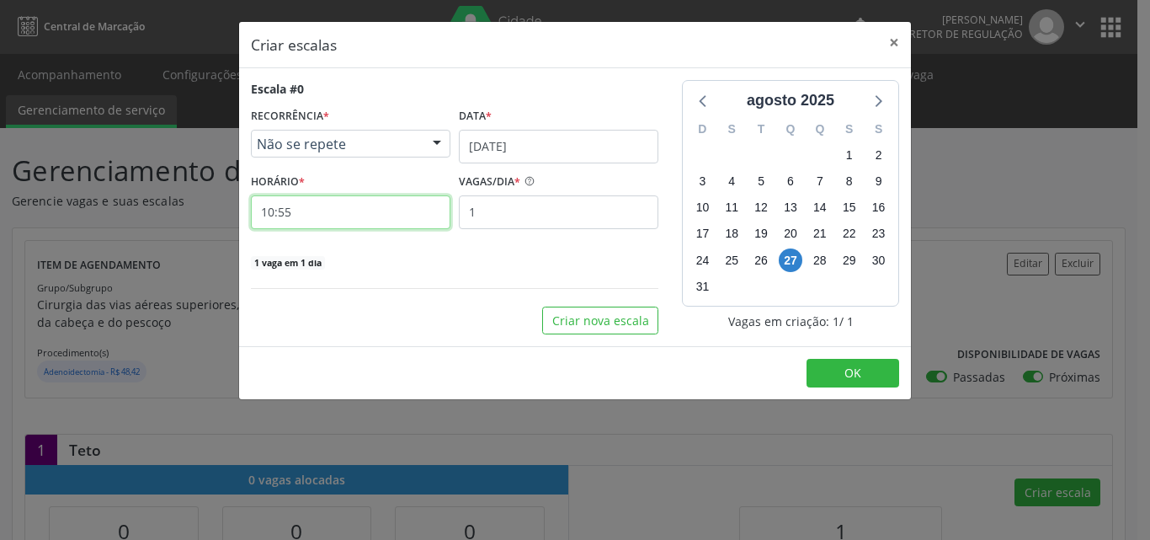
click at [395, 219] on input "10:55" at bounding box center [351, 212] width 200 height 34
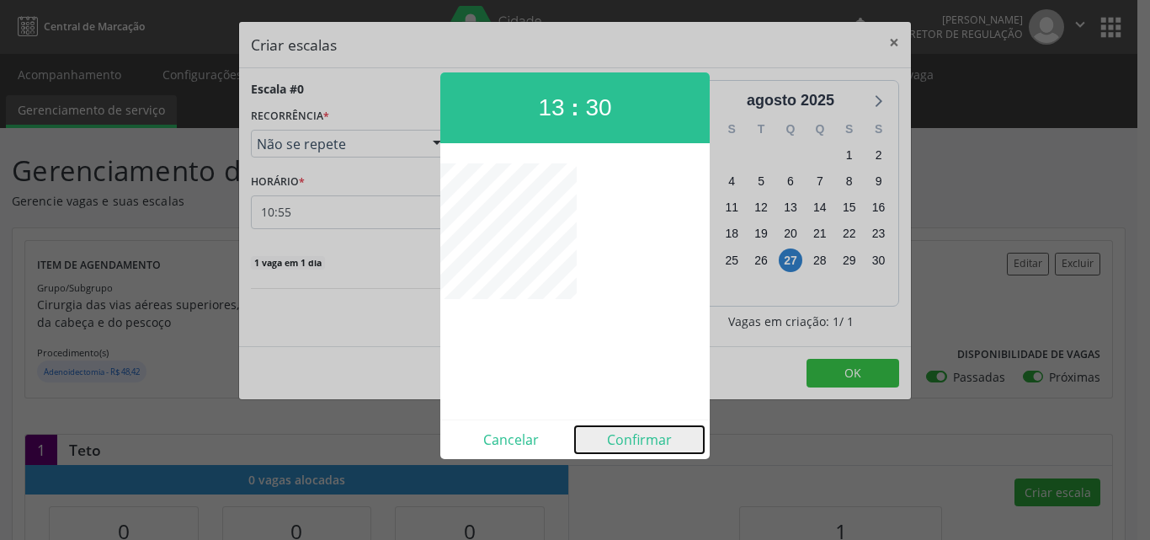
click at [631, 440] on button "Confirmar" at bounding box center [639, 439] width 129 height 27
type input "13:30"
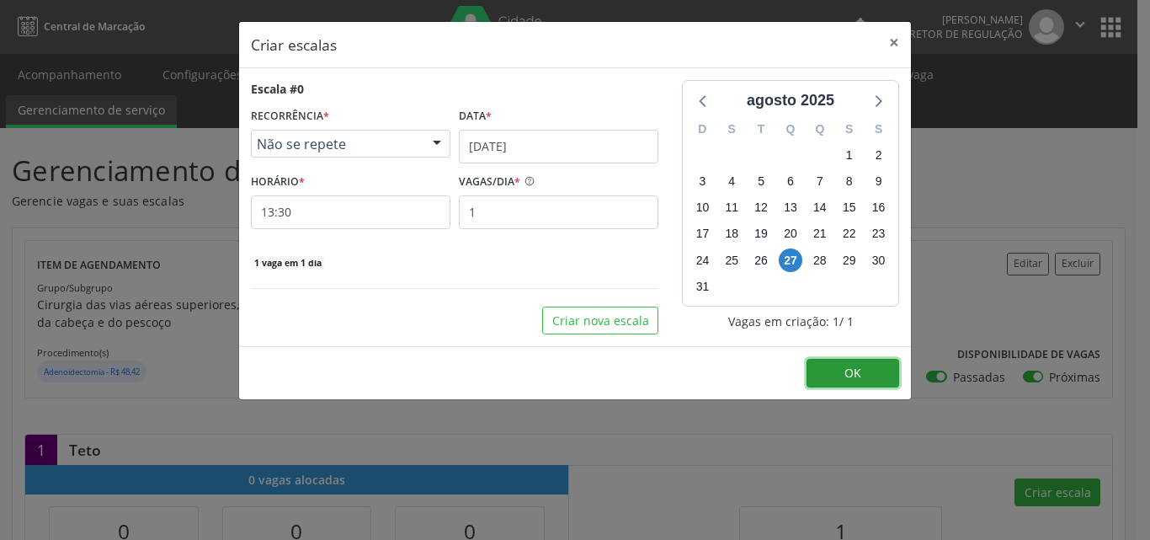
click at [846, 374] on span "OK" at bounding box center [852, 373] width 17 height 16
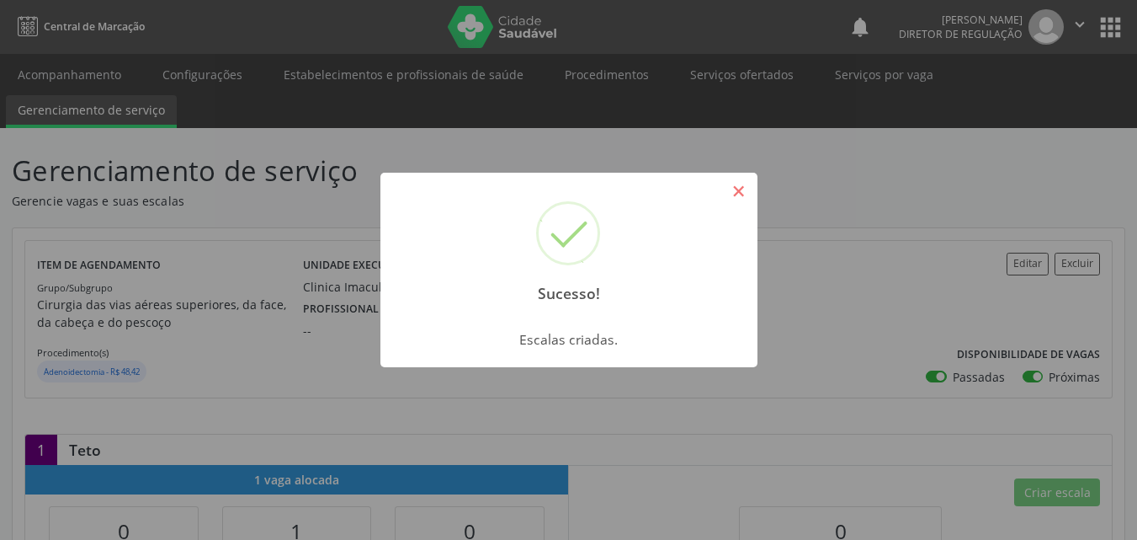
click at [737, 192] on button "×" at bounding box center [739, 191] width 29 height 29
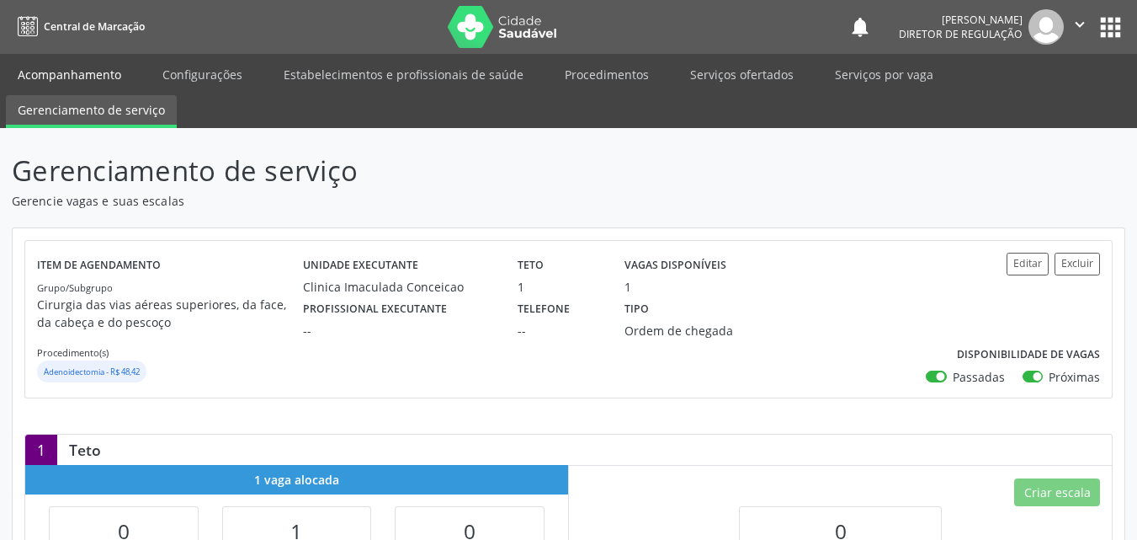
click at [99, 84] on link "Acompanhamento" at bounding box center [69, 74] width 127 height 29
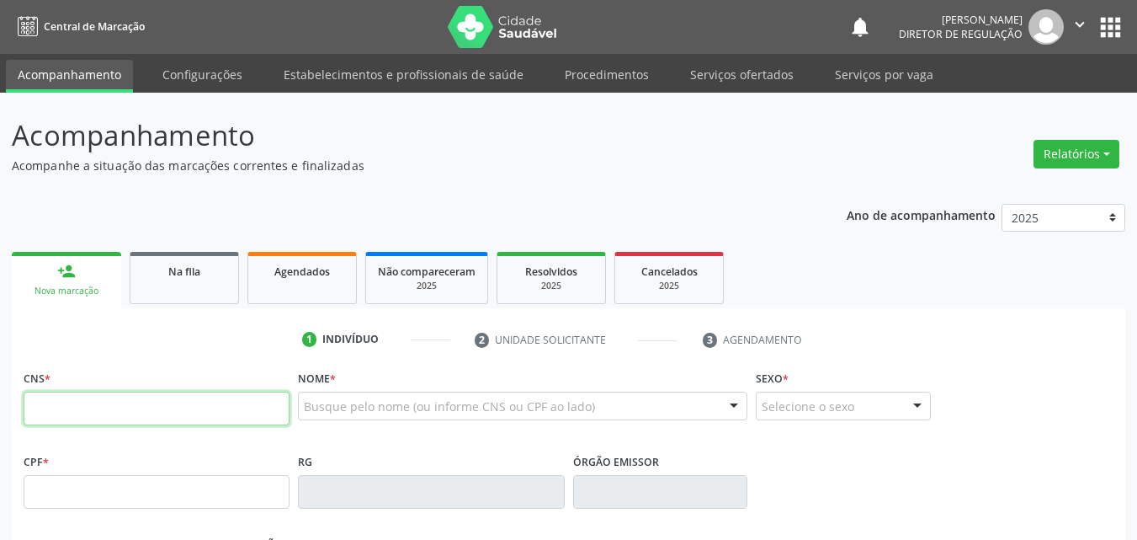
click at [280, 405] on input "text" at bounding box center [157, 408] width 266 height 34
type input "700 6044 2124 7862"
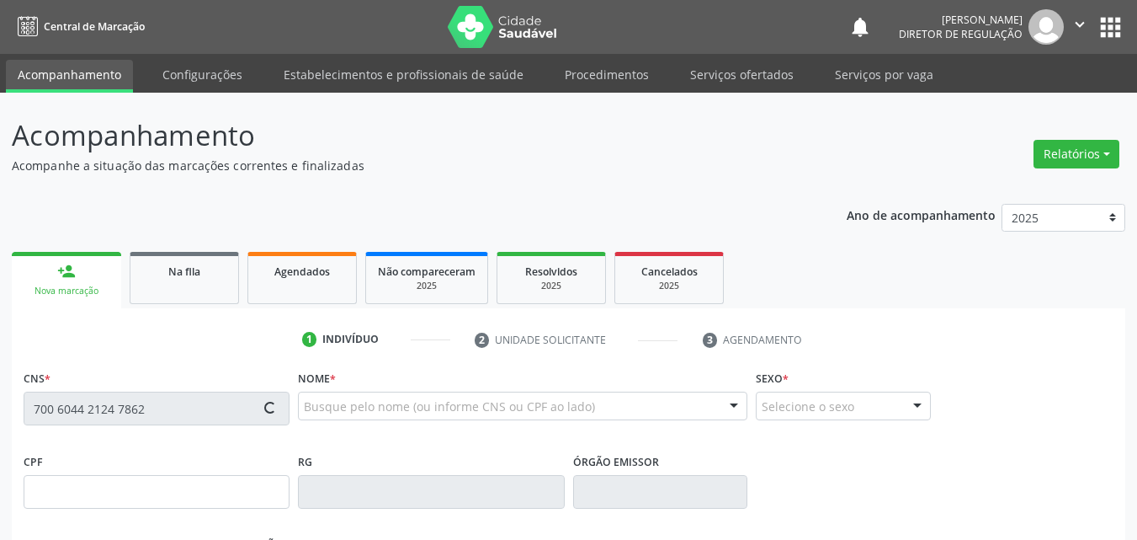
type input "144.927.204-56"
type input "[DATE]"
type input "[PERSON_NAME] Purificação"
type input "[PHONE_NUMBER]"
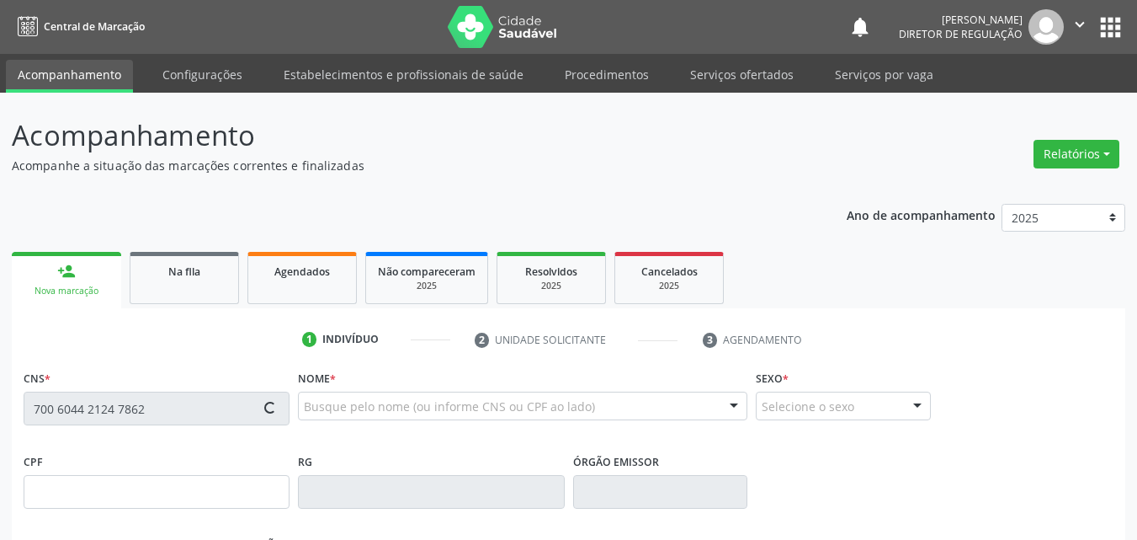
type input "113.527.574-27"
type input "216"
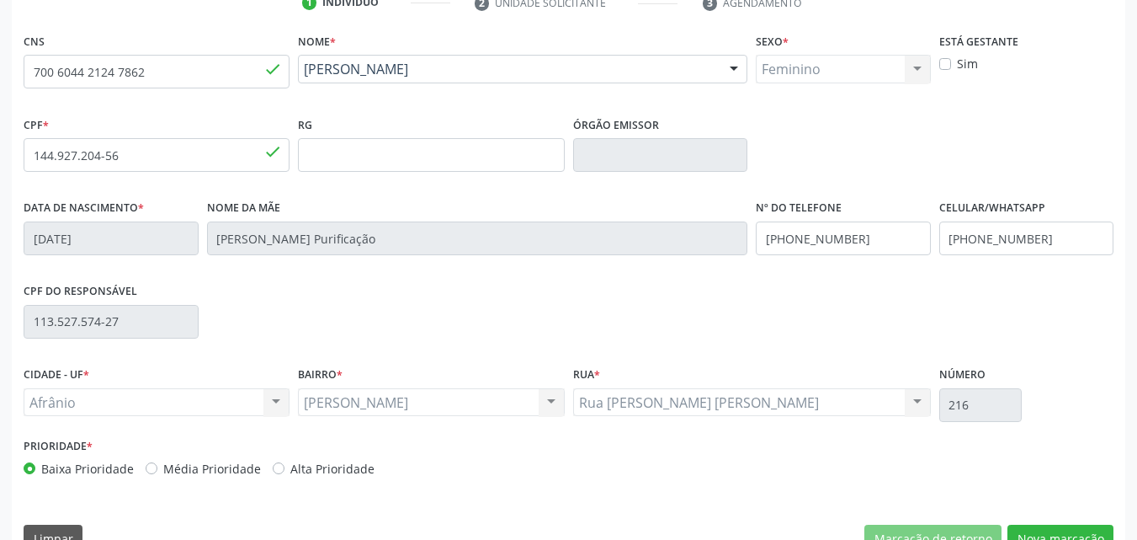
scroll to position [373, 0]
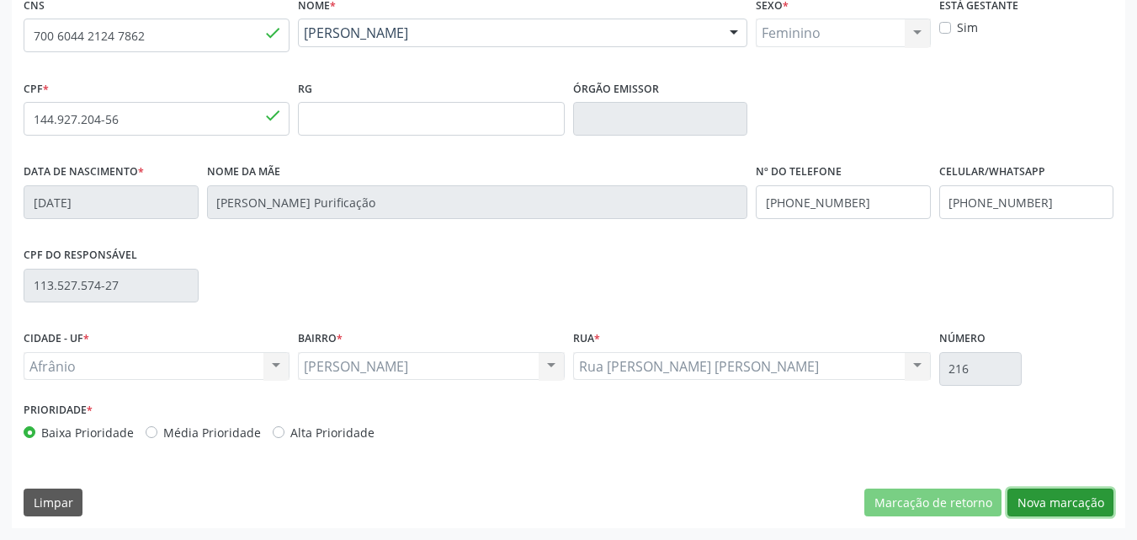
click at [1071, 504] on button "Nova marcação" at bounding box center [1061, 502] width 106 height 29
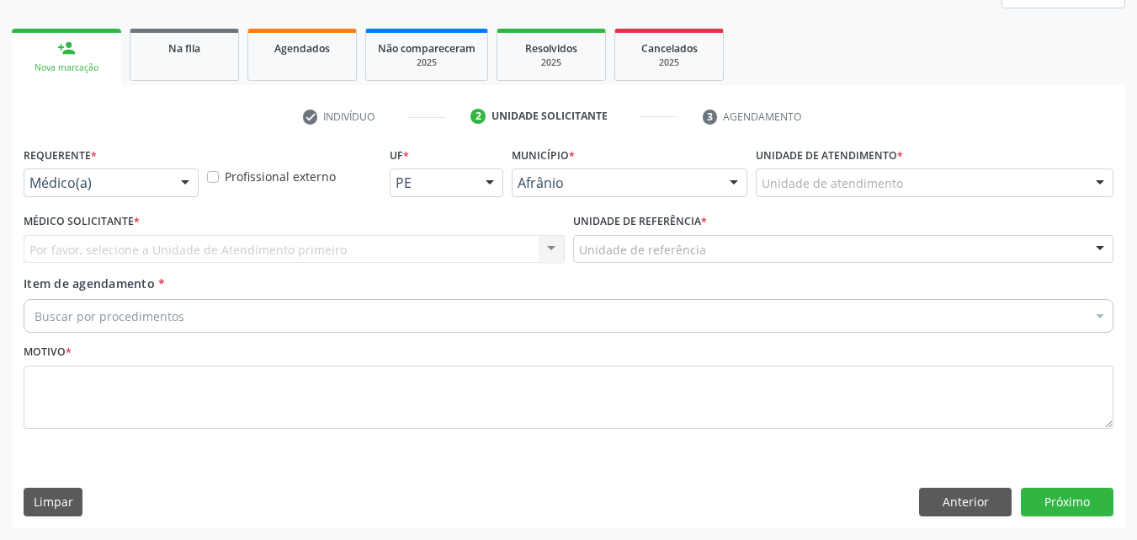
scroll to position [223, 0]
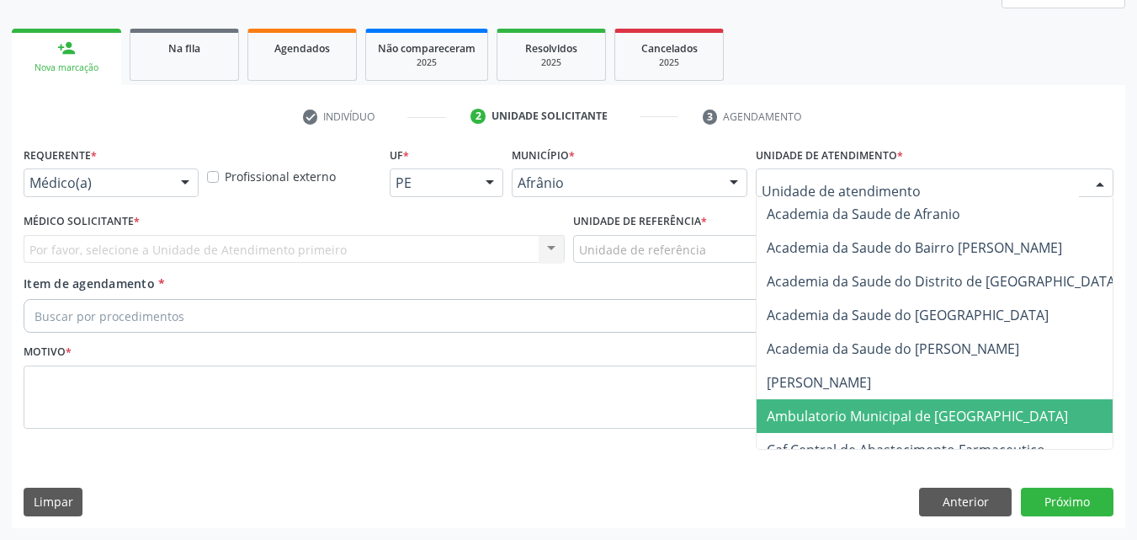
click at [855, 411] on span "Ambulatorio Municipal de [GEOGRAPHIC_DATA]" at bounding box center [917, 416] width 301 height 19
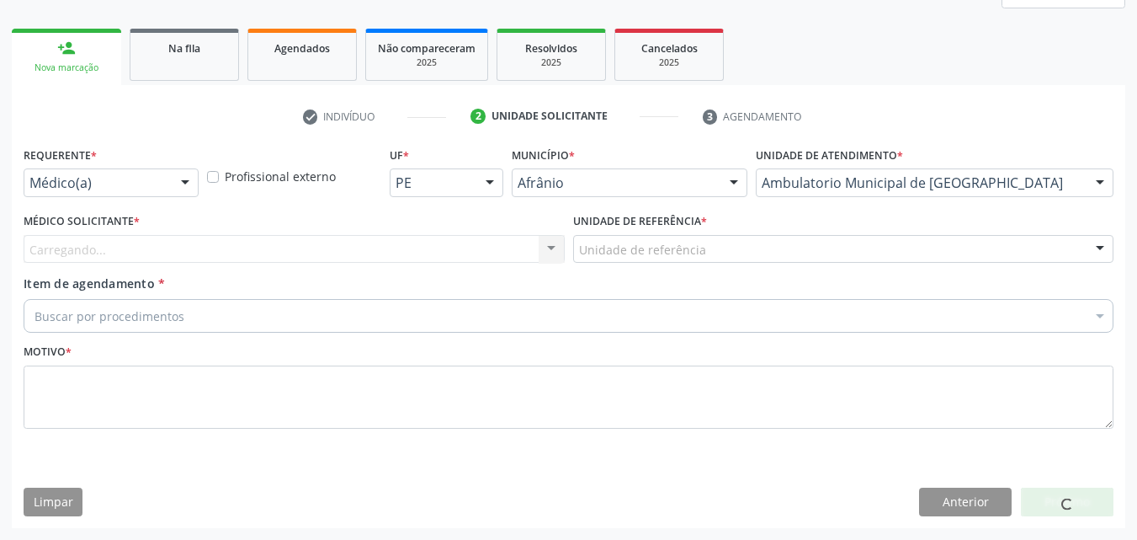
click at [732, 251] on div "Unidade de referência" at bounding box center [843, 249] width 541 height 29
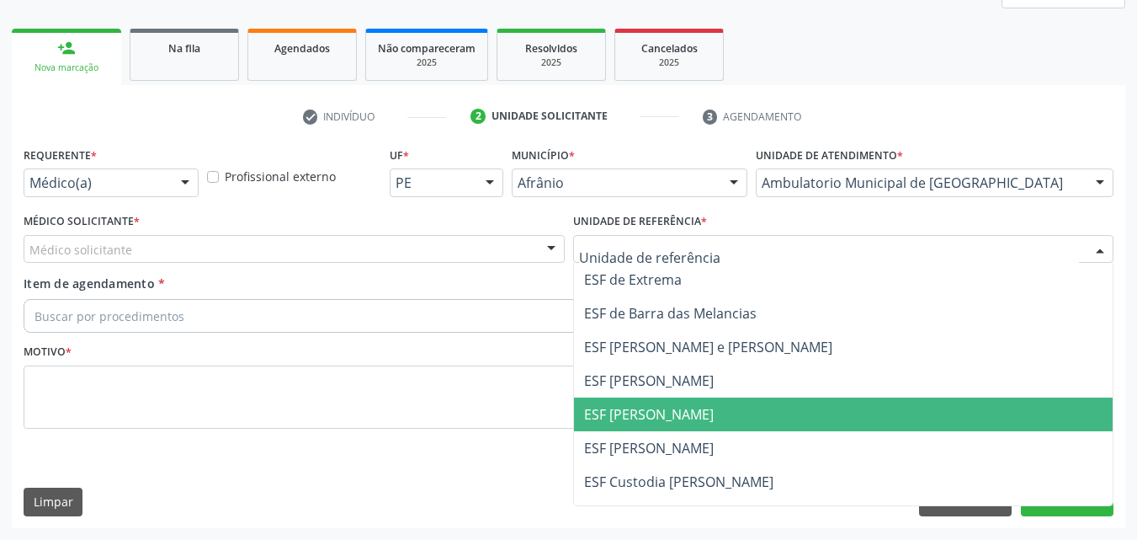
drag, startPoint x: 714, startPoint y: 409, endPoint x: 680, endPoint y: 405, distance: 33.9
click at [713, 410] on span "ESF [PERSON_NAME]" at bounding box center [844, 414] width 540 height 34
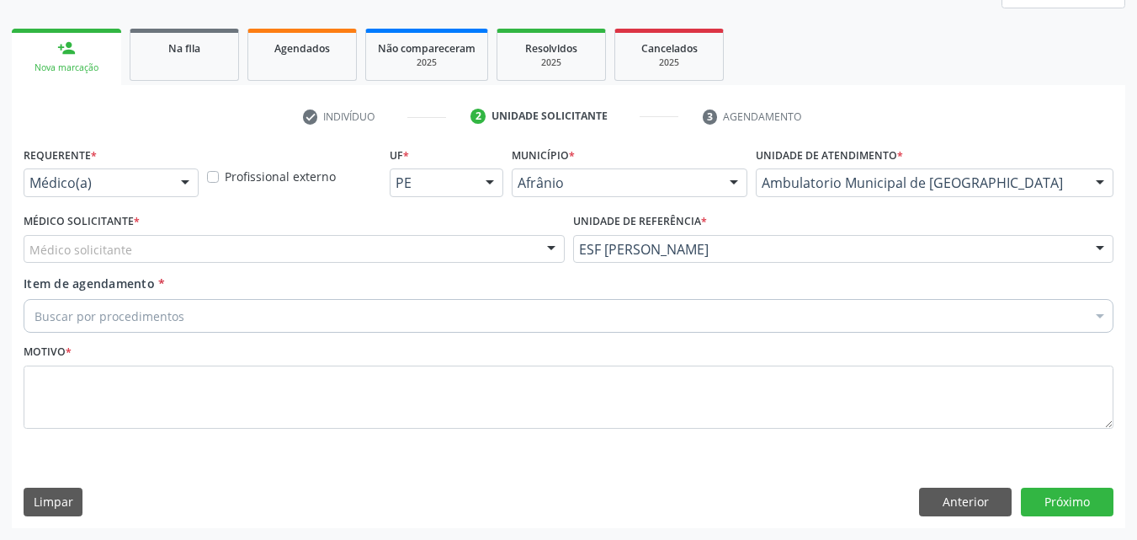
click at [476, 236] on div "Médico solicitante" at bounding box center [294, 249] width 541 height 29
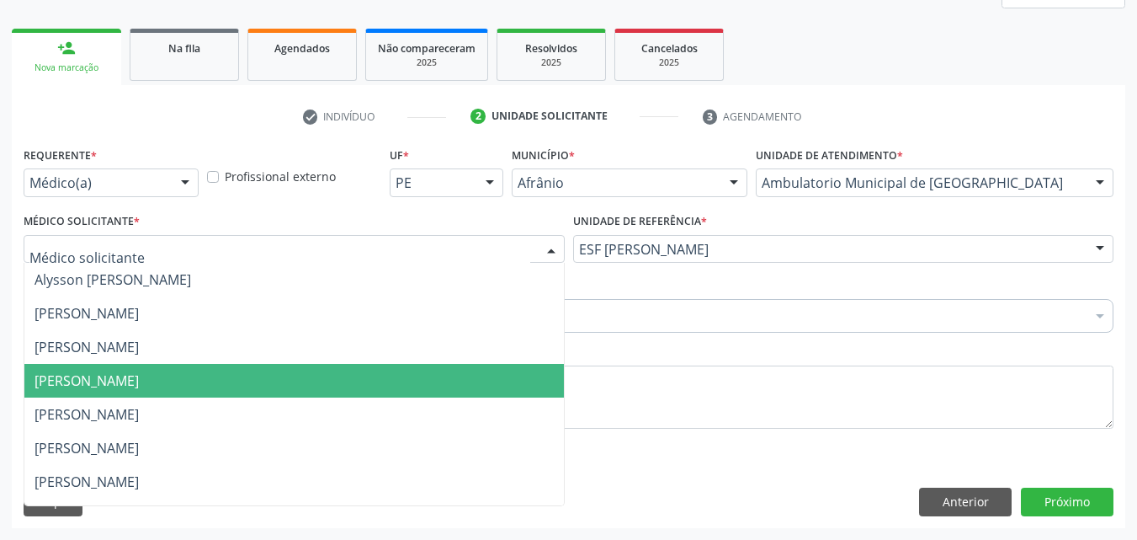
click at [445, 381] on span "[PERSON_NAME]" at bounding box center [294, 381] width 540 height 34
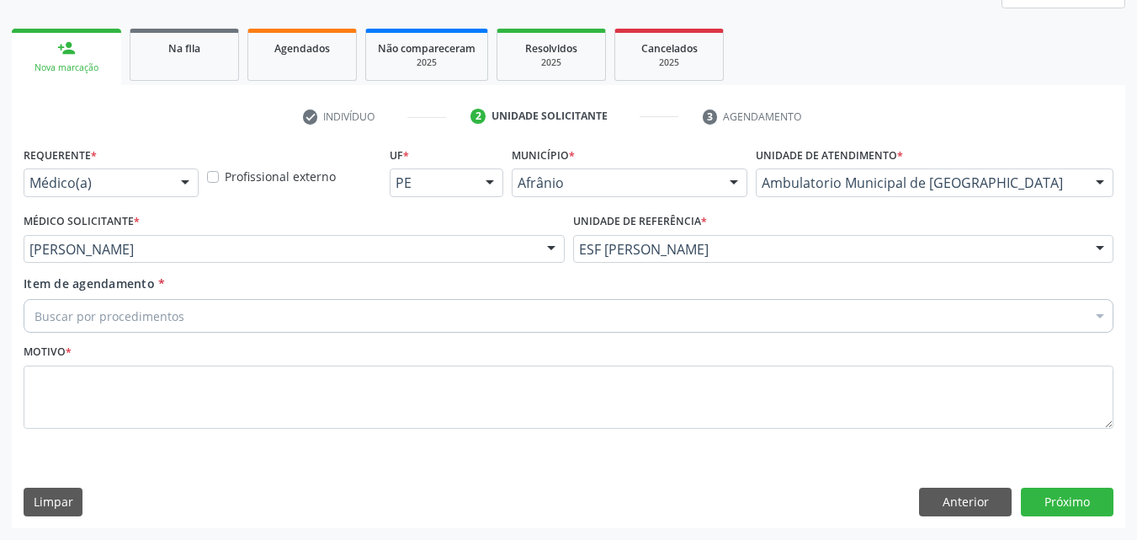
click at [340, 310] on div "Buscar por procedimentos" at bounding box center [569, 316] width 1090 height 34
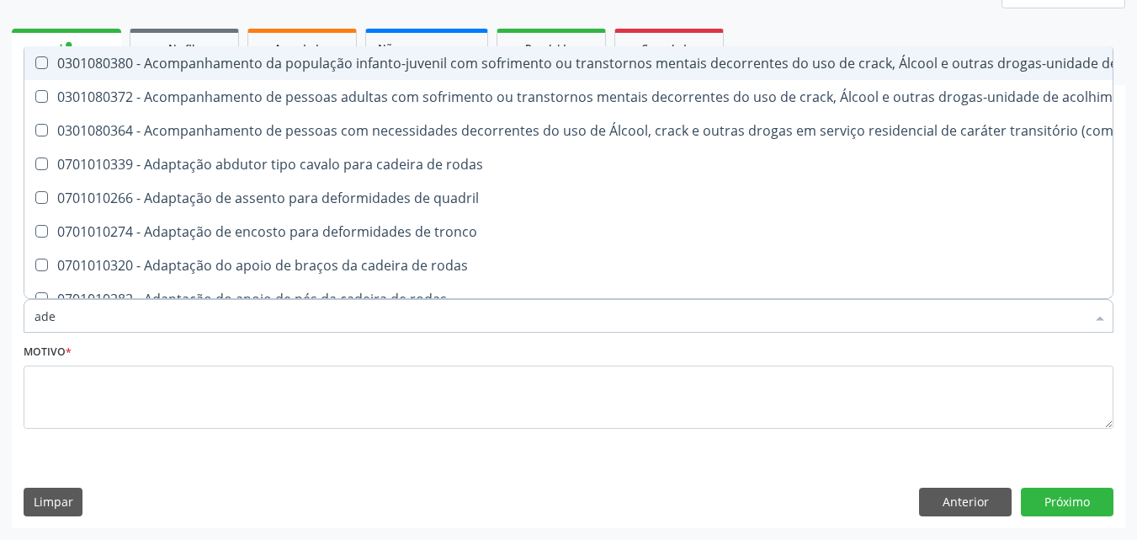
type input "aden"
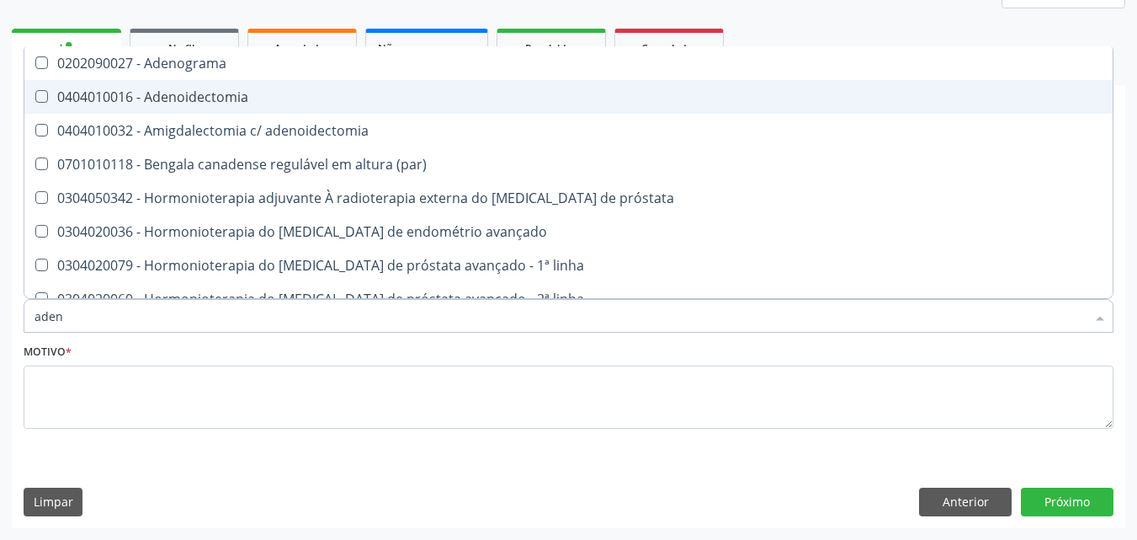
click at [333, 103] on div "0404010016 - Adenoidectomia" at bounding box center [569, 96] width 1068 height 13
checkbox Adenoidectomia "true"
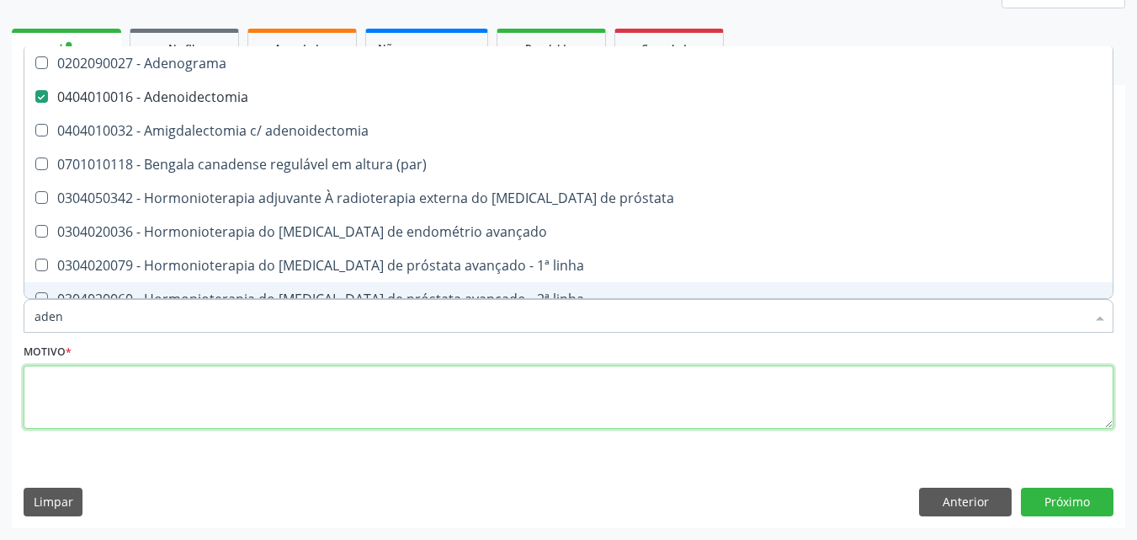
click at [239, 397] on textarea at bounding box center [569, 397] width 1090 height 64
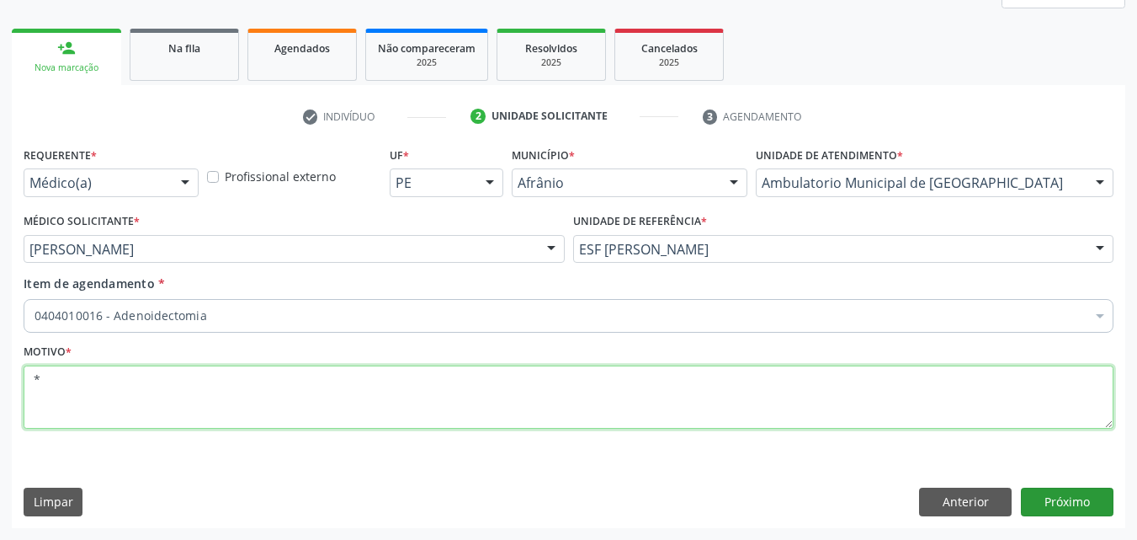
type textarea "*"
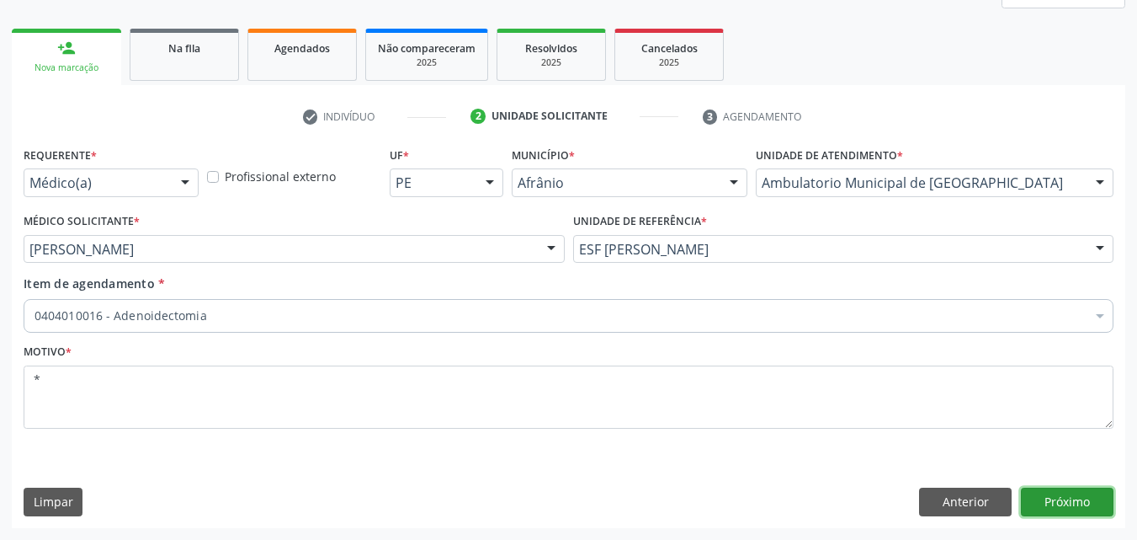
click at [1066, 498] on button "Próximo" at bounding box center [1067, 501] width 93 height 29
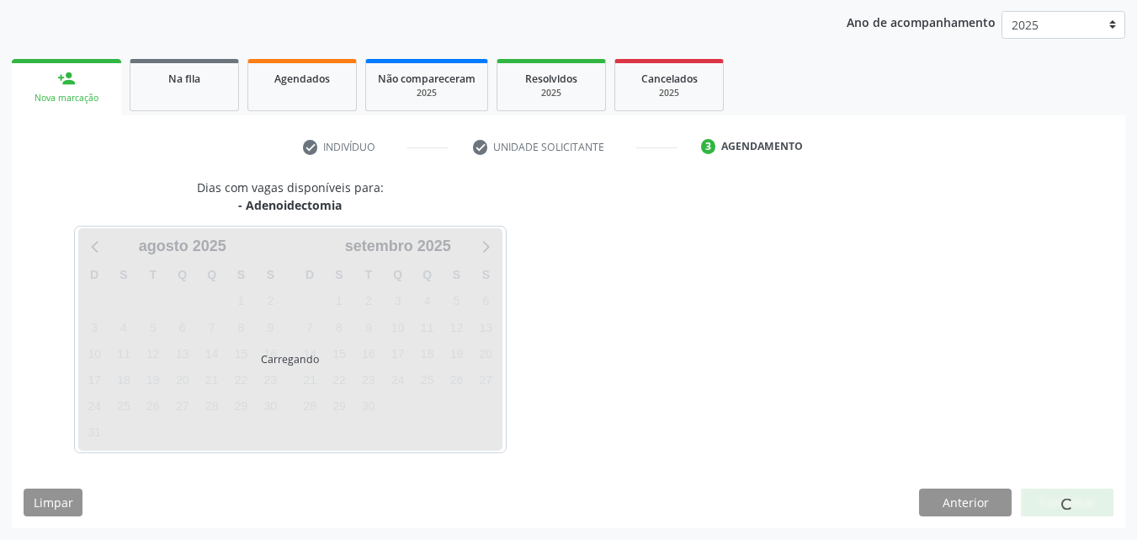
scroll to position [193, 0]
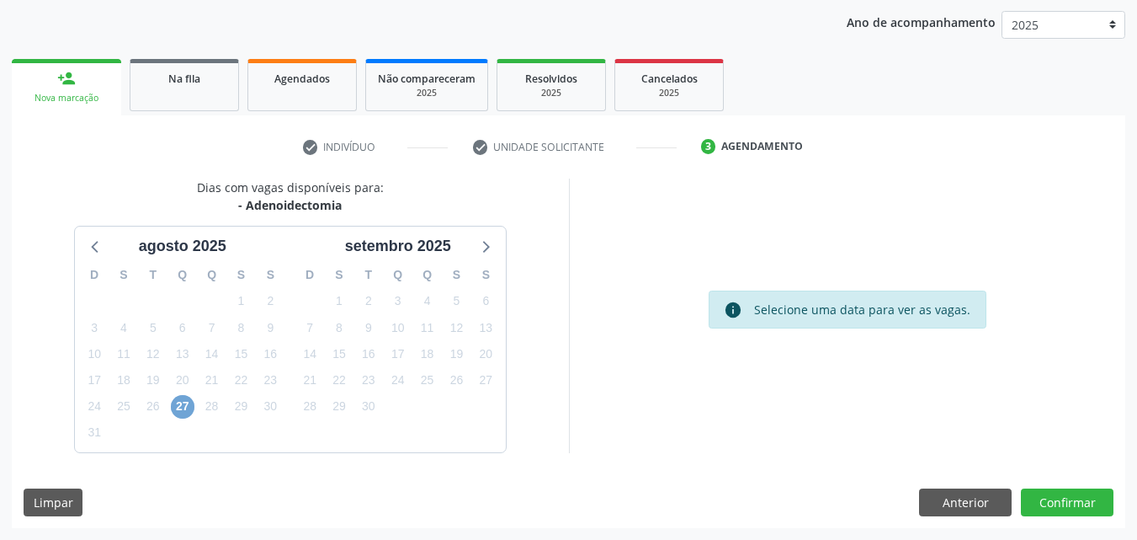
click at [182, 405] on span "27" at bounding box center [183, 407] width 24 height 24
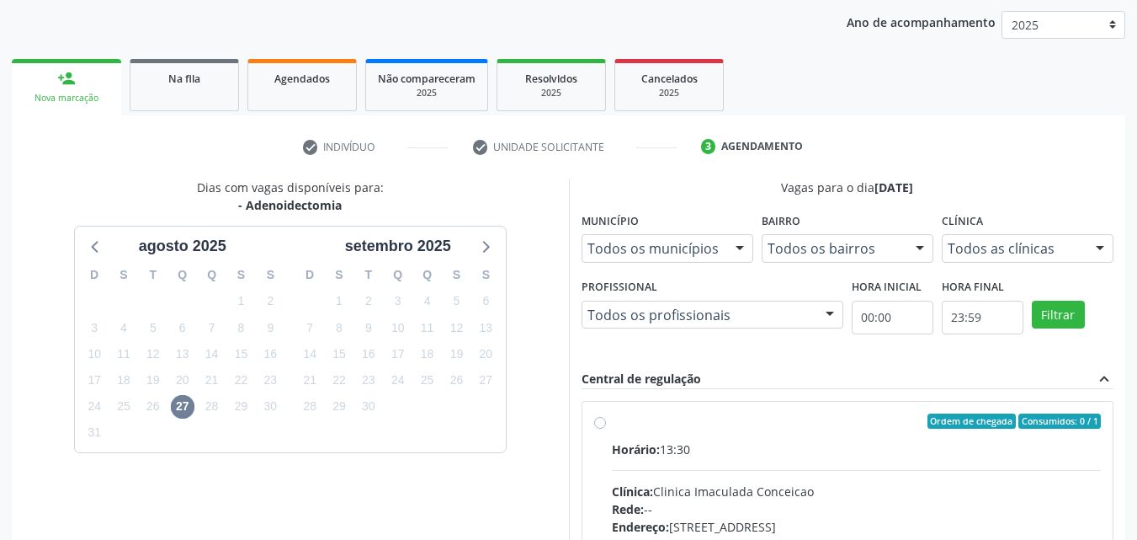
click at [677, 421] on div "Ordem de chegada Consumidos: 0 / 1" at bounding box center [857, 420] width 490 height 15
click at [606, 421] on input "Ordem de chegada Consumidos: 0 / 1 Horário: 13:30 Clínica: Clinica Imaculada Co…" at bounding box center [600, 420] width 12 height 15
radio input "true"
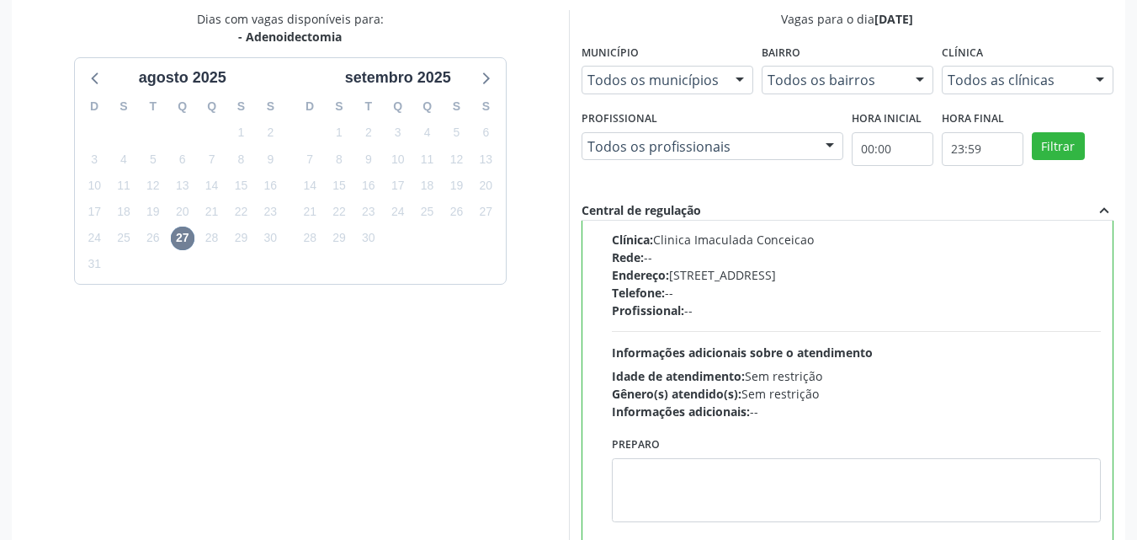
scroll to position [466, 0]
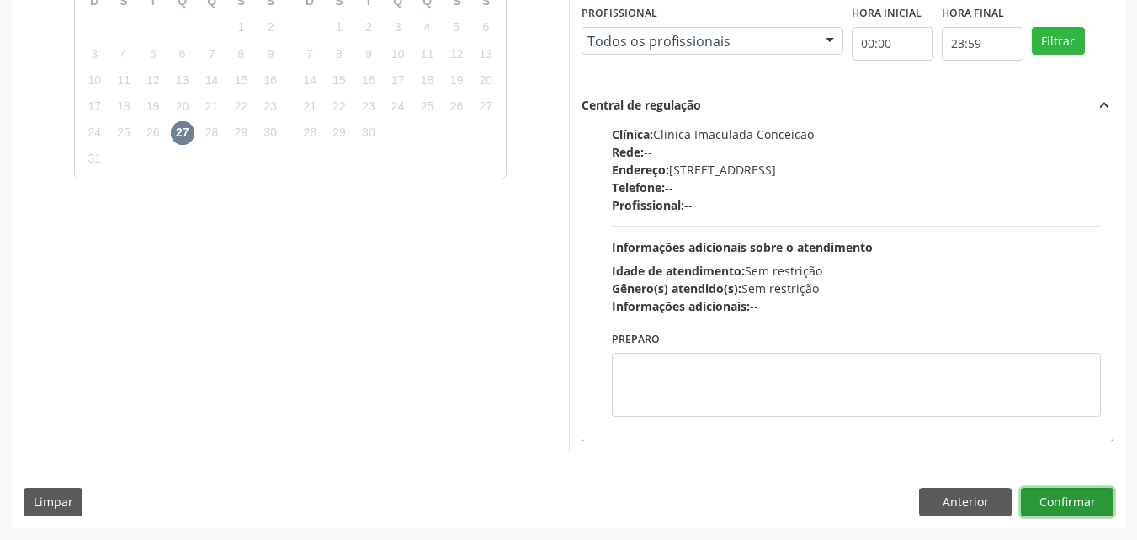
click at [1055, 504] on button "Confirmar" at bounding box center [1067, 501] width 93 height 29
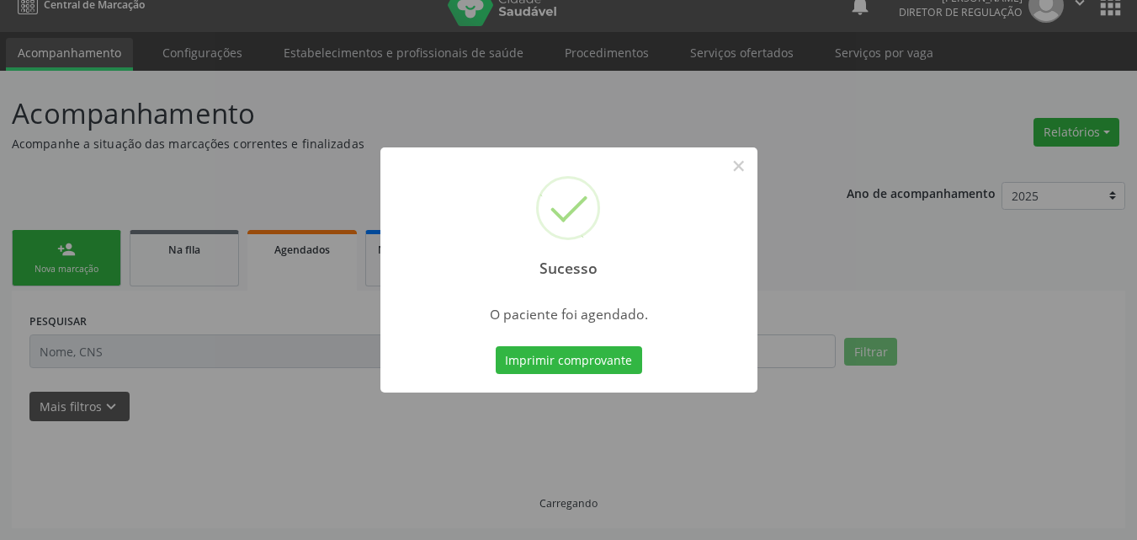
scroll to position [22, 0]
click at [624, 360] on button "Imprimir comprovante" at bounding box center [569, 360] width 146 height 29
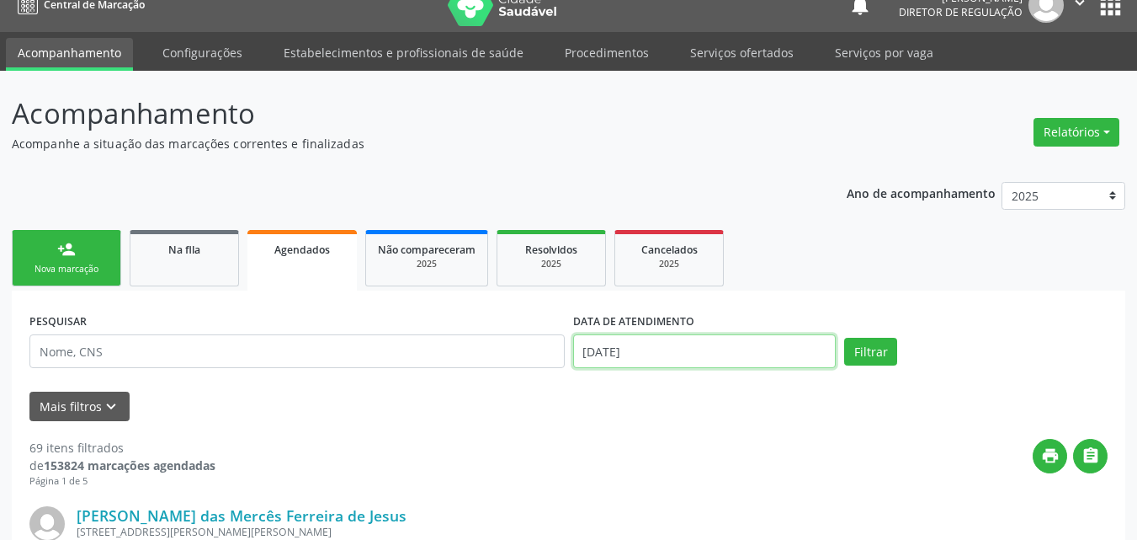
click at [686, 348] on input "[DATE]" at bounding box center [705, 351] width 264 height 34
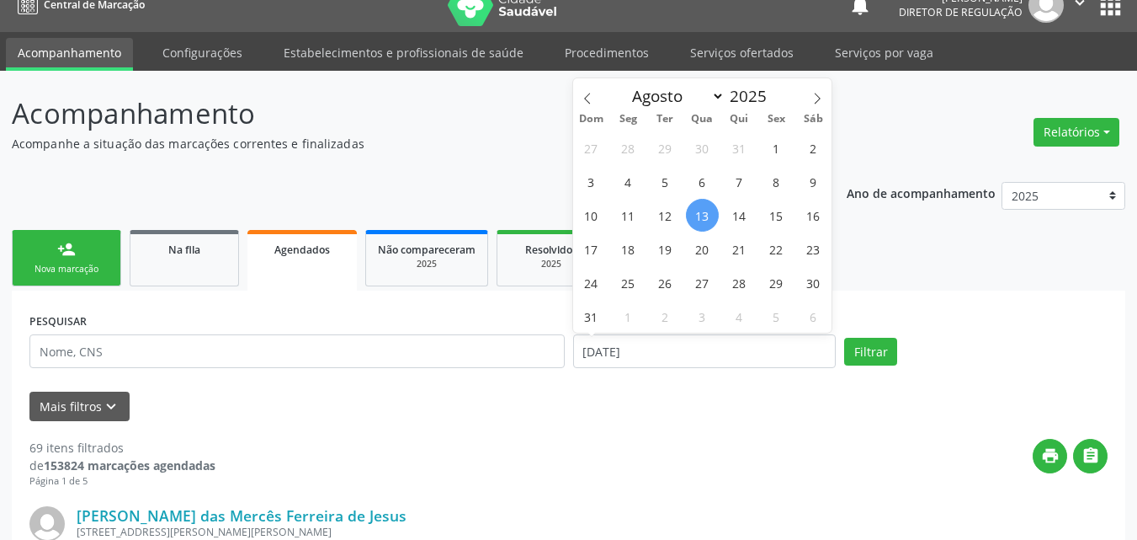
click at [710, 213] on span "13" at bounding box center [702, 215] width 33 height 33
type input "[DATE]"
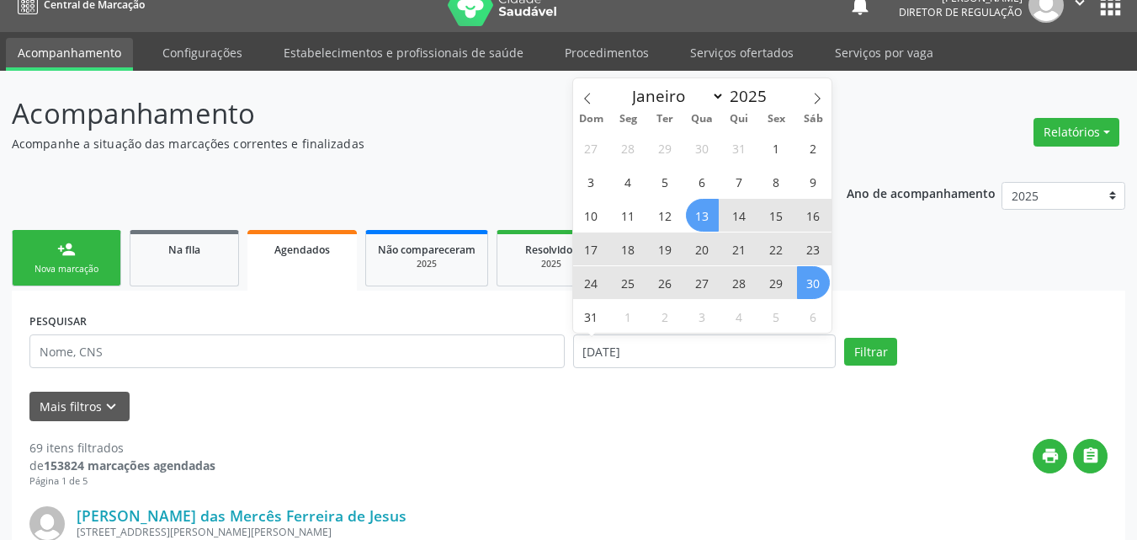
click at [818, 286] on span "30" at bounding box center [813, 282] width 33 height 33
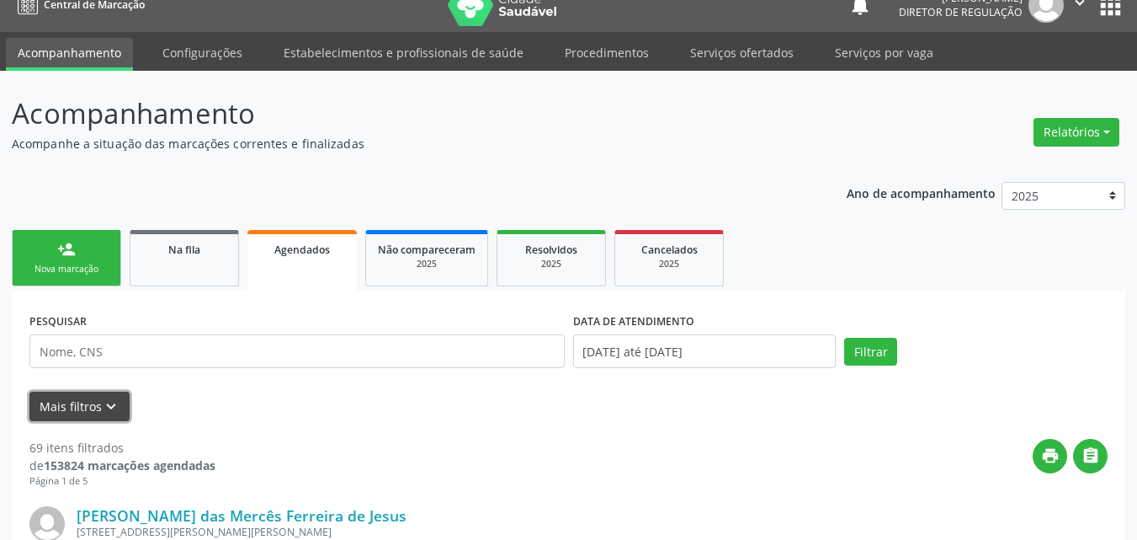
click at [121, 403] on button "Mais filtros keyboard_arrow_down" at bounding box center [79, 405] width 100 height 29
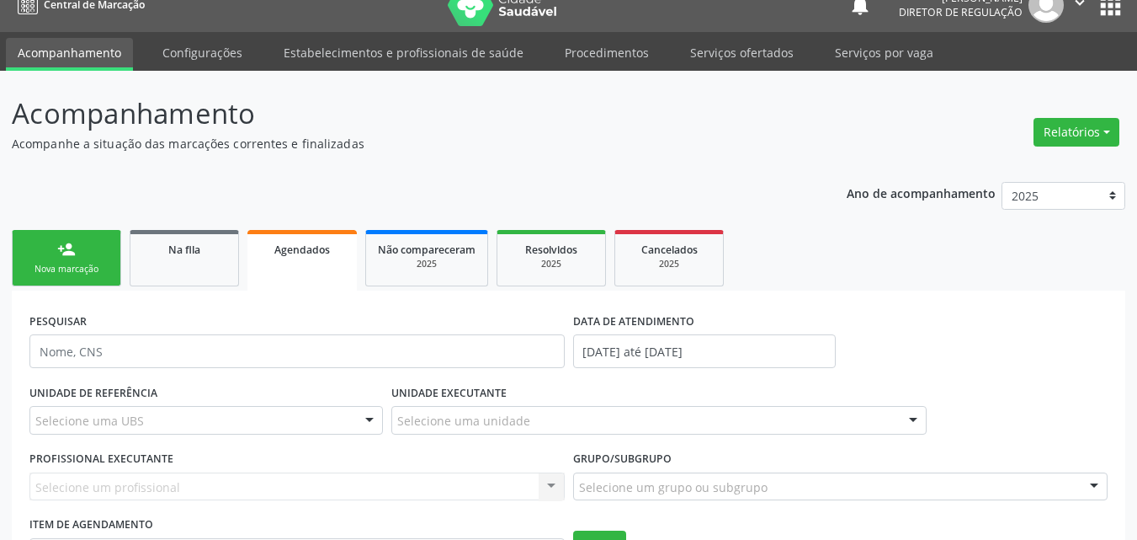
scroll to position [190, 0]
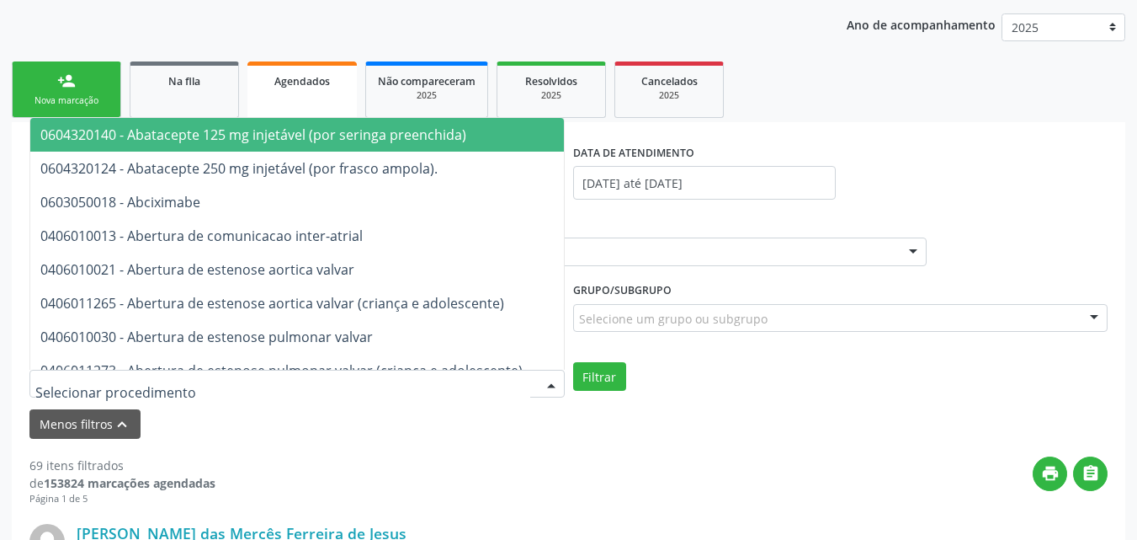
click at [207, 379] on div at bounding box center [296, 384] width 535 height 29
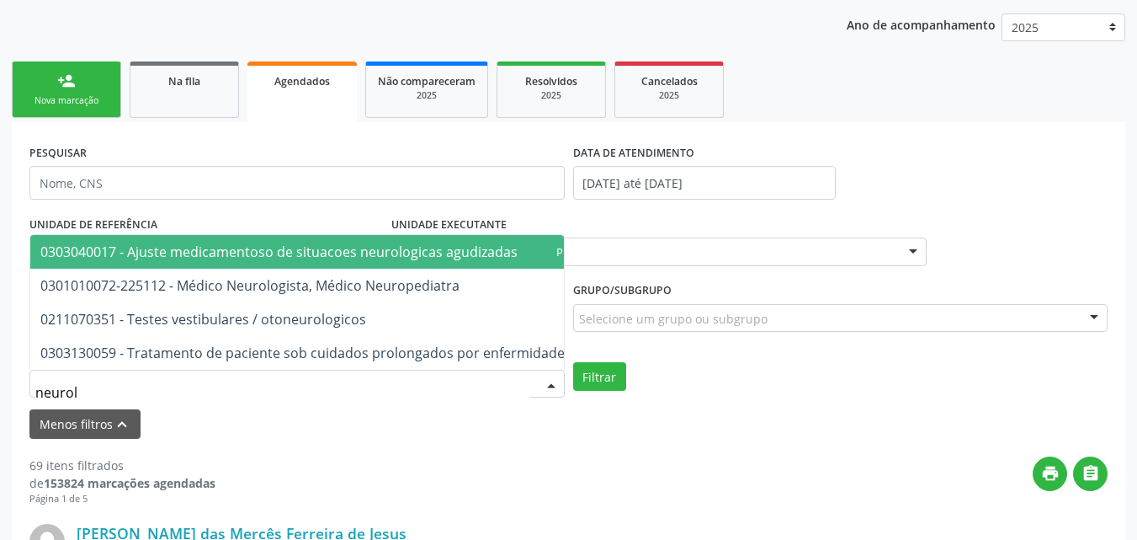
type input "neurolo"
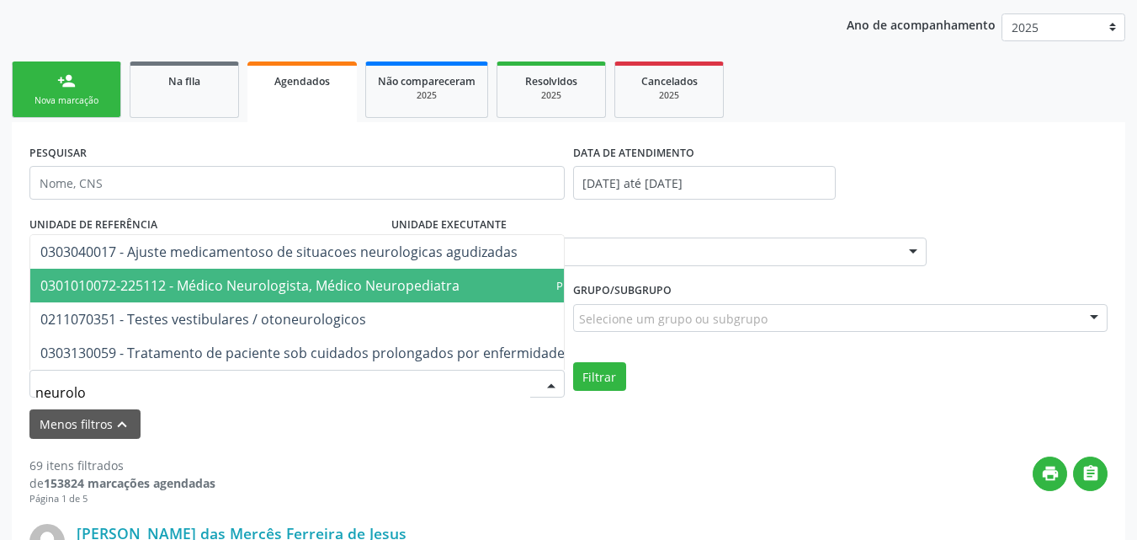
click at [240, 276] on span "0301010072-225112 - Médico Neurologista, Médico Neuropediatra" at bounding box center [249, 285] width 419 height 19
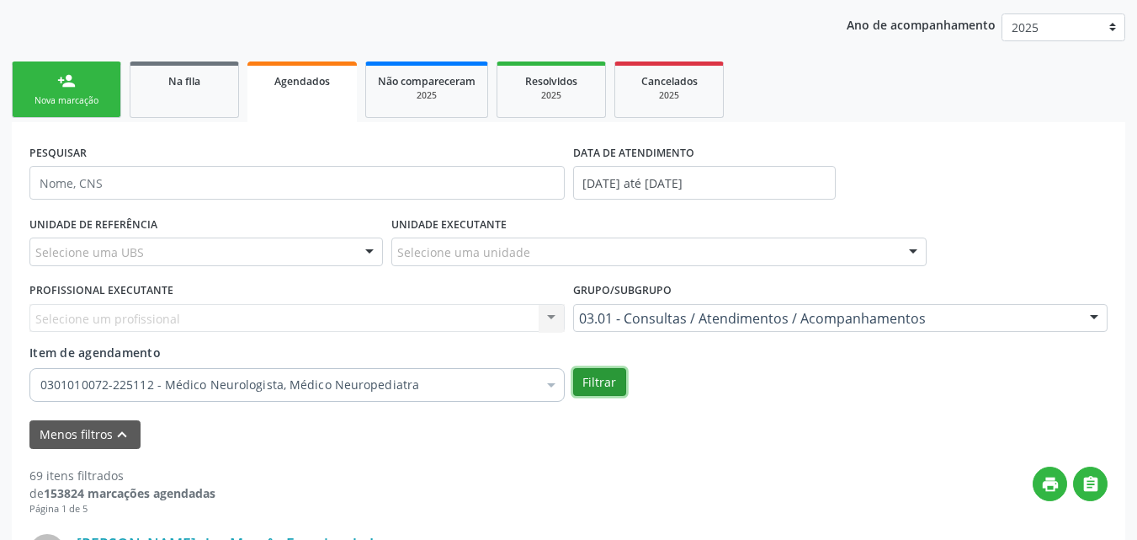
click at [589, 383] on button "Filtrar" at bounding box center [599, 382] width 53 height 29
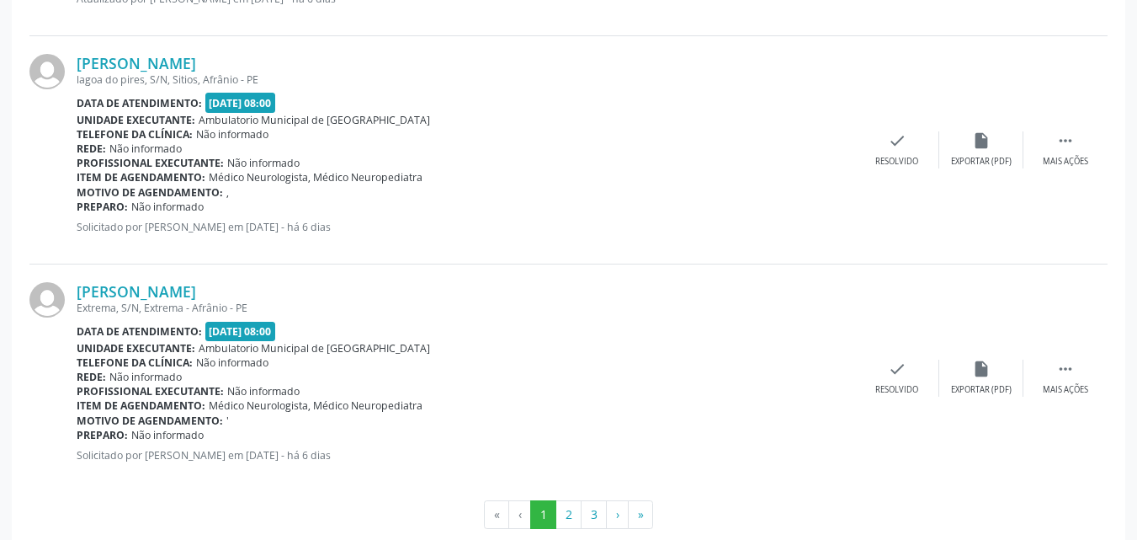
scroll to position [3841, 0]
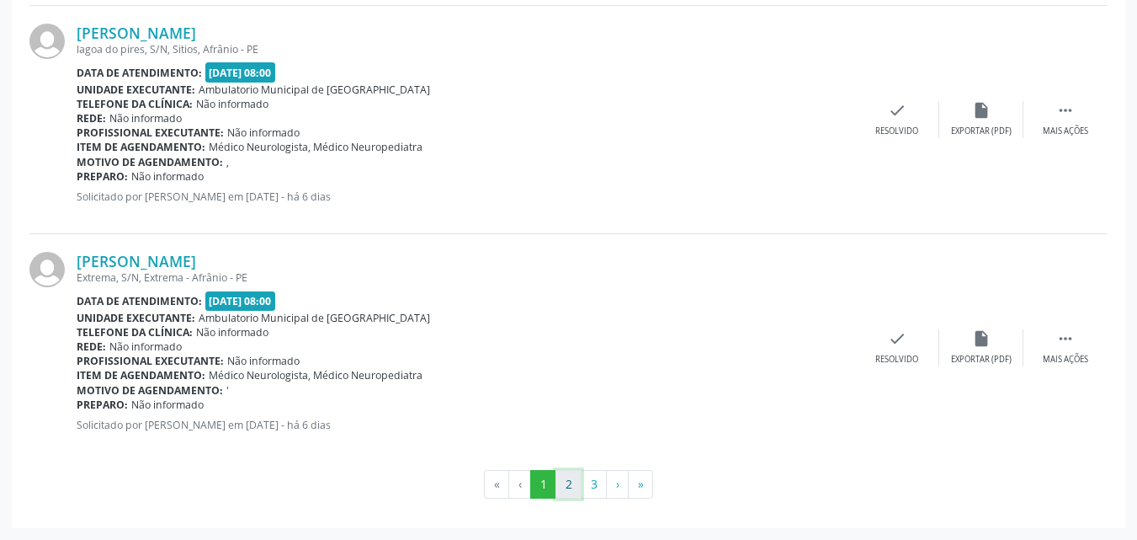
click at [571, 480] on button "2" at bounding box center [569, 484] width 26 height 29
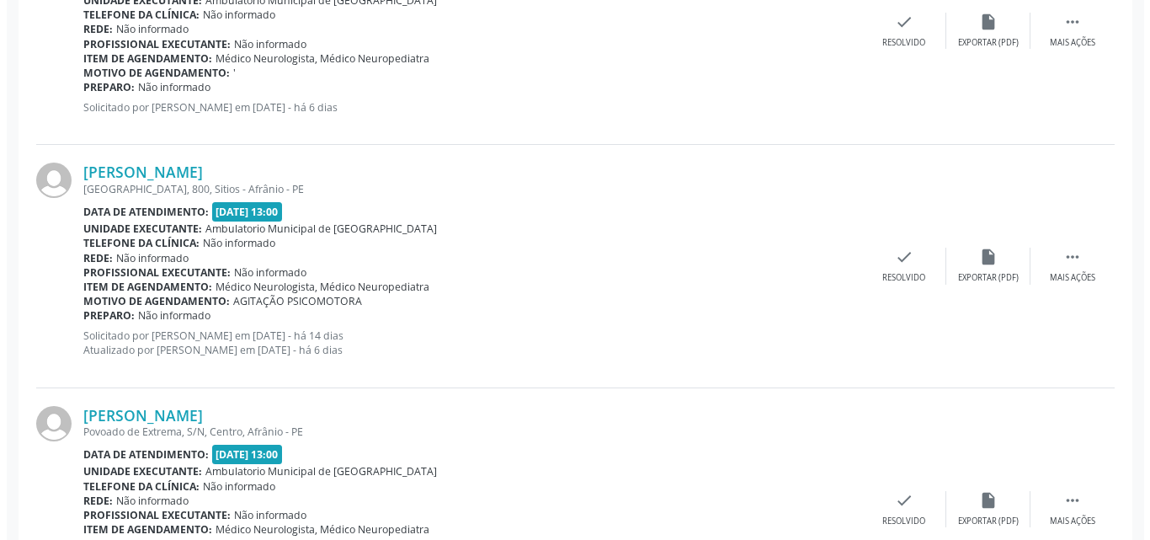
scroll to position [1678, 0]
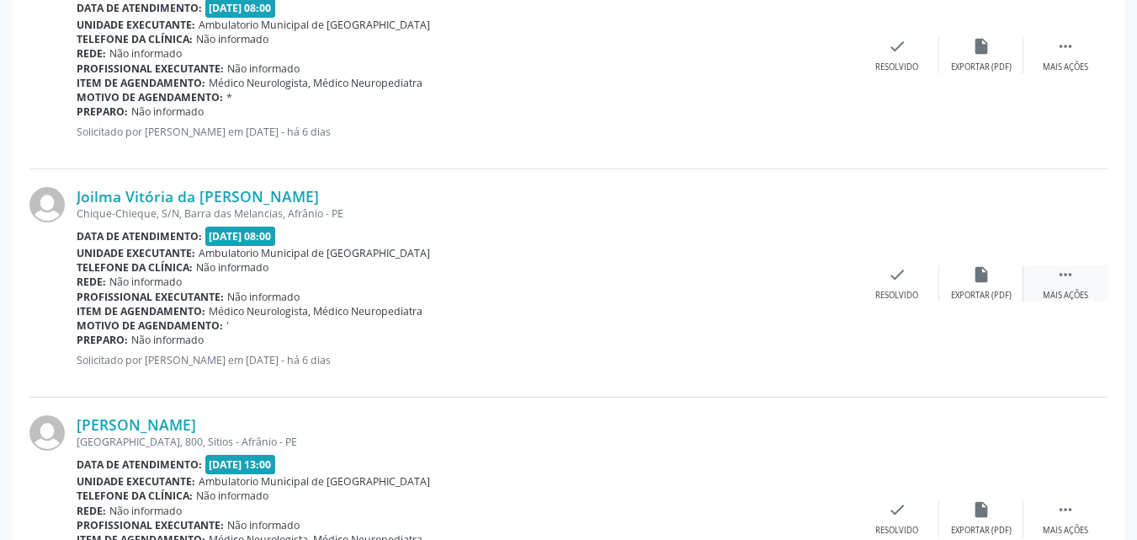
click at [1066, 271] on icon "" at bounding box center [1066, 274] width 19 height 19
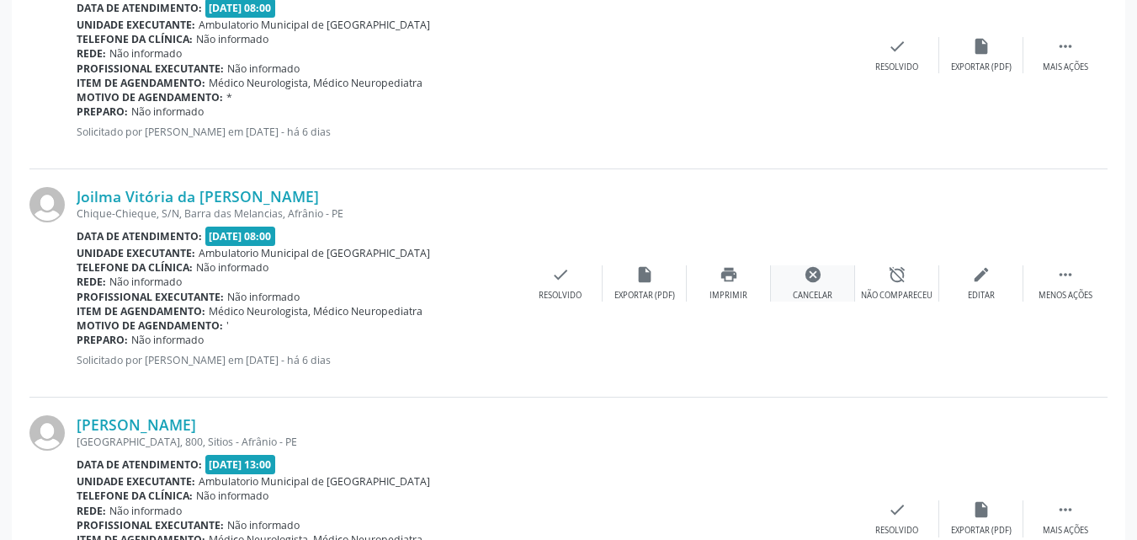
click at [816, 285] on div "cancel Cancelar" at bounding box center [813, 283] width 84 height 36
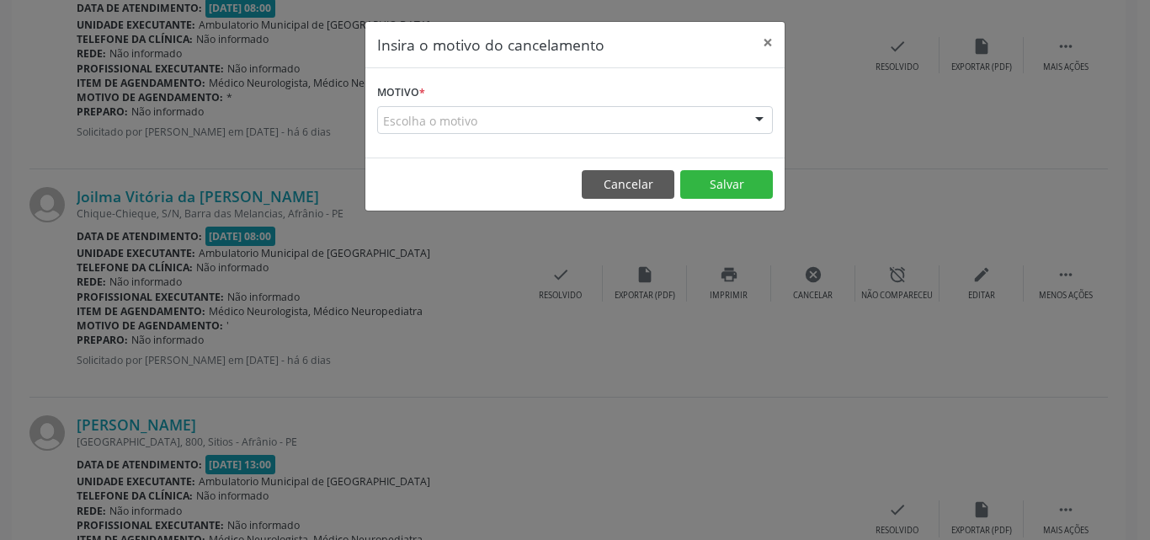
click at [520, 125] on div "Escolha o motivo" at bounding box center [575, 120] width 396 height 29
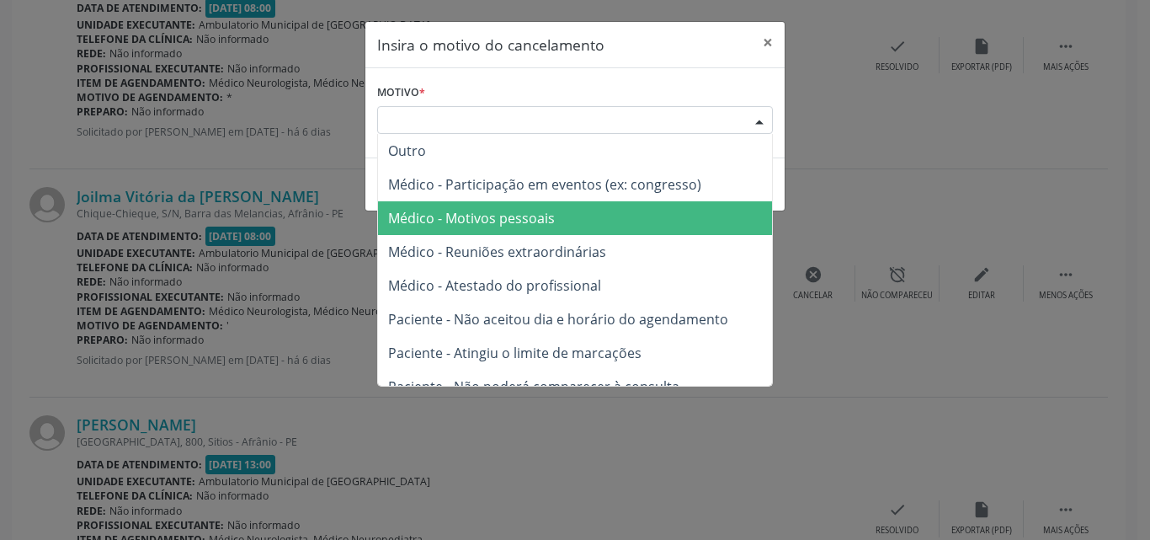
click at [530, 216] on span "Médico - Motivos pessoais" at bounding box center [471, 218] width 167 height 19
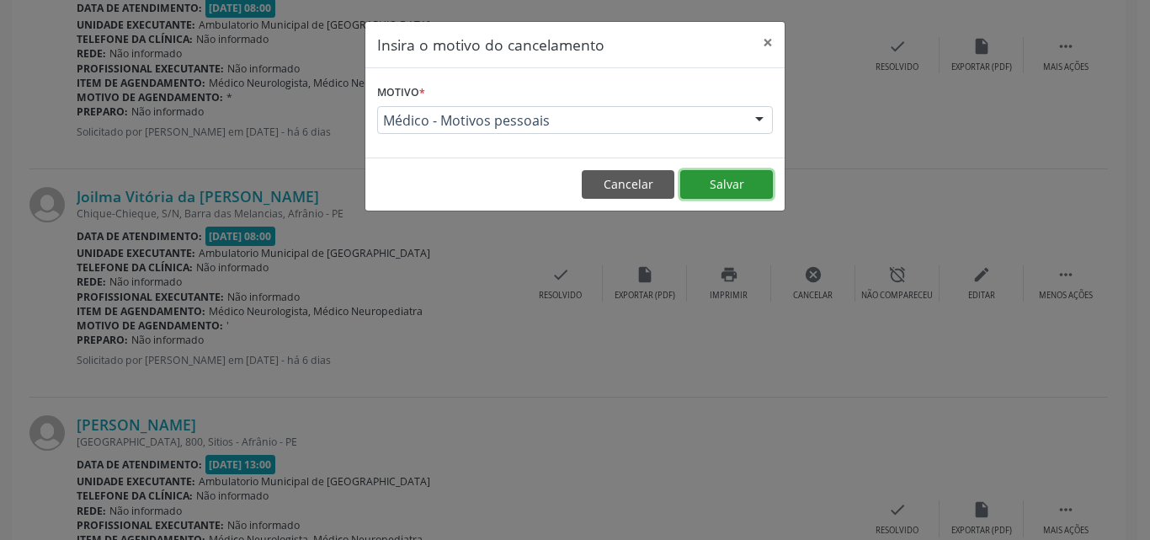
click at [730, 184] on button "Salvar" at bounding box center [726, 184] width 93 height 29
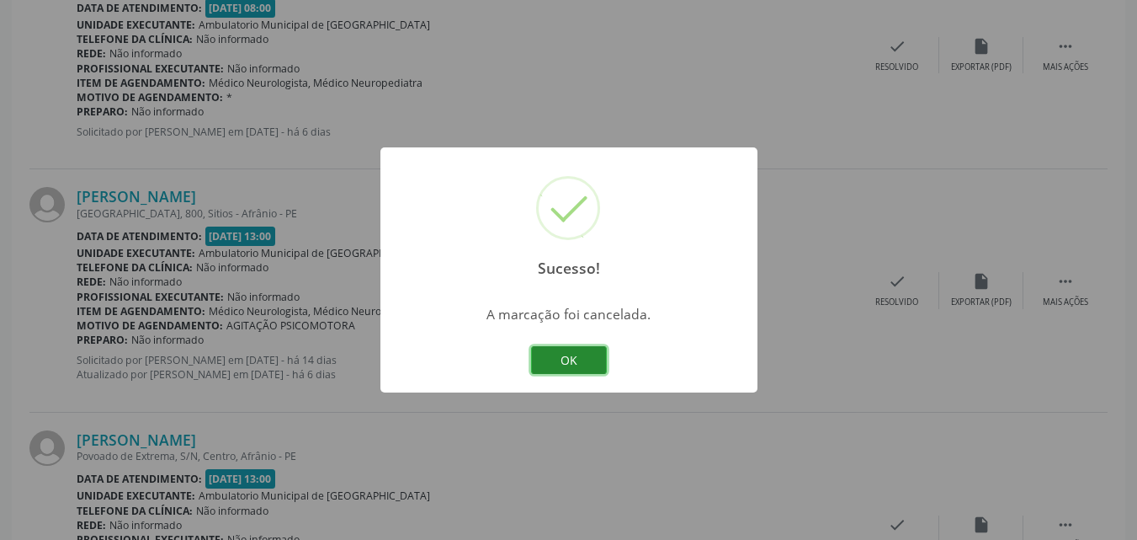
click at [593, 363] on button "OK" at bounding box center [569, 360] width 76 height 29
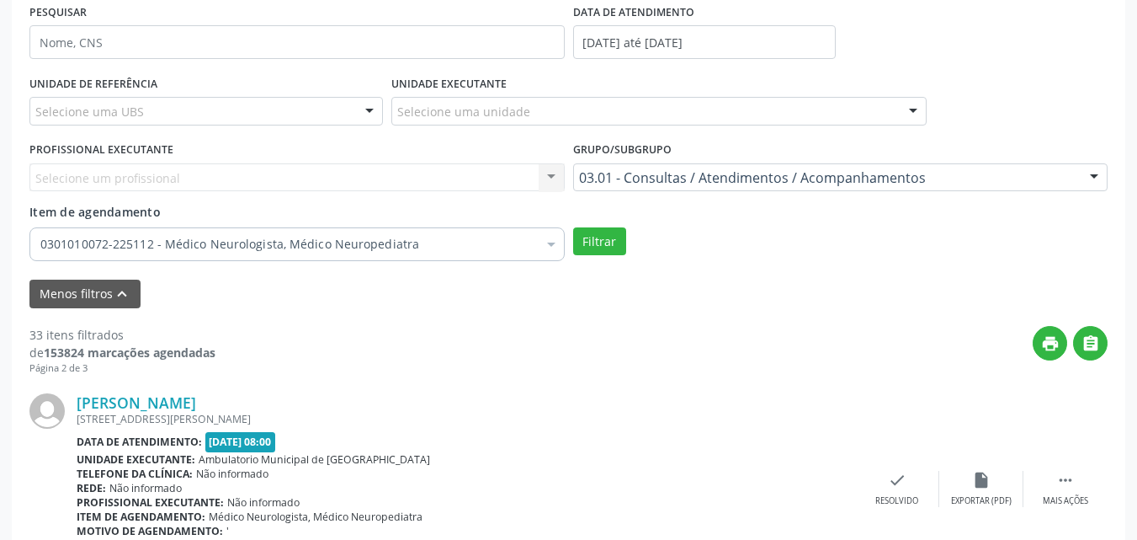
scroll to position [0, 0]
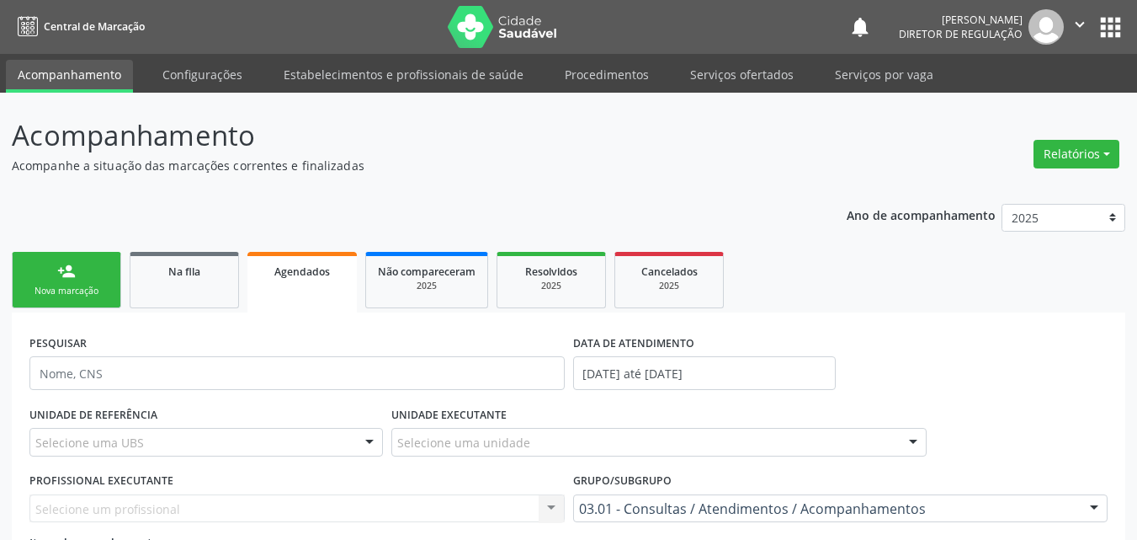
click at [79, 296] on div "Nova marcação" at bounding box center [66, 291] width 84 height 13
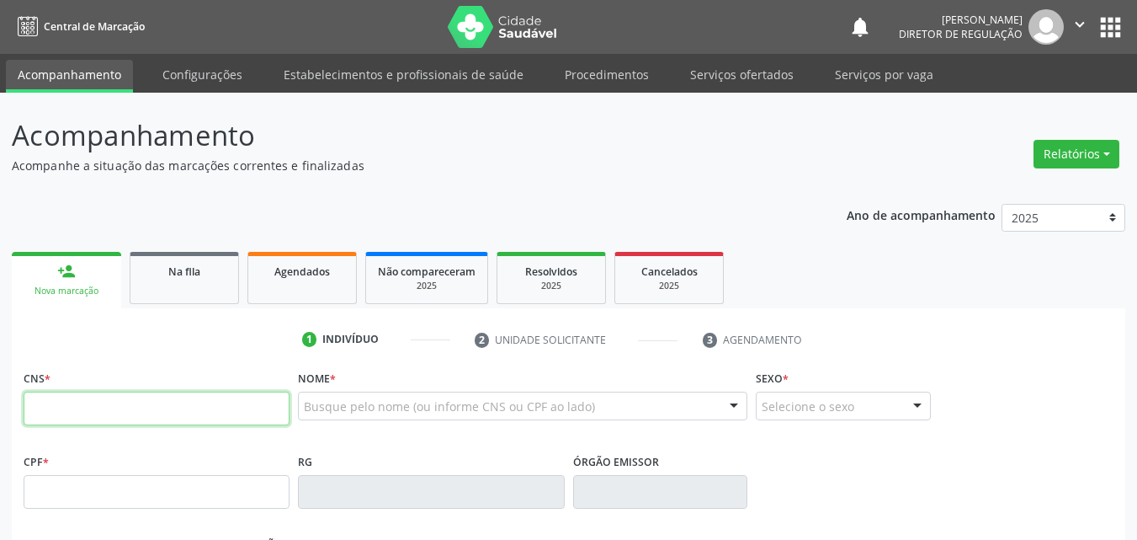
click at [275, 406] on input "text" at bounding box center [157, 408] width 266 height 34
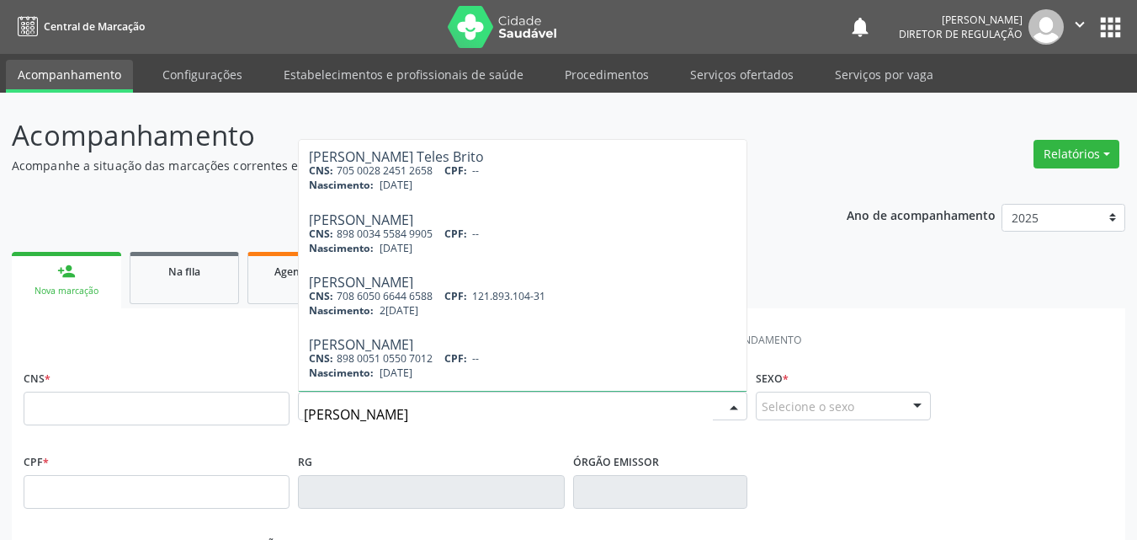
type input "[PERSON_NAME]"
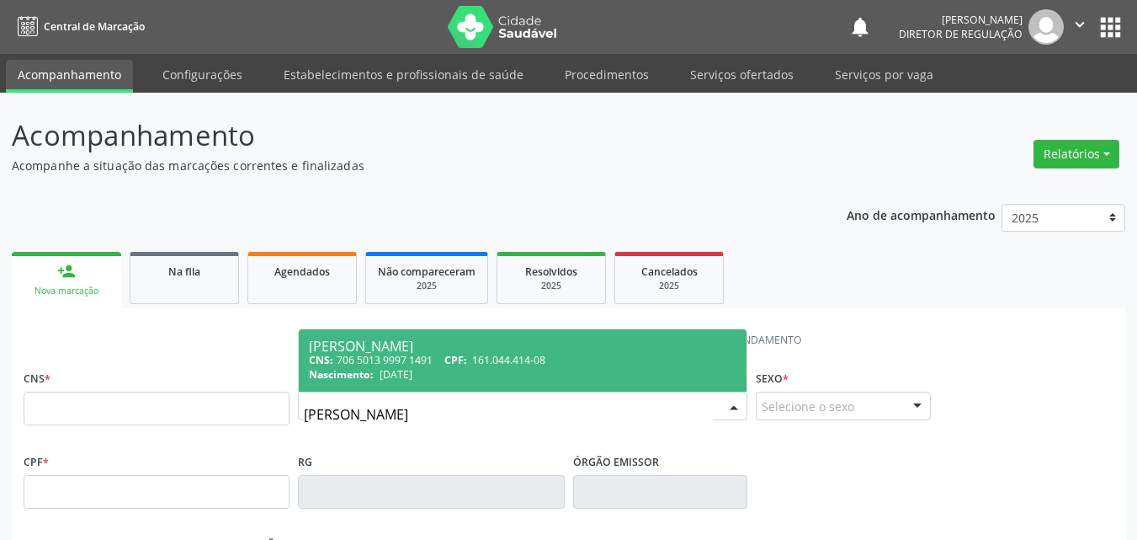
click at [422, 356] on div "CNS: 706 5013 9997 1491 CPF: 161.044.414-08" at bounding box center [523, 360] width 428 height 14
type input "706 5013 9997 1491"
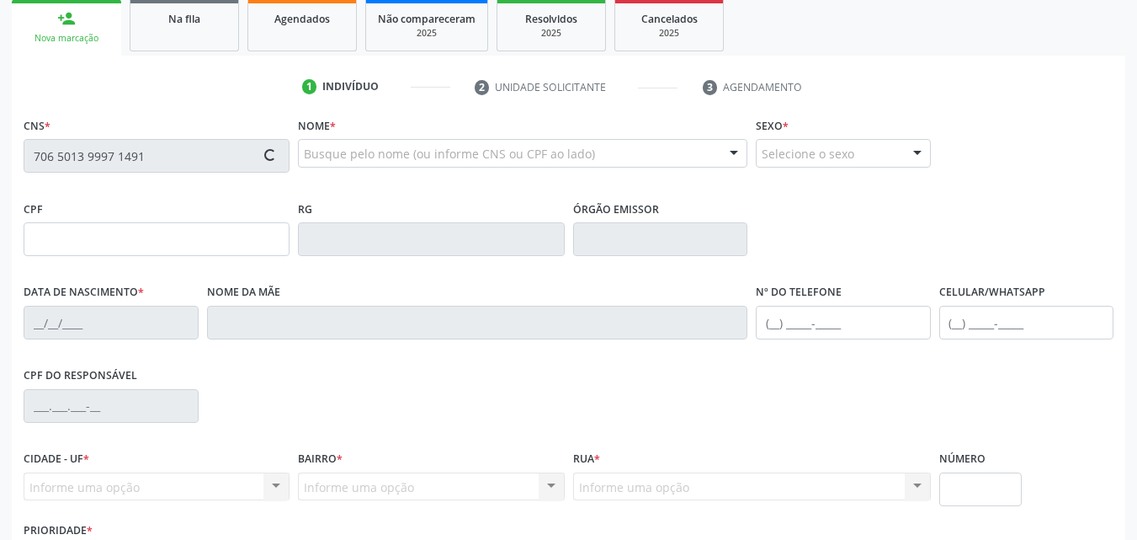
scroll to position [373, 0]
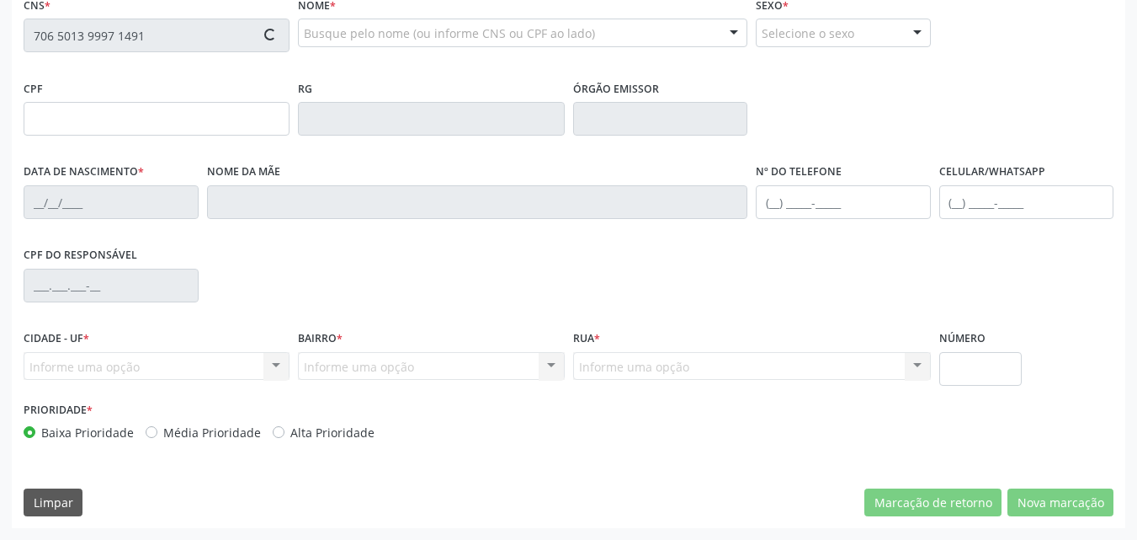
type input "161.044.414-08"
type input "[DATE]"
type input "Rosilene [PERSON_NAME]"
type input "[PHONE_NUMBER]"
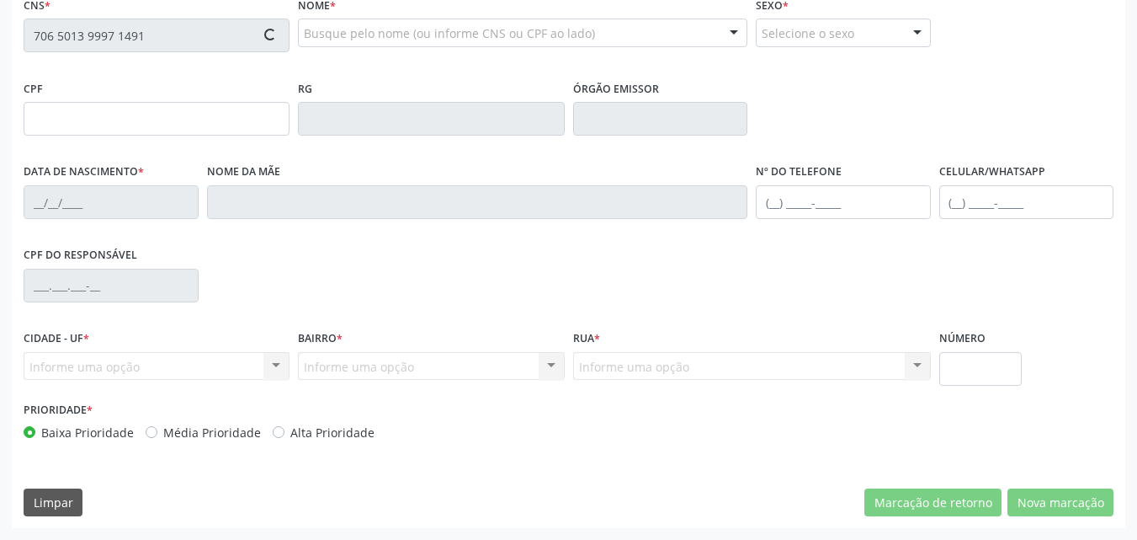
type input "022.936.383-08"
type input "70"
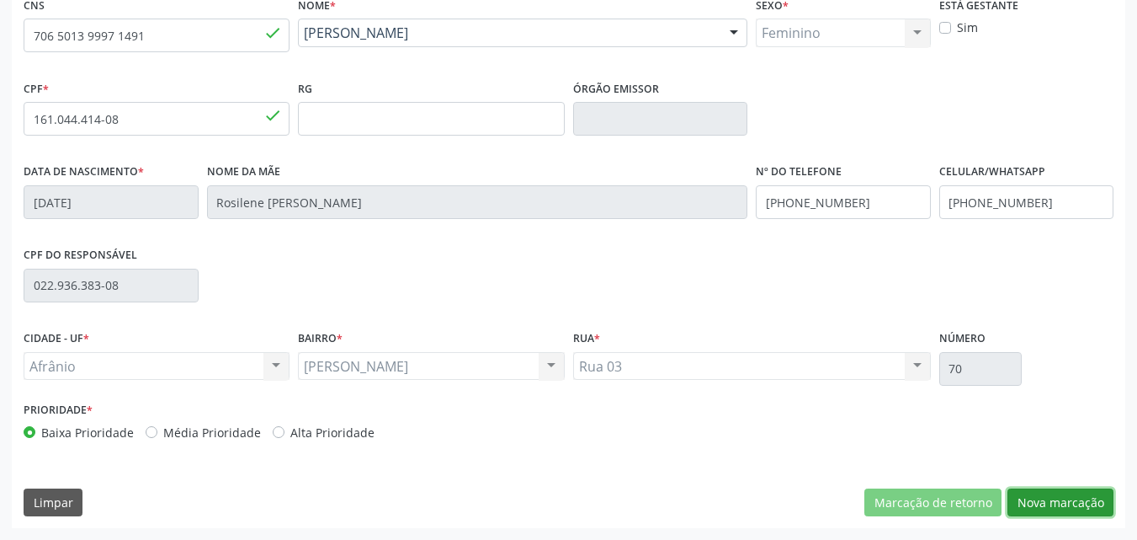
click at [1086, 504] on button "Nova marcação" at bounding box center [1061, 502] width 106 height 29
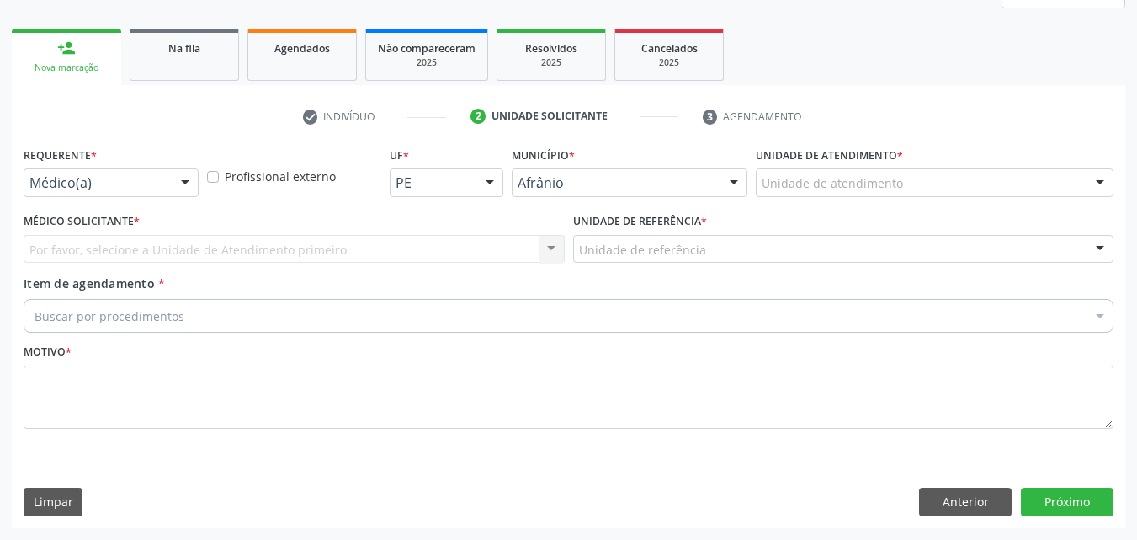
scroll to position [223, 0]
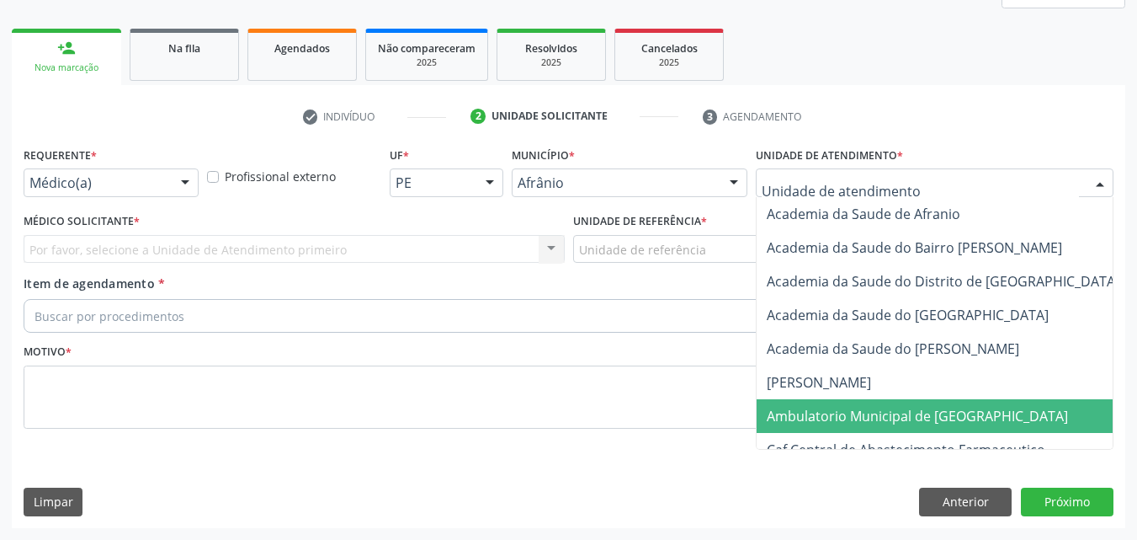
click at [870, 410] on span "Ambulatorio Municipal de [GEOGRAPHIC_DATA]" at bounding box center [917, 416] width 301 height 19
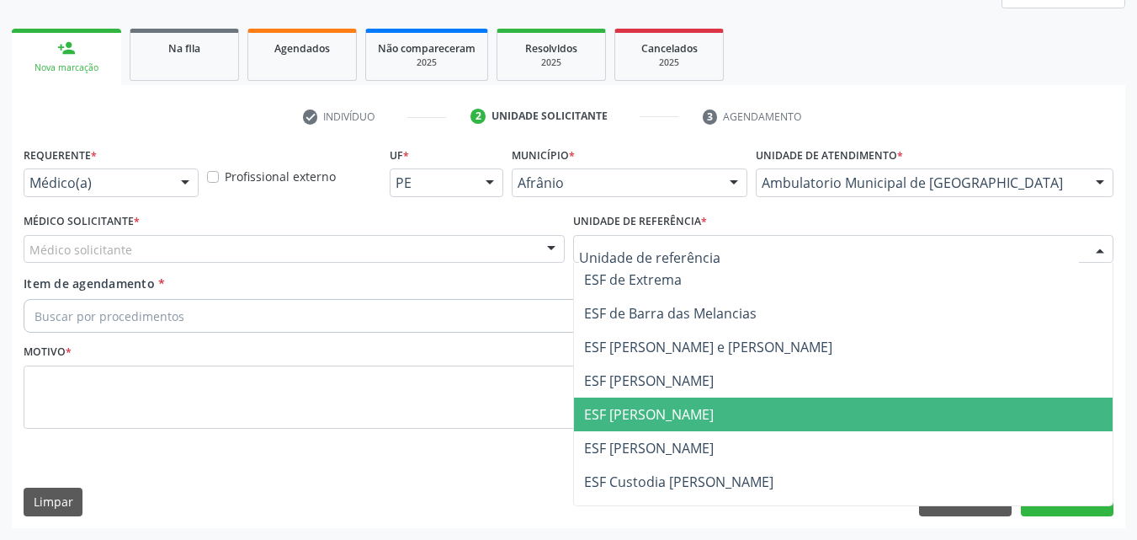
click at [673, 410] on span "ESF [PERSON_NAME]" at bounding box center [649, 414] width 130 height 19
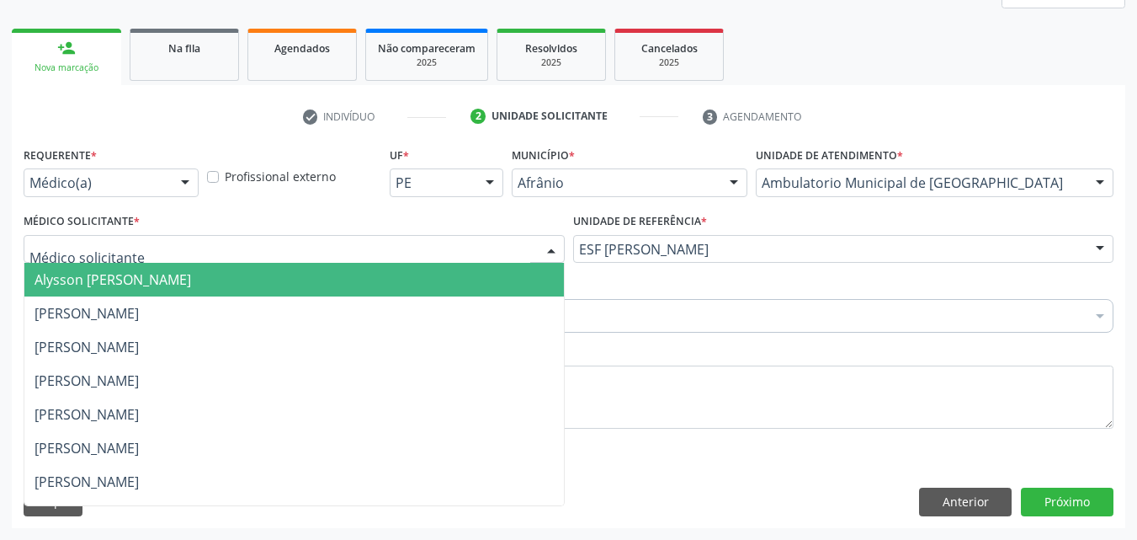
click at [426, 248] on div at bounding box center [294, 249] width 541 height 29
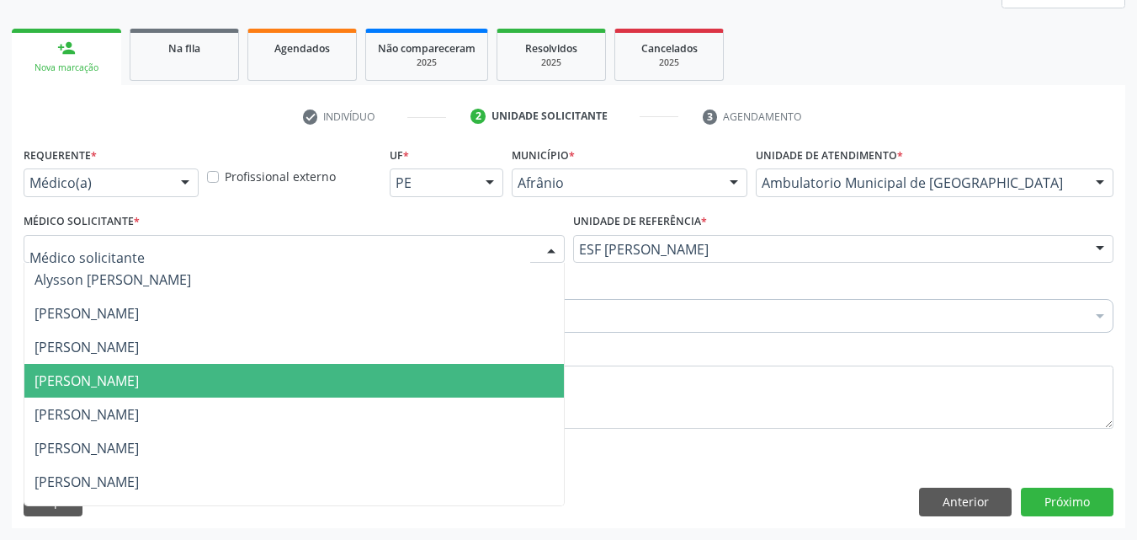
click at [365, 385] on span "[PERSON_NAME]" at bounding box center [294, 381] width 540 height 34
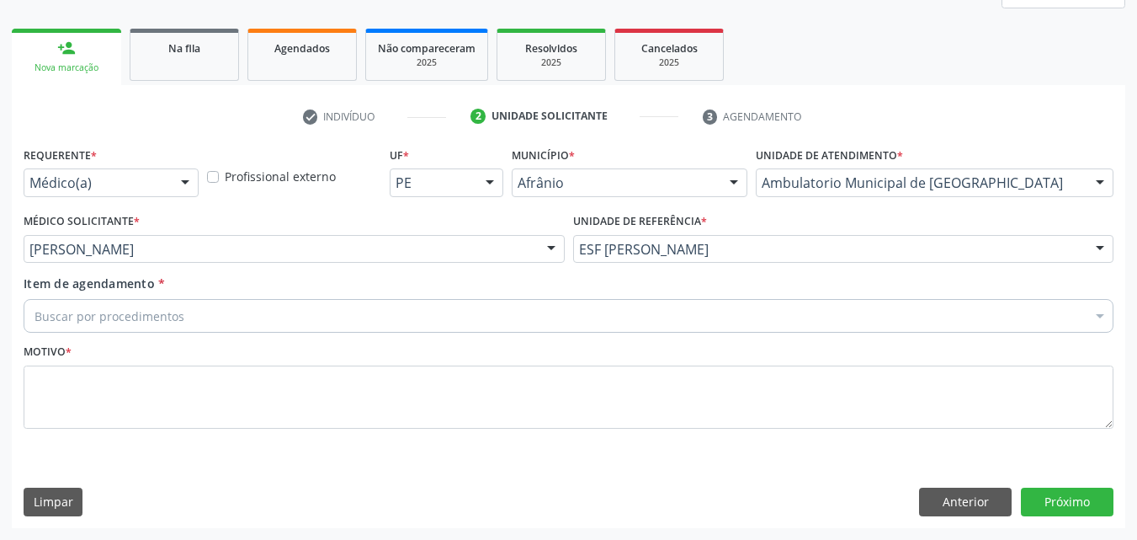
click at [258, 307] on div "Buscar por procedimentos" at bounding box center [569, 316] width 1090 height 34
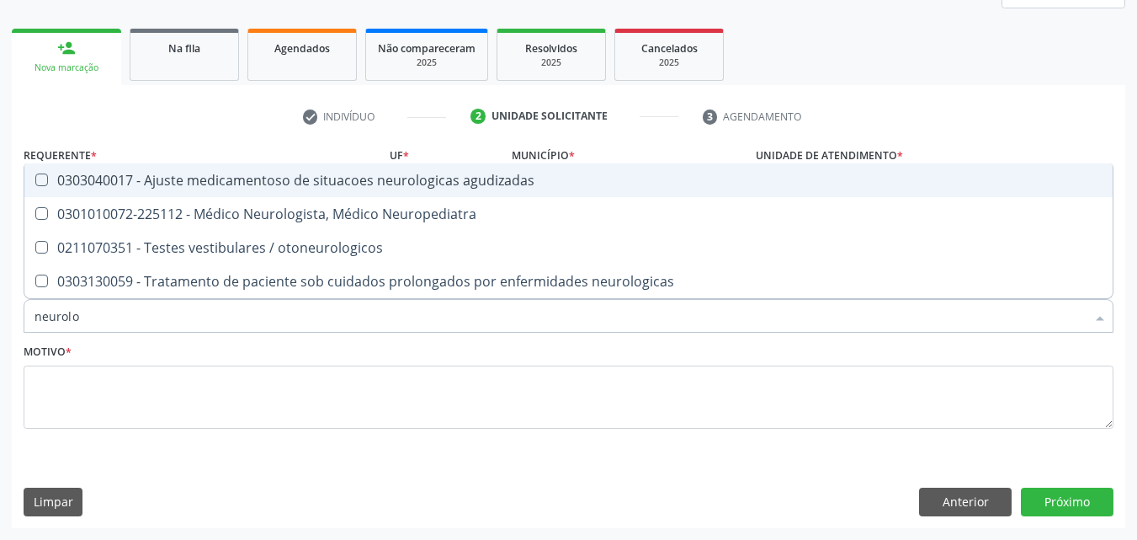
type input "neurolog"
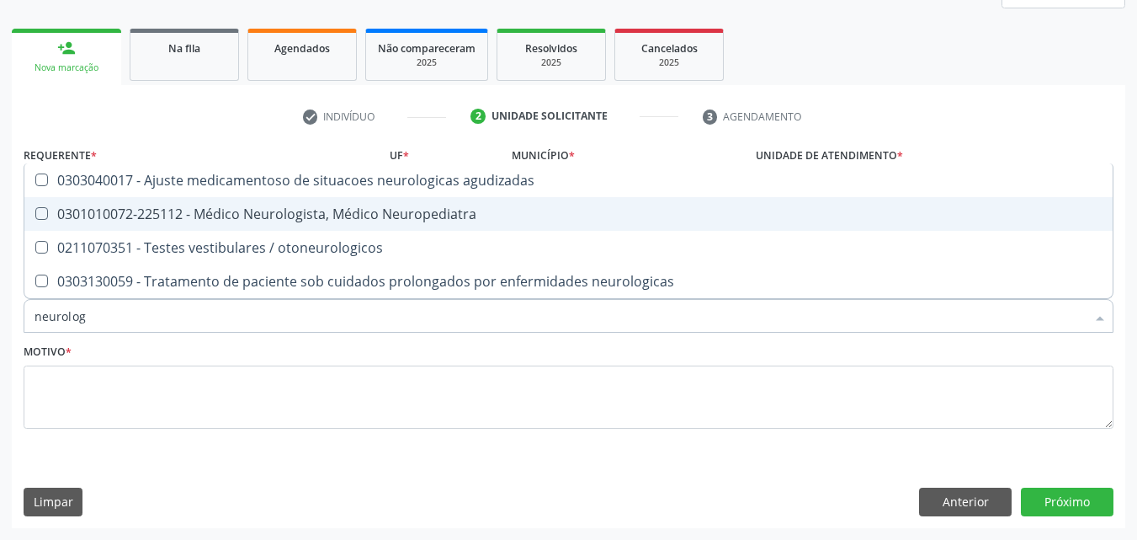
click at [252, 221] on div "0301010072-225112 - Médico Neurologista, Médico Neuropediatra" at bounding box center [569, 213] width 1068 height 13
checkbox Neuropediatra "true"
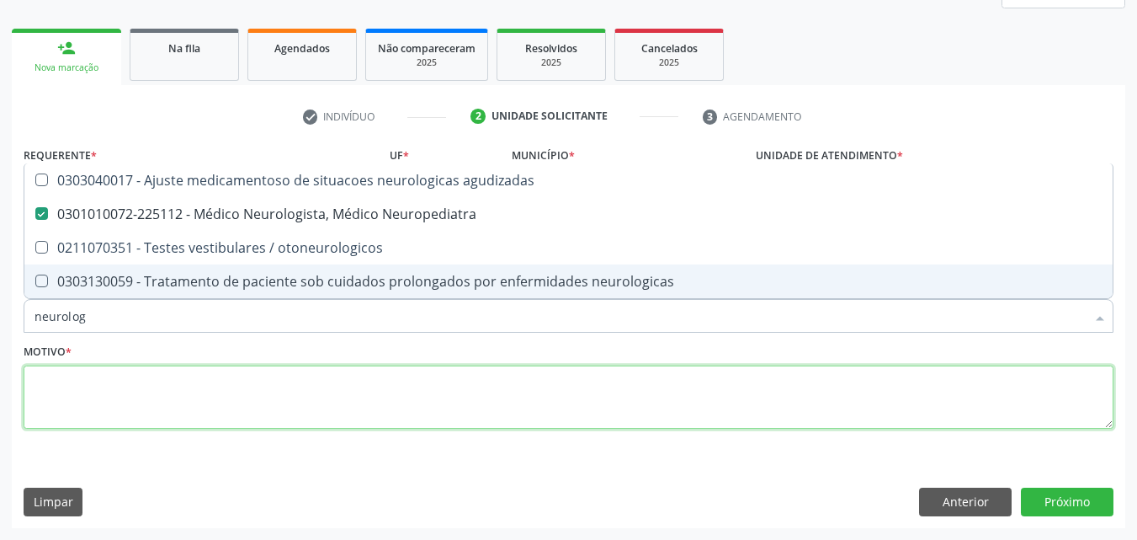
click at [184, 379] on textarea at bounding box center [569, 397] width 1090 height 64
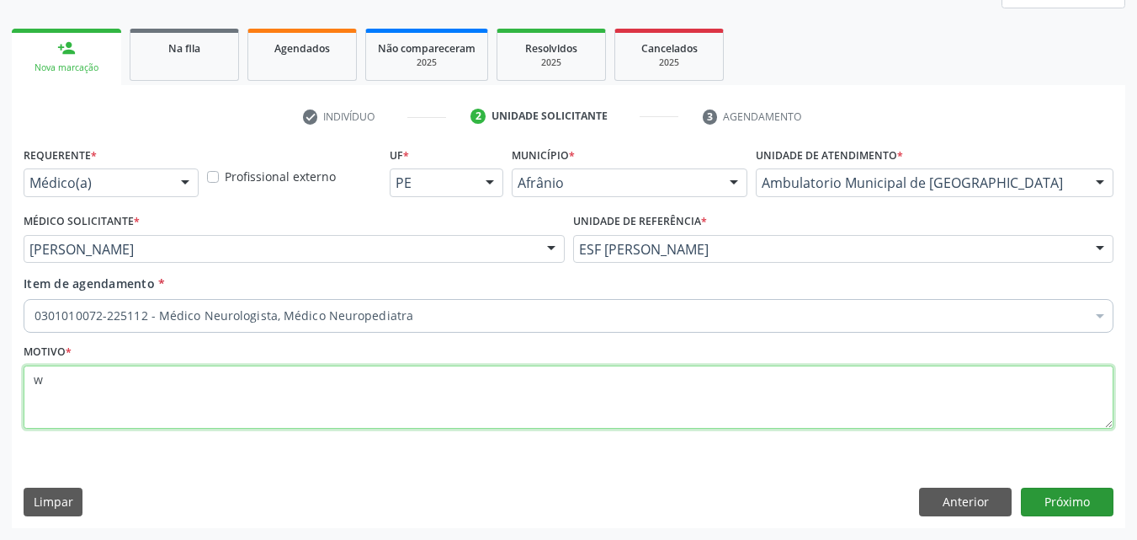
type textarea "w"
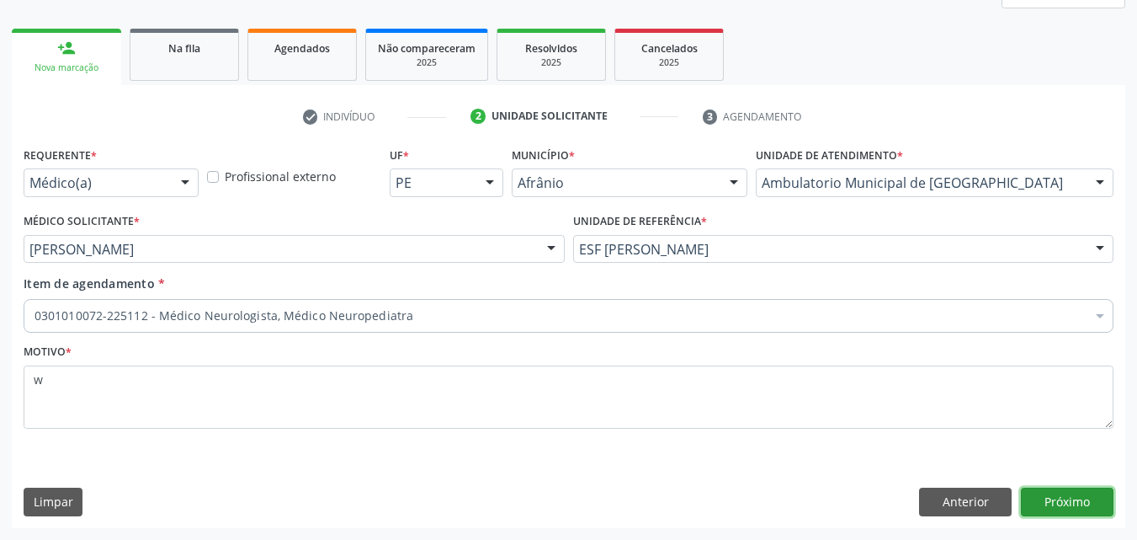
click at [1076, 497] on button "Próximo" at bounding box center [1067, 501] width 93 height 29
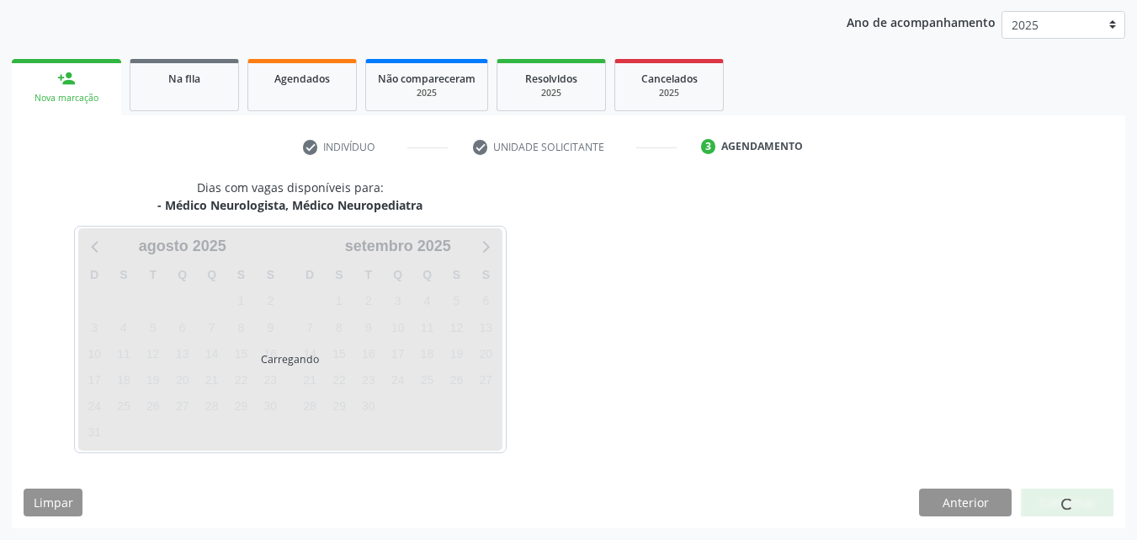
scroll to position [193, 0]
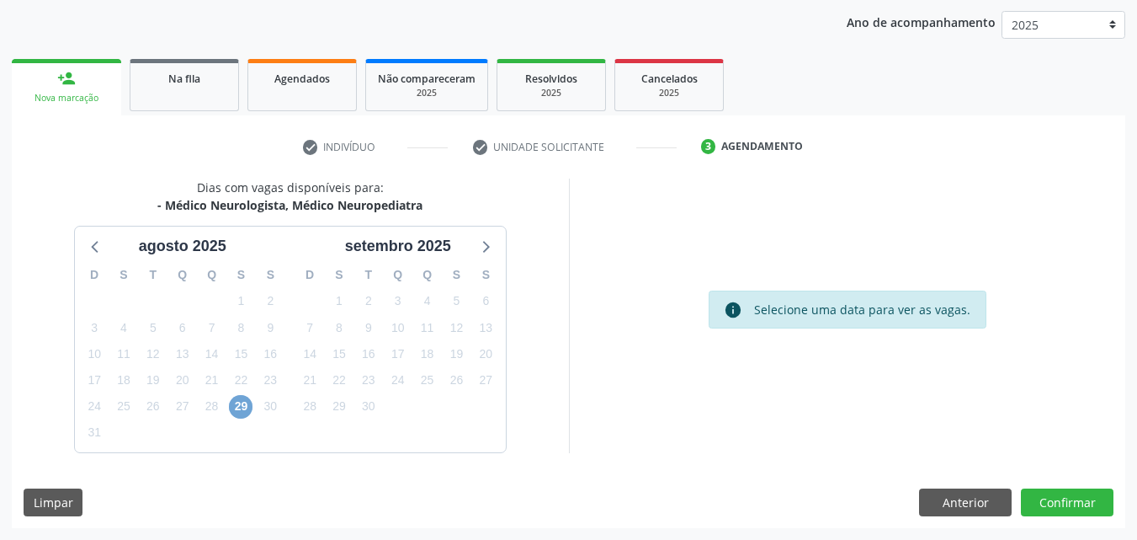
click at [239, 403] on span "29" at bounding box center [241, 407] width 24 height 24
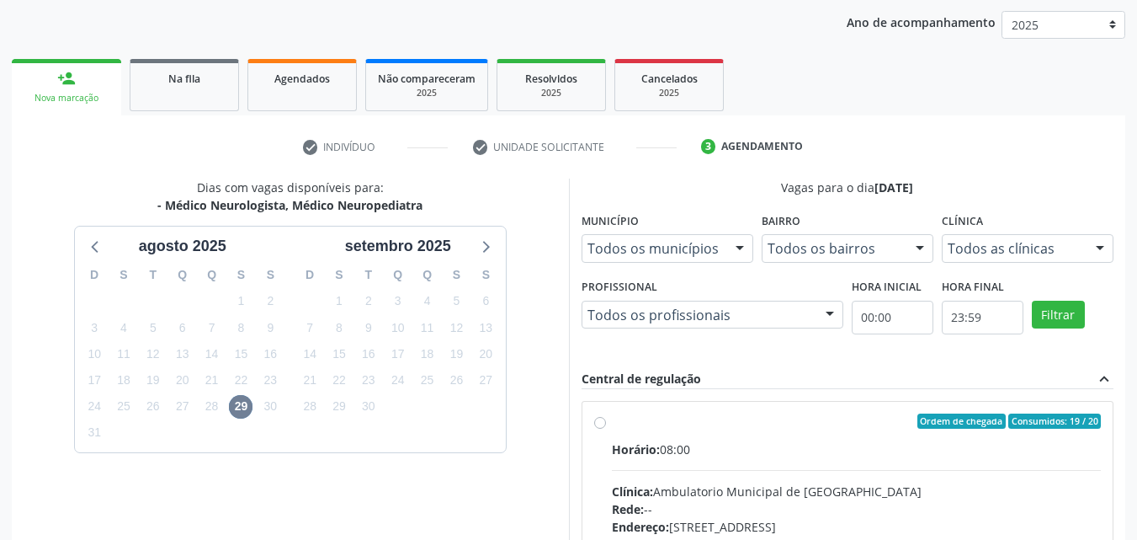
click at [664, 413] on div "Ordem de chegada Consumidos: 19 / 20 Horário: 08:00 Clínica: Ambulatorio Munici…" at bounding box center [848, 543] width 531 height 282
radio input "true"
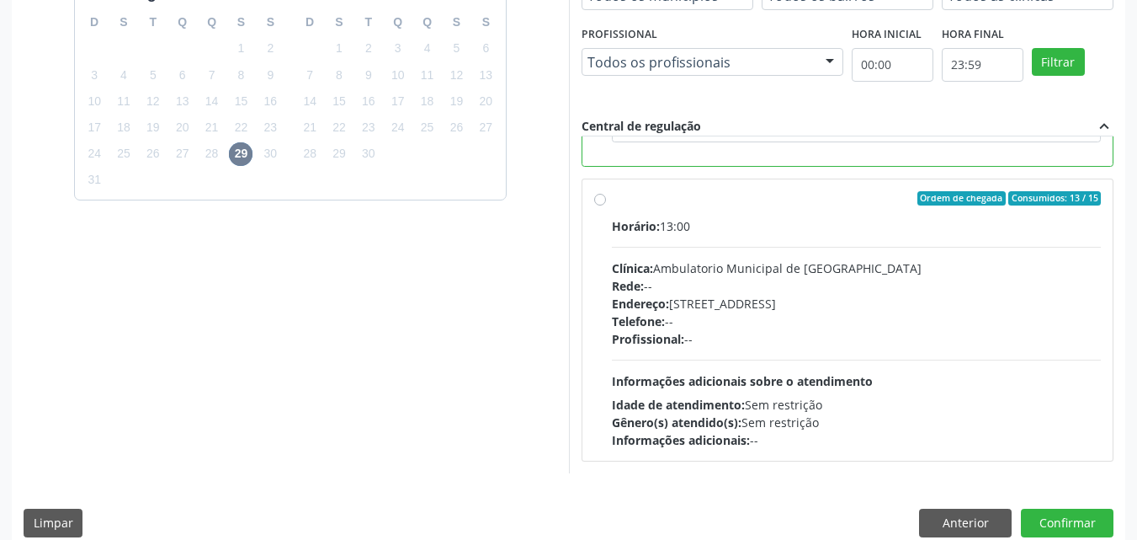
scroll to position [466, 0]
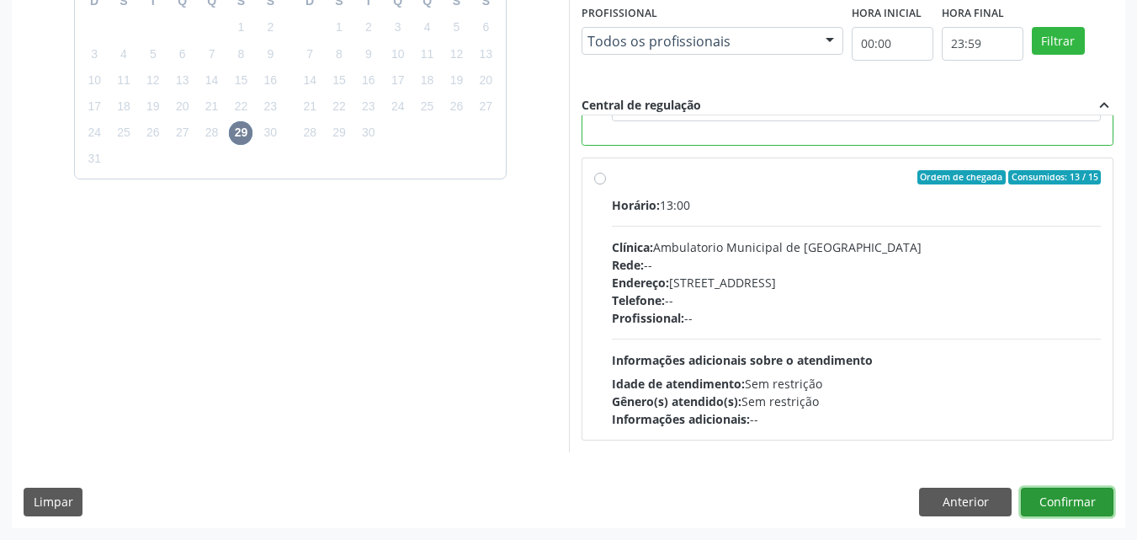
click at [1066, 498] on button "Confirmar" at bounding box center [1067, 501] width 93 height 29
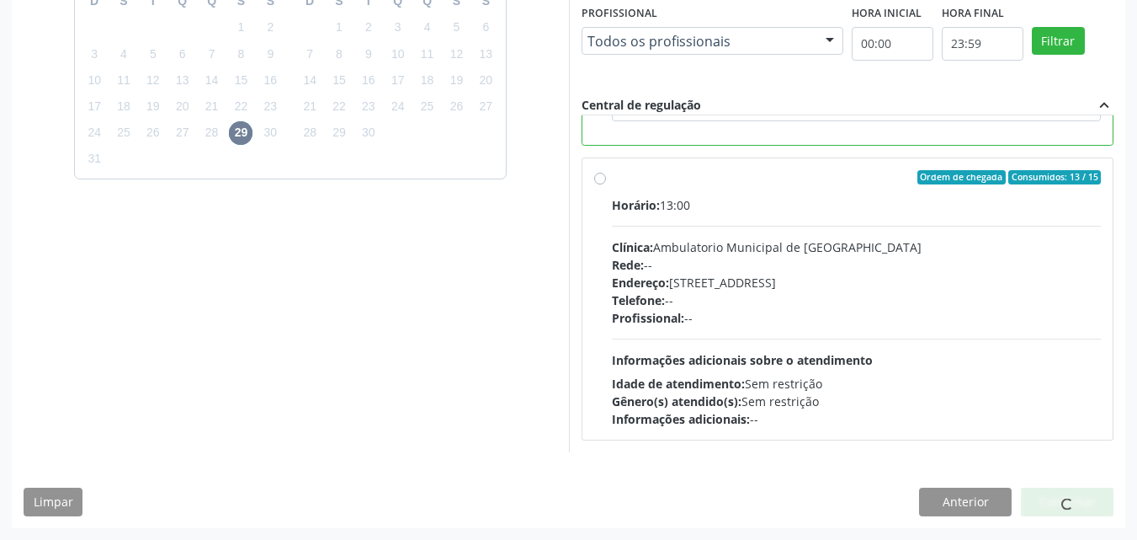
scroll to position [22, 0]
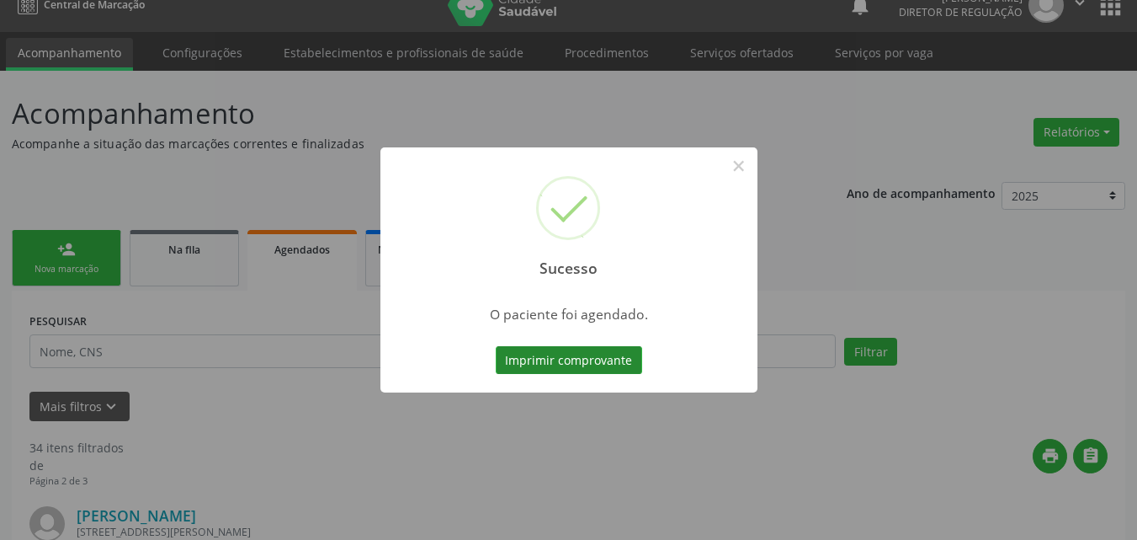
click at [602, 357] on button "Imprimir comprovante" at bounding box center [569, 360] width 146 height 29
